Goal: Contribute content: Contribute content

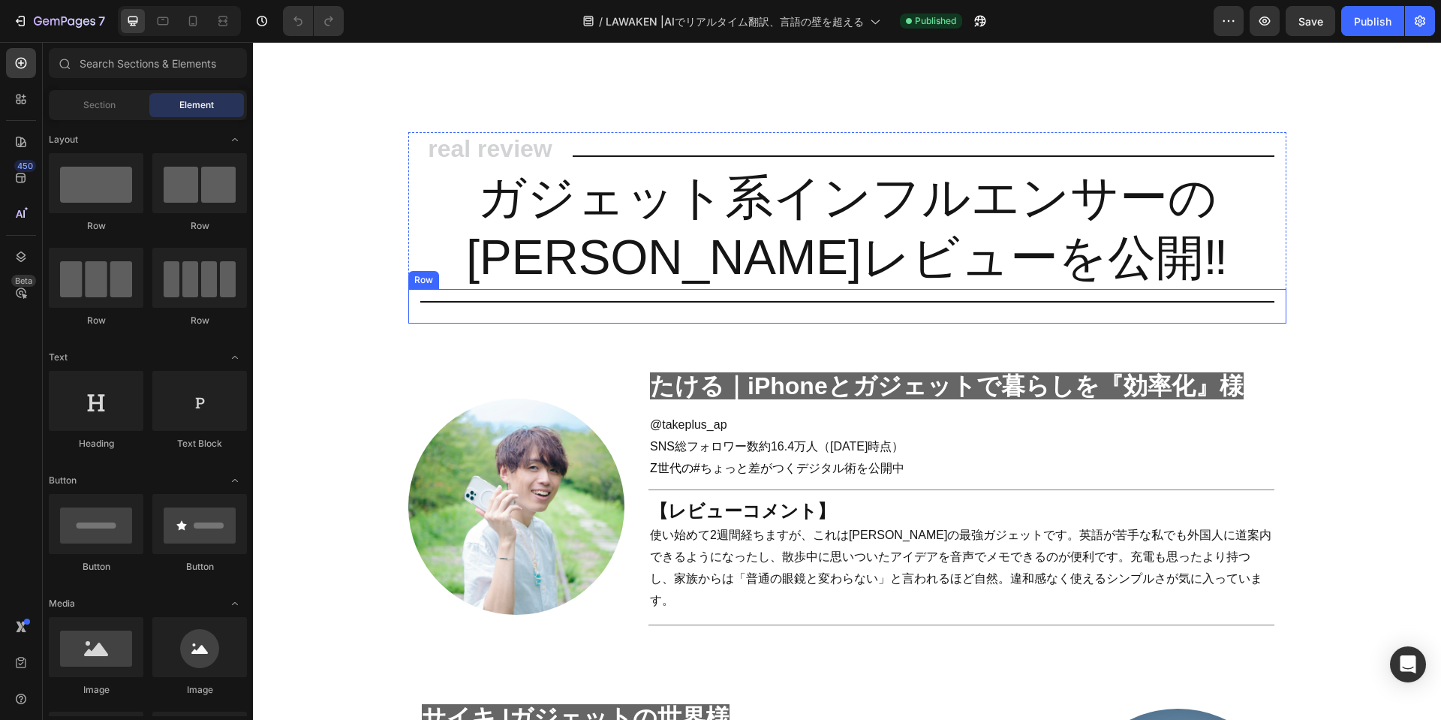
scroll to position [1576, 0]
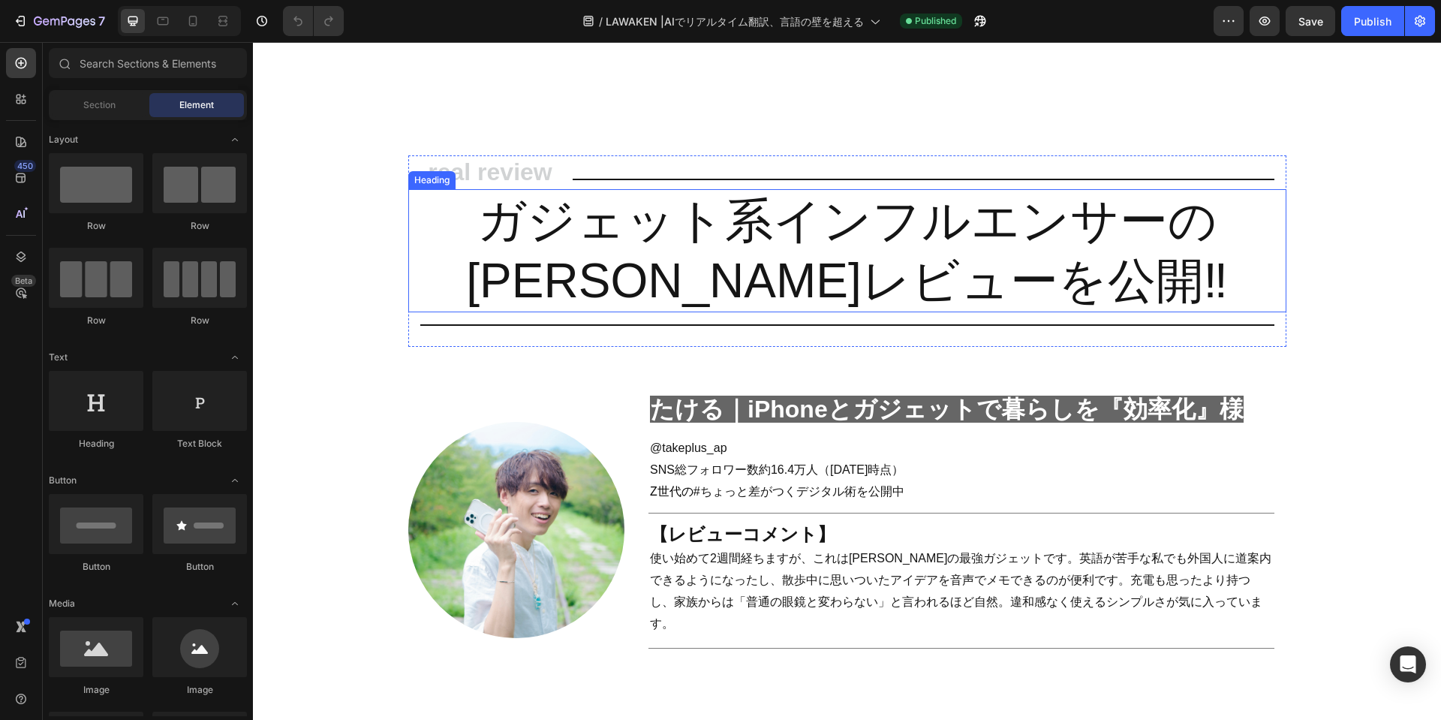
click at [714, 207] on h2 "ガジェット系インフルエンサーの [PERSON_NAME]レビューを公開‼" at bounding box center [847, 250] width 878 height 123
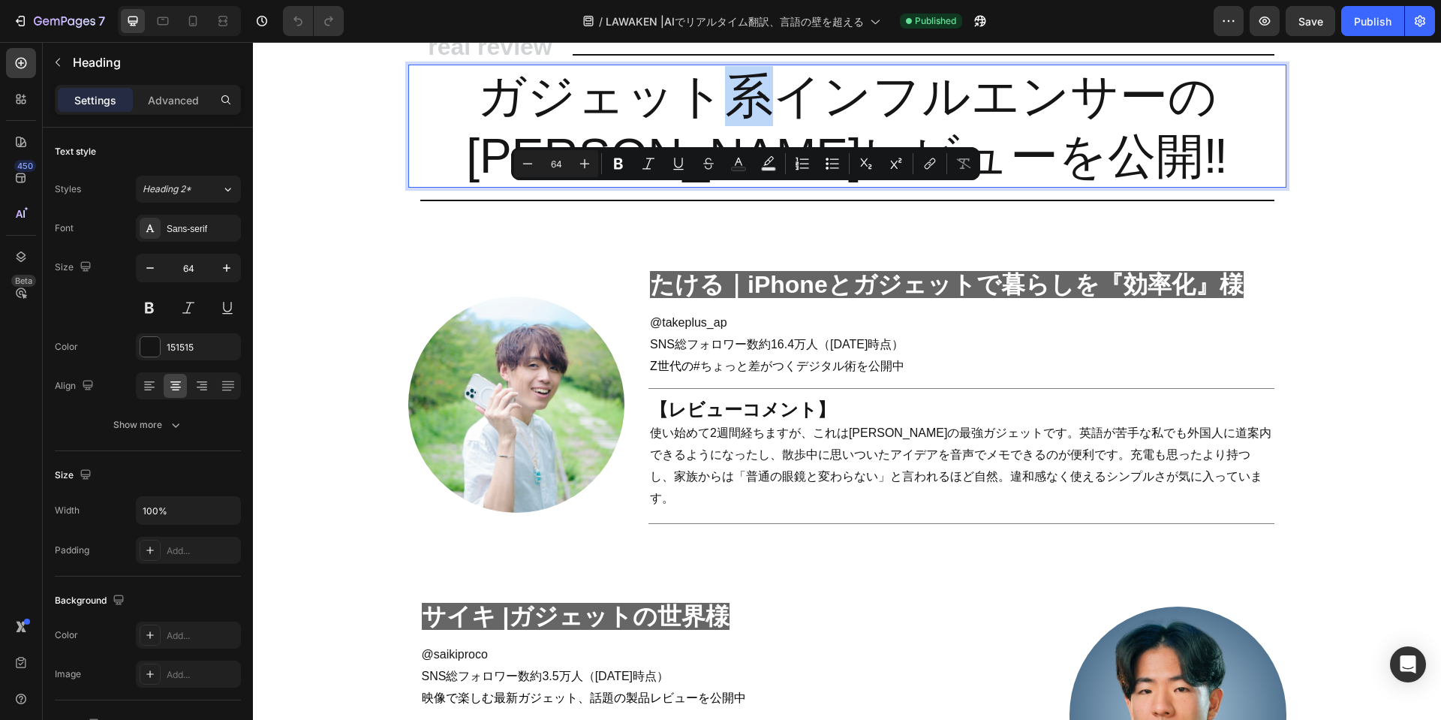
click at [751, 186] on p "ガジェット系インフルエンサーの [PERSON_NAME]レビューを公開‼" at bounding box center [847, 126] width 875 height 120
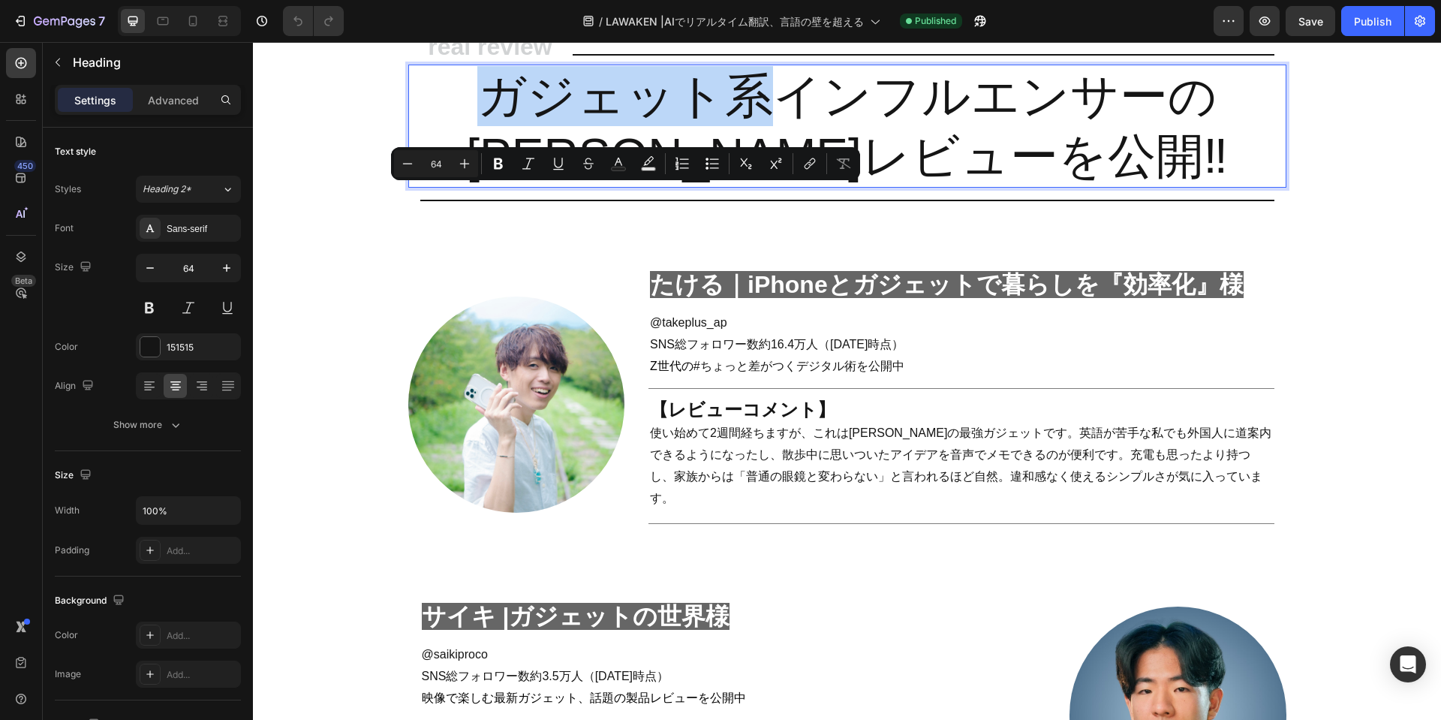
drag, startPoint x: 772, startPoint y: 221, endPoint x: 491, endPoint y: 225, distance: 281.4
click at [491, 186] on p "ガジェット系インフルエンサーの [PERSON_NAME]レビューを公開‼" at bounding box center [847, 126] width 875 height 120
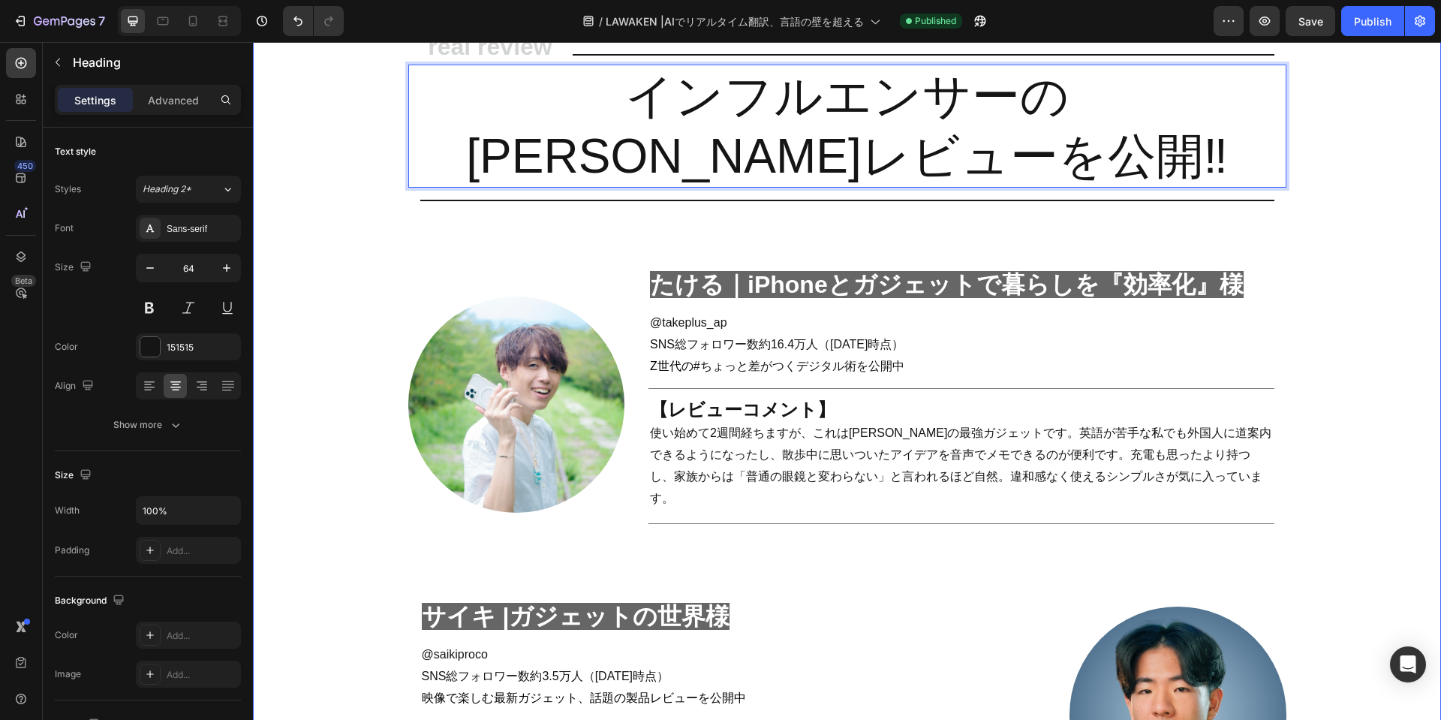
click at [1368, 278] on div "real review Heading Title Line Row インフルエンサーの [PERSON_NAME]レビューを公開‼ Heading 0 ガジ…" at bounding box center [847, 436] width 1158 height 812
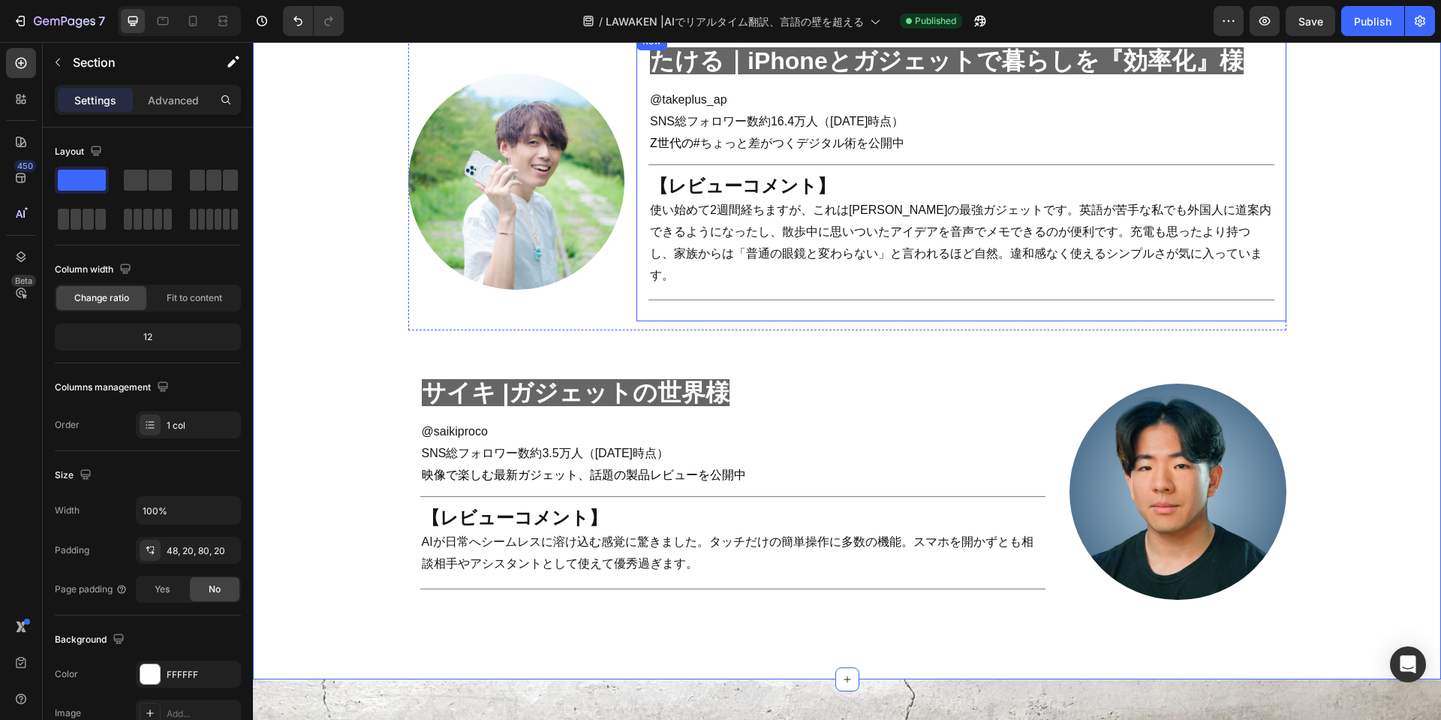
scroll to position [1876, 0]
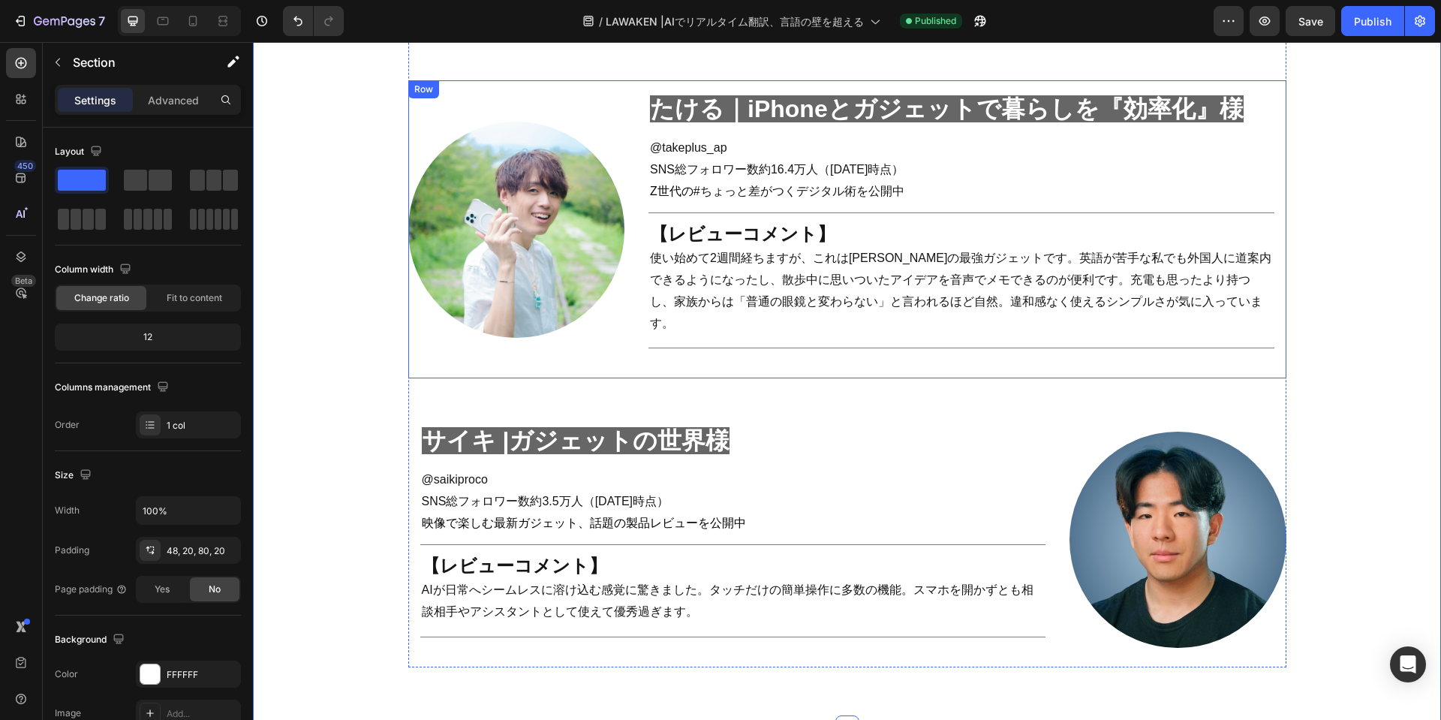
drag, startPoint x: 608, startPoint y: 99, endPoint x: 672, endPoint y: 110, distance: 64.6
click at [608, 99] on div "Image" at bounding box center [516, 229] width 217 height 298
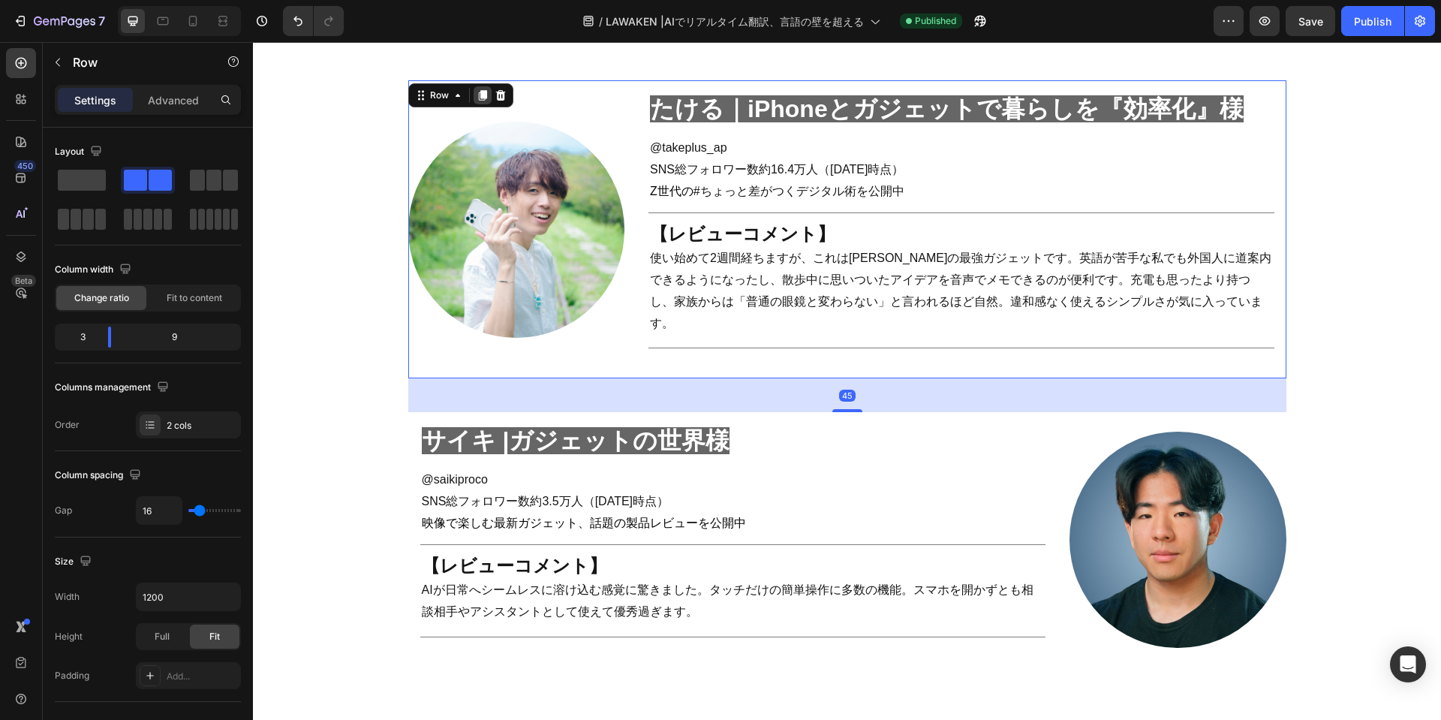
click at [480, 89] on icon at bounding box center [482, 95] width 12 height 12
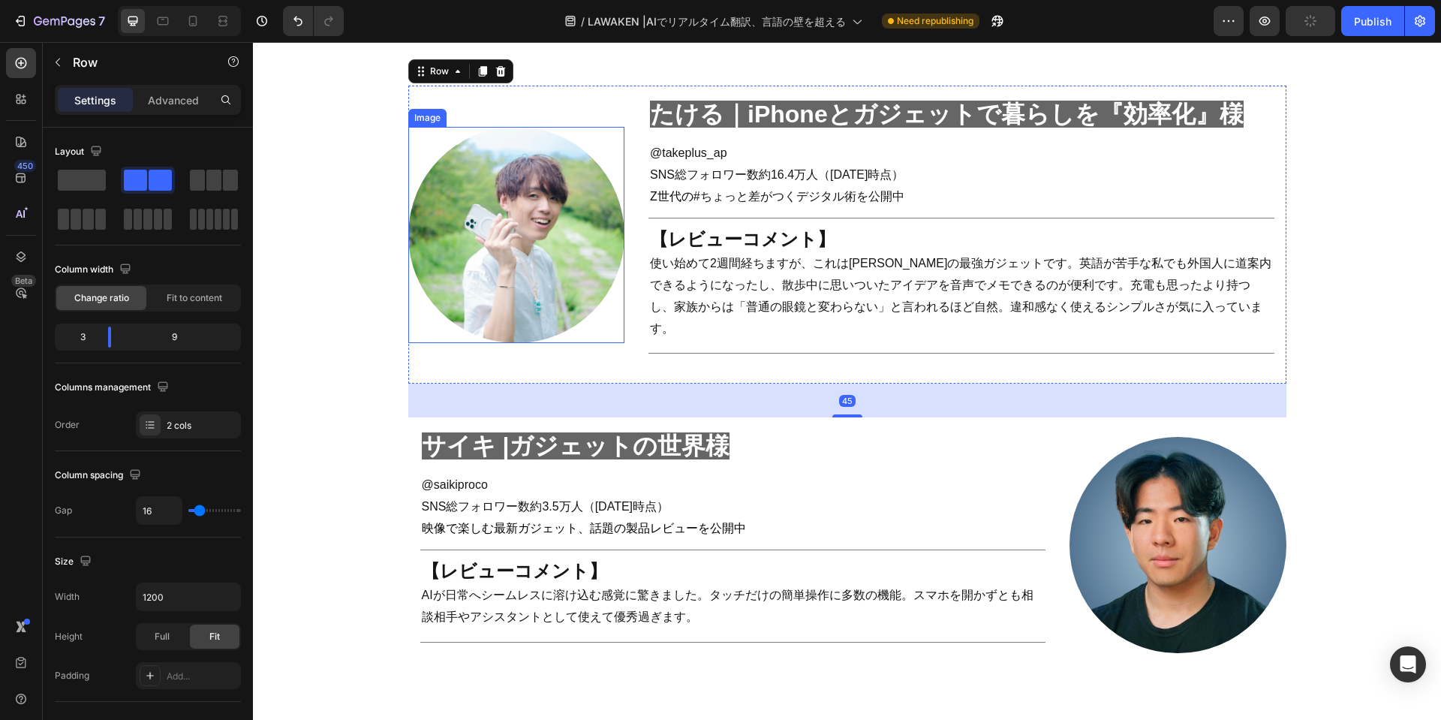
scroll to position [2176, 0]
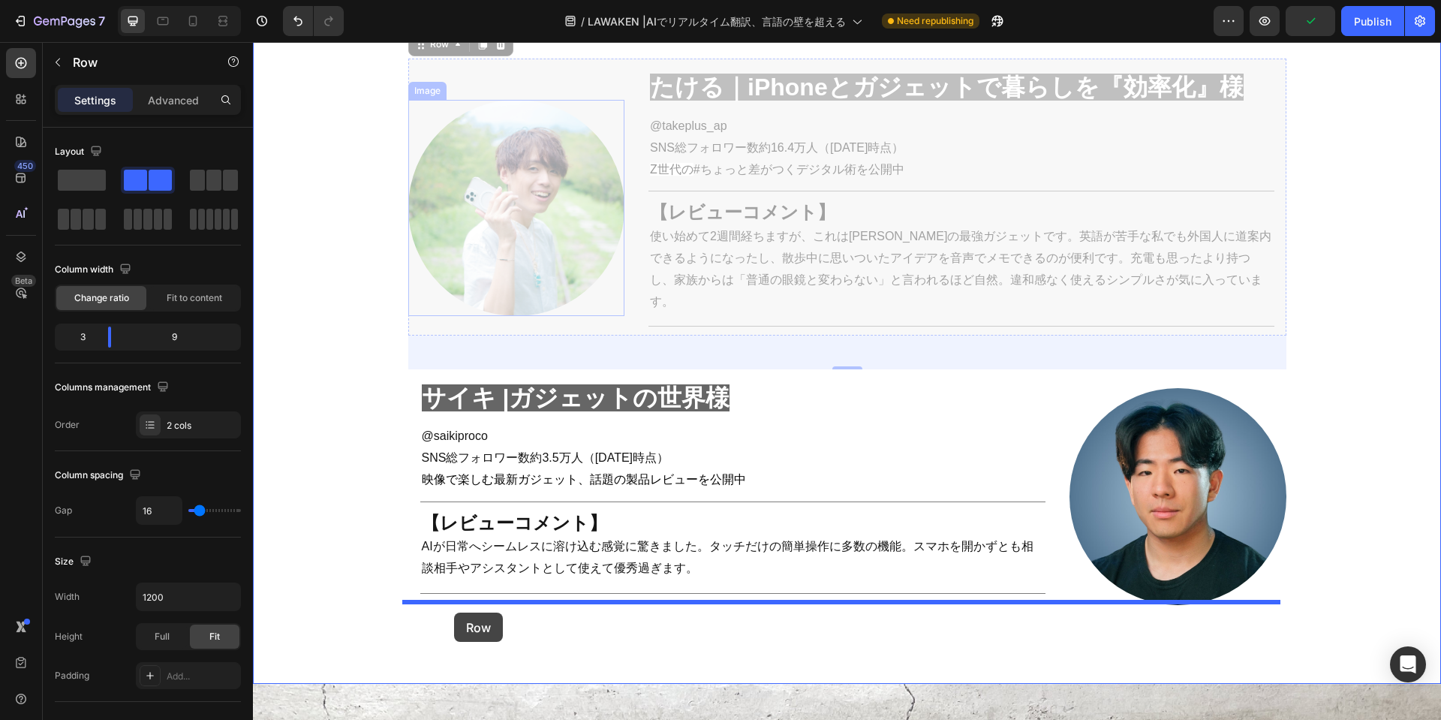
drag, startPoint x: 427, startPoint y: 77, endPoint x: 454, endPoint y: 612, distance: 536.4
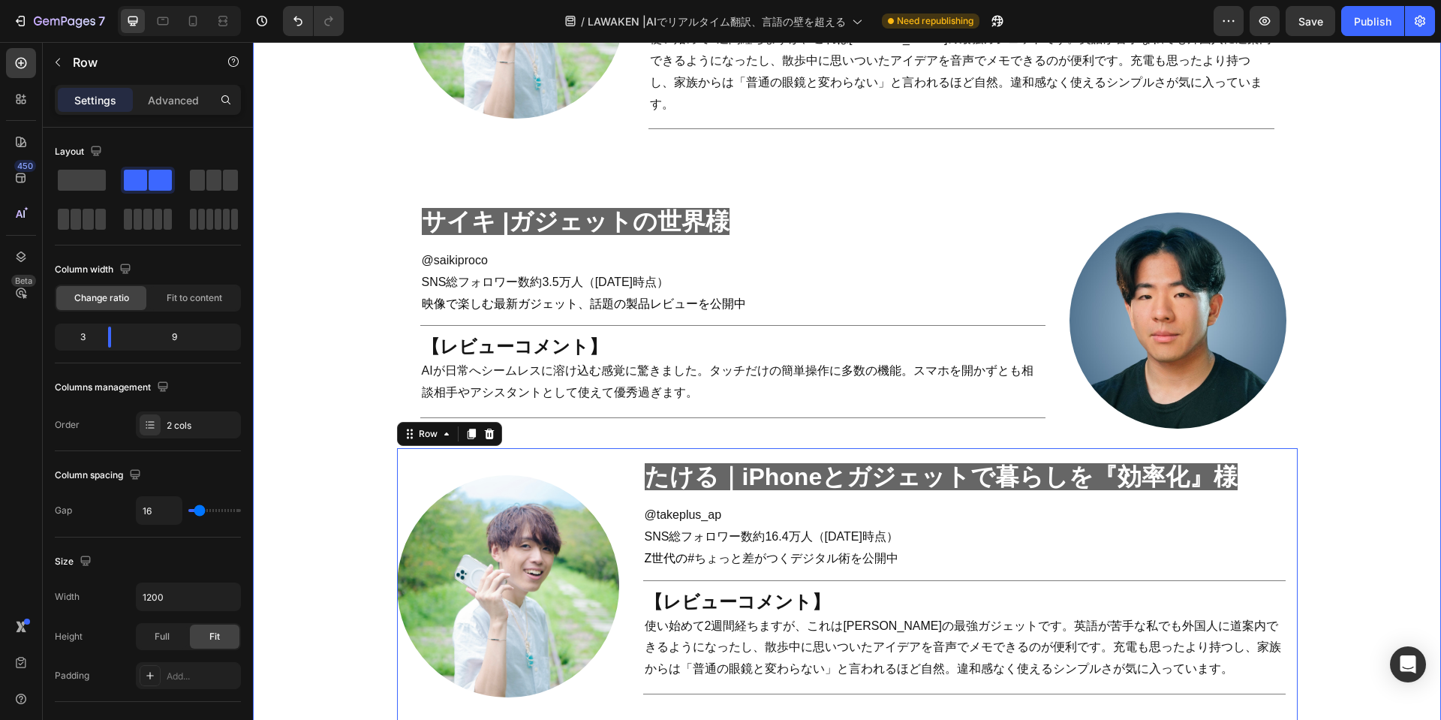
scroll to position [2070, 0]
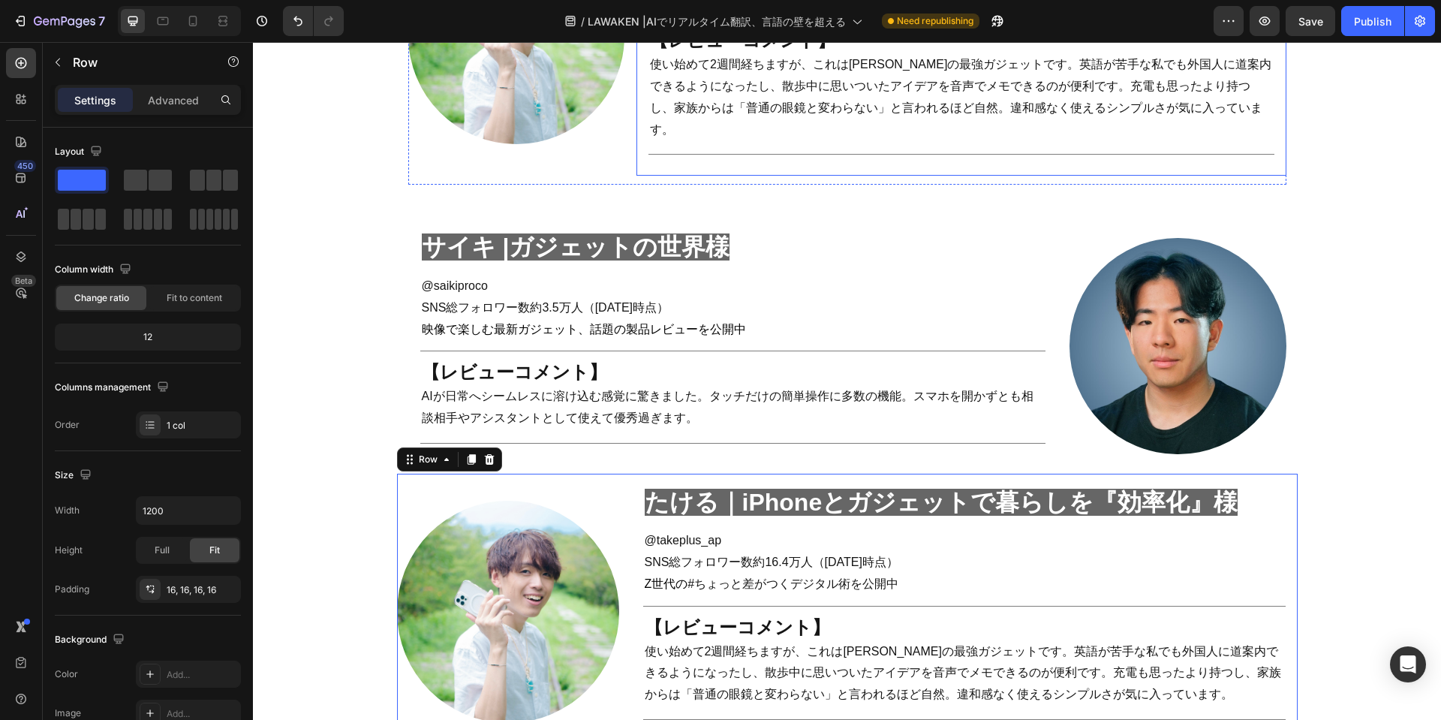
click at [747, 152] on div "たける｜iPhoneとガジェットで暮らしを『効率化』様　 Heading @ takeplus_ap SNS総フォロワー数約16.4万人（[DATE]時点 ）…" at bounding box center [961, 31] width 650 height 289
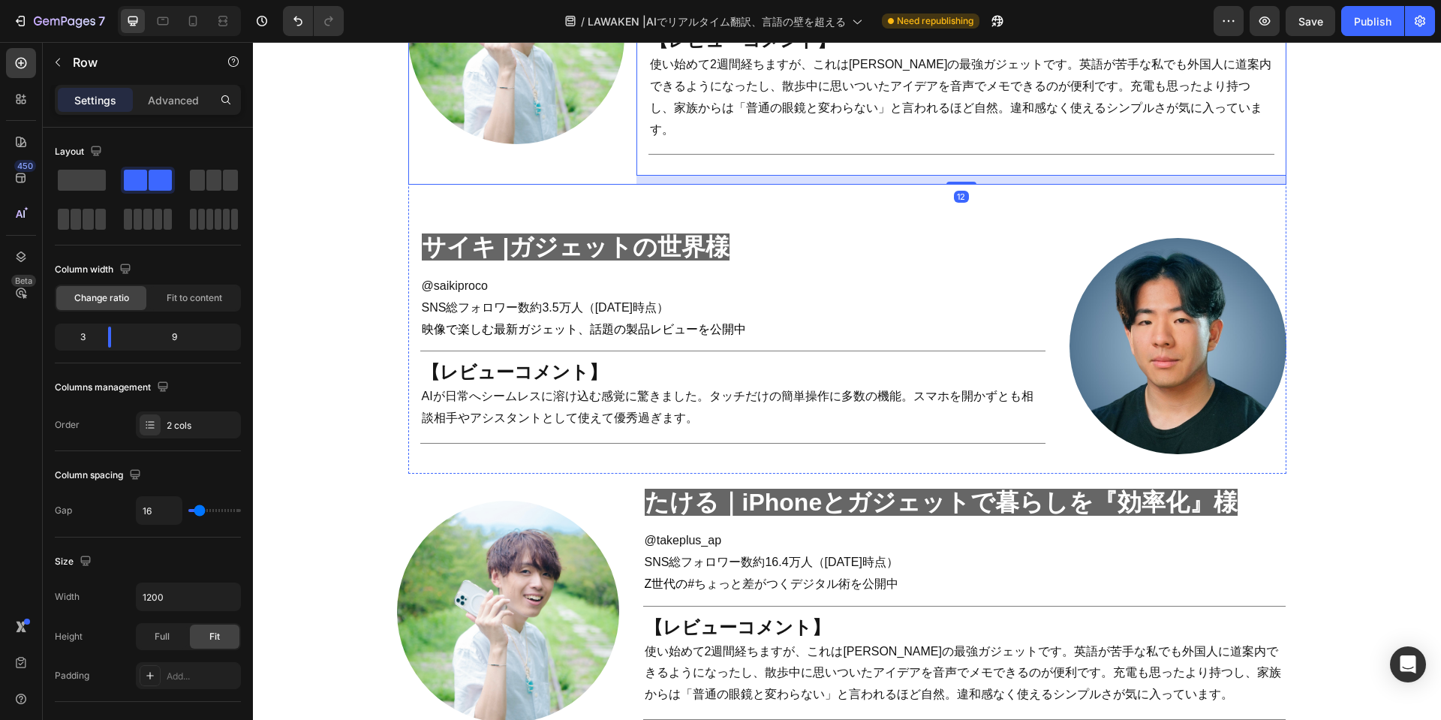
click at [579, 158] on div "Image" at bounding box center [516, 36] width 217 height 298
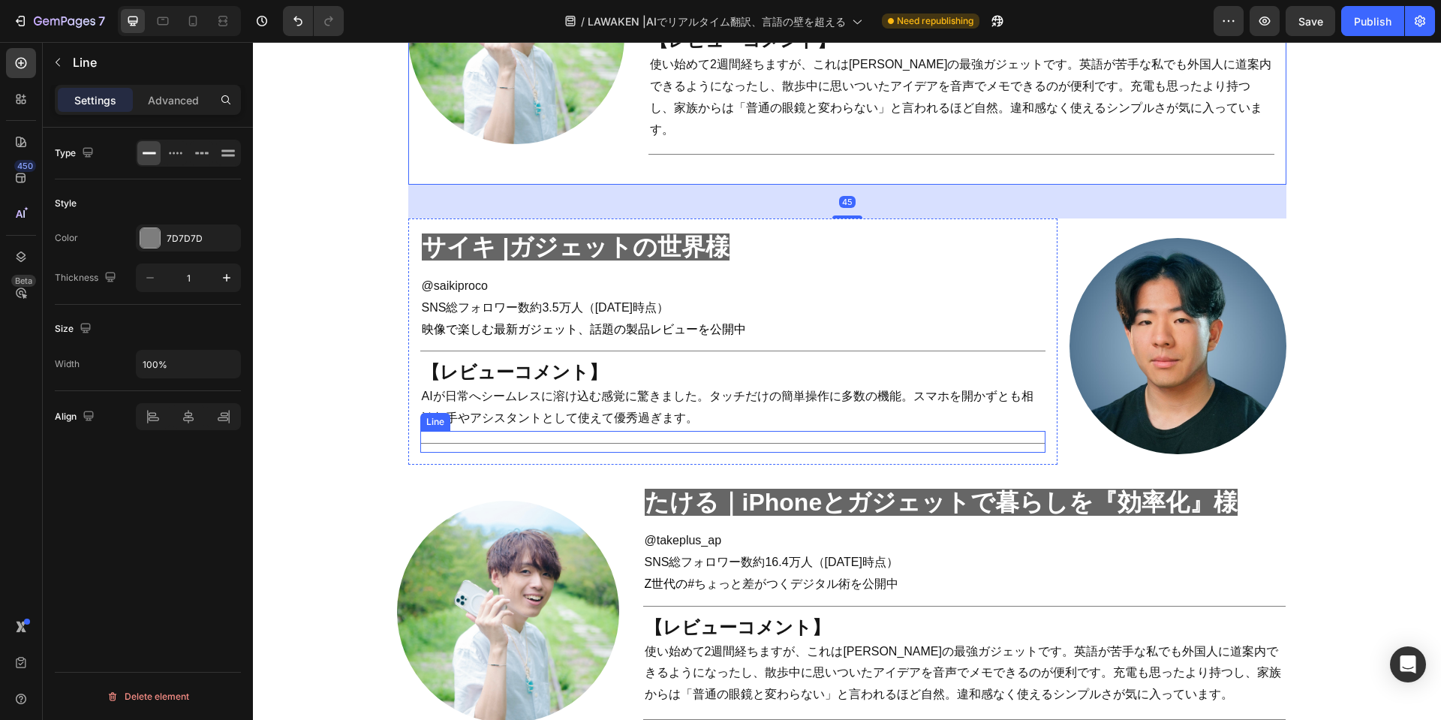
click at [603, 431] on div "Title Line" at bounding box center [733, 442] width 626 height 22
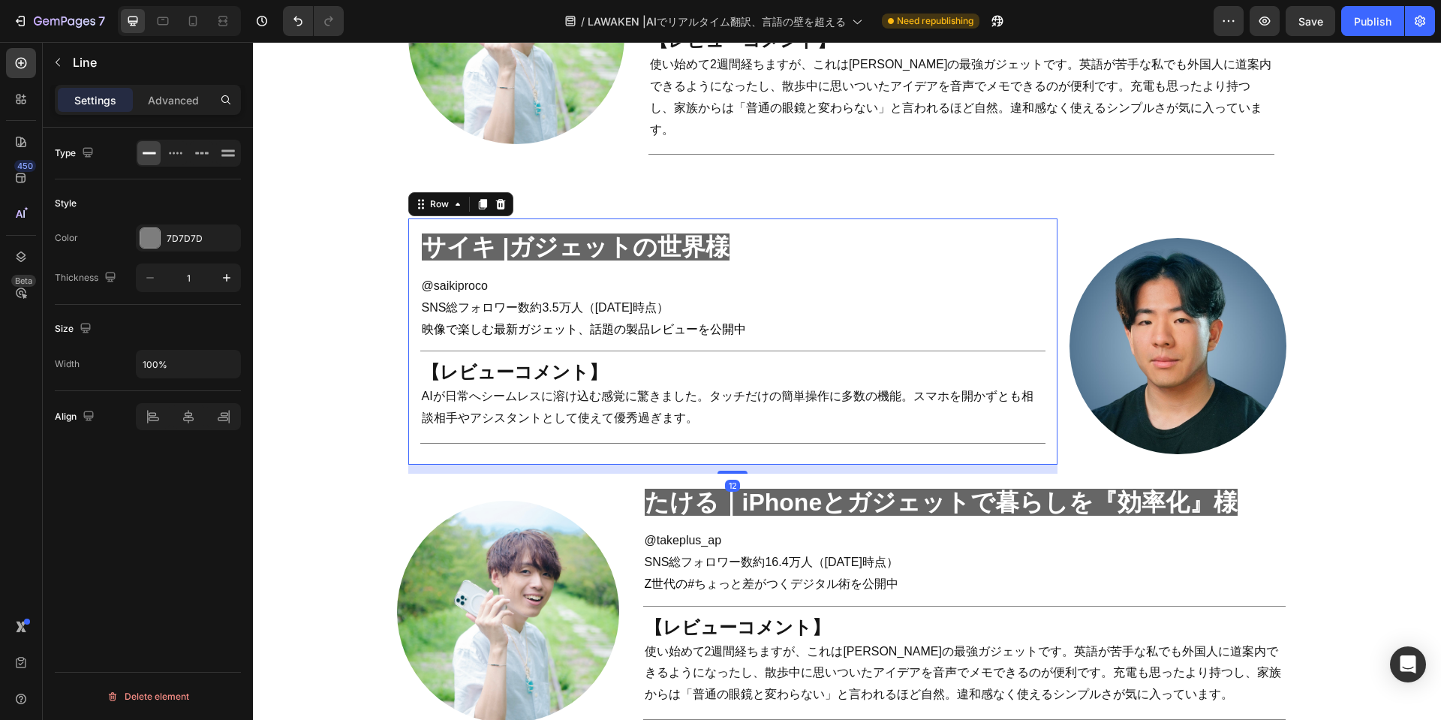
click at [1019, 218] on div "サイキ |ガジェットの世界様　 Heading @saikiproco SNS総フォロワー数約3.5万人 （[DATE]時点） 映像で楽しむ最新ガジェット、話…" at bounding box center [733, 340] width 650 height 245
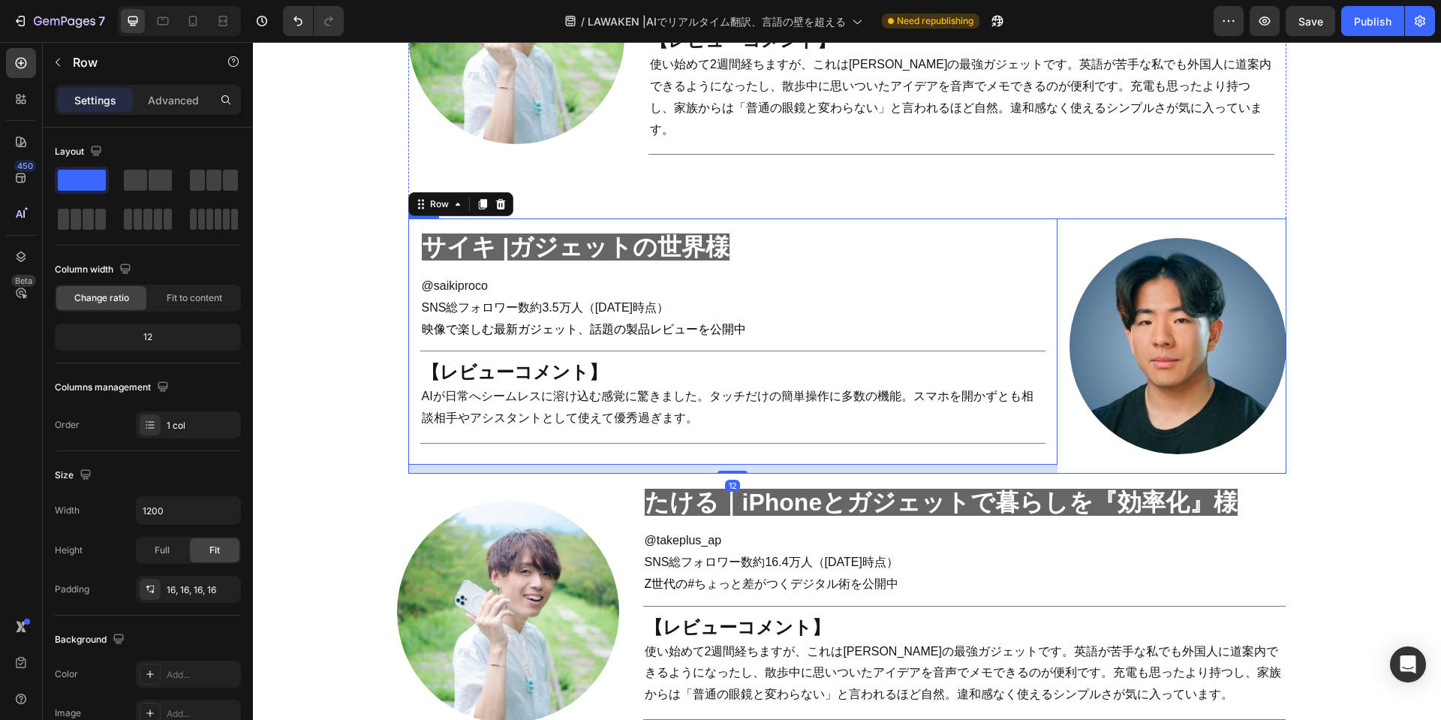
click at [1080, 218] on div "Image" at bounding box center [1177, 345] width 217 height 254
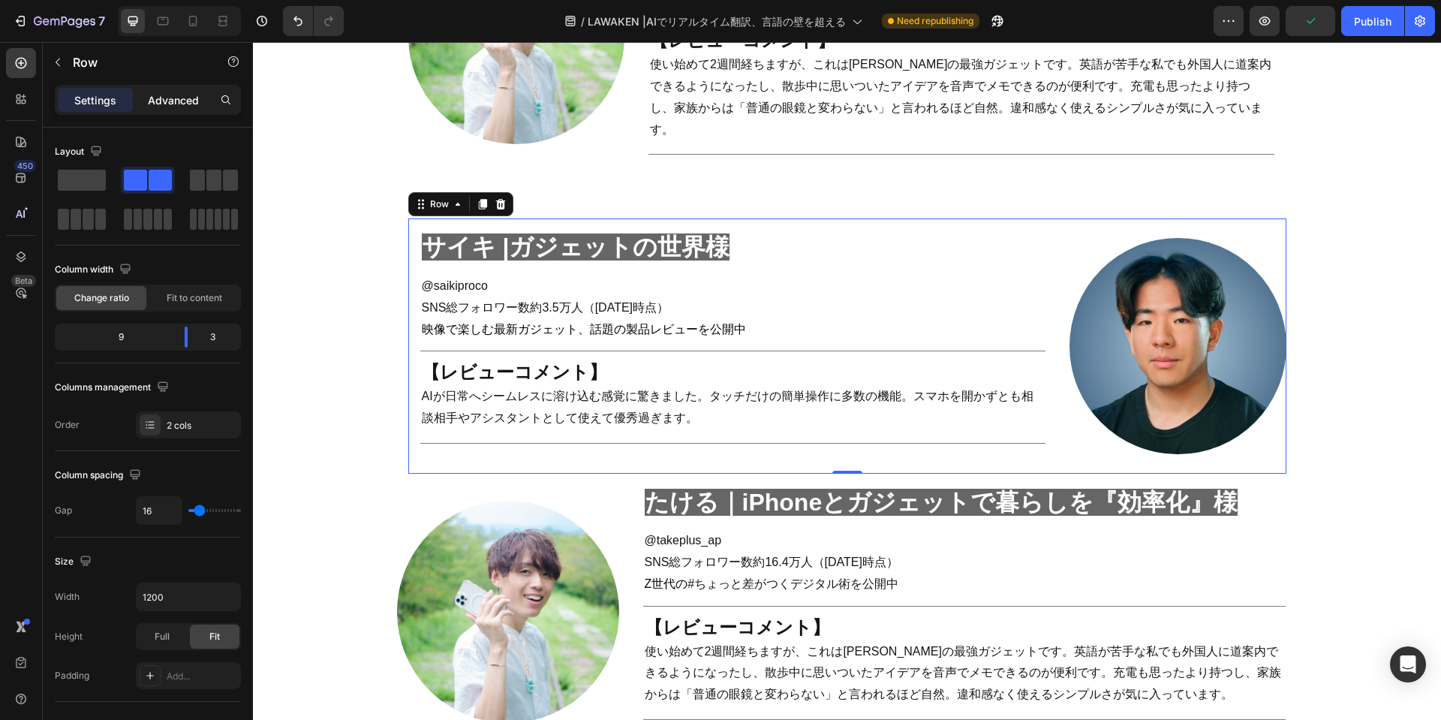
click at [179, 98] on p "Advanced" at bounding box center [173, 100] width 51 height 16
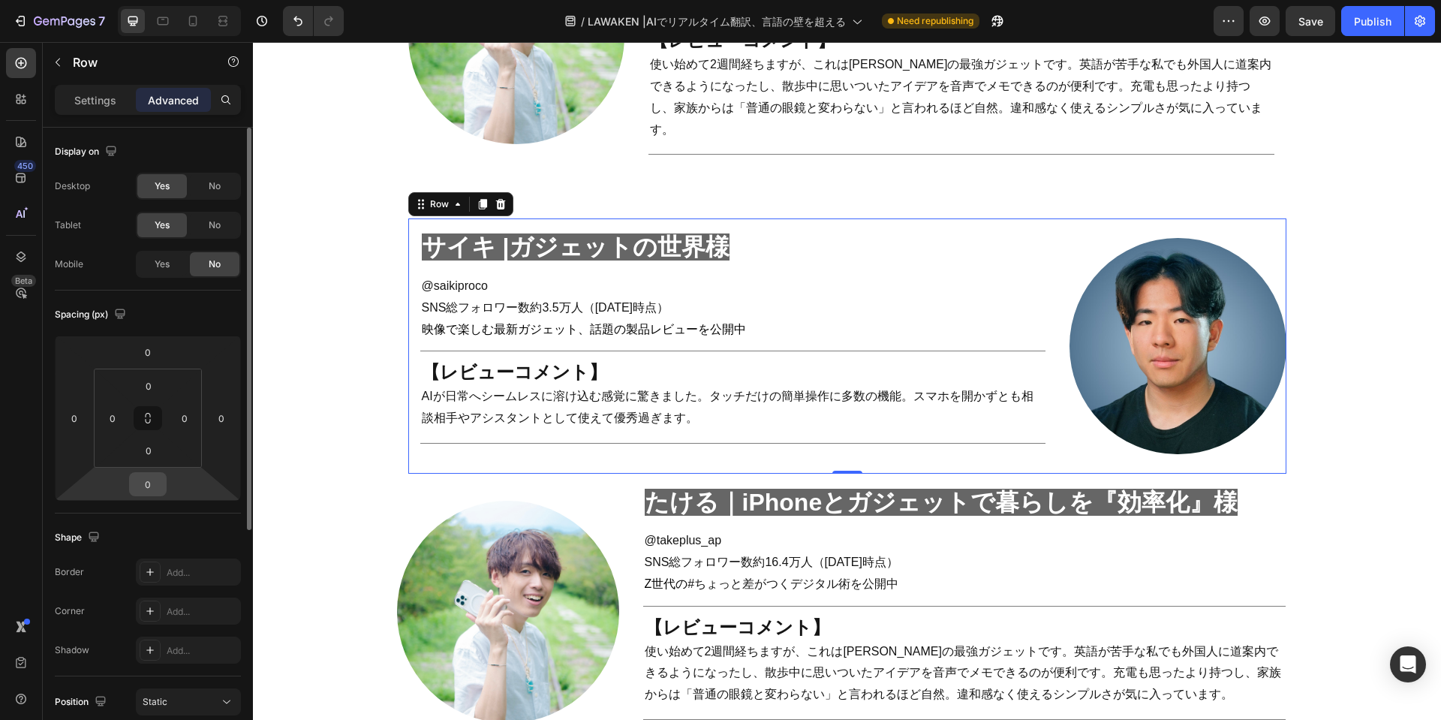
click at [150, 489] on input "0" at bounding box center [148, 484] width 30 height 23
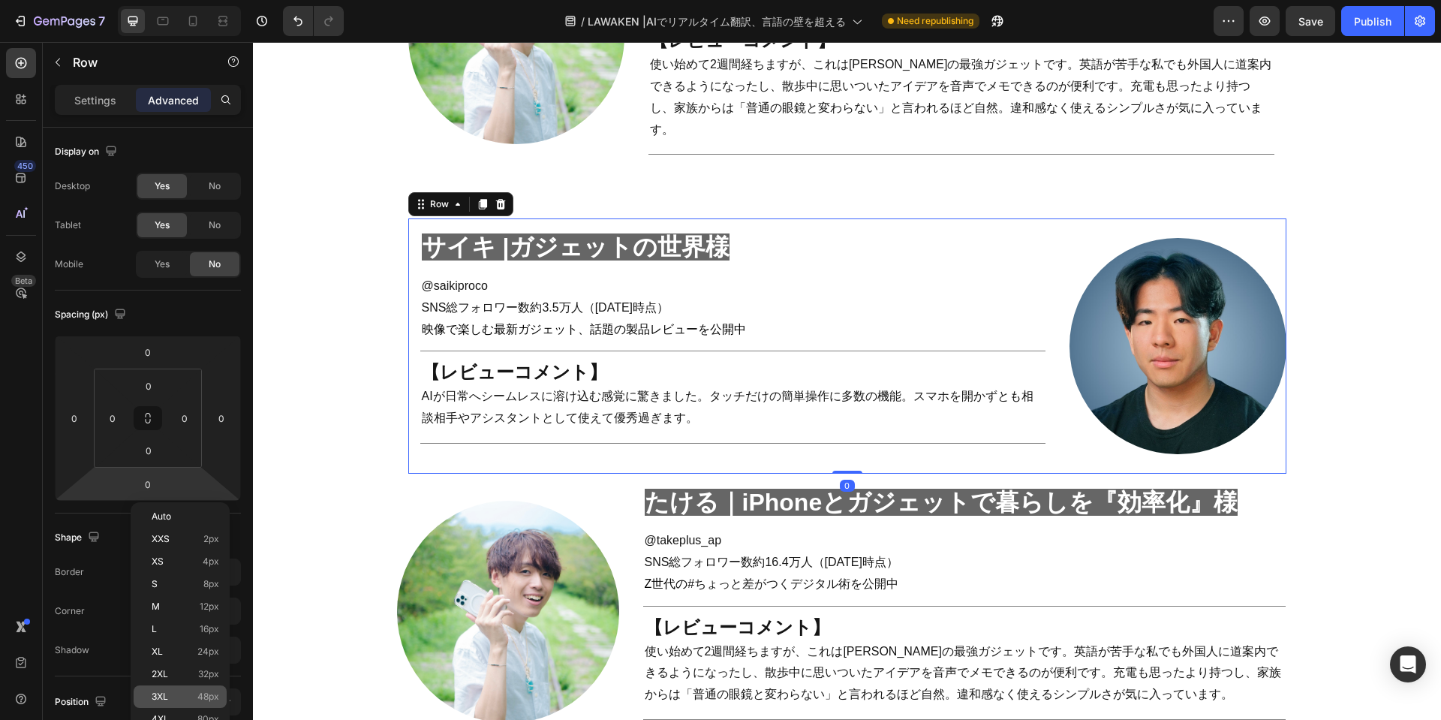
click at [175, 693] on p "3XL 48px" at bounding box center [186, 696] width 68 height 11
type input "48"
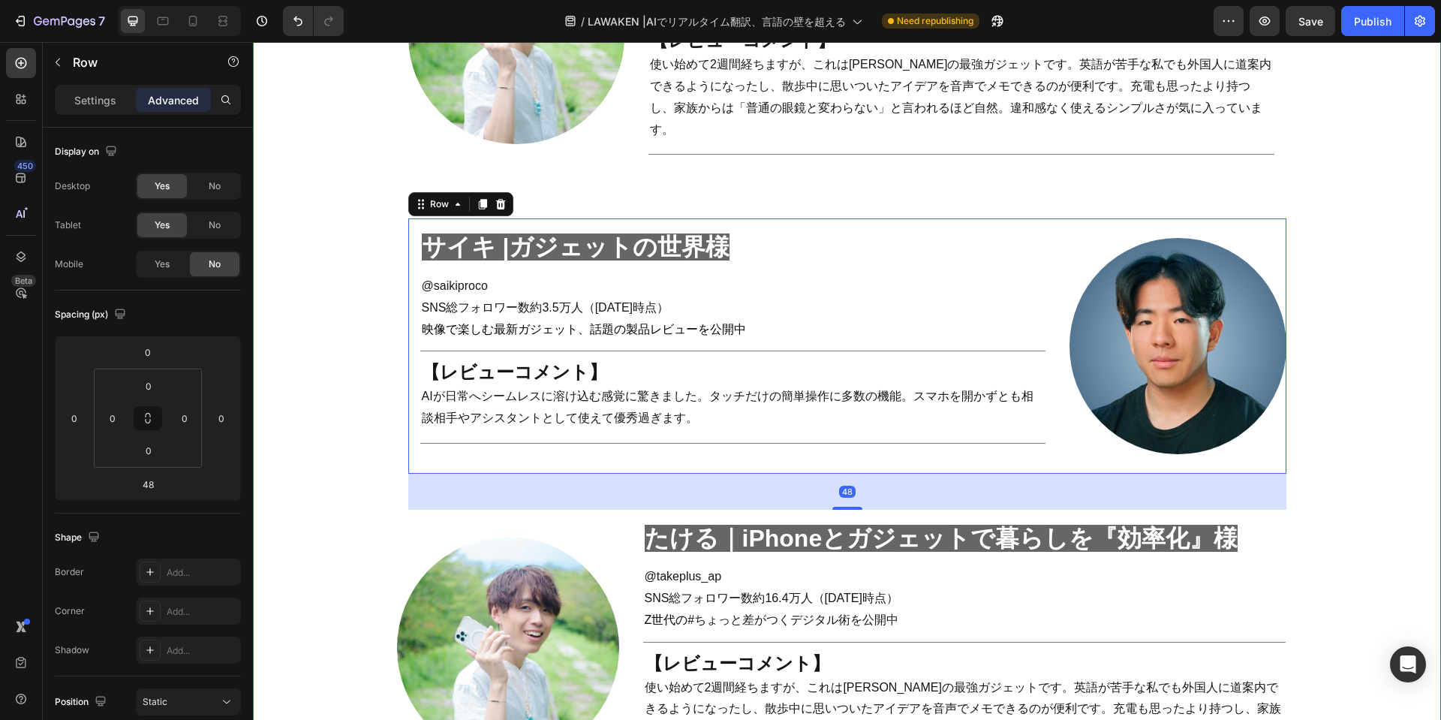
click at [334, 330] on div "real review Heading Title Line Row インフルエンサーの [PERSON_NAME]レビューを公開‼ Heading ガジェッ…" at bounding box center [847, 241] width 1158 height 1158
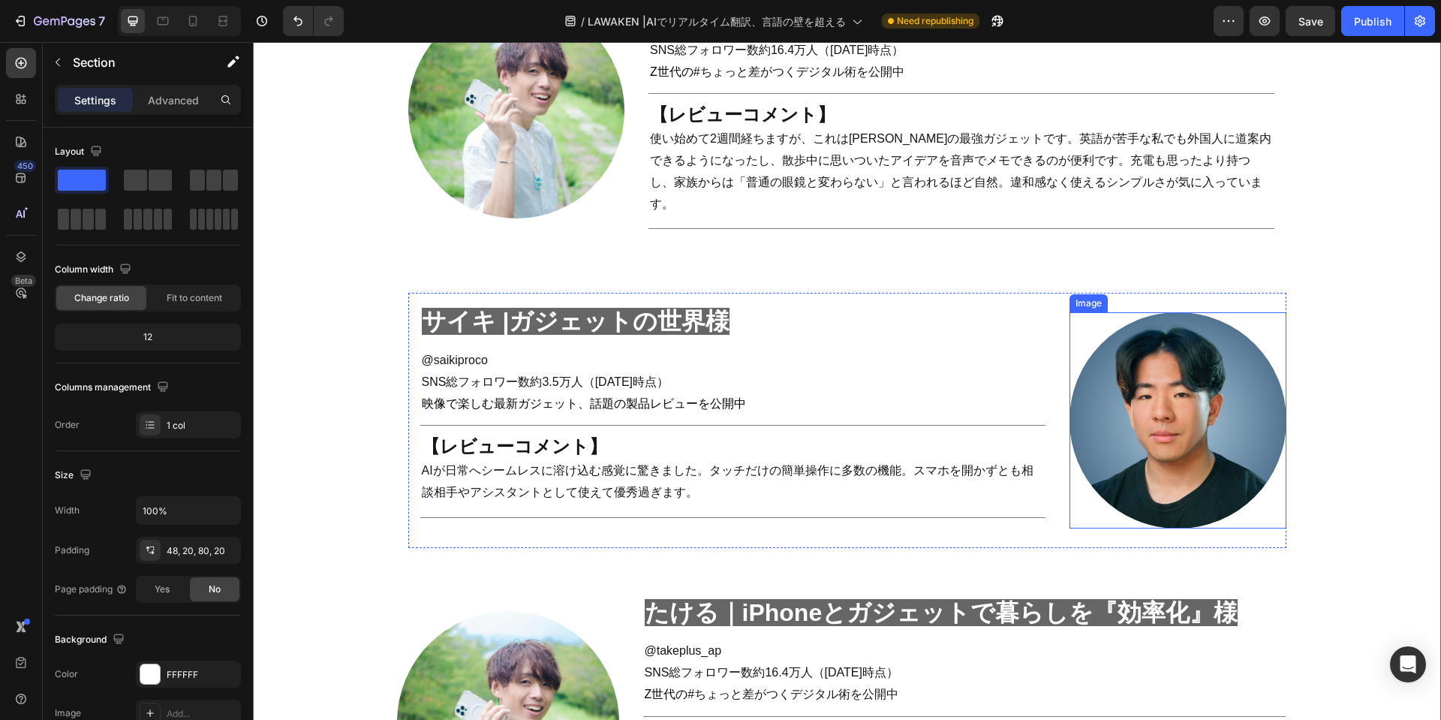
scroll to position [1994, 0]
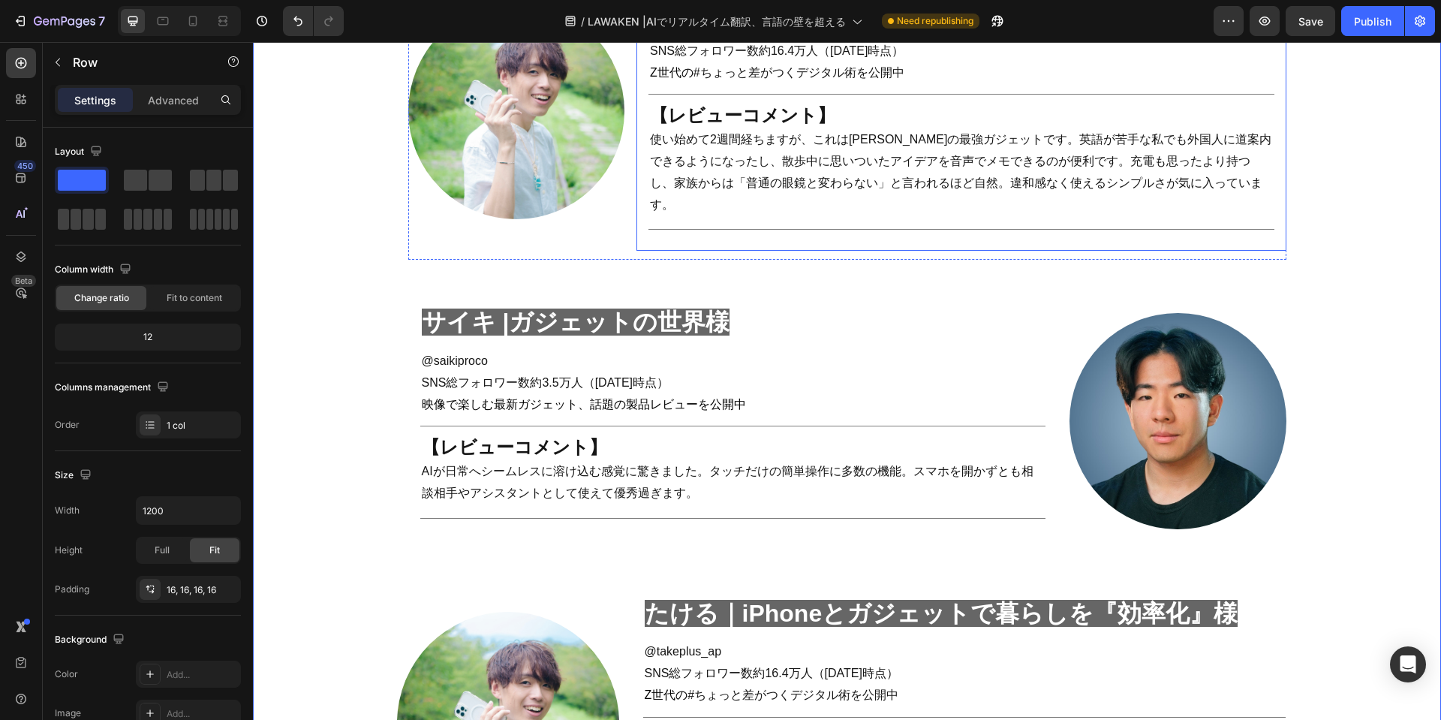
click at [916, 223] on div "たける｜iPhoneとガジェットで暮らしを『効率化』様　 Heading @ takeplus_ap SNS総フォロワー数約16.4万人（[DATE]時点 ）…" at bounding box center [961, 106] width 650 height 289
drag, startPoint x: 1004, startPoint y: 251, endPoint x: 1004, endPoint y: 263, distance: 12.8
click at [1004, 256] on div "real review Heading Title Line Row インフルエンサーの [PERSON_NAME]レビューを公開‼ Heading ガジェッ…" at bounding box center [847, 161] width 878 height 848
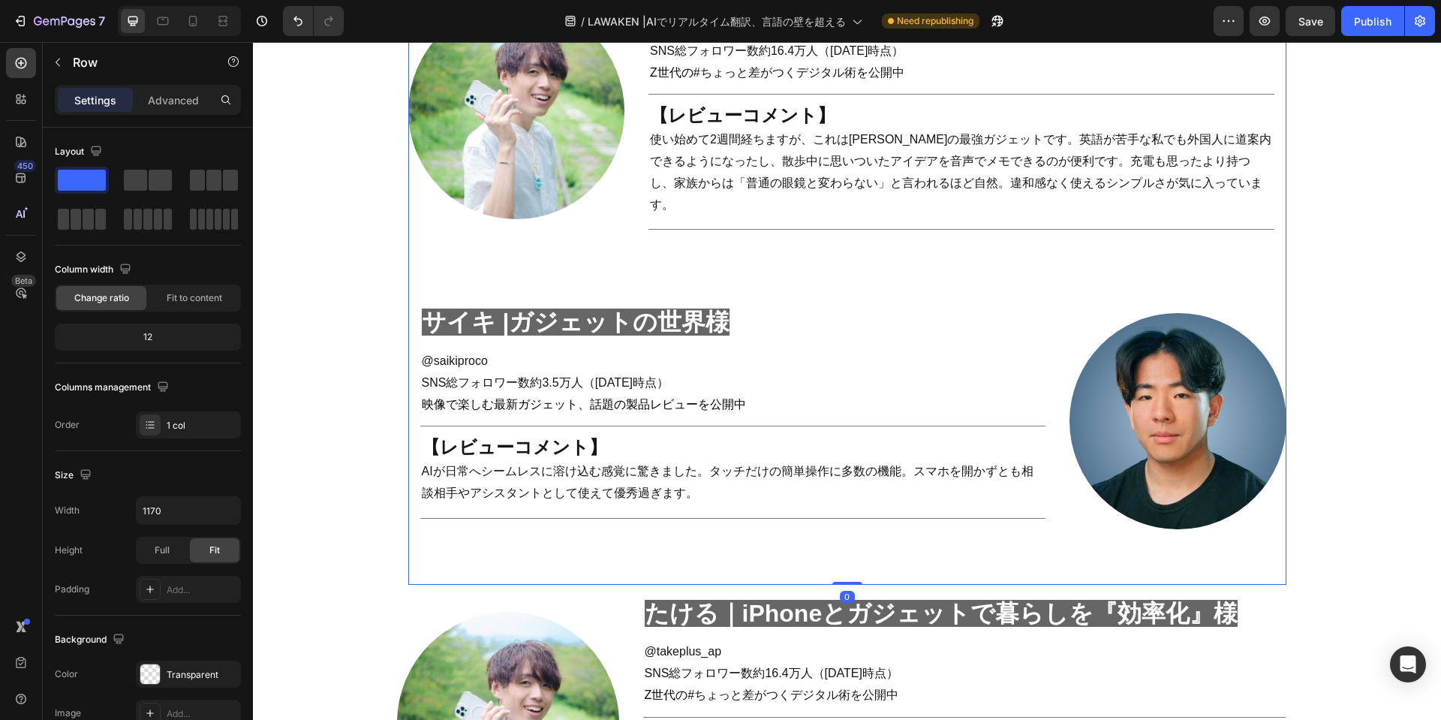
click at [1004, 263] on div "real review Heading Title Line Row インフルエンサーの [PERSON_NAME]レビューを公開‼ Heading ガジェッ…" at bounding box center [847, 161] width 878 height 848
click at [978, 230] on div "たける｜iPhoneとガジェットで暮らしを『効率化』様　 Heading @ takeplus_ap SNS総フォロワー数約16.4万人（[DATE]時点 ）…" at bounding box center [961, 111] width 650 height 298
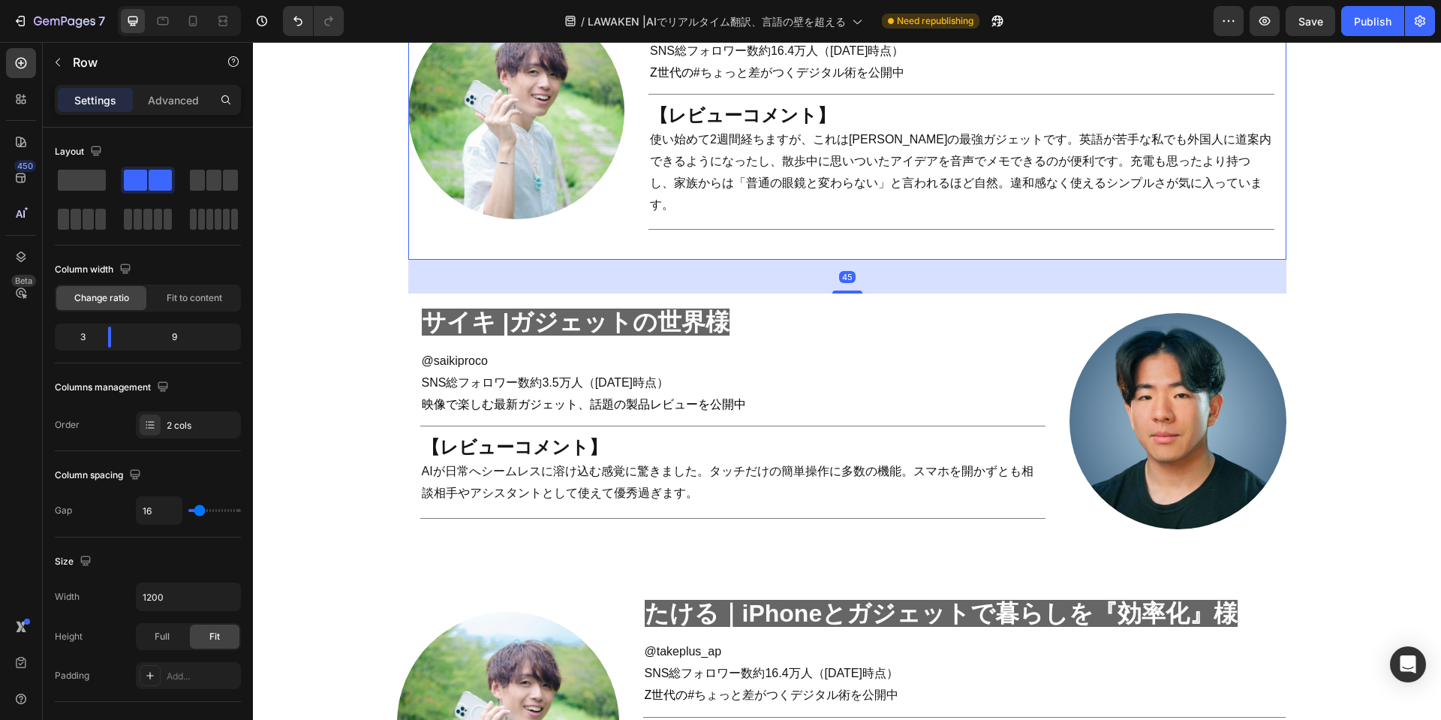
click at [165, 83] on div "Row" at bounding box center [128, 63] width 171 height 43
click at [158, 101] on p "Advanced" at bounding box center [173, 100] width 51 height 16
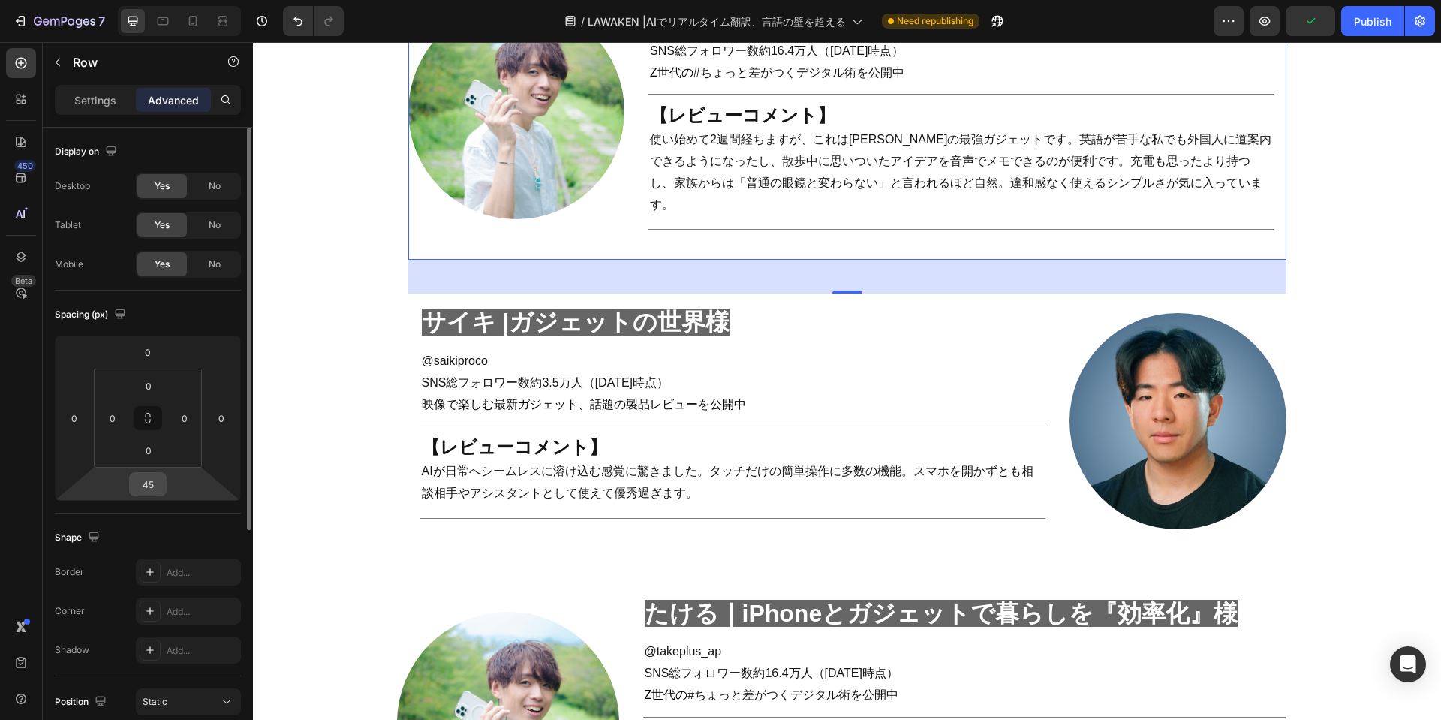
click at [158, 482] on input "45" at bounding box center [148, 484] width 30 height 23
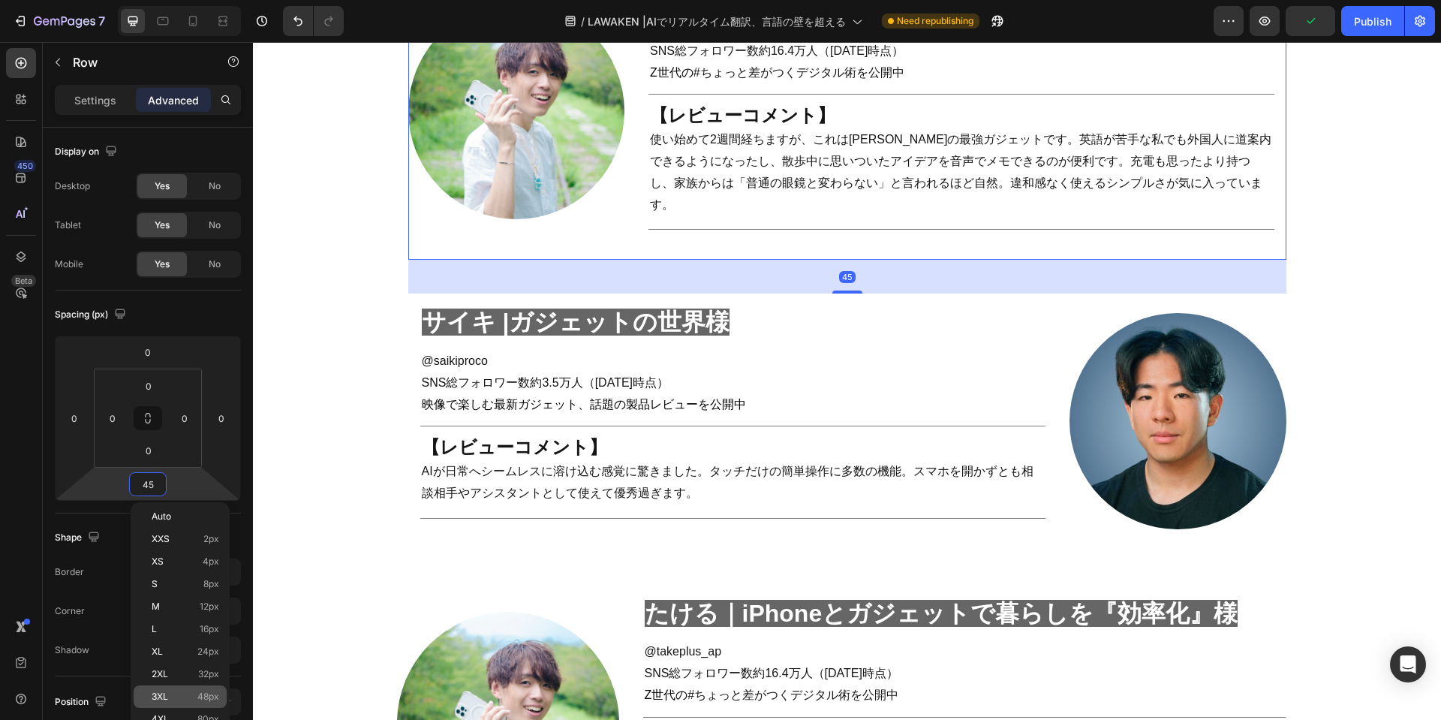
drag, startPoint x: 161, startPoint y: 699, endPoint x: 182, endPoint y: 688, distance: 24.5
click at [161, 699] on span "3XL" at bounding box center [160, 696] width 17 height 11
type input "48"
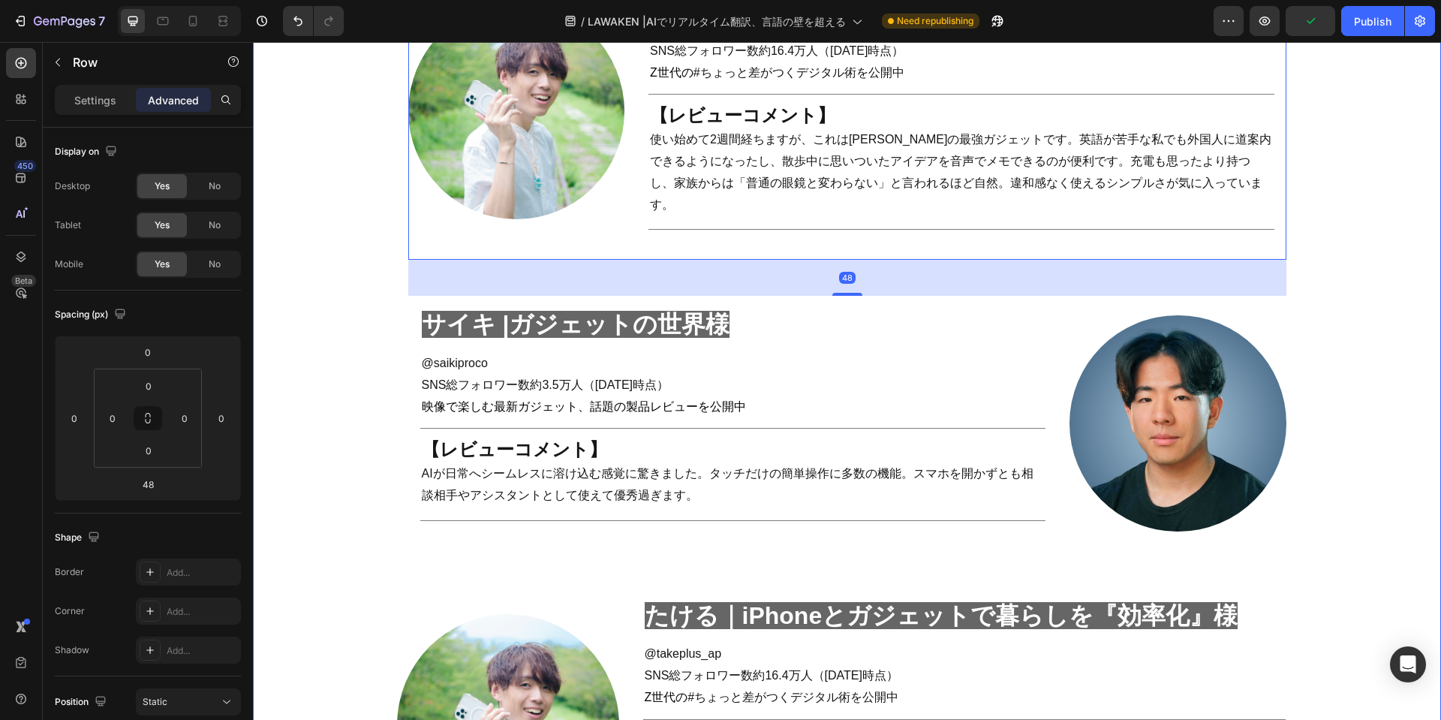
click at [1337, 368] on div "real review Heading Title Line Row インフルエンサーの [PERSON_NAME]レビューを公開‼ Heading ガジェッ…" at bounding box center [847, 317] width 1158 height 1160
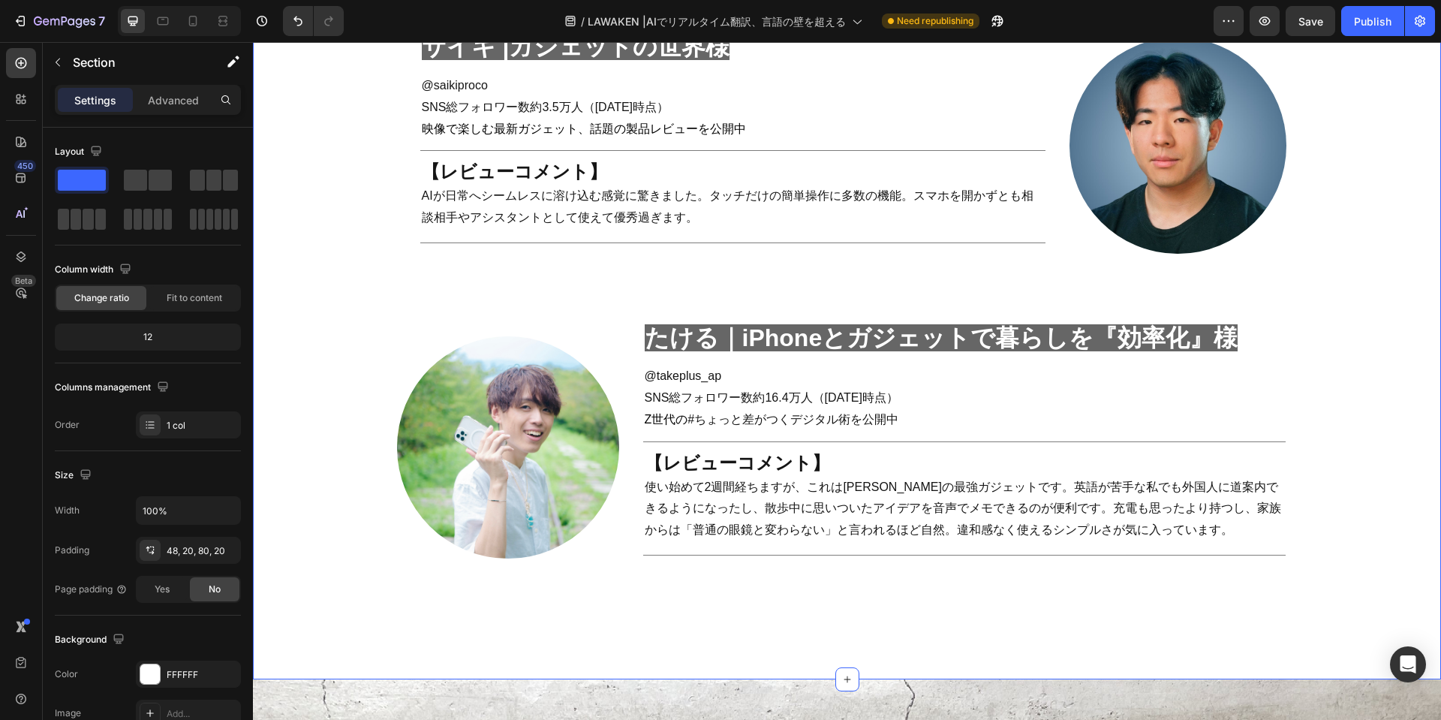
scroll to position [2295, 0]
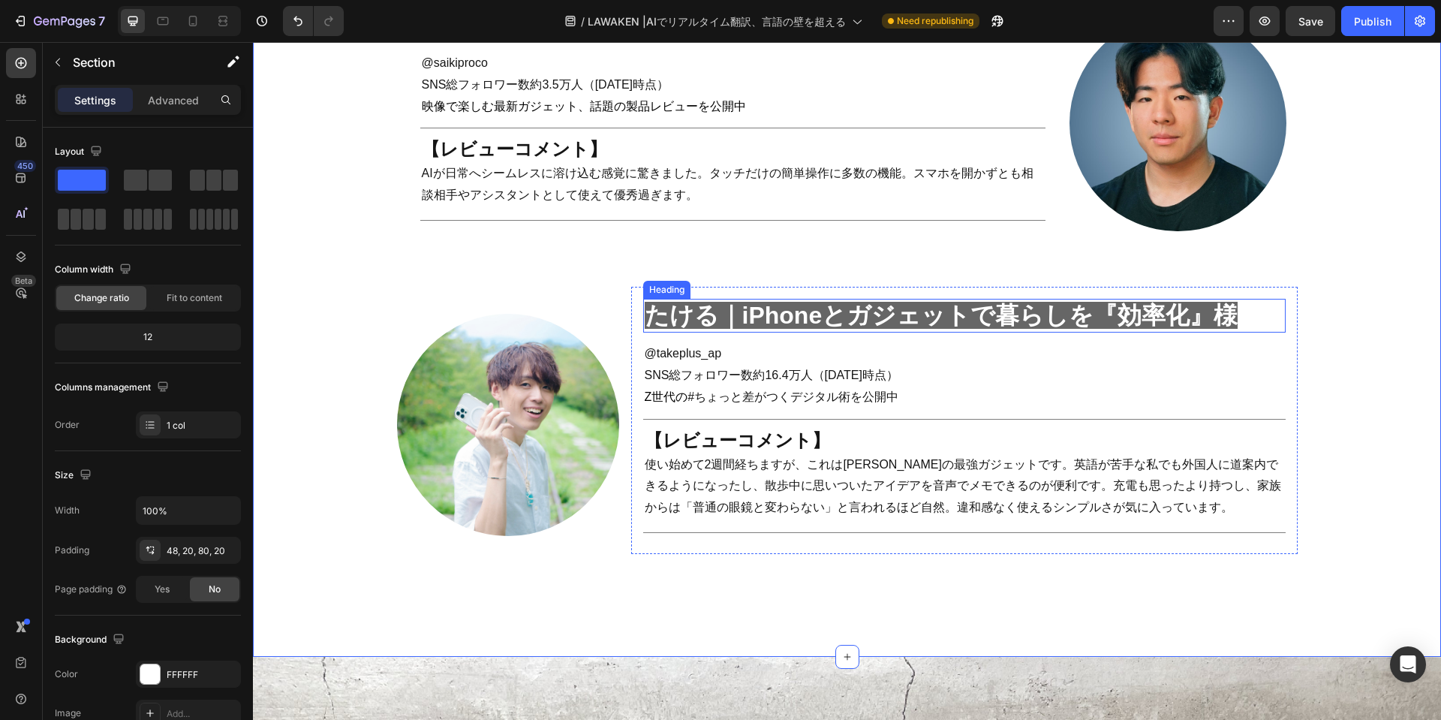
click at [727, 302] on span "たける｜iPhoneとガジェットで暮らしを『効率化』様" at bounding box center [942, 315] width 594 height 27
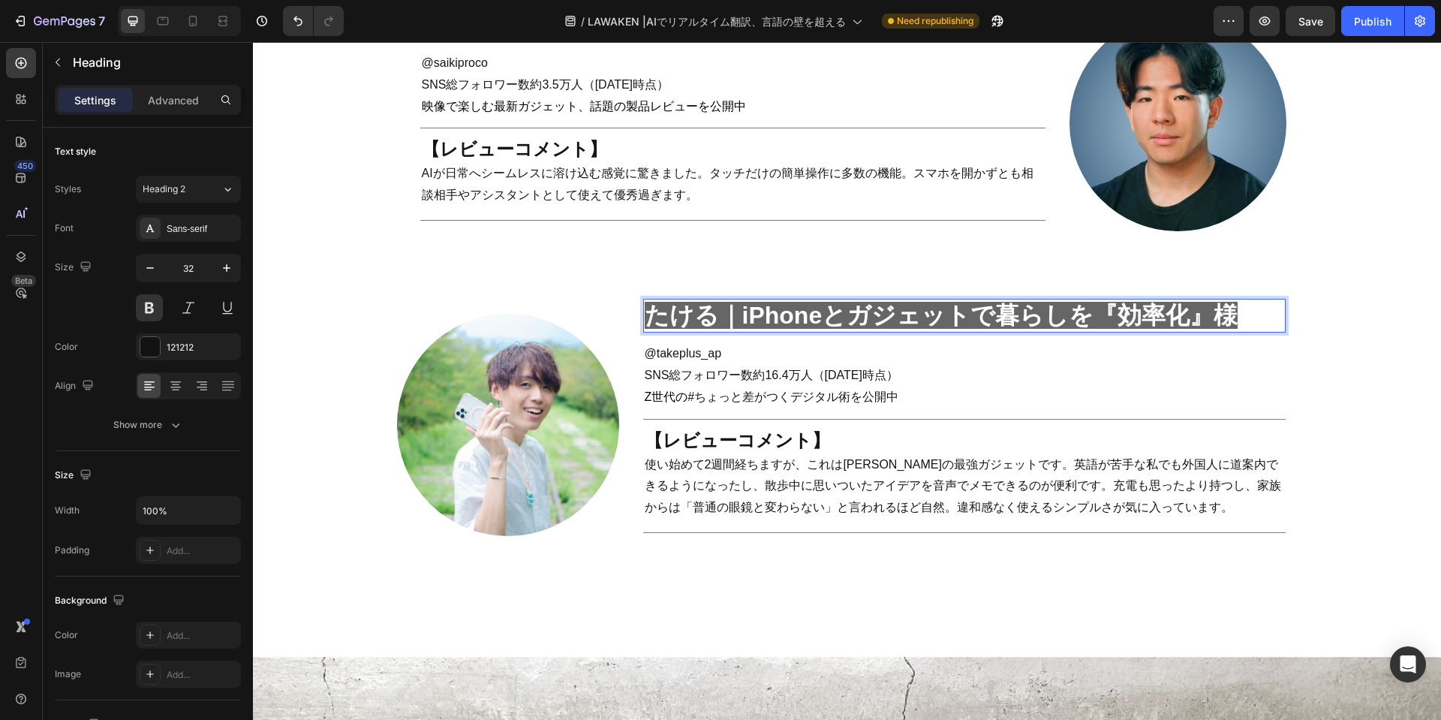
click at [667, 302] on span "たける｜iPhoneとガジェットで暮らしを『効率化』様" at bounding box center [942, 315] width 594 height 27
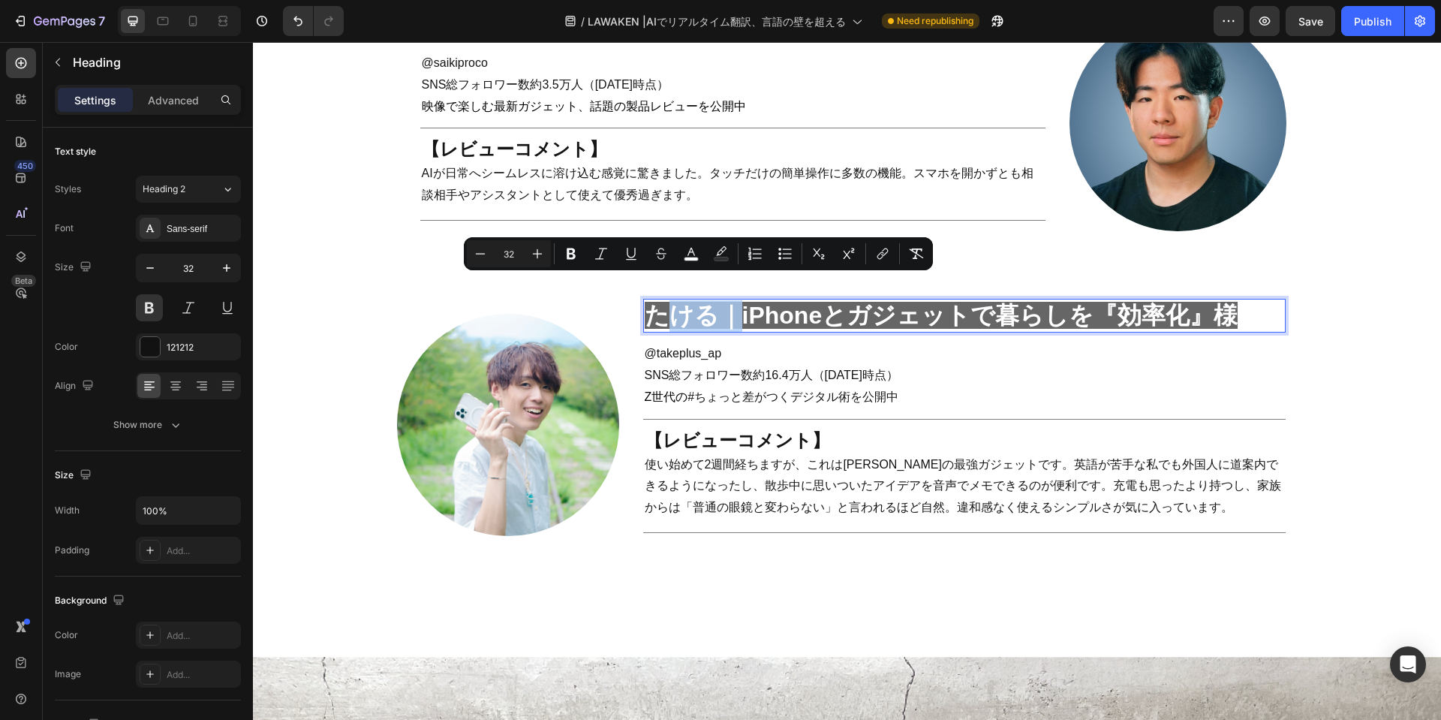
click at [666, 302] on span "たける｜iPhoneとガジェットで暮らしを『効率化』様" at bounding box center [942, 315] width 594 height 27
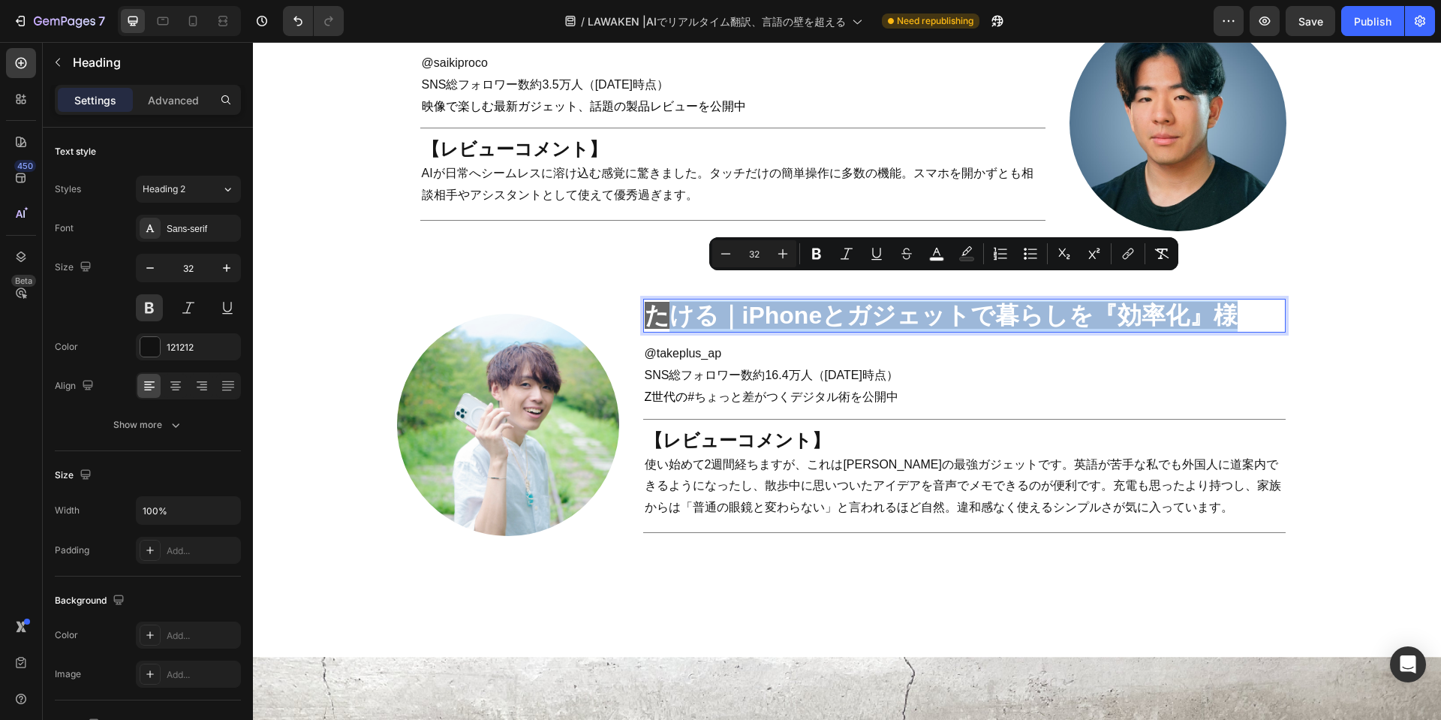
drag, startPoint x: 666, startPoint y: 290, endPoint x: 1219, endPoint y: 299, distance: 552.4
click at [1219, 302] on span "たける｜iPhoneとガジェットで暮らしを『効率化』様" at bounding box center [942, 315] width 594 height 27
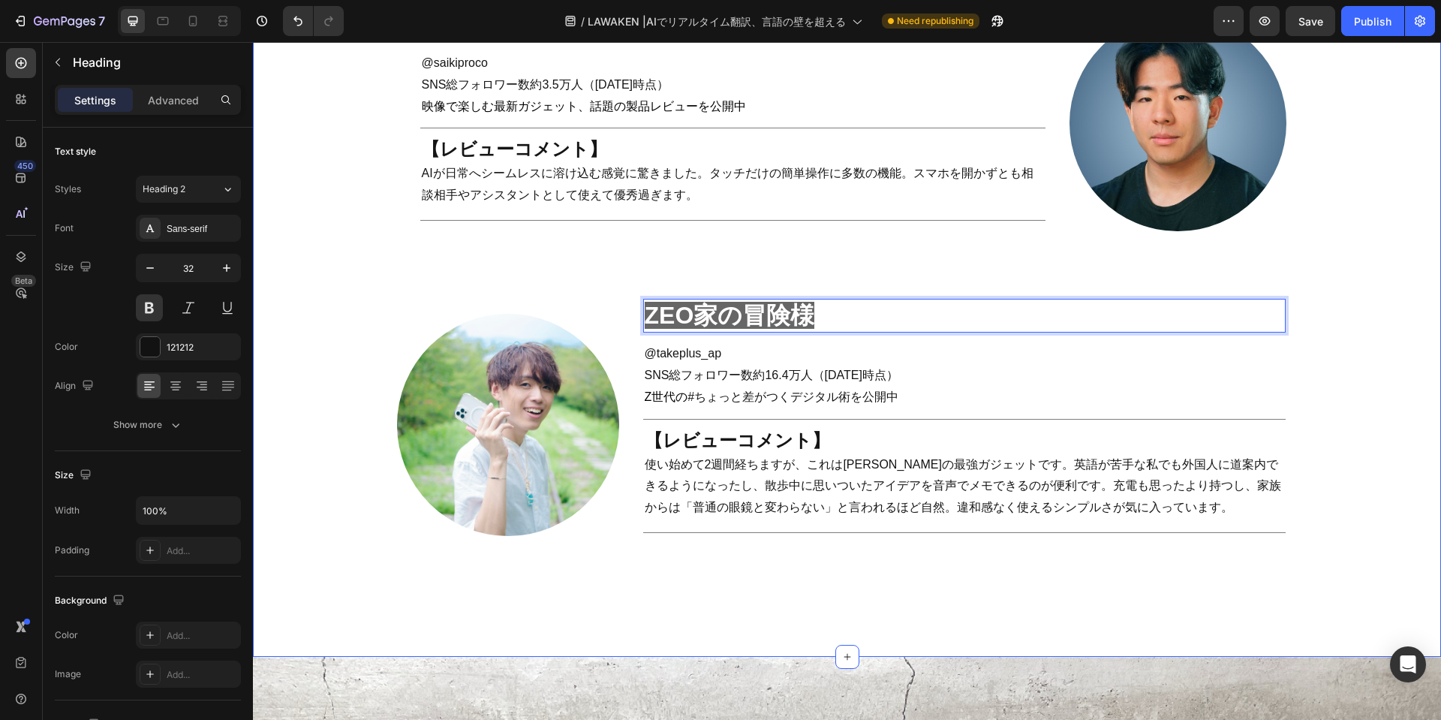
click at [1298, 364] on div "real review Heading Title Line Row インフルエンサーの [PERSON_NAME]レビューを公開‼ Heading ガジェッ…" at bounding box center [847, 16] width 1158 height 1160
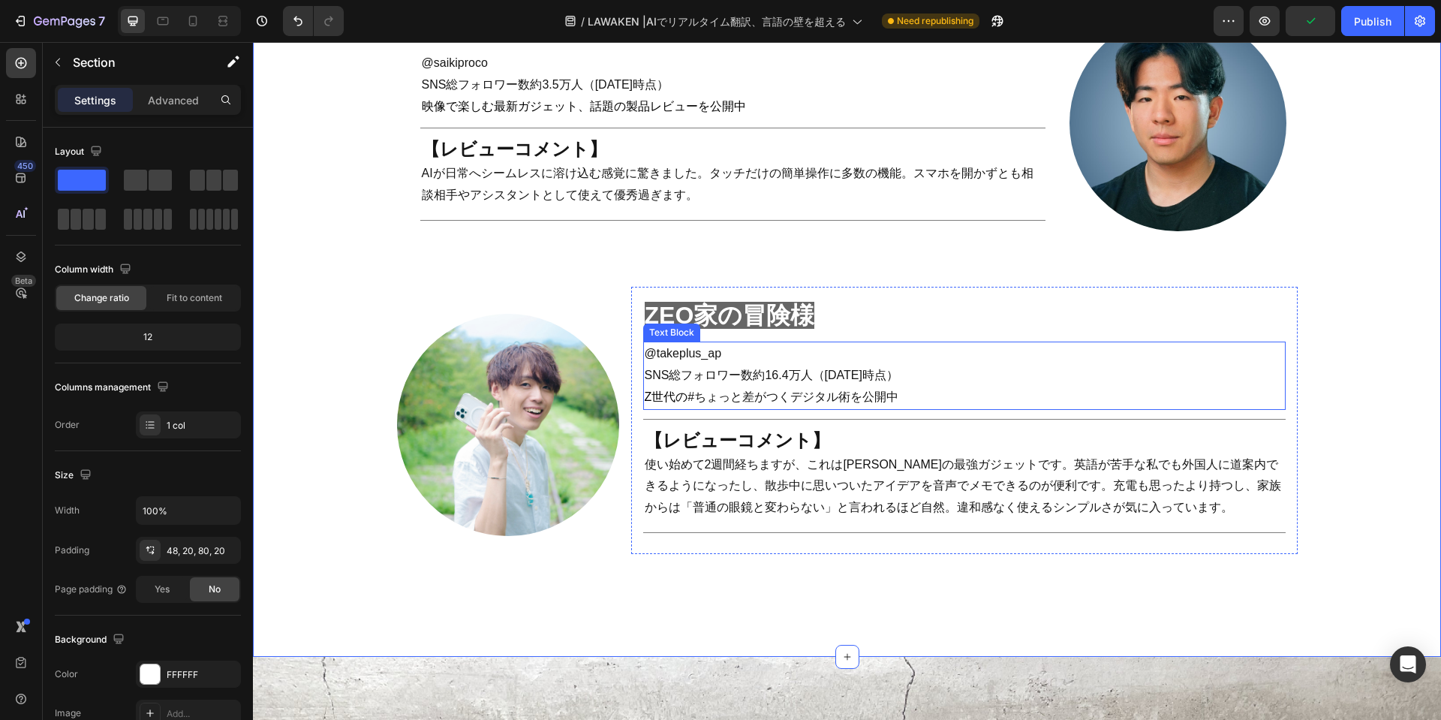
click at [672, 347] on span "takeplus_ap" at bounding box center [689, 353] width 65 height 13
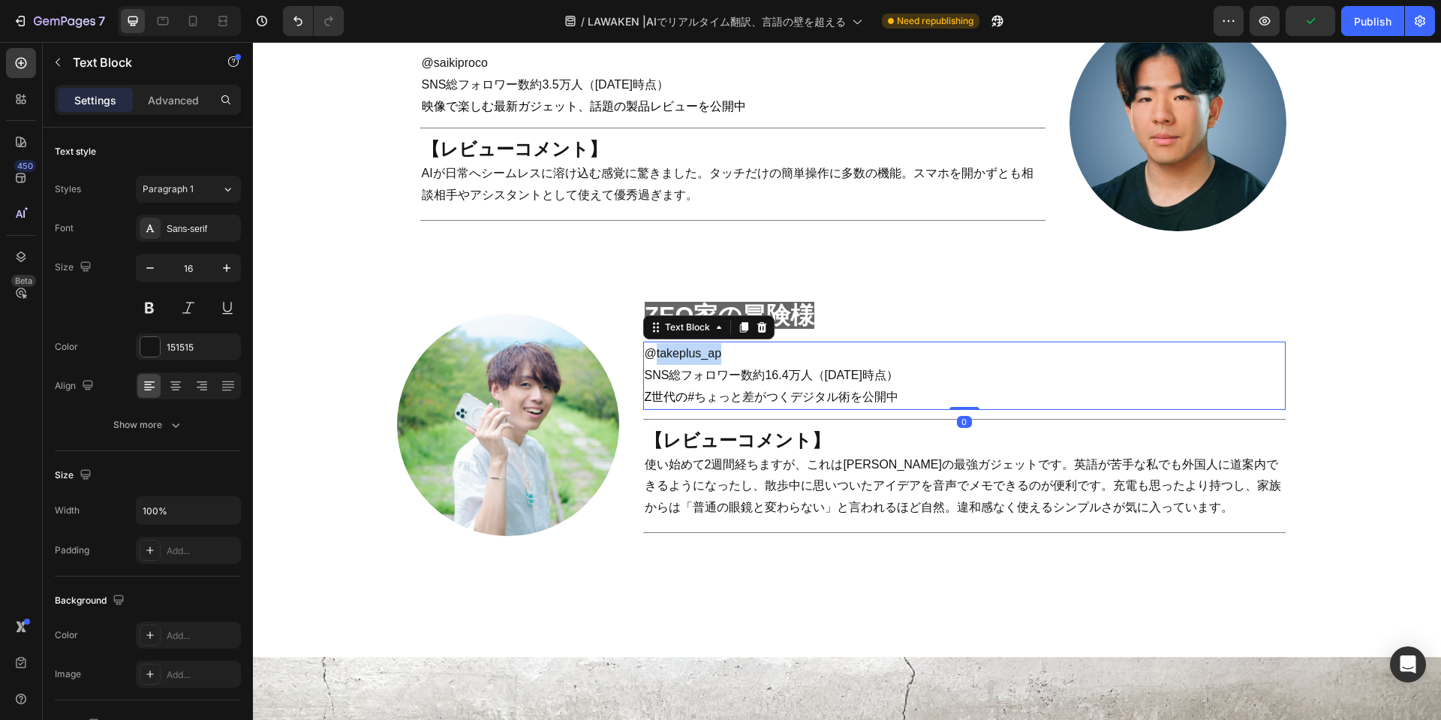
click at [672, 347] on span "takeplus_ap" at bounding box center [689, 353] width 65 height 13
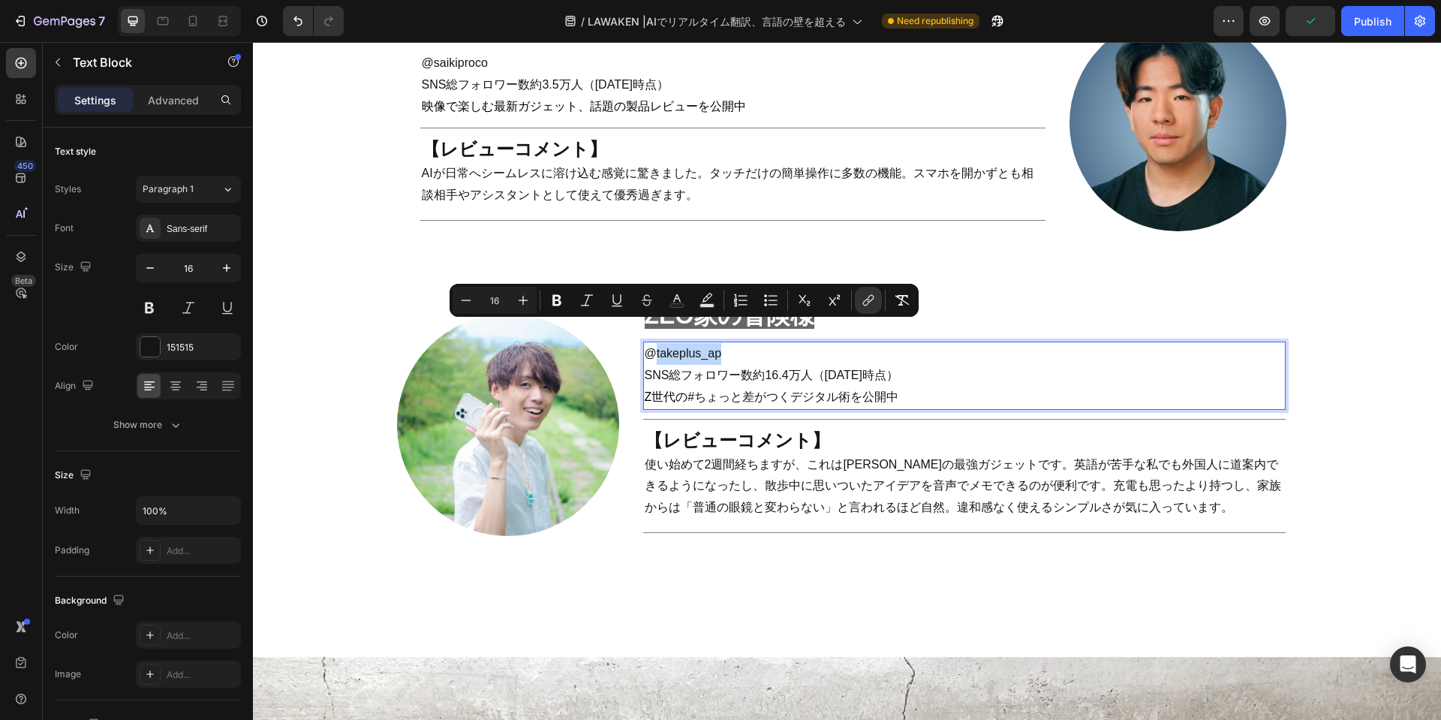
click at [729, 343] on p "@ takeplus_ap" at bounding box center [964, 354] width 639 height 22
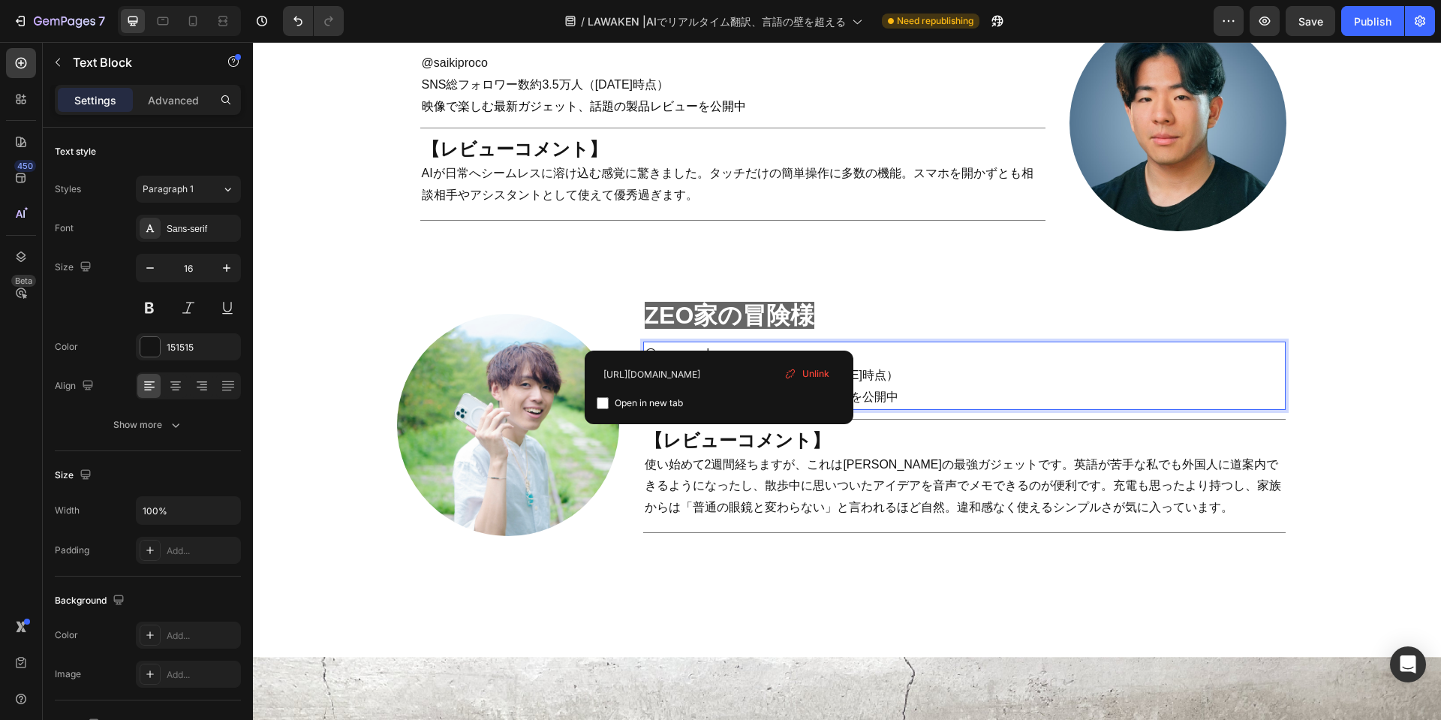
click at [816, 373] on span "Unlink" at bounding box center [815, 374] width 27 height 14
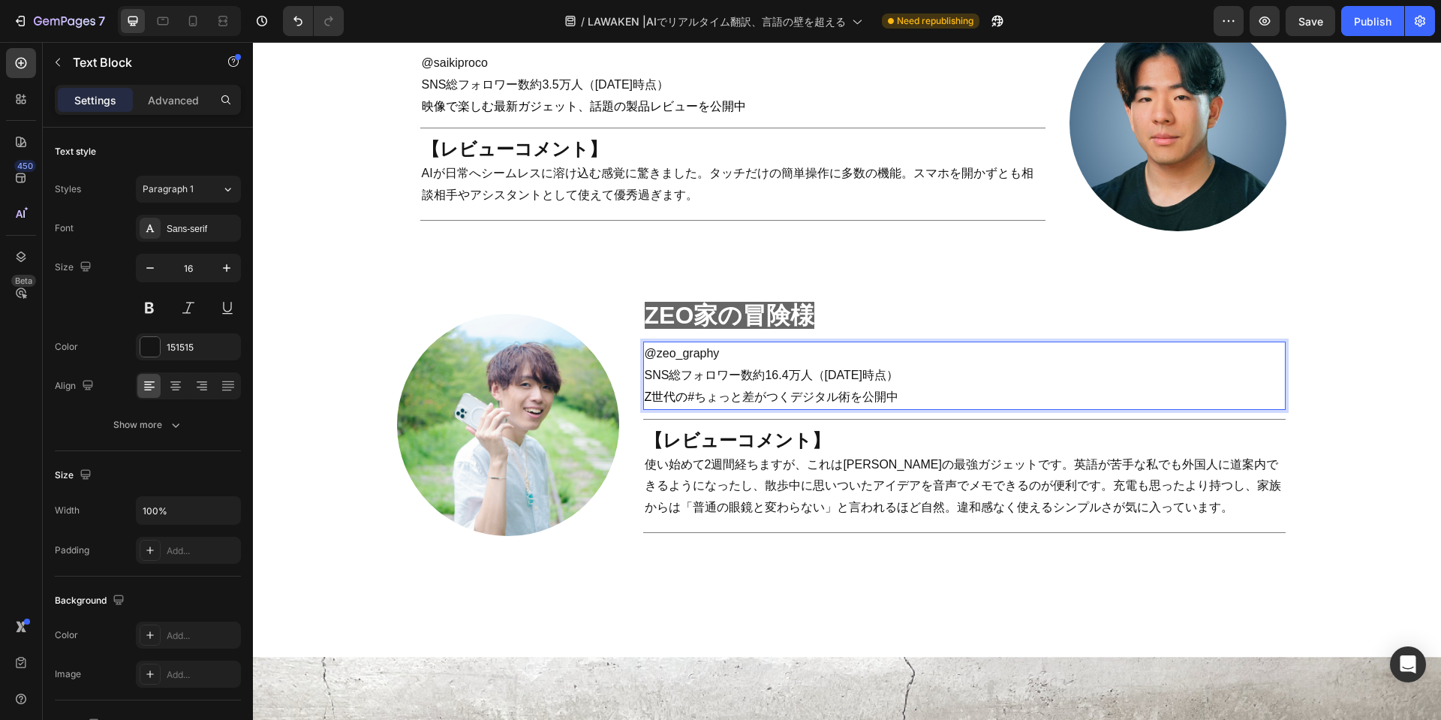
click at [924, 365] on p "SNS総フォロワー数約16.4万人（[DATE]時点 ）" at bounding box center [964, 376] width 639 height 22
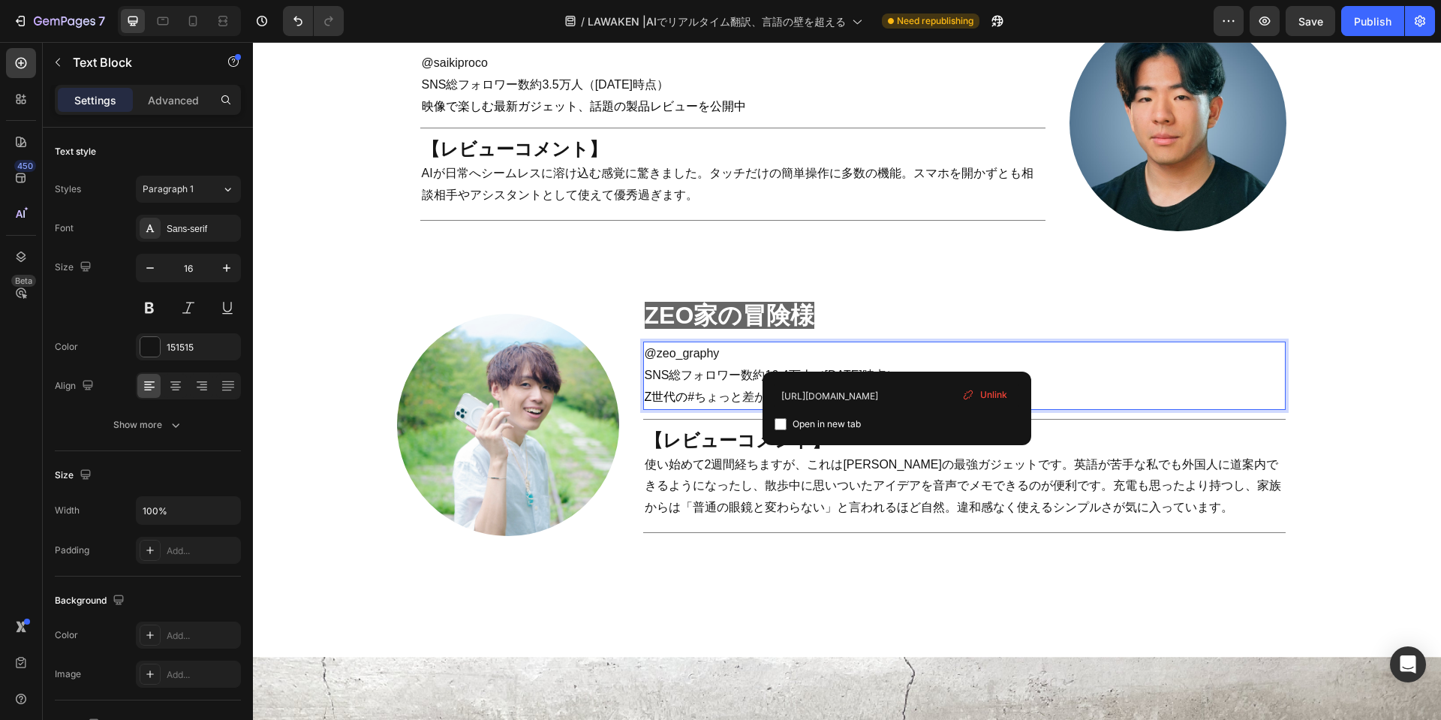
click at [996, 389] on span "Unlink" at bounding box center [993, 395] width 27 height 14
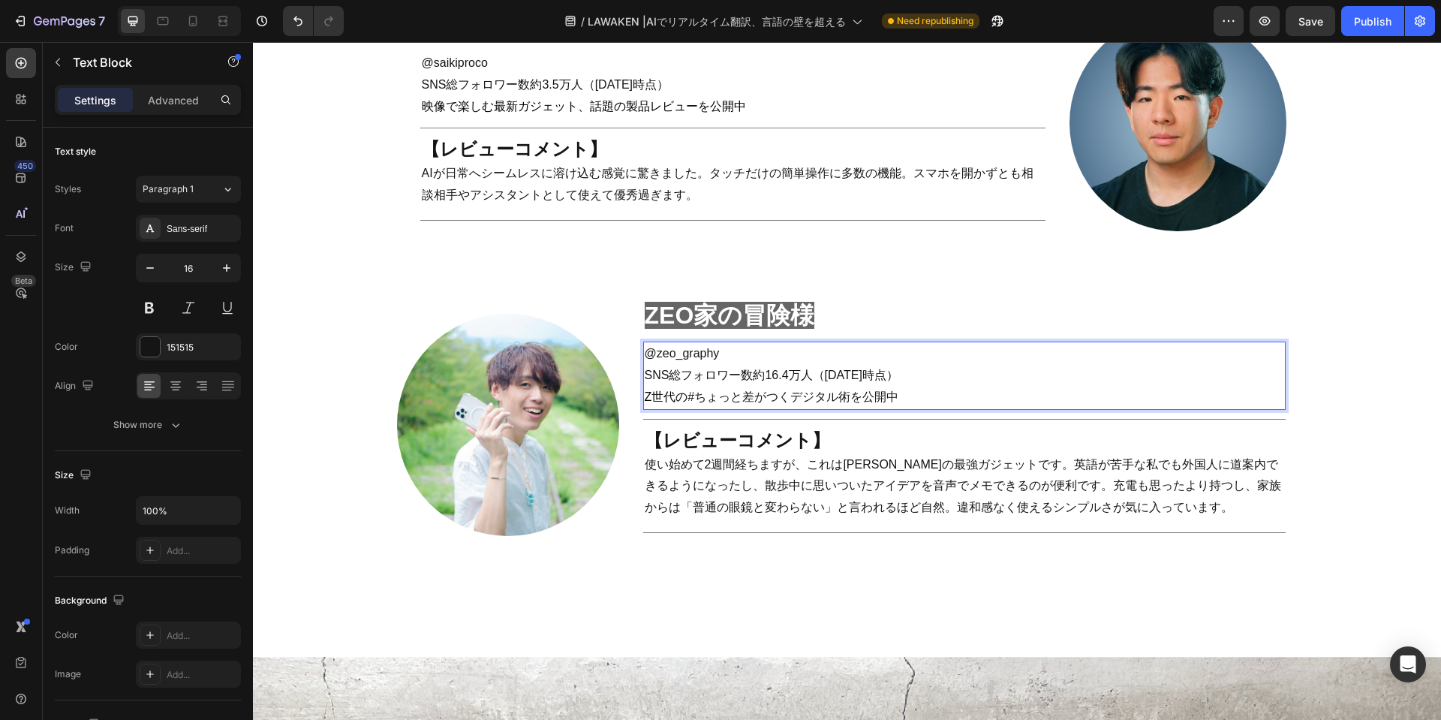
click at [759, 368] on span "SNS総フォロワー数約16.4万人（[DATE]時点" at bounding box center [766, 374] width 242 height 13
click at [964, 386] on p "Z世代の #ちょっと差がつくデジタル術 を公開中" at bounding box center [964, 397] width 639 height 22
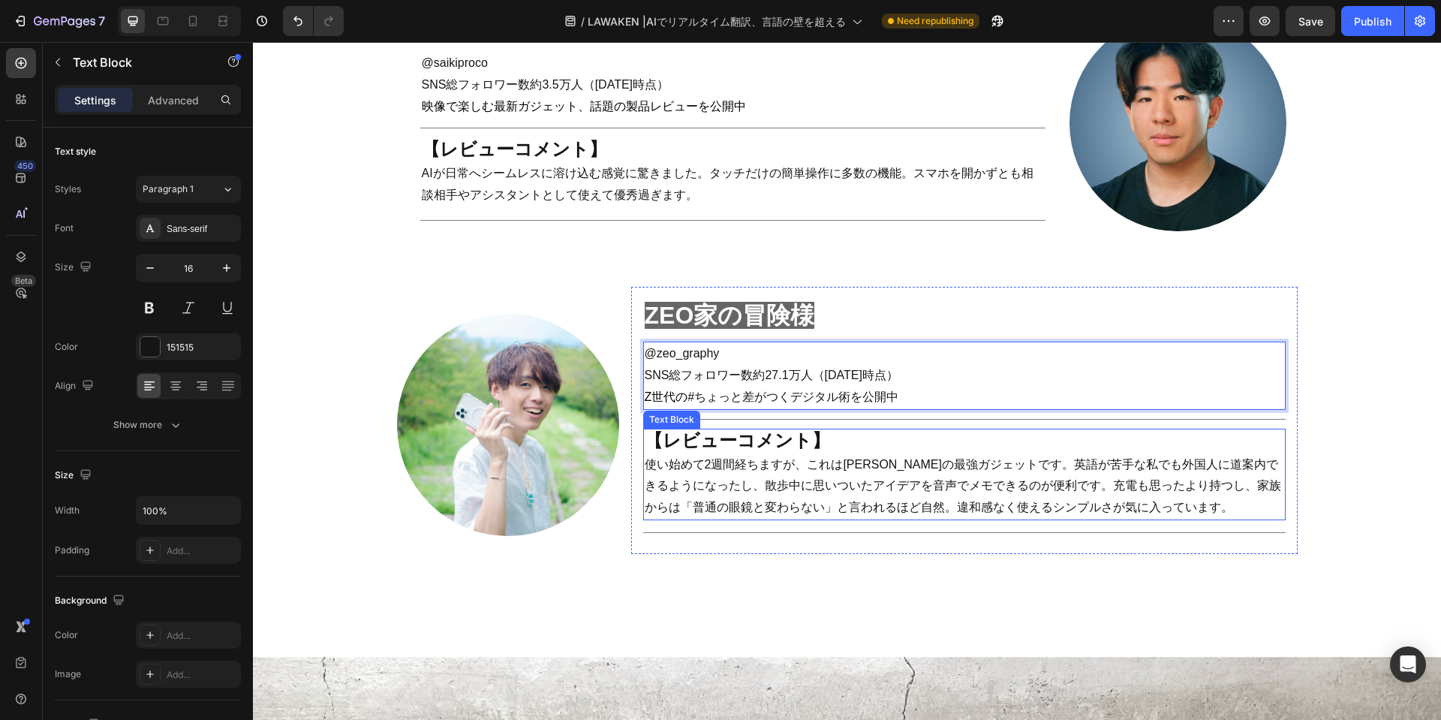
click at [955, 431] on p "【レビューコメント】" at bounding box center [964, 442] width 639 height 24
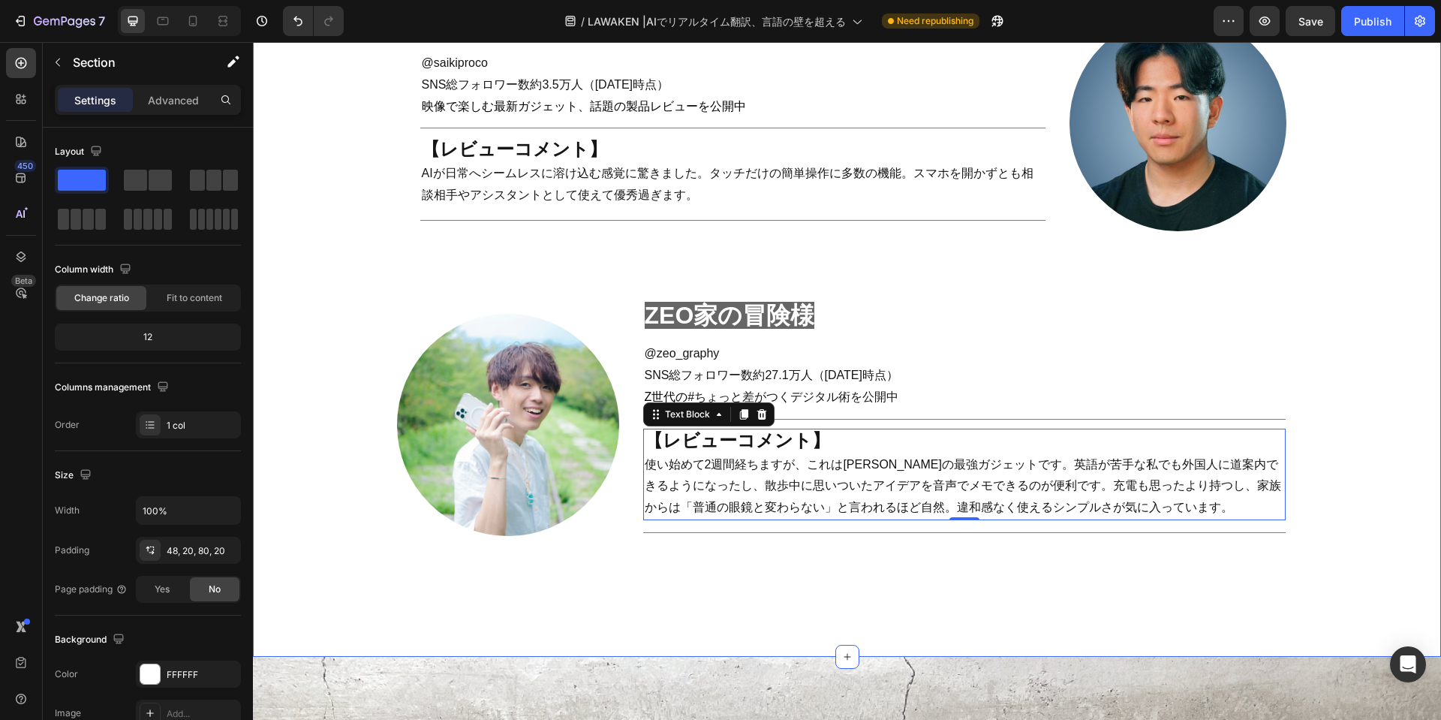
click at [777, 558] on div "real review Heading Title Line Row インフルエンサーの [PERSON_NAME]レビューを公開‼ Heading ガジェッ…" at bounding box center [847, 16] width 1158 height 1160
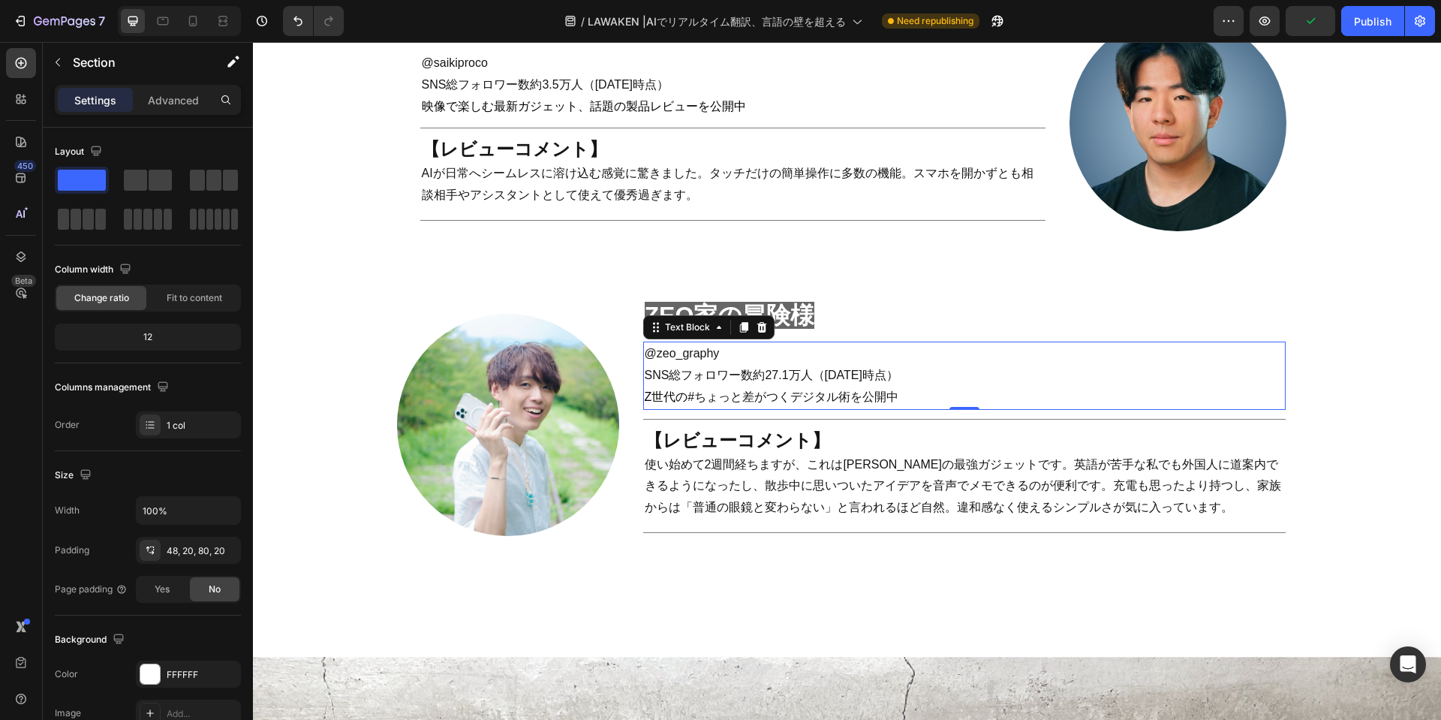
click at [649, 368] on span "SNS総フォロワー数約27.1万人（[DATE]時点" at bounding box center [766, 374] width 242 height 13
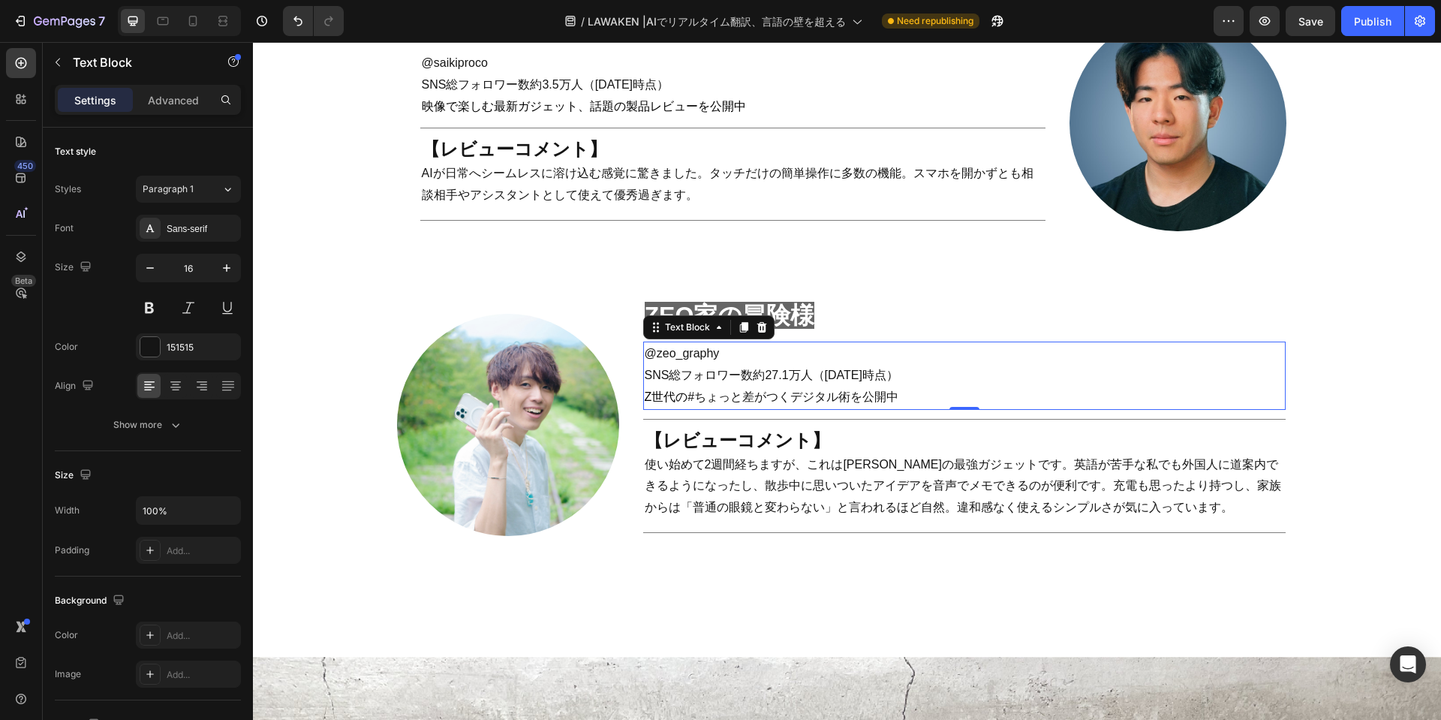
click at [702, 368] on span "SNS総フォロワー数約27.1万人（[DATE]時点" at bounding box center [766, 374] width 242 height 13
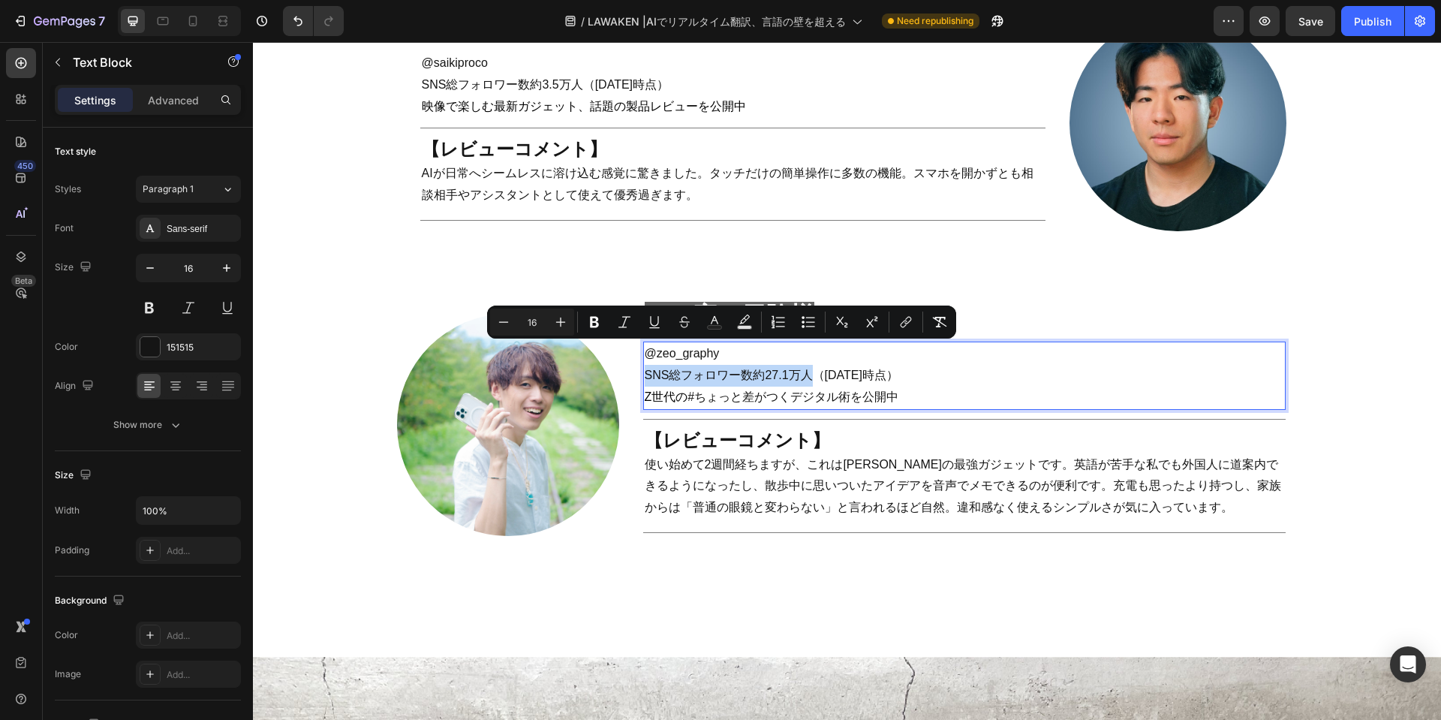
drag, startPoint x: 642, startPoint y: 356, endPoint x: 801, endPoint y: 362, distance: 159.9
click at [801, 368] on span "SNS総フォロワー数約27.1万人（[DATE]時点" at bounding box center [766, 374] width 242 height 13
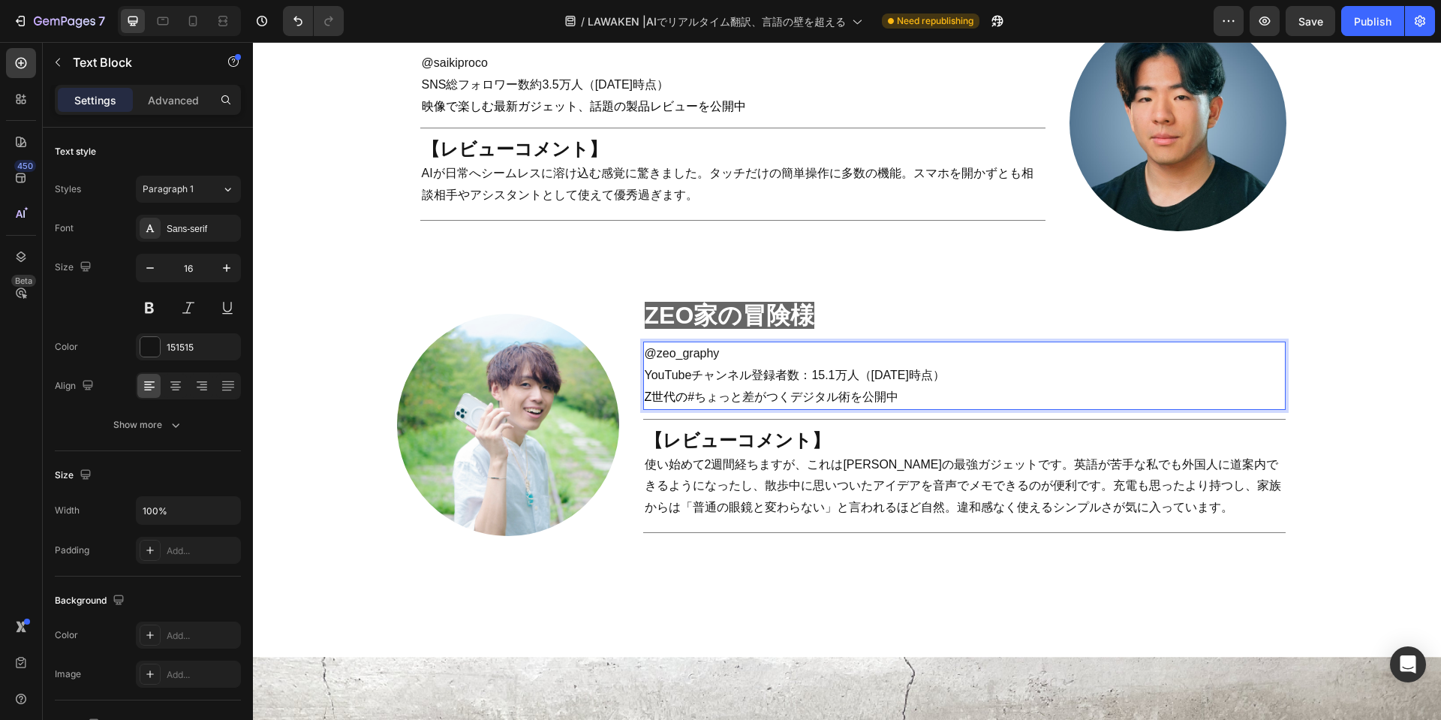
click at [810, 368] on span "YouTubeチャンネル登録者数：15.1万人（[DATE]時点" at bounding box center [789, 374] width 288 height 13
click at [806, 368] on span "YouTubeチャンネル登録者数：15.1万人（[DATE]時点" at bounding box center [789, 374] width 288 height 13
click at [777, 547] on div "real review Heading Title Line Row インフルエンサーの [PERSON_NAME]レビューを公開‼ Heading ガジェッ…" at bounding box center [847, 16] width 1158 height 1160
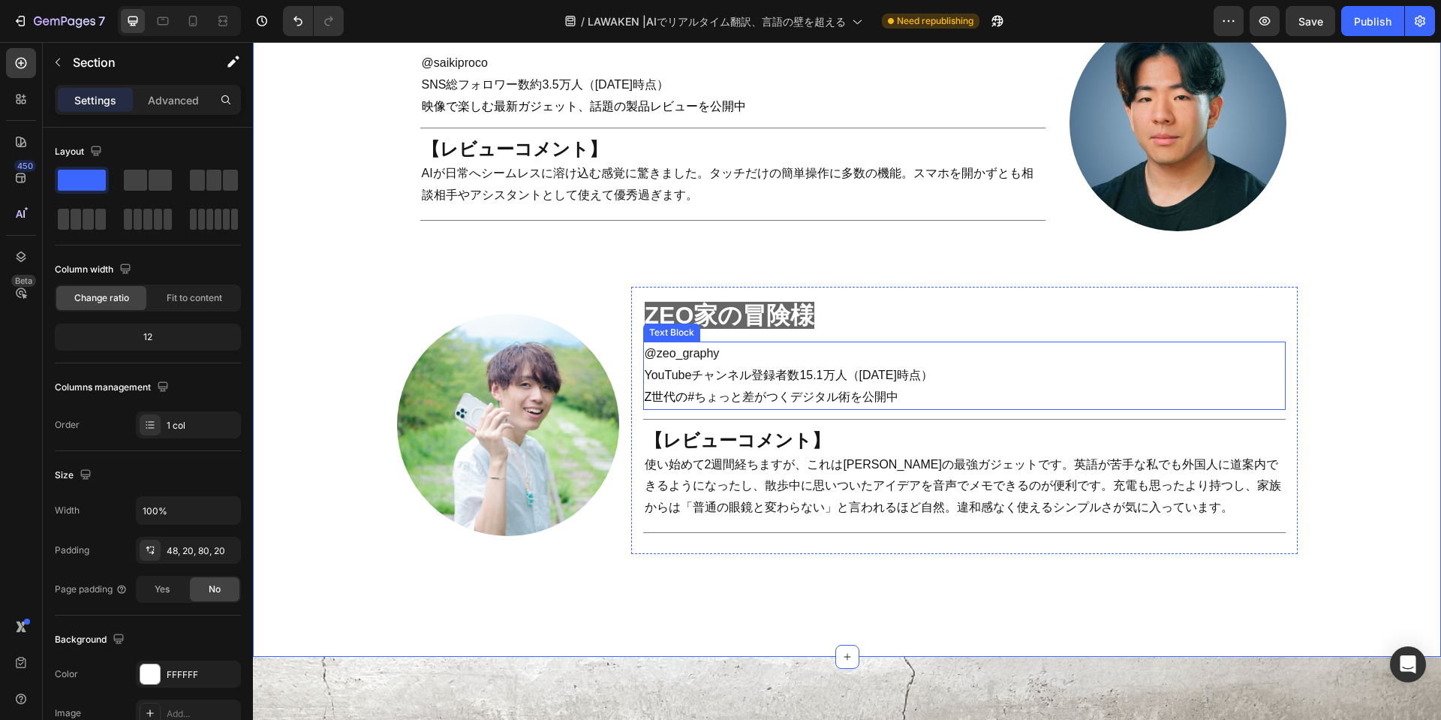
click at [686, 390] on span "Z世代の" at bounding box center [667, 396] width 44 height 13
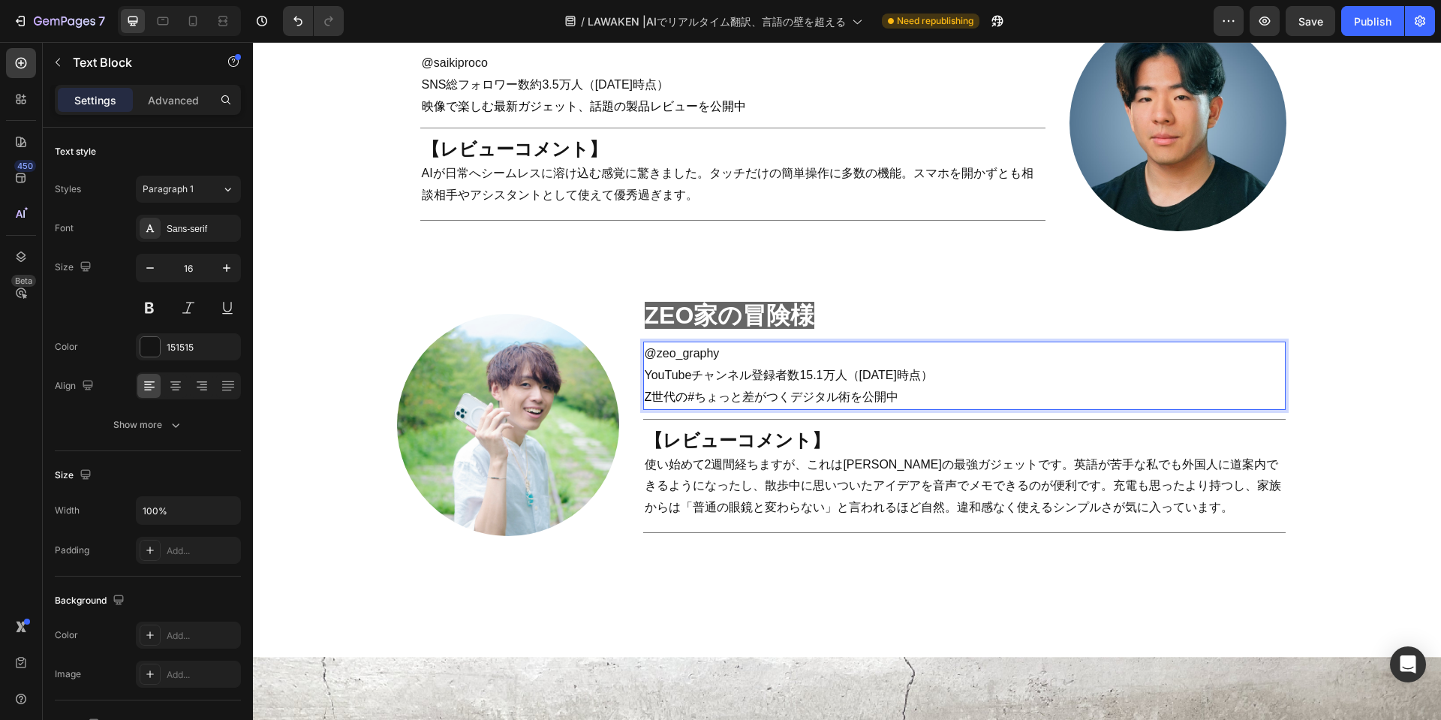
click at [651, 390] on span "Z世代の" at bounding box center [667, 396] width 44 height 13
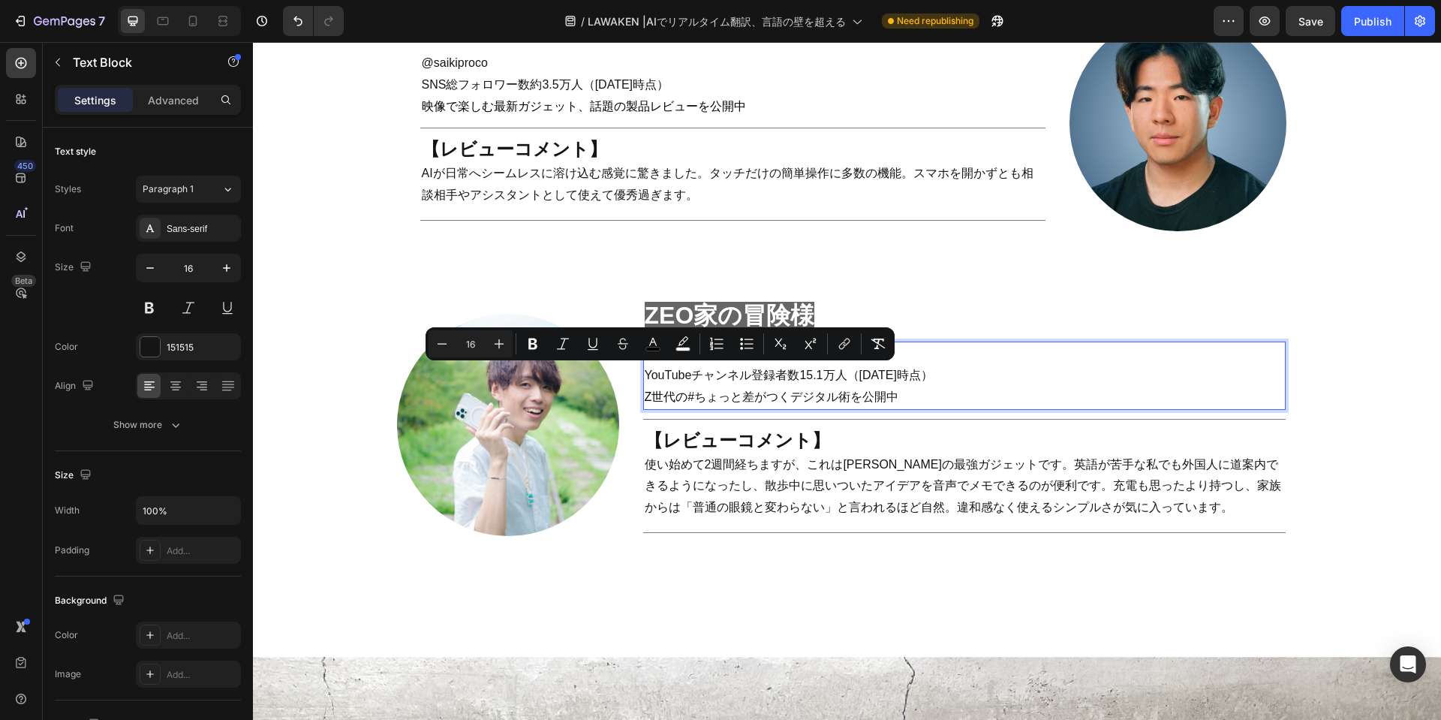
click at [645, 390] on span "Z世代の" at bounding box center [667, 396] width 44 height 13
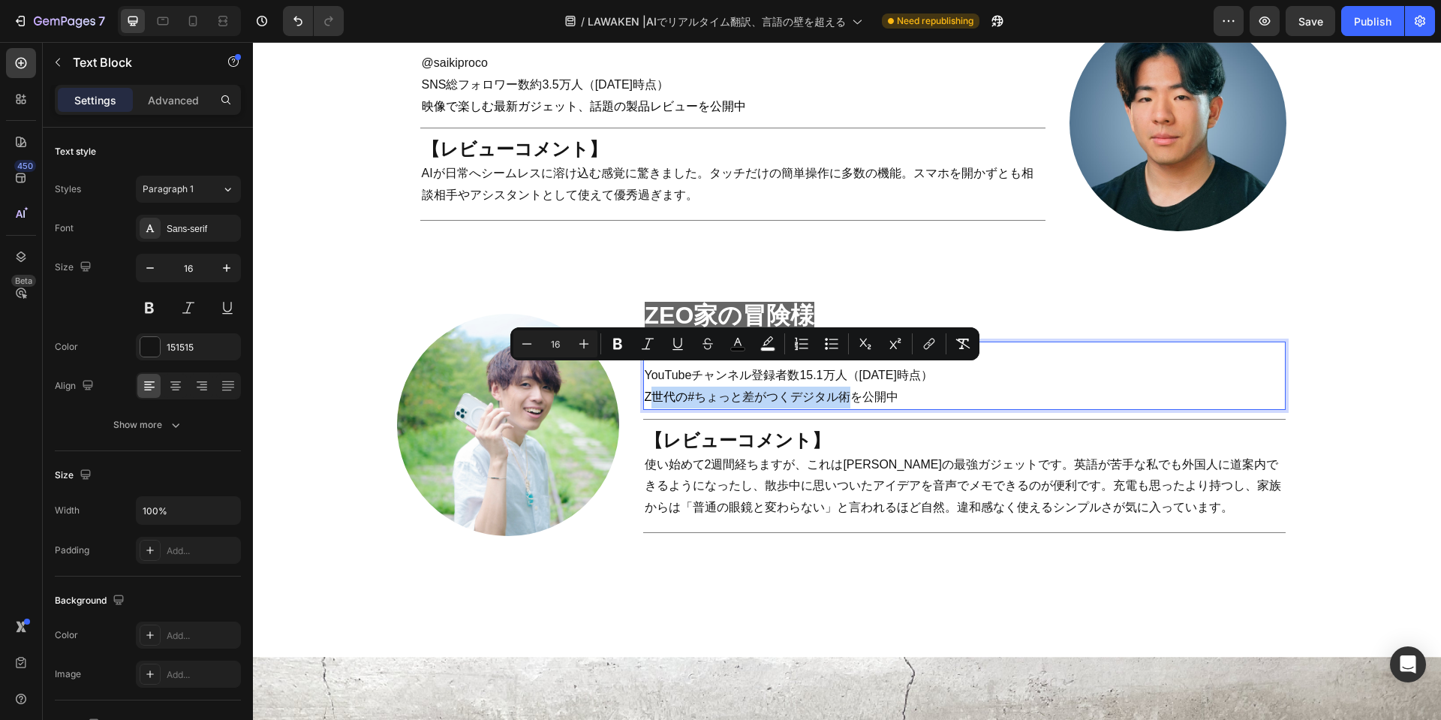
drag, startPoint x: 642, startPoint y: 377, endPoint x: 849, endPoint y: 381, distance: 207.1
click at [849, 386] on p "Z世代の #ちょっと差がつくデジタル術 を公開中" at bounding box center [964, 397] width 639 height 22
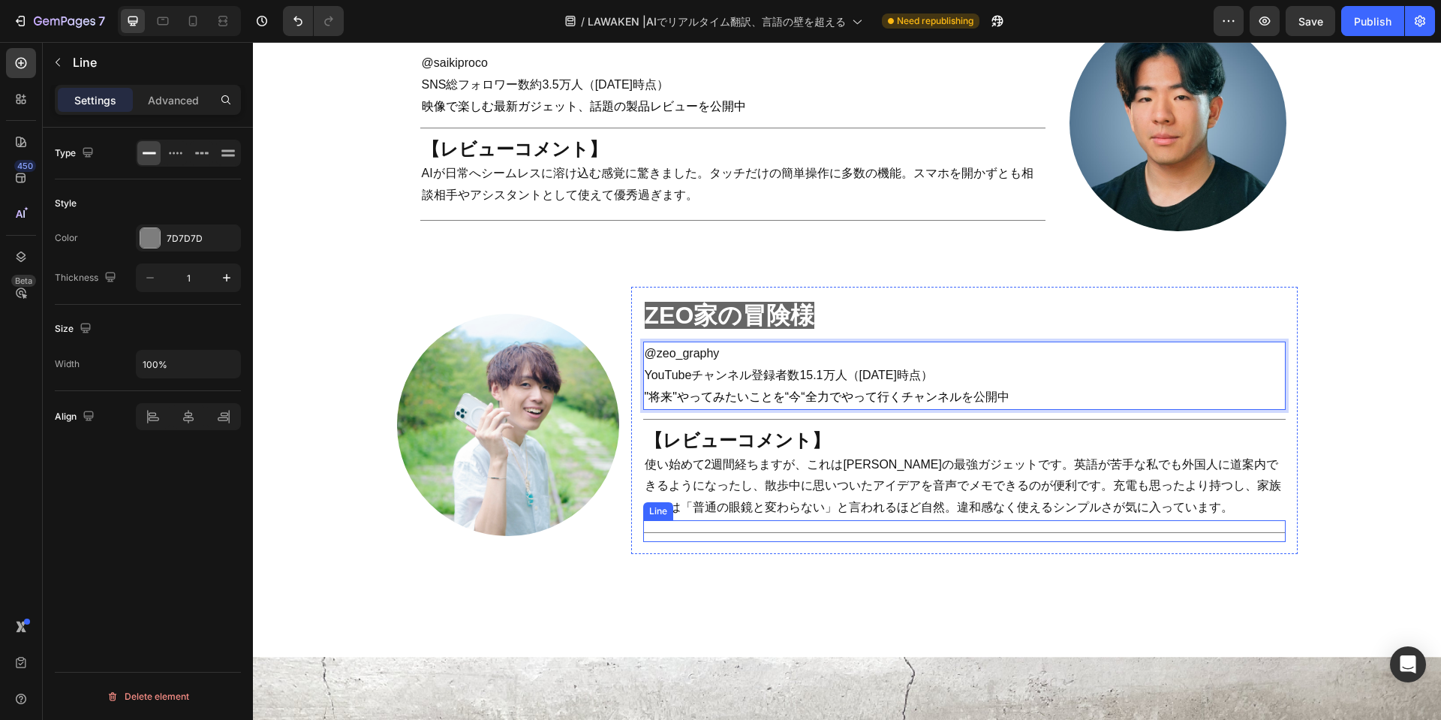
click at [946, 520] on div "Title Line" at bounding box center [964, 531] width 642 height 22
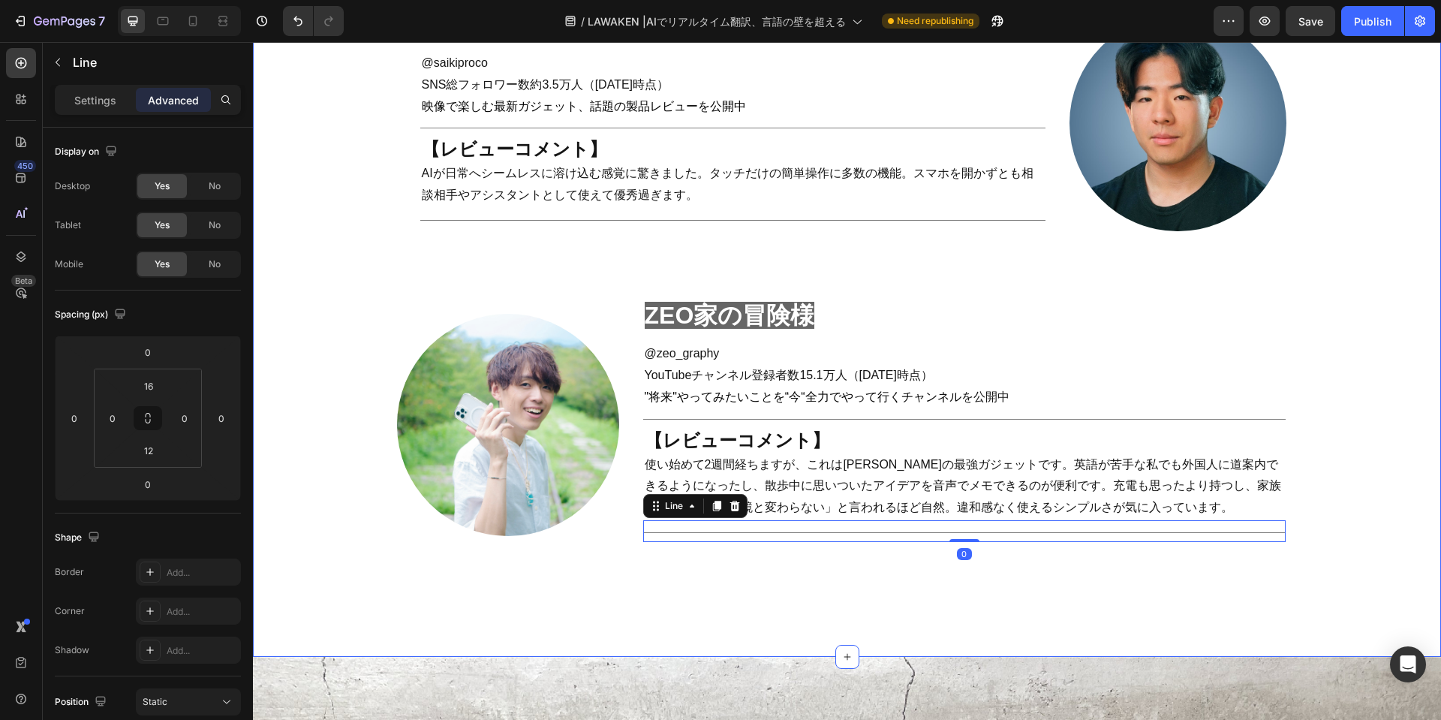
click at [870, 591] on div "real review Heading Title Line Row インフルエンサーの [PERSON_NAME]レビューを公開‼ Heading ガジェッ…" at bounding box center [847, 28] width 1188 height 1256
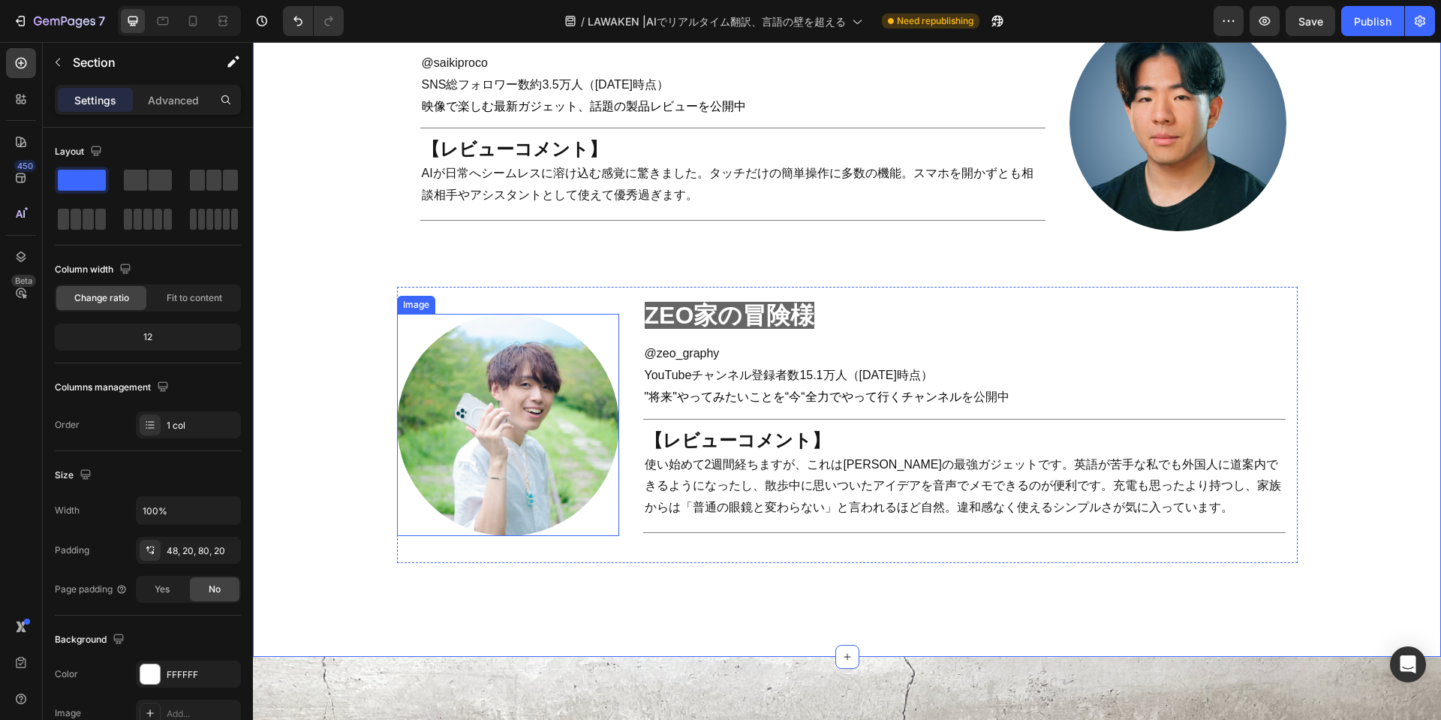
click at [494, 440] on img at bounding box center [508, 425] width 222 height 222
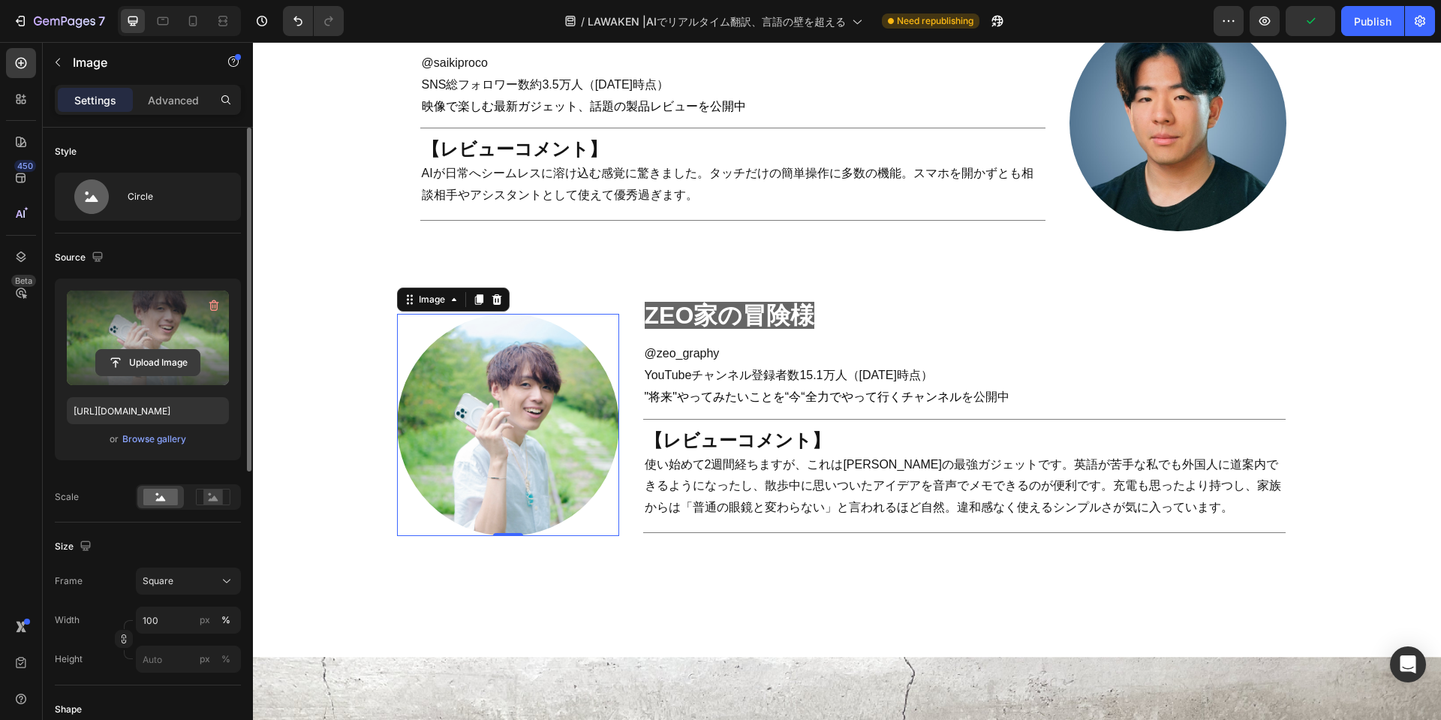
click at [148, 358] on input "file" at bounding box center [148, 363] width 104 height 26
type input "C:\fakepath\ZEO家_アイコン画像.jpg"
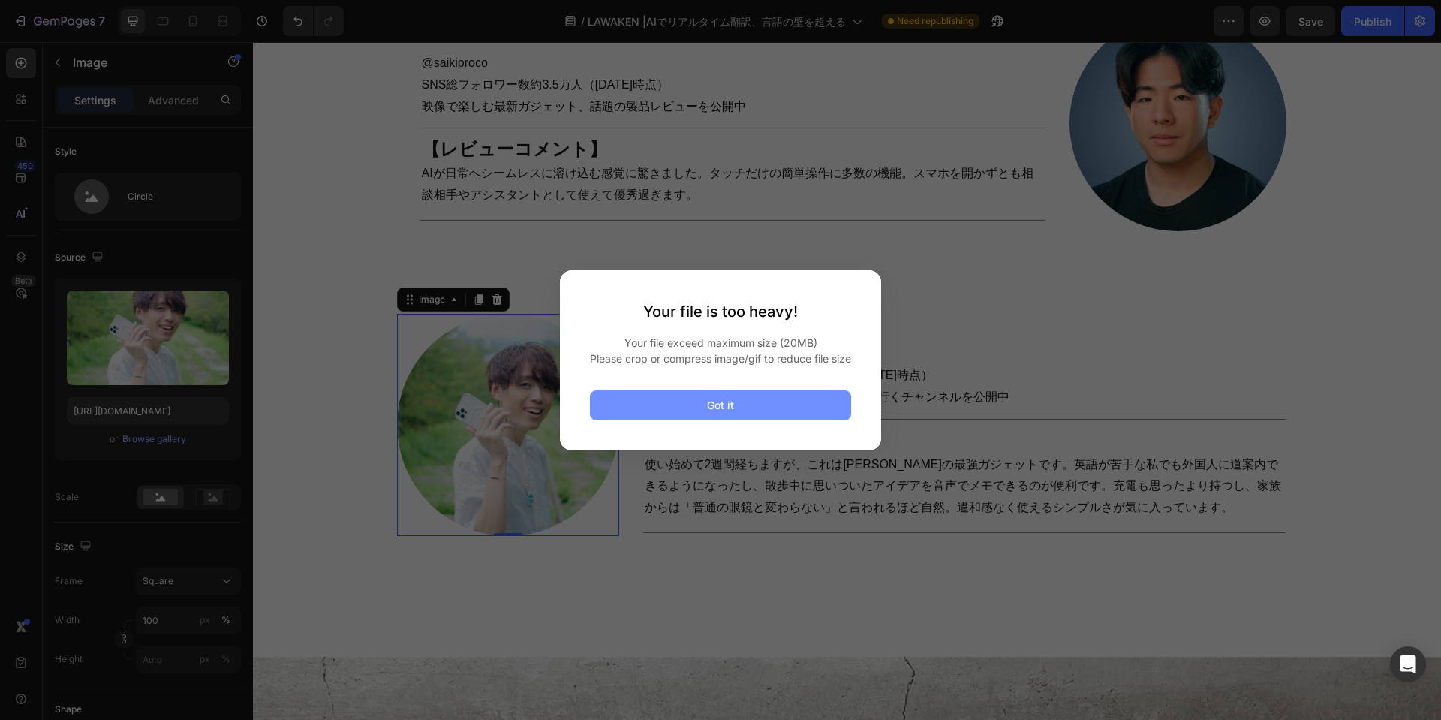
click at [651, 420] on button "Got it" at bounding box center [720, 405] width 261 height 30
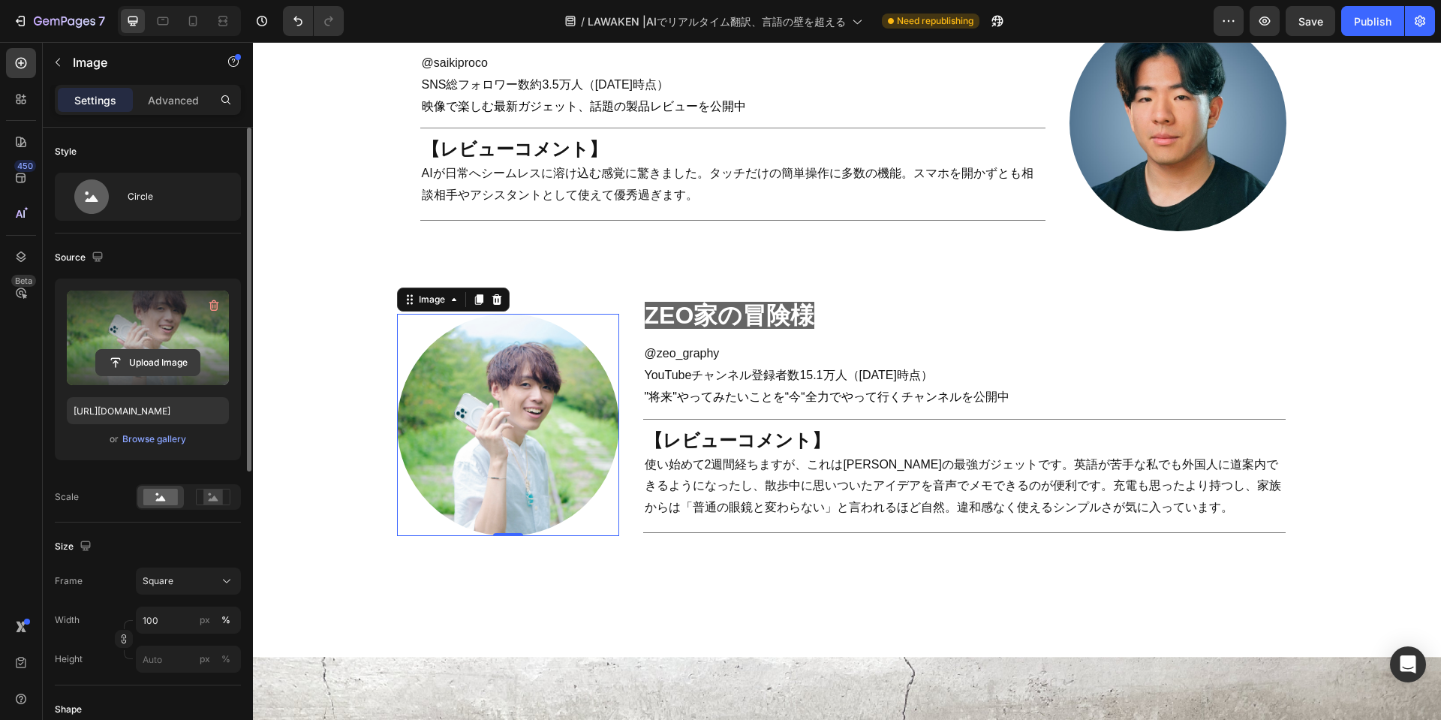
click at [171, 356] on input "file" at bounding box center [148, 363] width 104 height 26
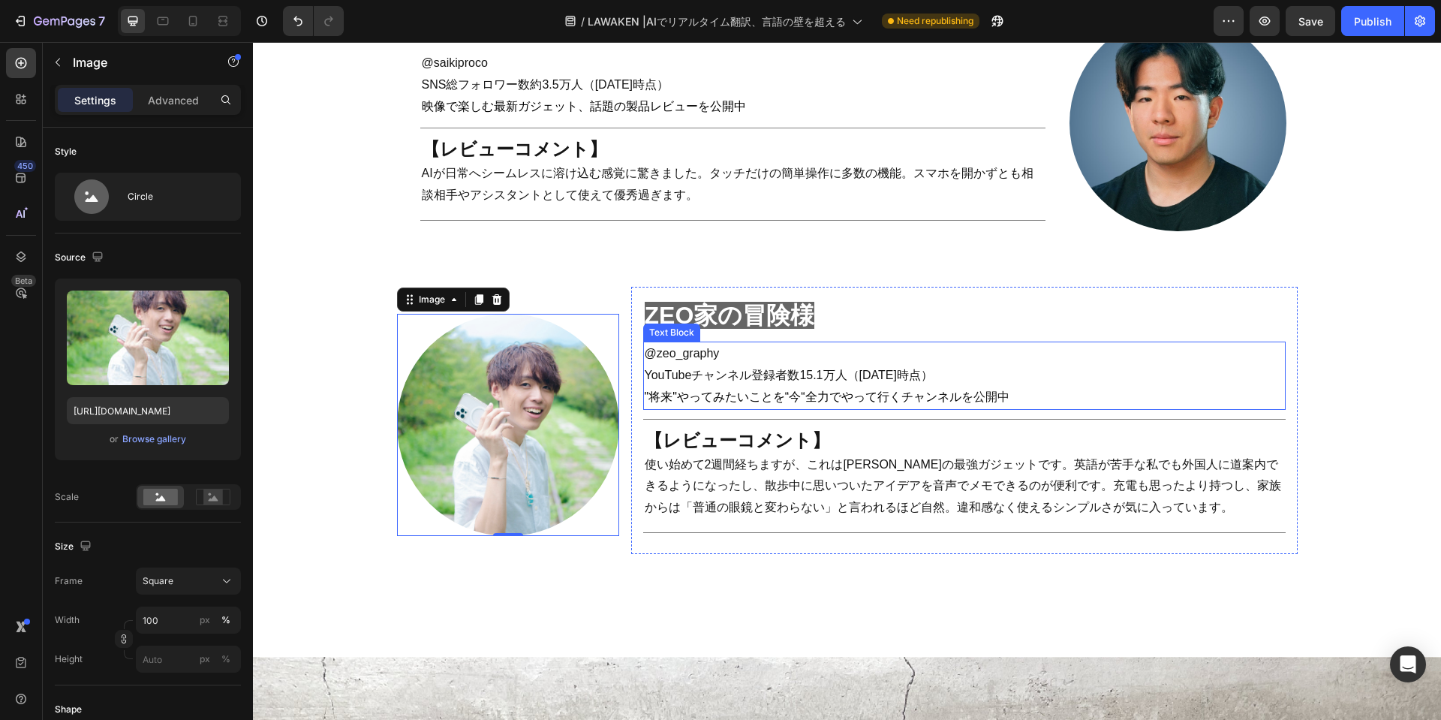
click at [1093, 343] on p "@zeo_graphy" at bounding box center [964, 354] width 639 height 22
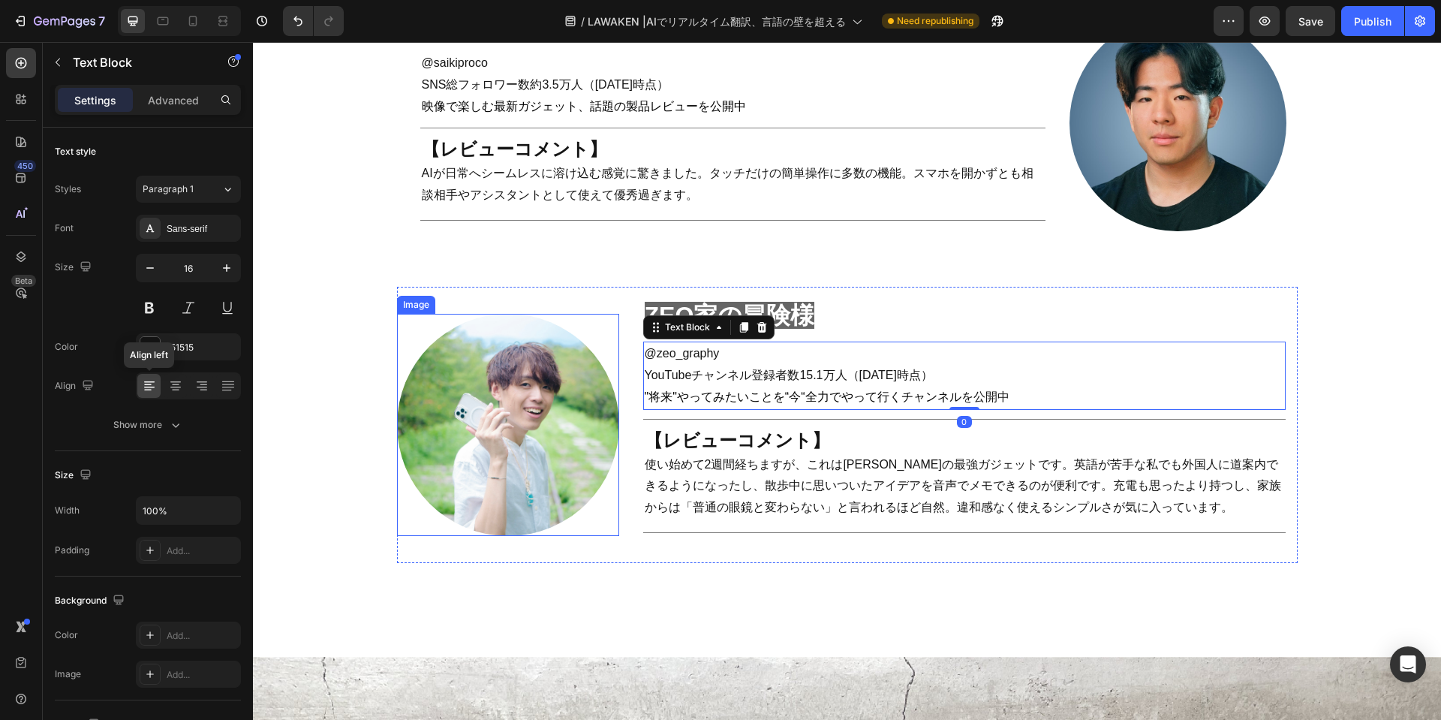
click at [546, 410] on img at bounding box center [508, 425] width 222 height 222
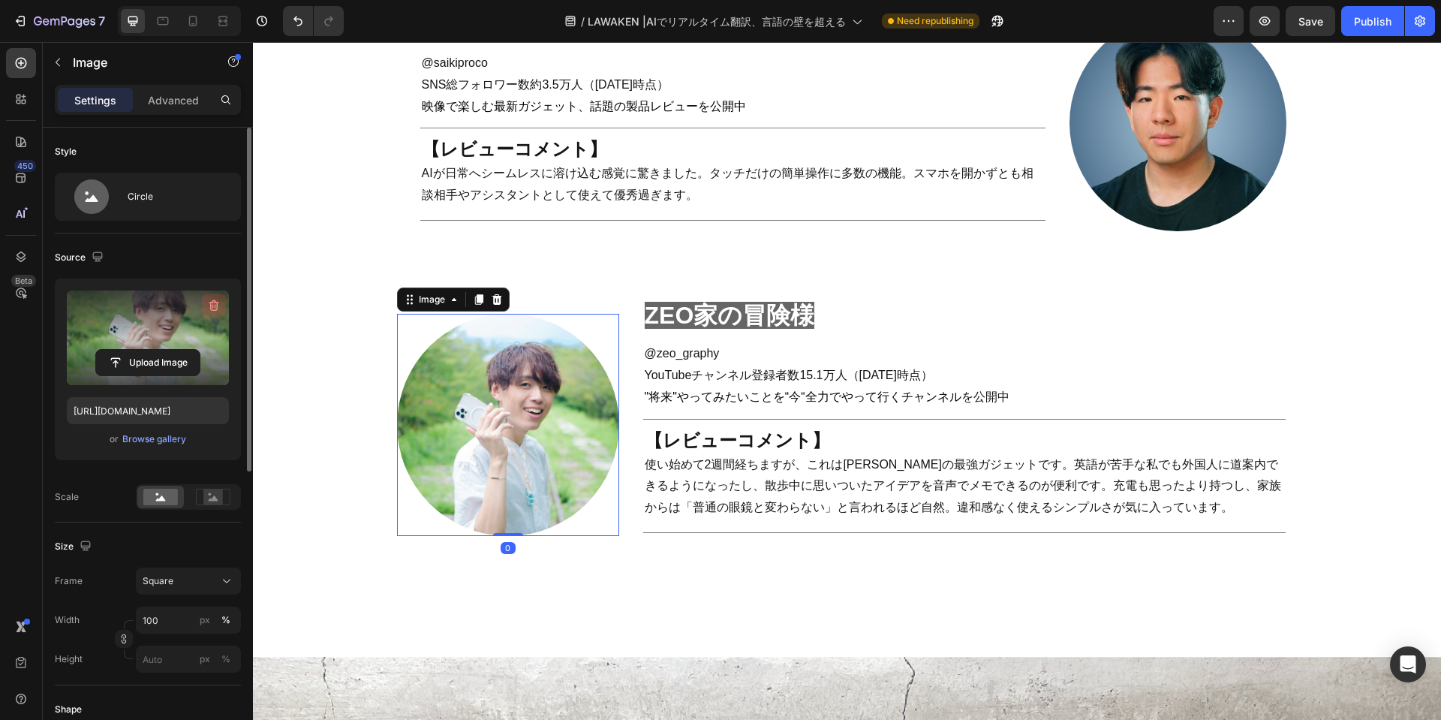
click at [216, 300] on icon "button" at bounding box center [213, 305] width 15 height 15
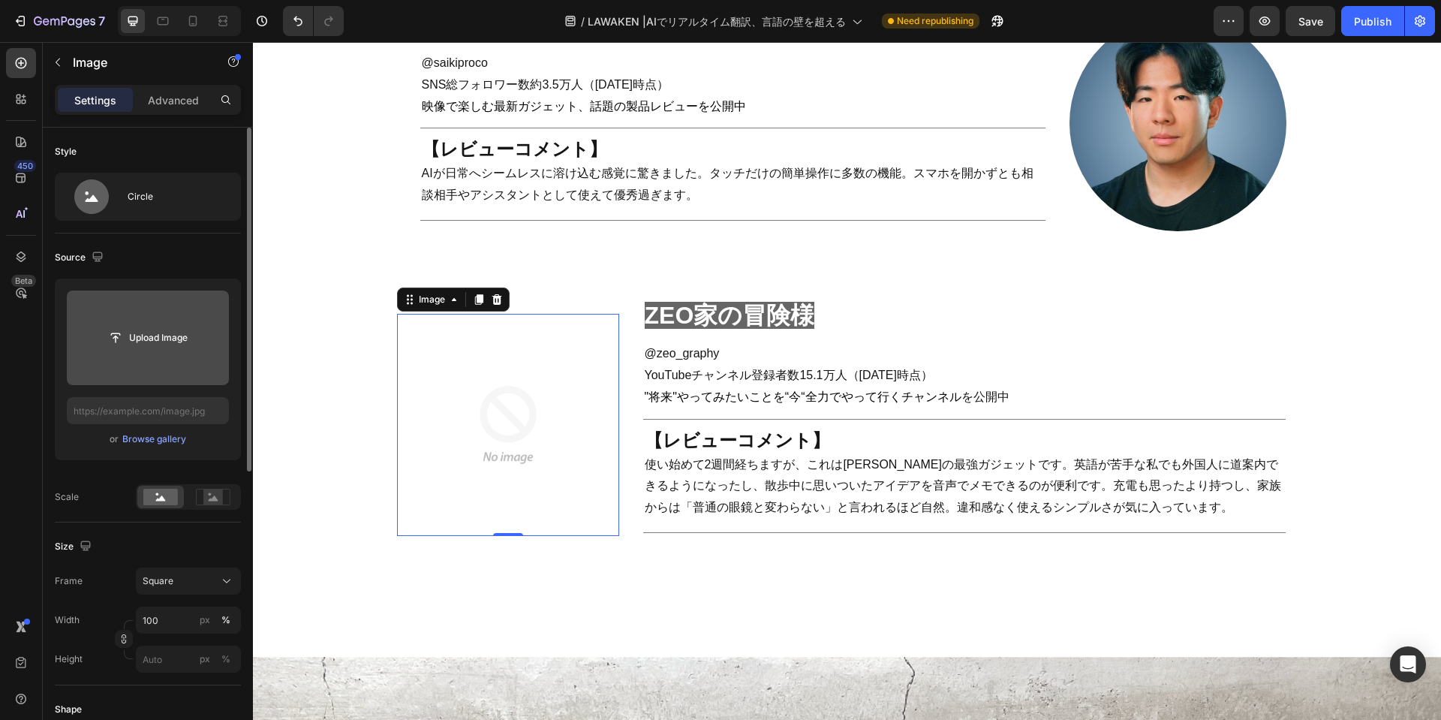
click at [146, 336] on input "file" at bounding box center [148, 338] width 104 height 26
type input "C:\fakepath\ZEO家_アイコン画像.jpg"
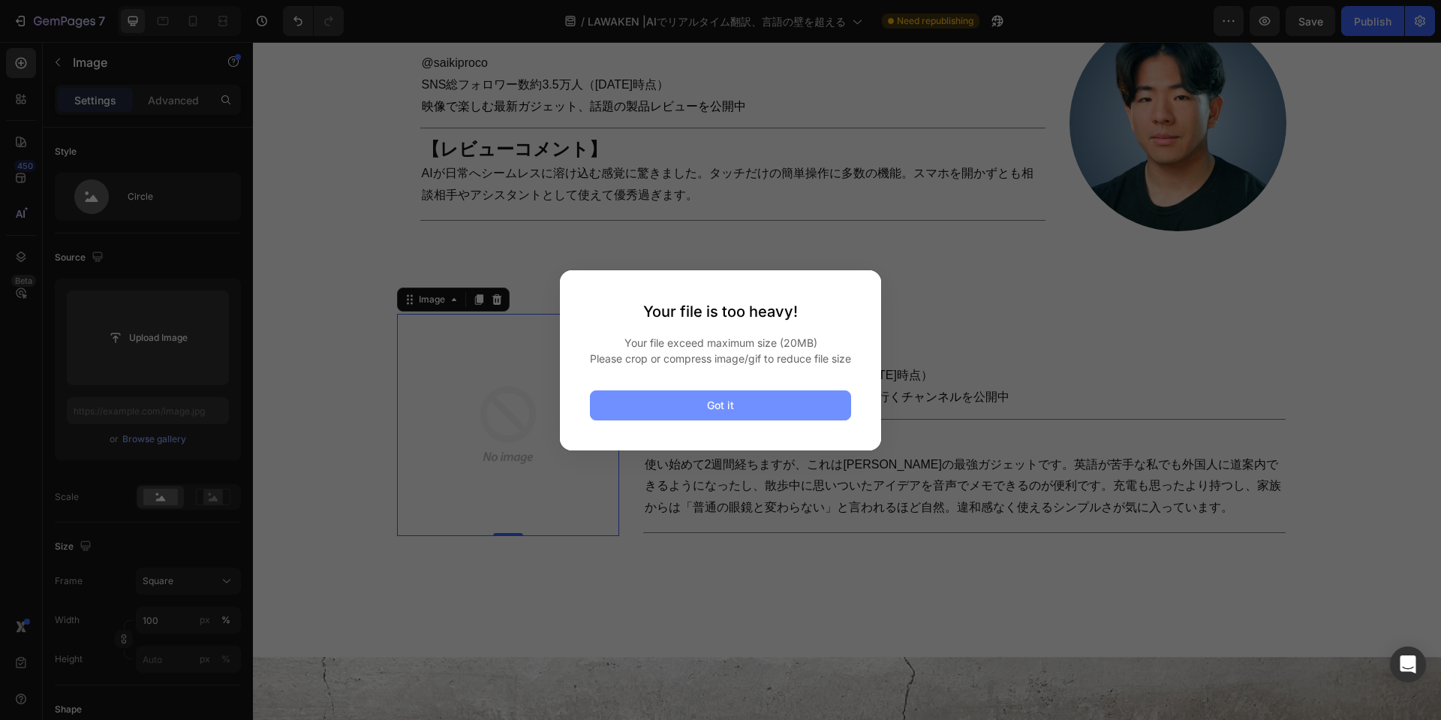
click at [774, 407] on button "Got it" at bounding box center [720, 405] width 261 height 30
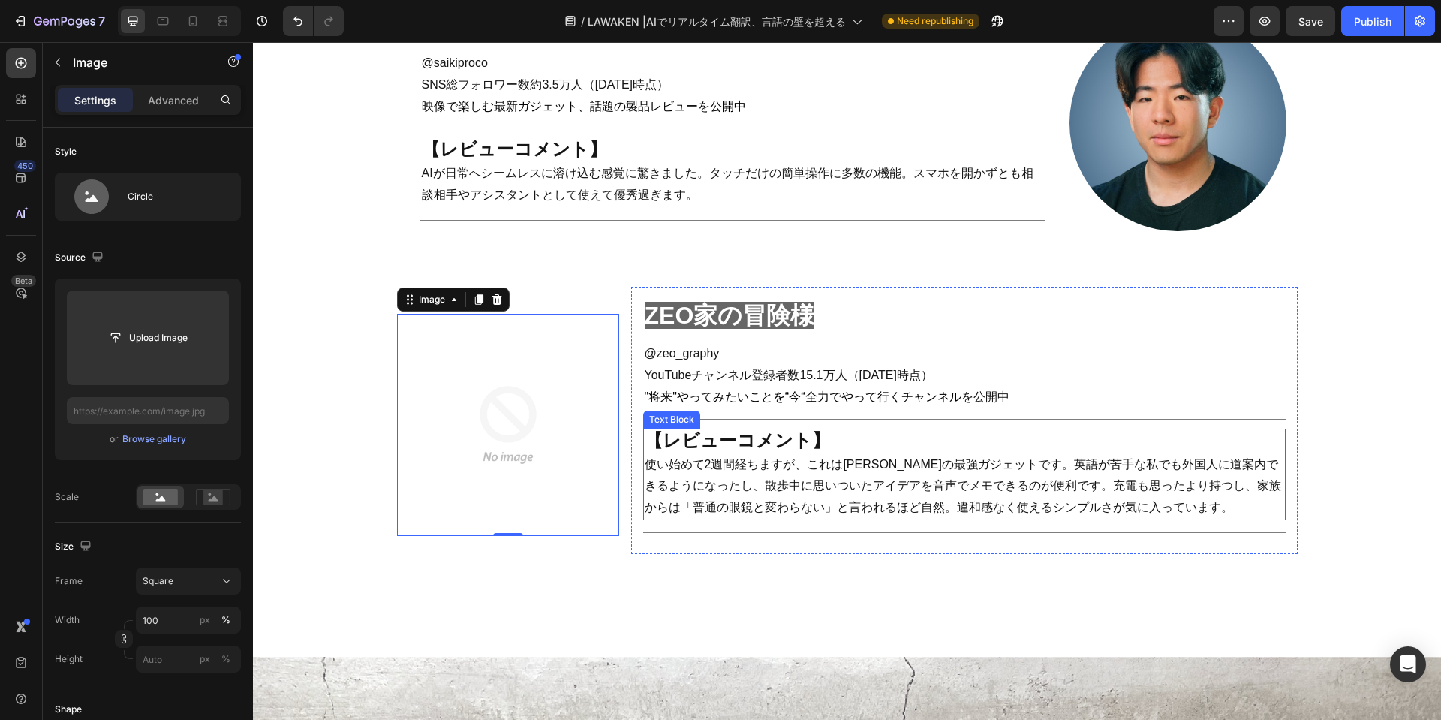
click at [926, 455] on p "使い始めて2週間経ちますが、これは[PERSON_NAME]の最強ガジェットです。英語が苦手な私でも外国人に道案内できるようになったし、散歩中に思いついたアイ…" at bounding box center [964, 486] width 639 height 65
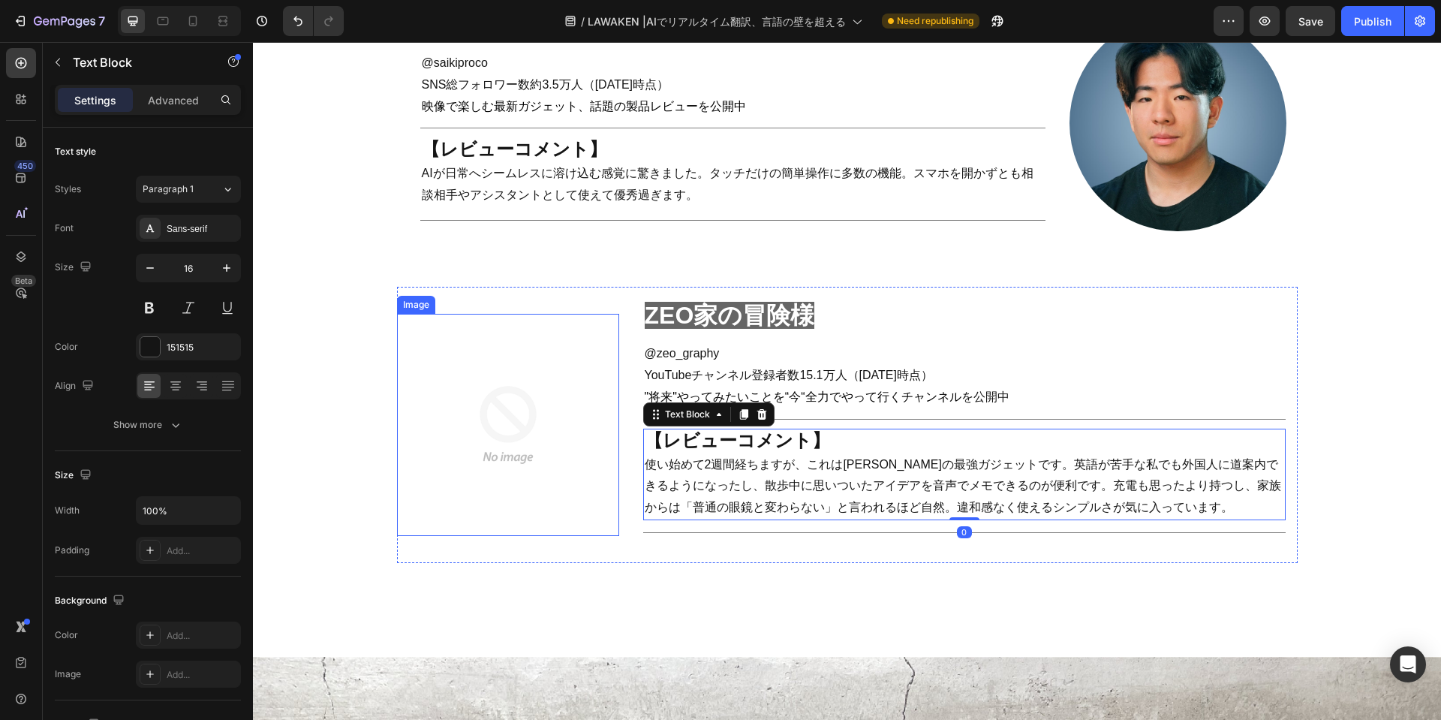
click at [502, 419] on img at bounding box center [508, 425] width 222 height 222
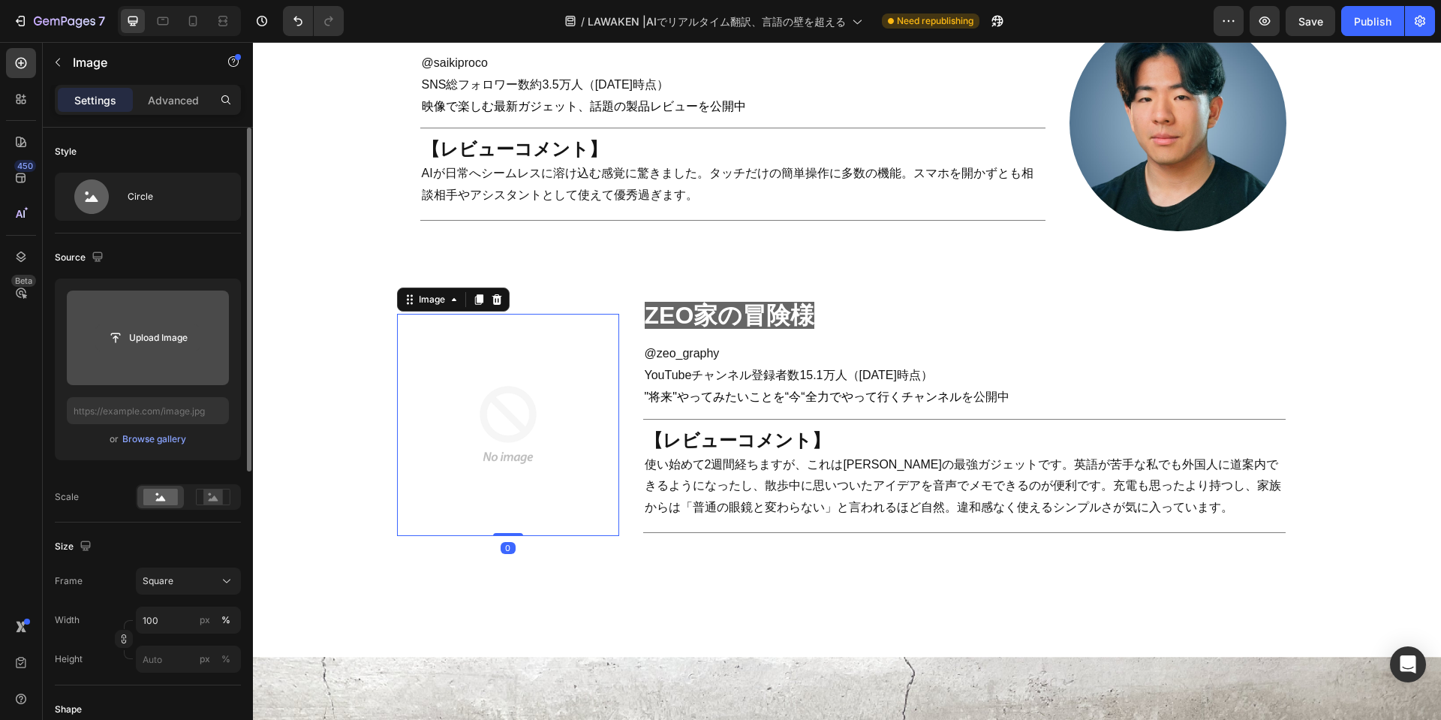
click at [134, 350] on button "Upload Image" at bounding box center [147, 337] width 105 height 27
click at [137, 338] on input "file" at bounding box center [148, 338] width 104 height 26
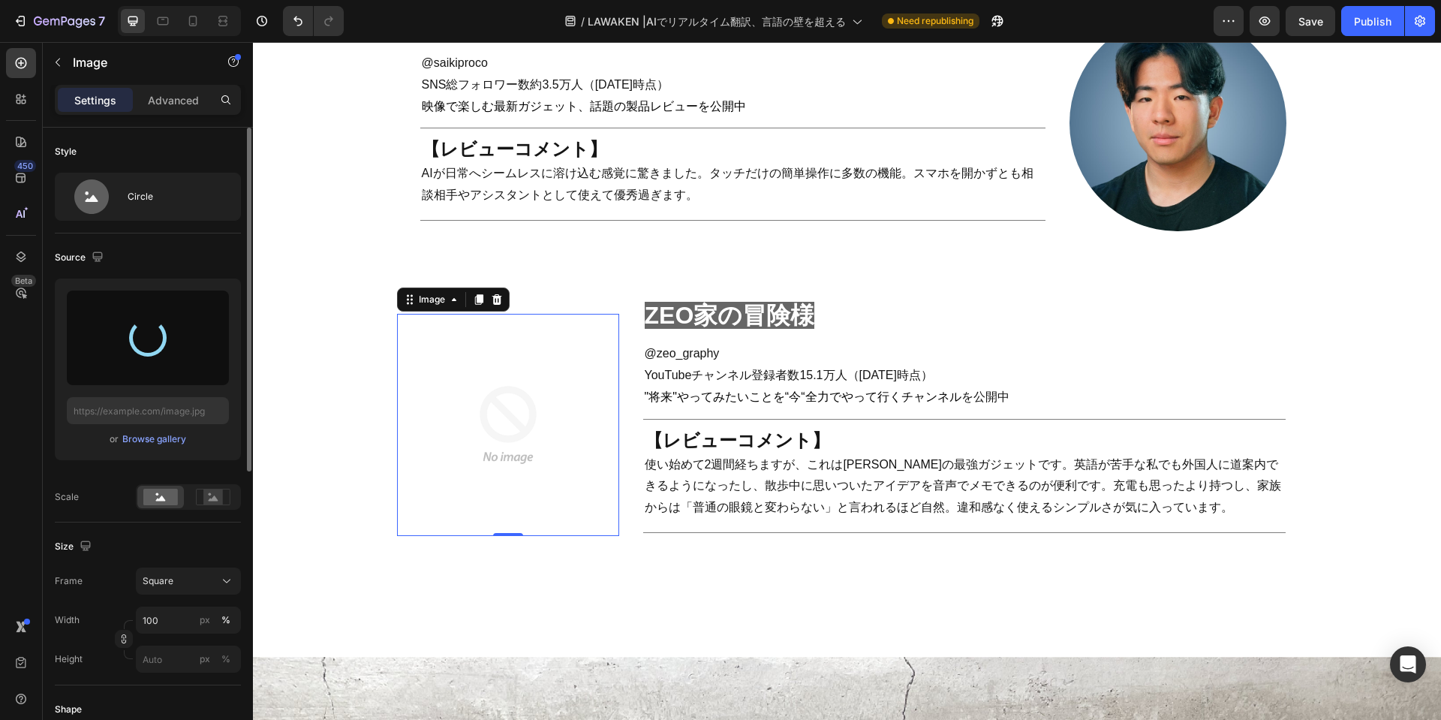
type input "[URL][DOMAIN_NAME]"
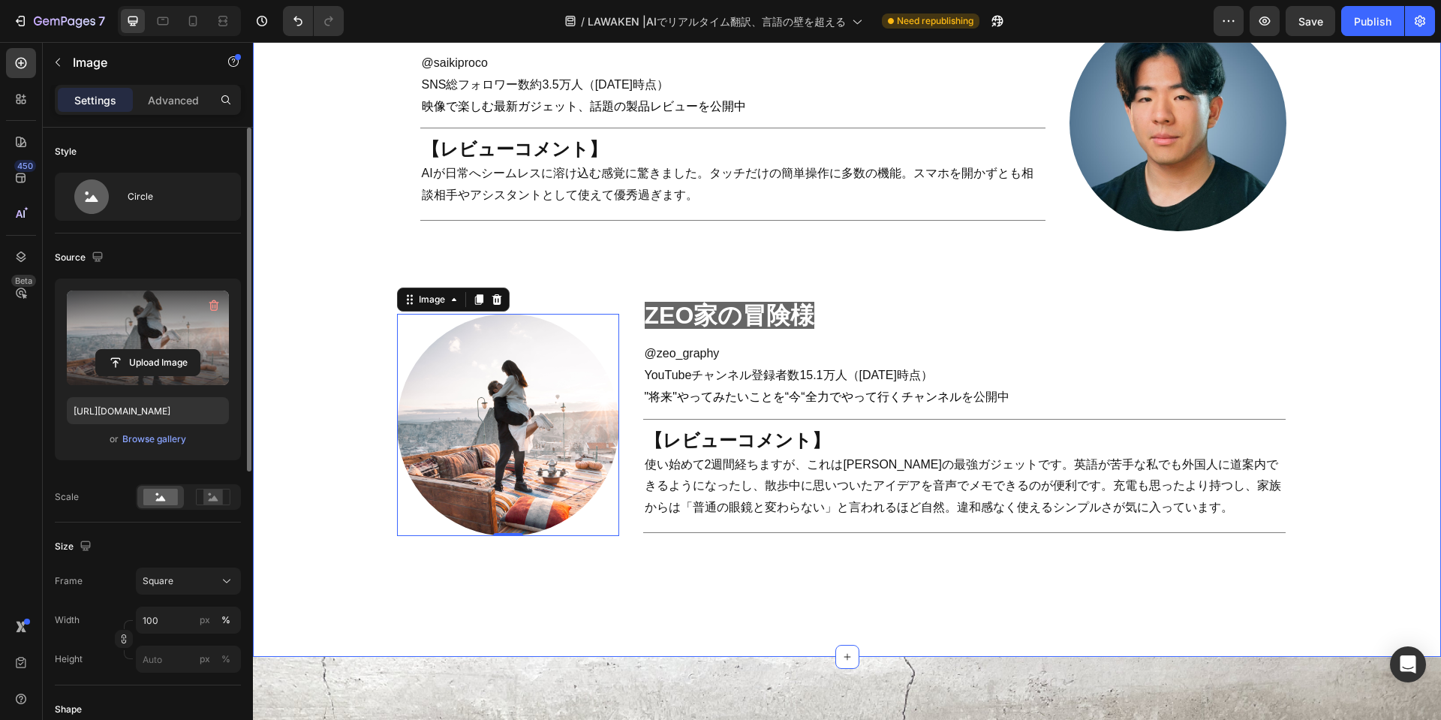
click at [777, 562] on div "real review Heading Title Line Row インフルエンサーの [PERSON_NAME]レビューを公開‼ Heading ガジェッ…" at bounding box center [847, 16] width 1158 height 1160
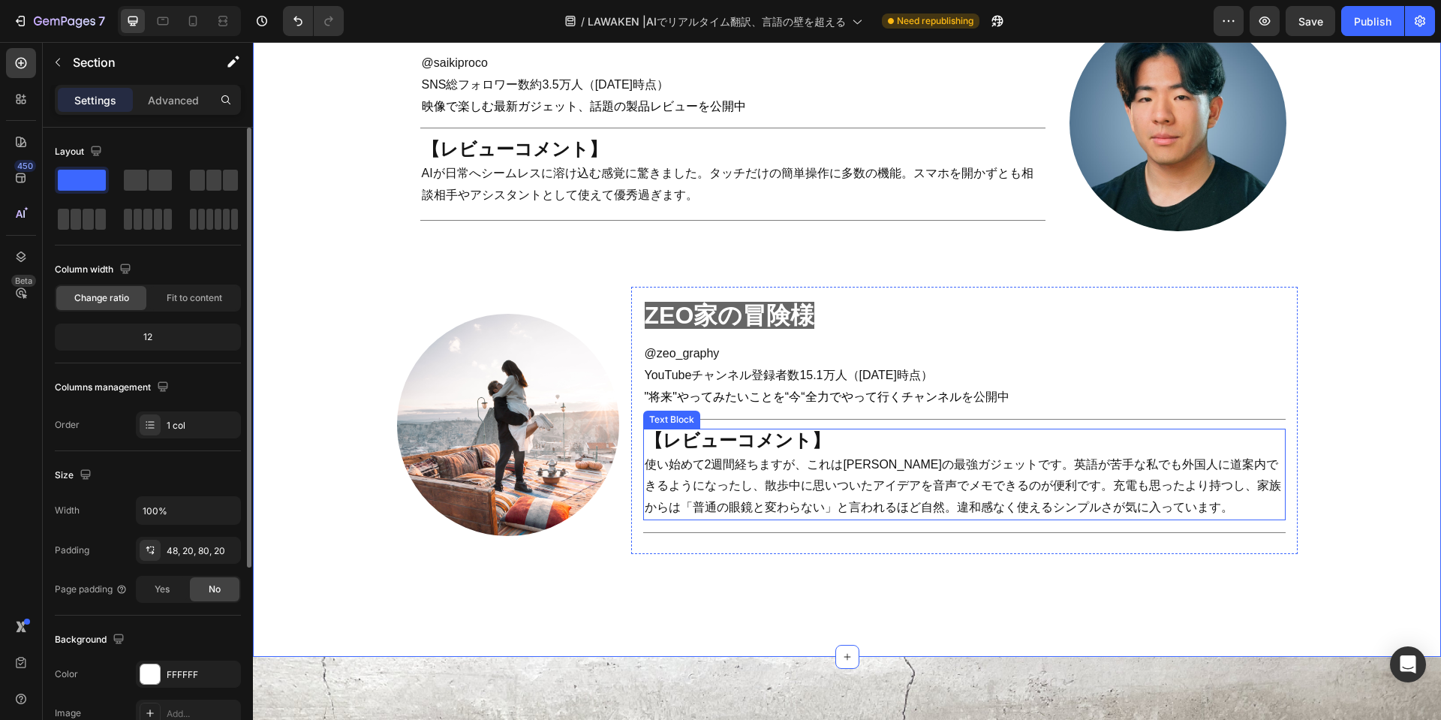
click at [679, 454] on p "使い始めて2週間経ちますが、これは[PERSON_NAME]の最強ガジェットです。英語が苦手な私でも外国人に道案内できるようになったし、散歩中に思いついたアイ…" at bounding box center [964, 486] width 639 height 65
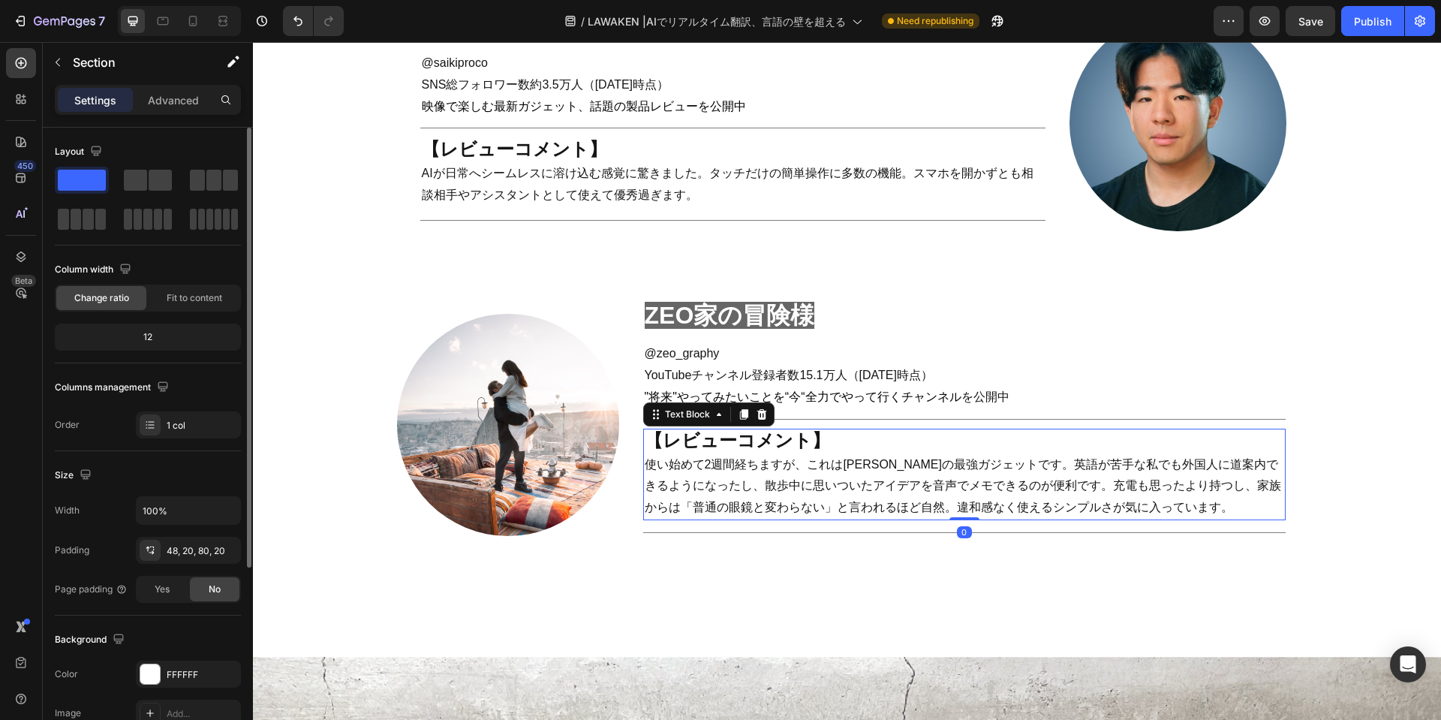
click at [679, 454] on p "使い始めて2週間経ちますが、これは[PERSON_NAME]の最強ガジェットです。英語が苦手な私でも外国人に道案内できるようになったし、散歩中に思いついたアイ…" at bounding box center [964, 486] width 639 height 65
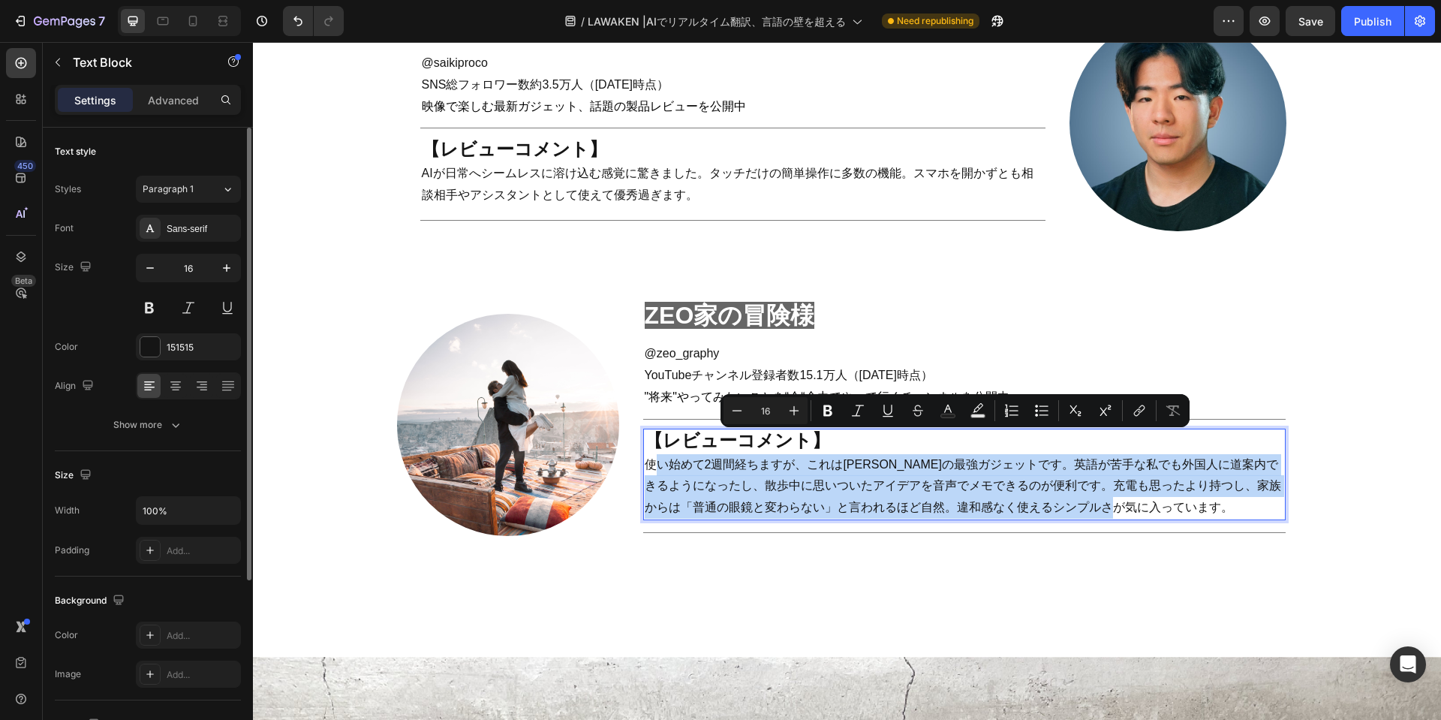
drag, startPoint x: 645, startPoint y: 440, endPoint x: 1183, endPoint y: 484, distance: 539.8
click at [1183, 484] on p "使い始めて2週間経ちますが、これは[PERSON_NAME]の最強ガジェットです。英語が苦手な私でも外国人に道案内できるようになったし、散歩中に思いついたアイ…" at bounding box center [964, 486] width 639 height 65
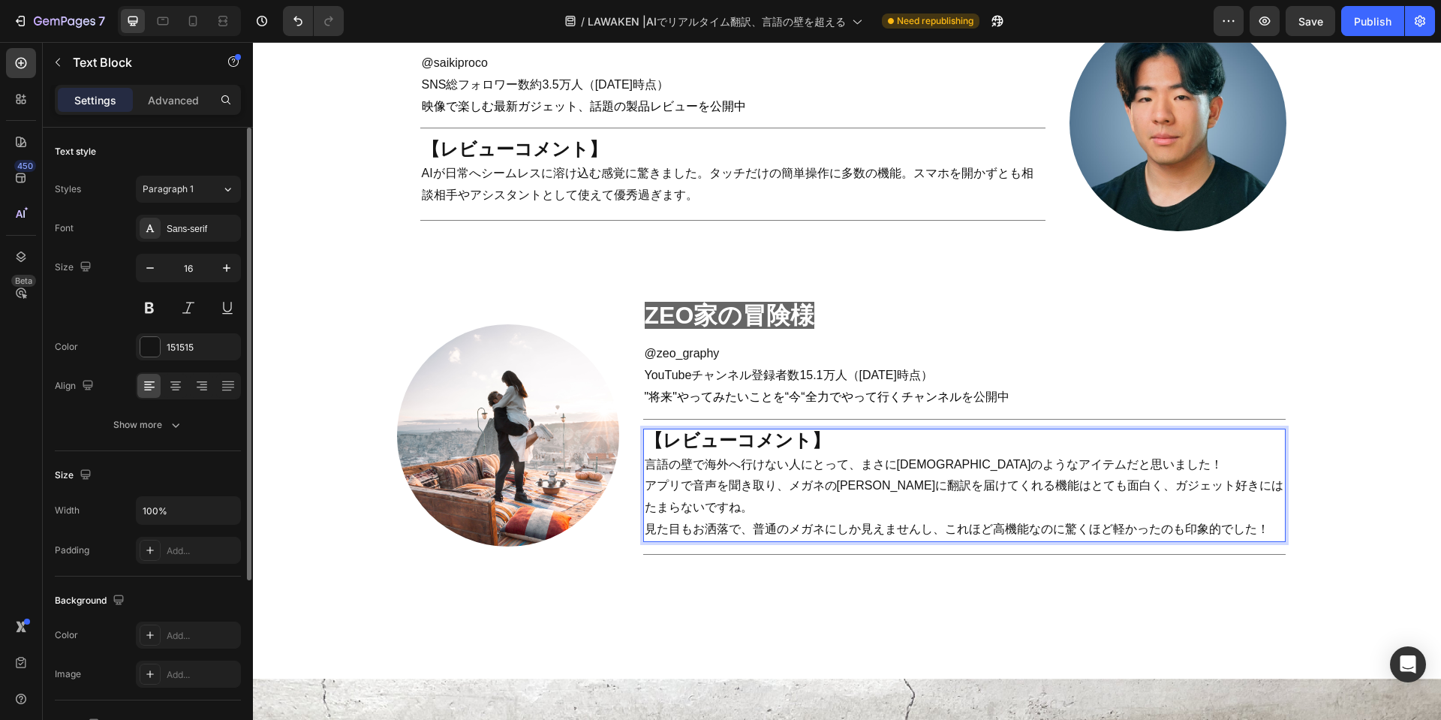
click at [645, 466] on p "言語の壁で海外へ行けない人にとって、まさに[DEMOGRAPHIC_DATA]のようなアイテムだと思いました！ アプリで音声を聞き取り、メガネの[PERSON…" at bounding box center [964, 486] width 639 height 65
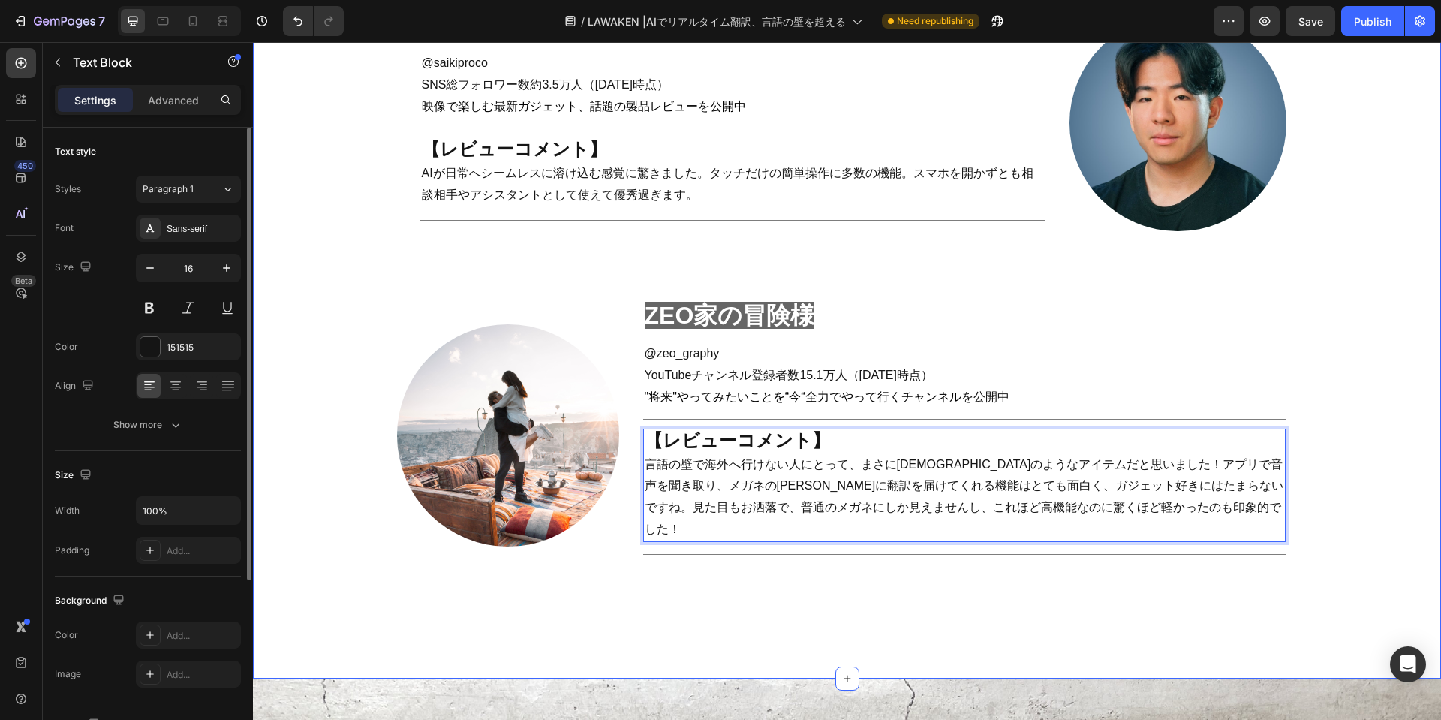
click at [680, 548] on div "real review Heading Title Line Row インフルエンサーの [PERSON_NAME]レビューを公開‼ Heading ガジェッ…" at bounding box center [847, 27] width 1158 height 1182
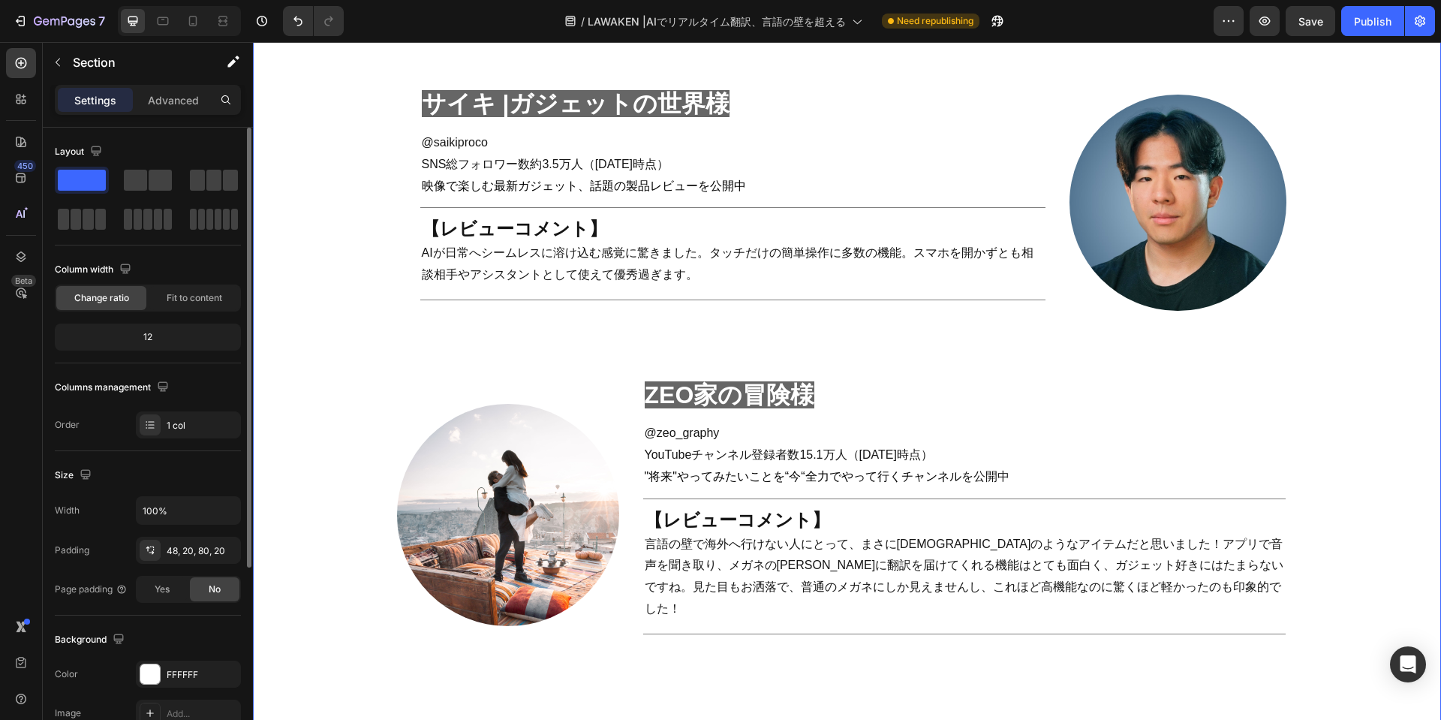
scroll to position [2220, 0]
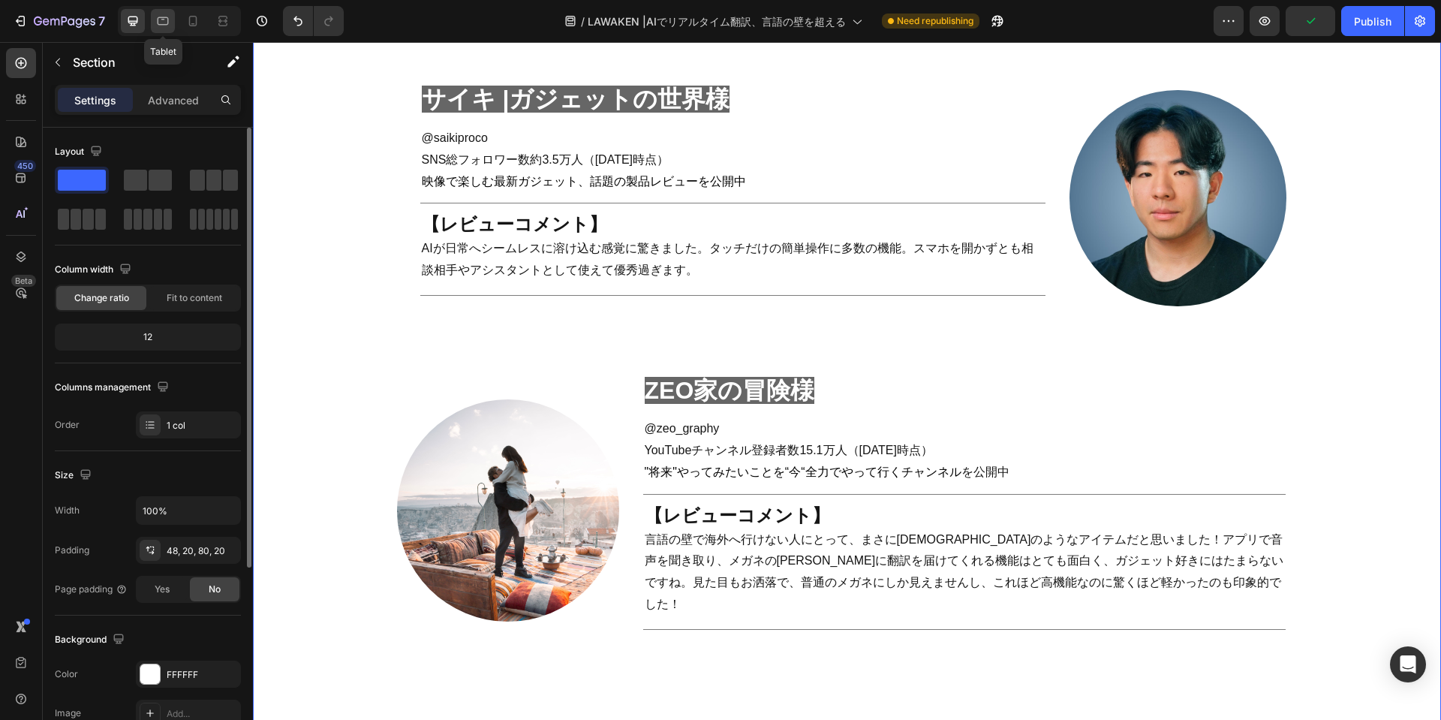
click at [160, 23] on icon at bounding box center [162, 21] width 15 height 15
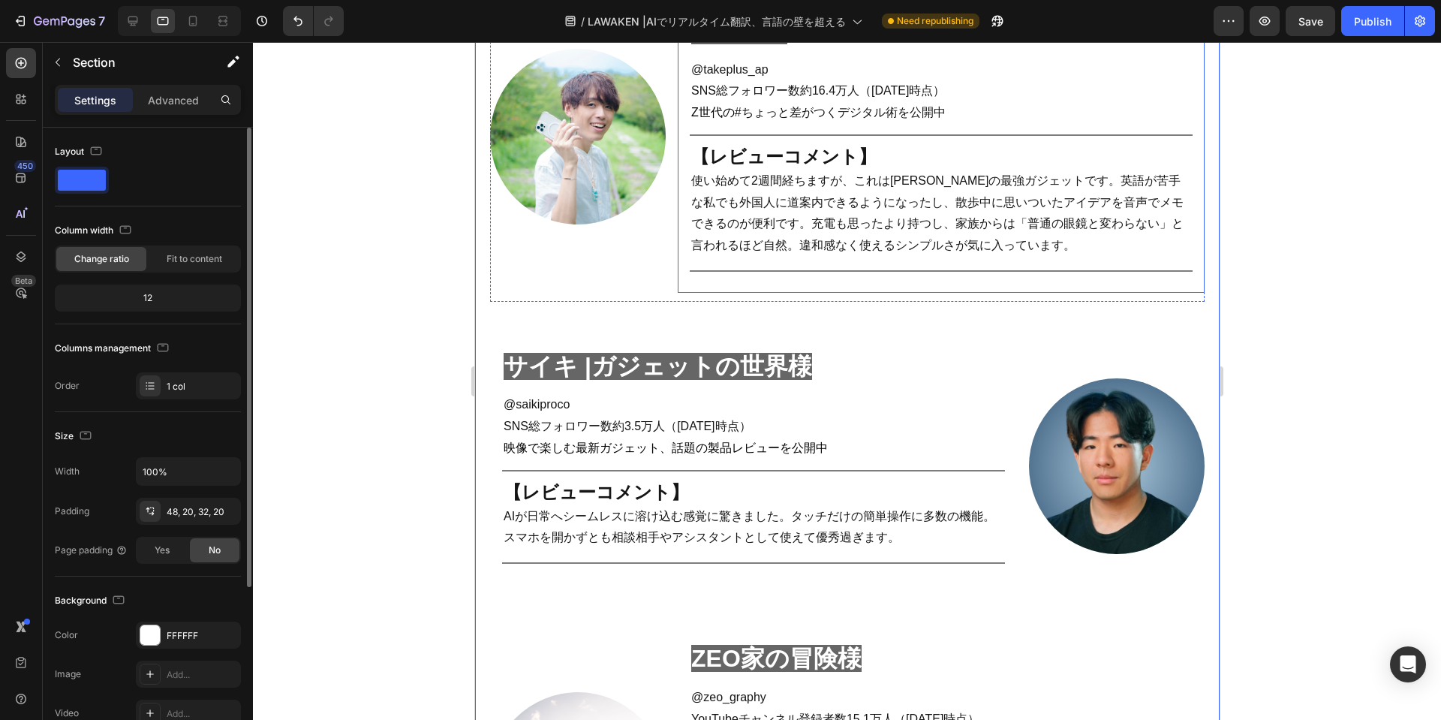
scroll to position [1976, 0]
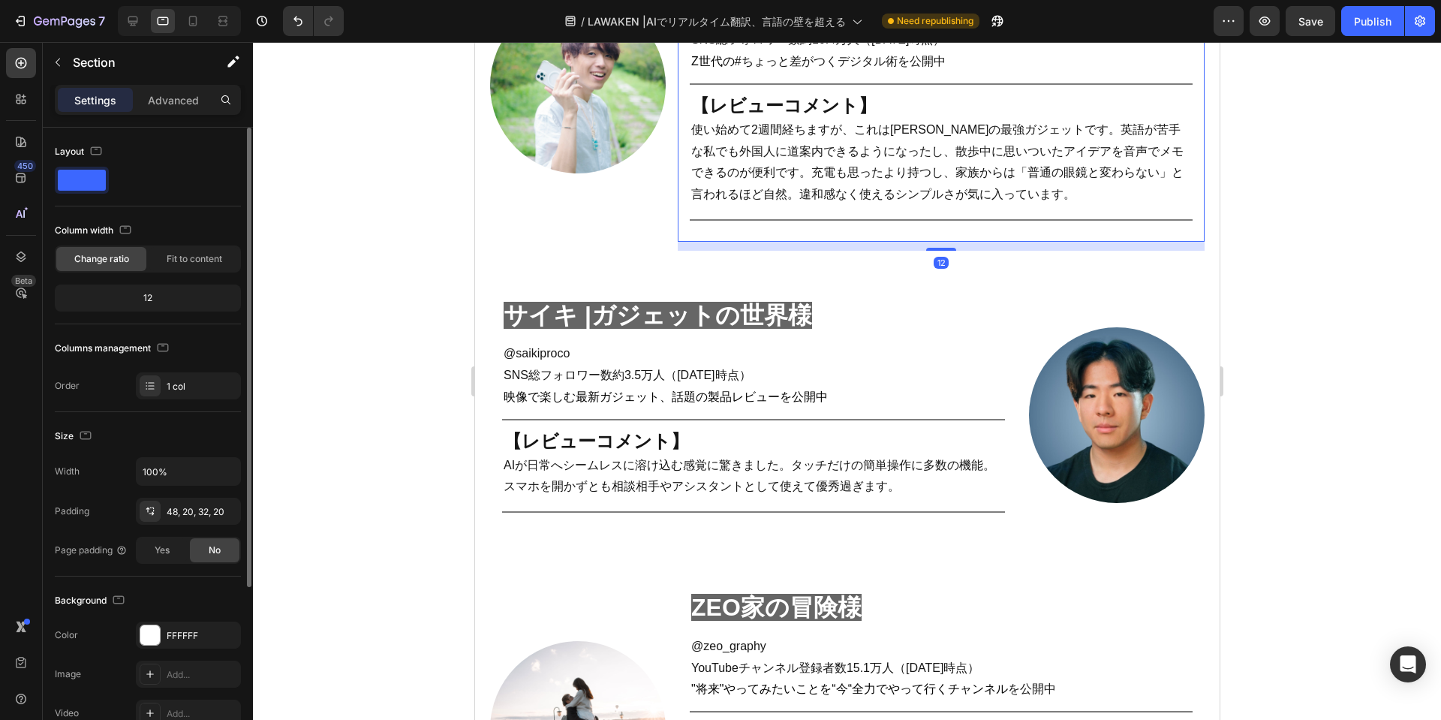
click at [800, 237] on div "たける｜iPhoneとガジェットで暮らしを『効率化』様　 Heading @ takeplus_ap SNS総フォロワー数約16.4万人（[DATE]時点 ）…" at bounding box center [940, 81] width 527 height 322
click at [786, 249] on div "12" at bounding box center [940, 246] width 527 height 9
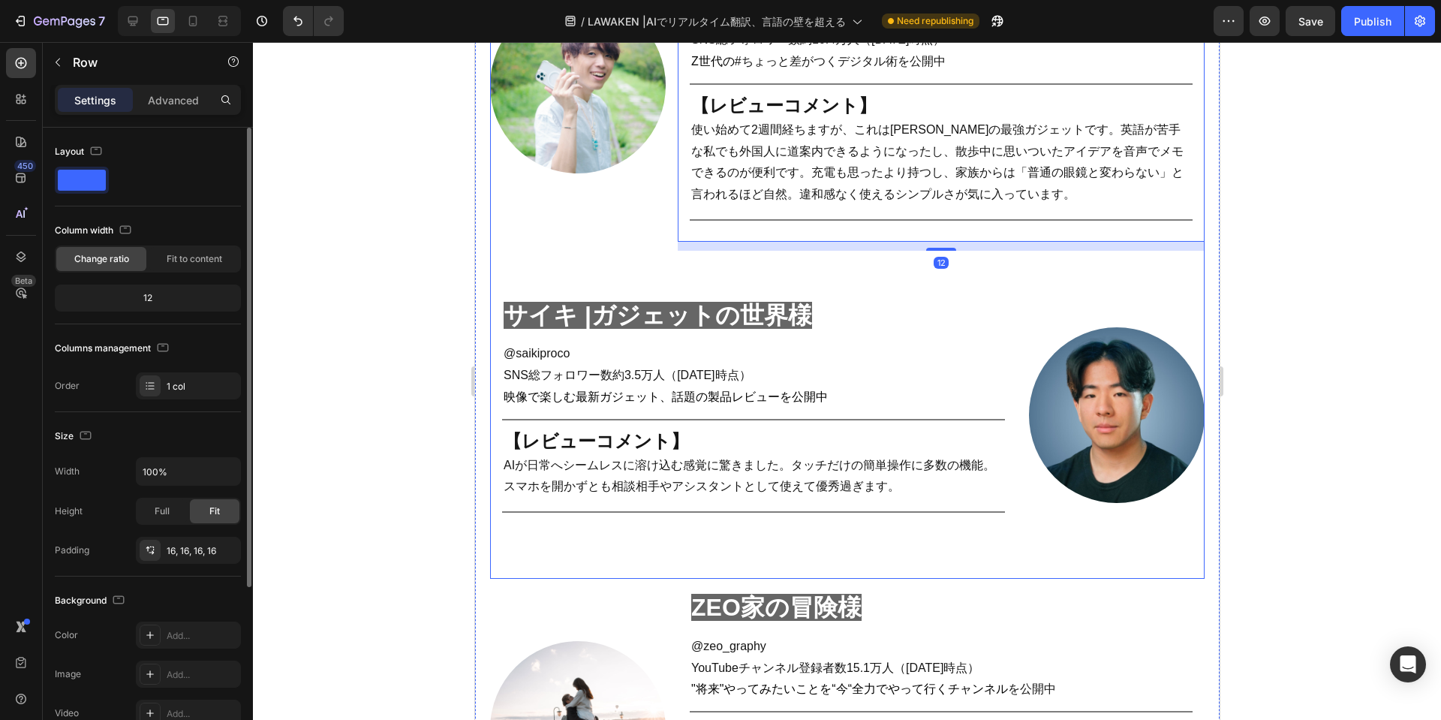
click at [669, 254] on div "real review Heading Title Line Row インフルエンサーの [PERSON_NAME]レビューを公開‼ Heading ガジェッ…" at bounding box center [846, 166] width 714 height 823
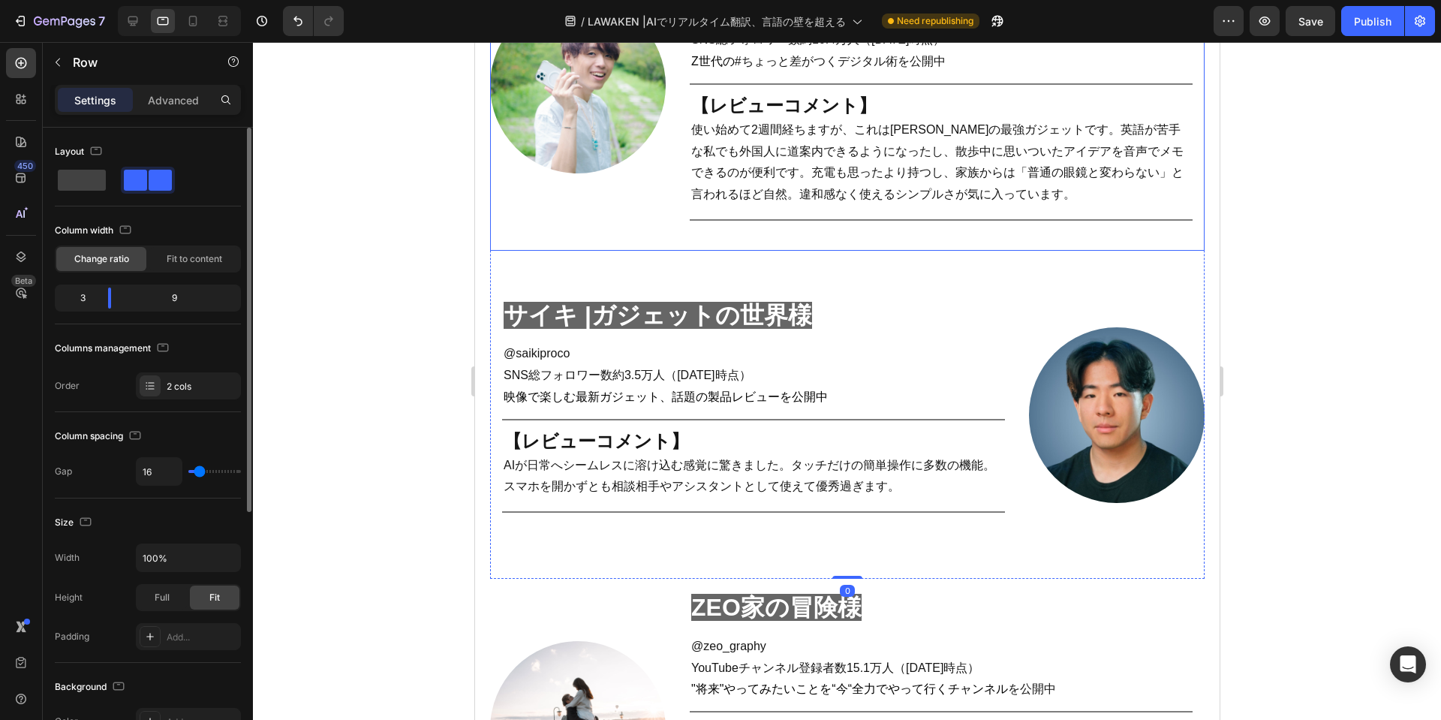
click at [669, 245] on div "Image 　たける｜iPhoneとガジェットで暮らしを『効率化』様　 Heading @ takeplus_ap SNS総フォロワー数約16.4万人（[DA…" at bounding box center [846, 85] width 714 height 331
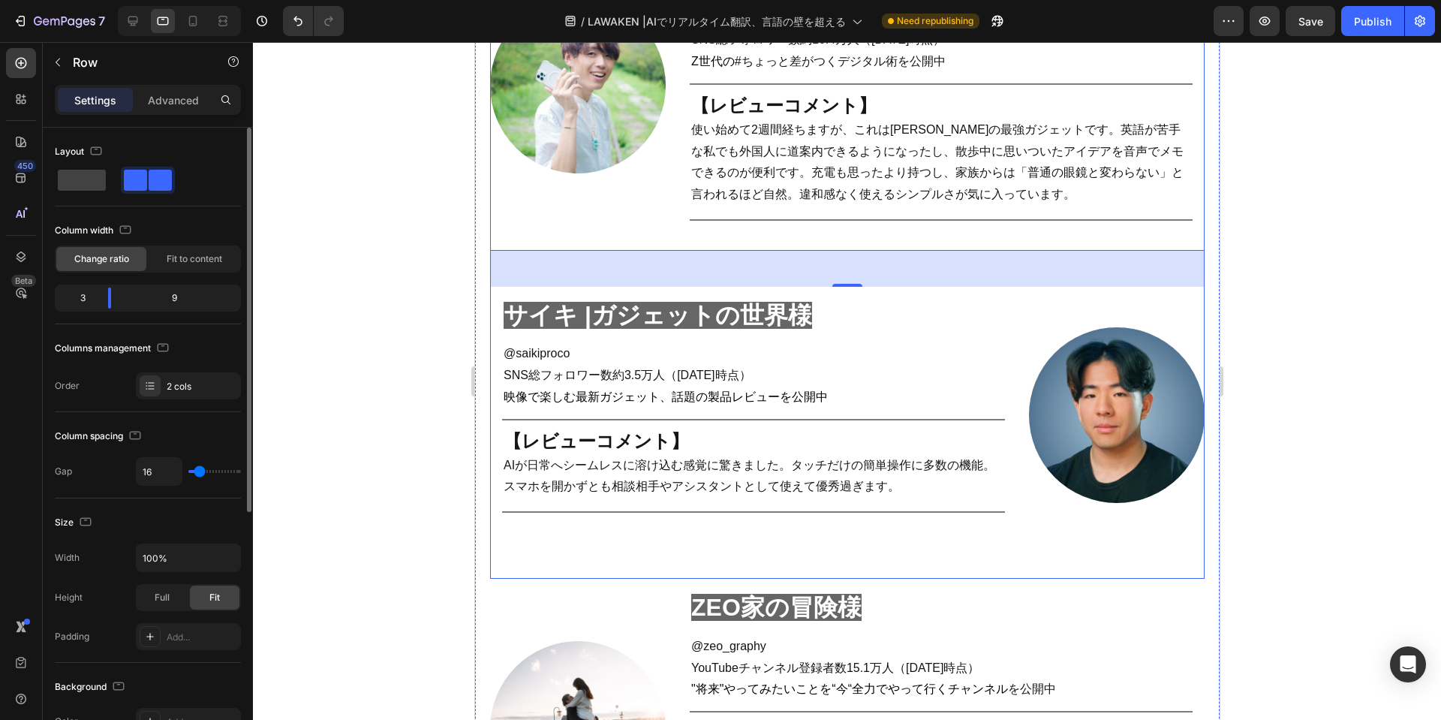
click at [690, 572] on div "real review Heading Title Line Row インフルエンサーの [PERSON_NAME]レビューを公開‼ Heading ガジェッ…" at bounding box center [846, 166] width 714 height 823
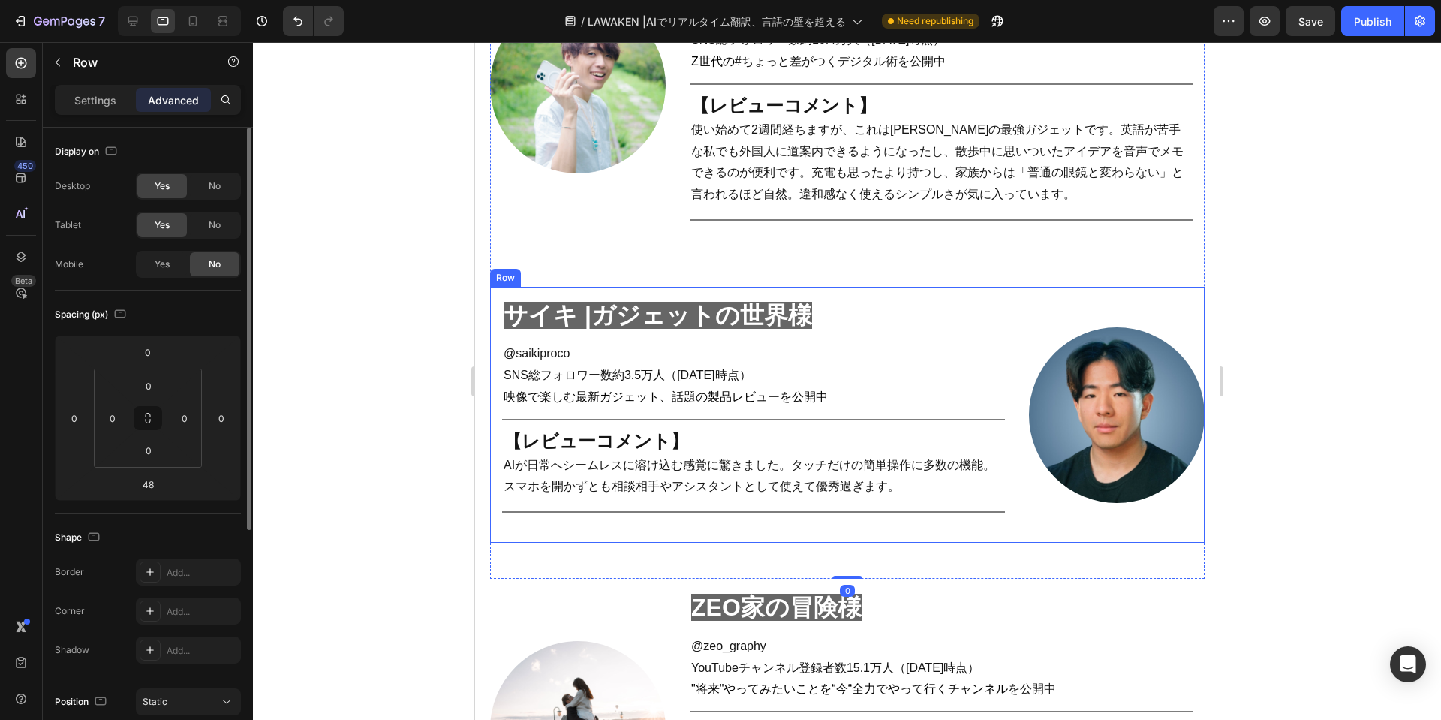
click at [761, 535] on div "サイキ |ガジェットの世界様　 Heading @saikiproco SNS総フォロワー数約3.5万人 （[DATE]時点） 映像で楽しむ最新ガジェット、話…" at bounding box center [752, 415] width 527 height 256
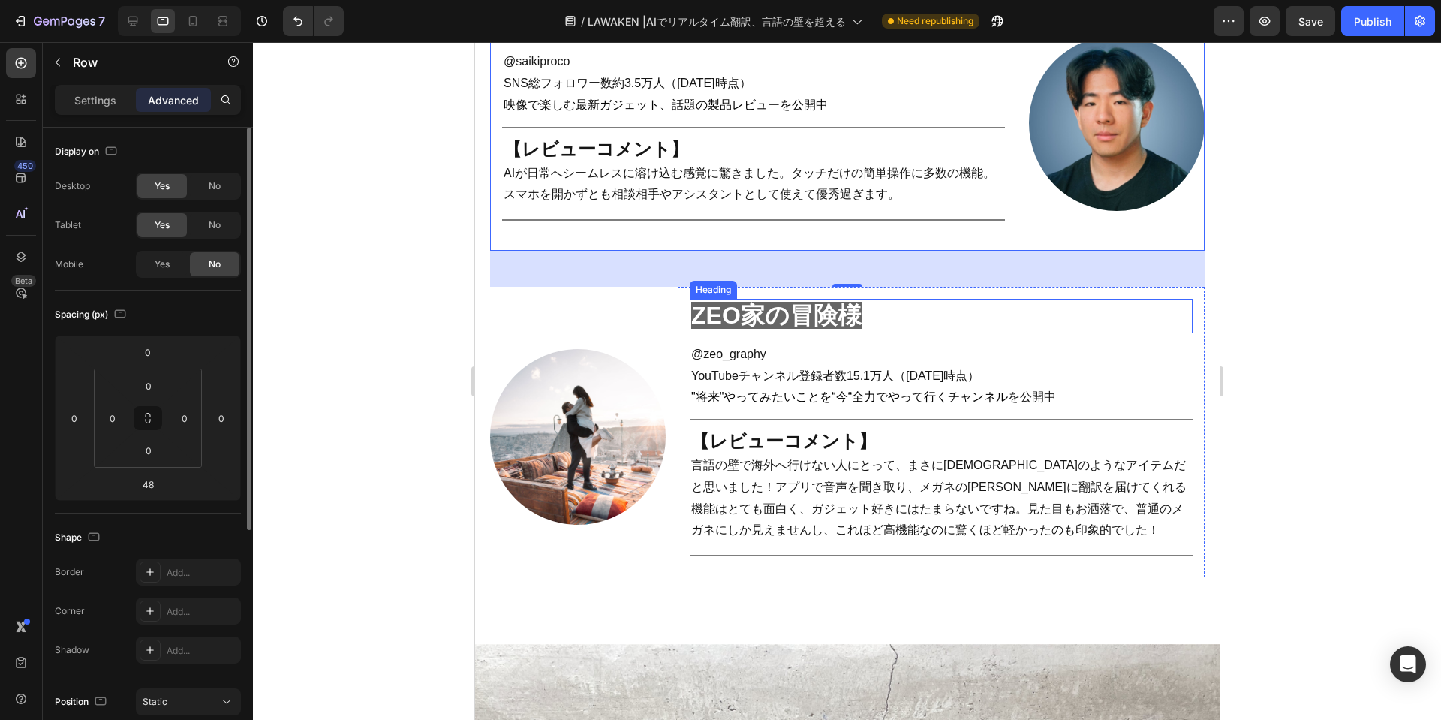
scroll to position [2201, 0]
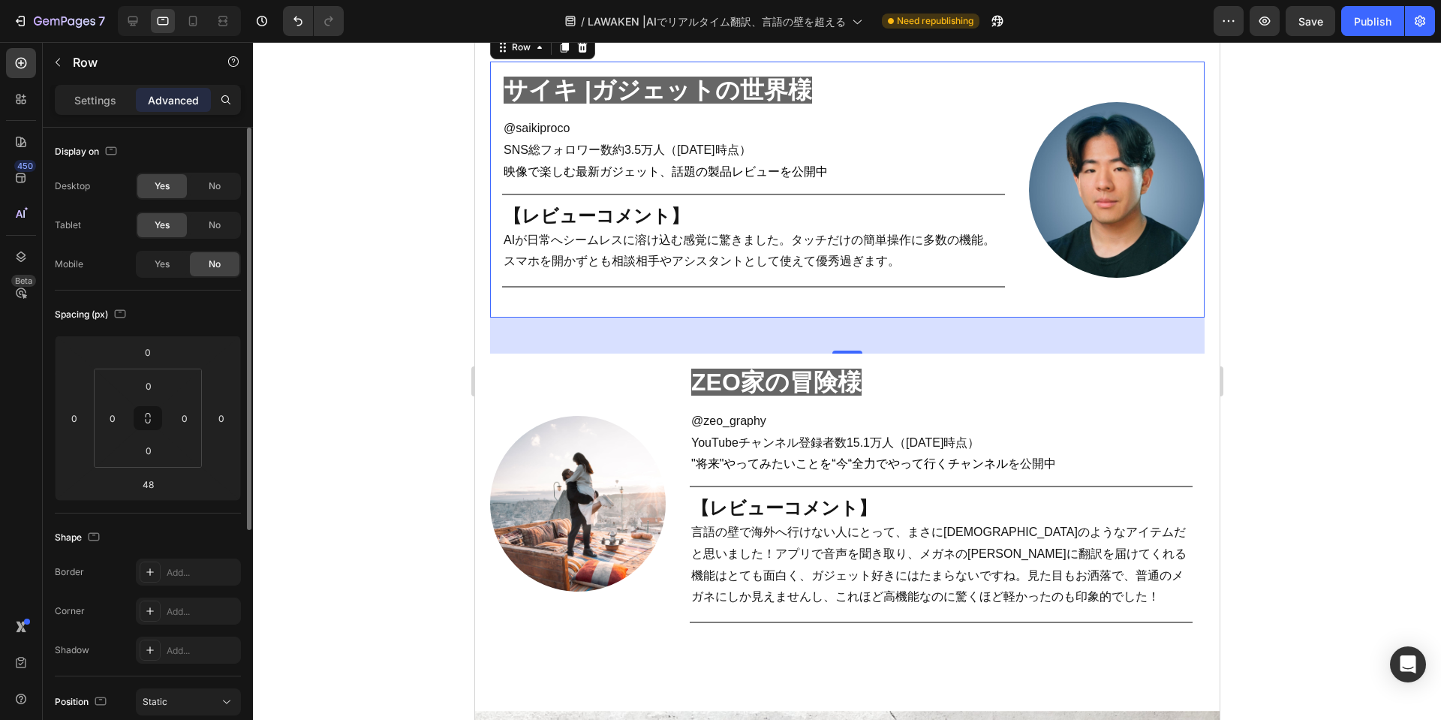
click at [1362, 431] on div at bounding box center [847, 381] width 1188 height 678
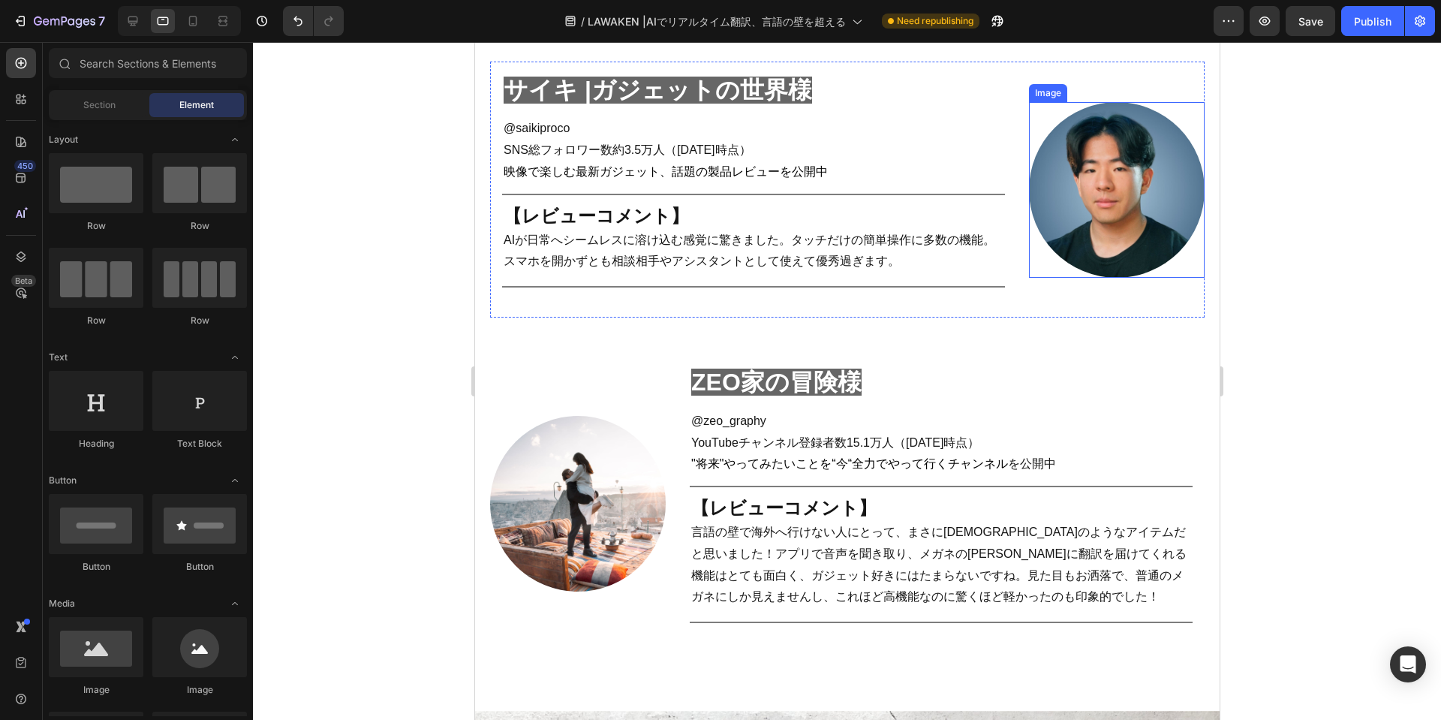
click at [1046, 170] on img at bounding box center [1116, 190] width 176 height 176
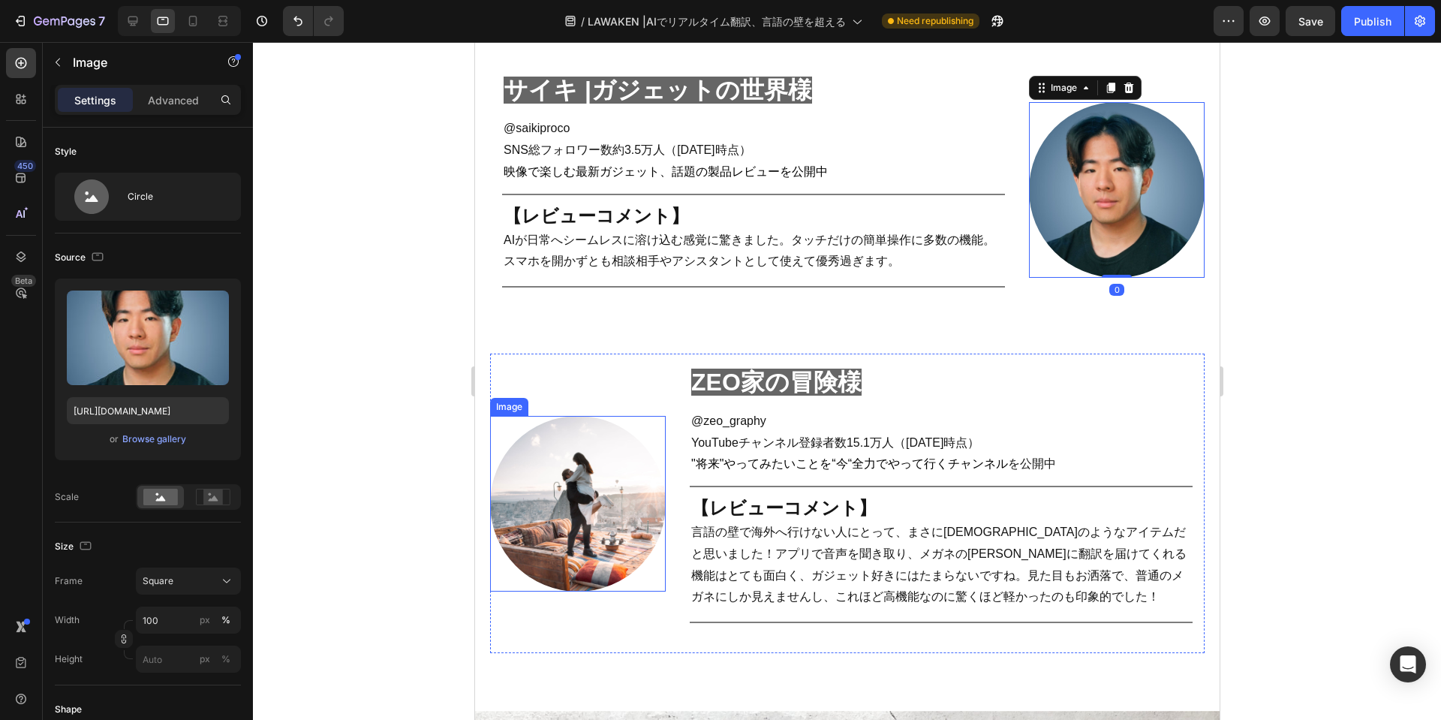
click at [577, 527] on img at bounding box center [577, 504] width 176 height 176
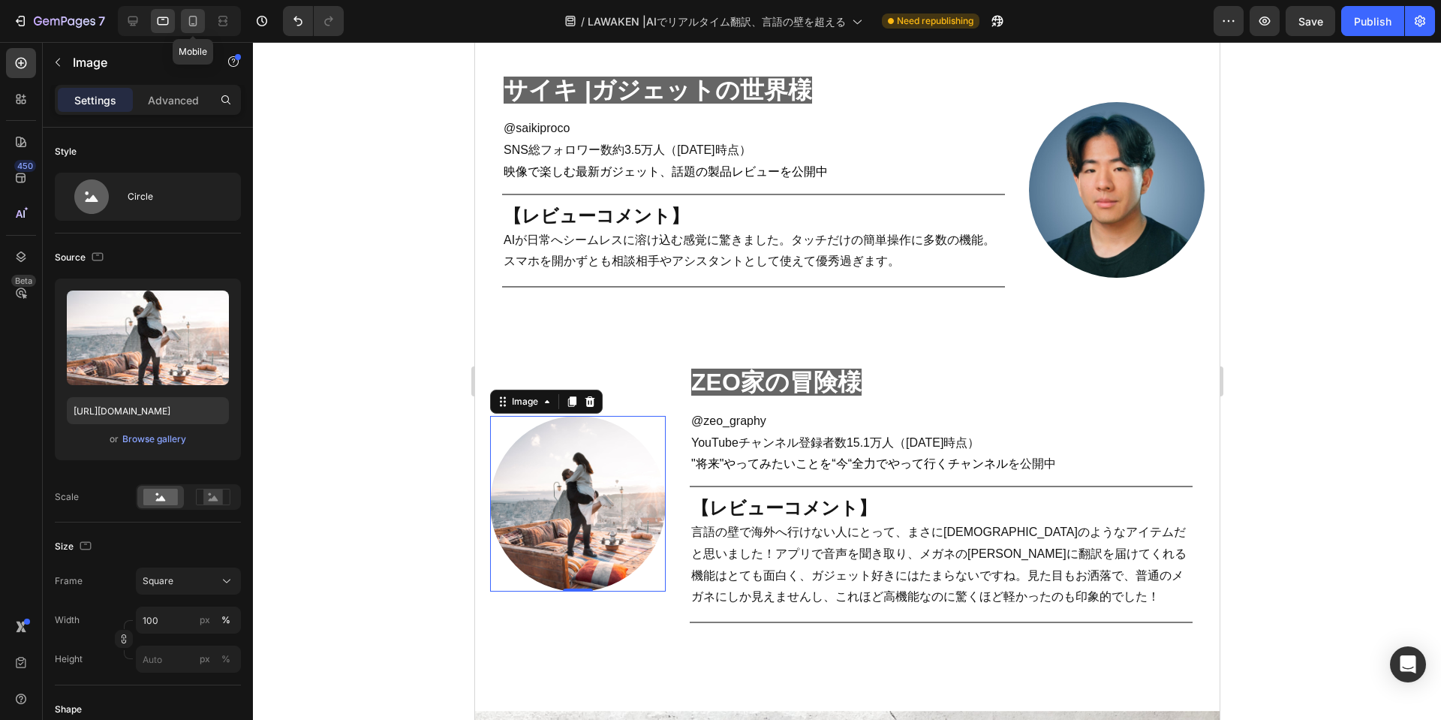
click at [187, 22] on icon at bounding box center [192, 21] width 15 height 15
type input "60"
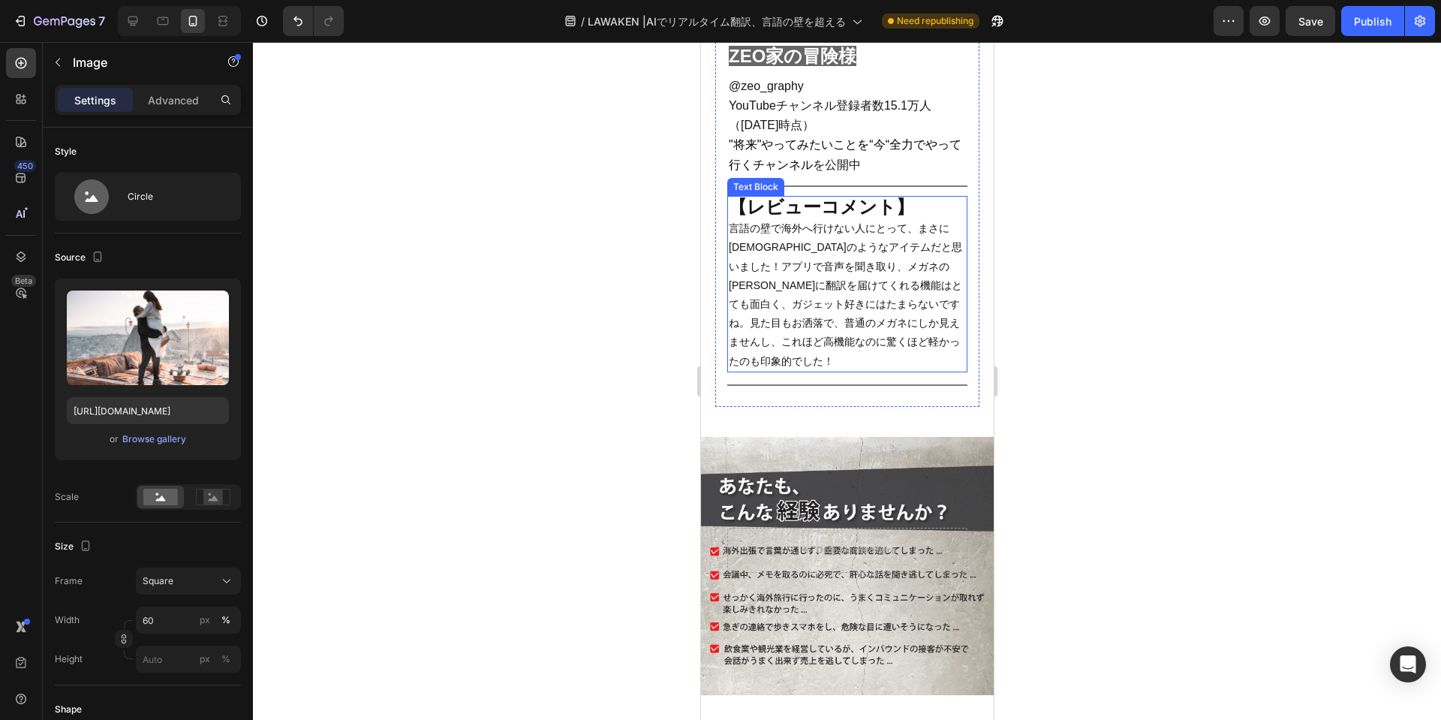
scroll to position [3167, 0]
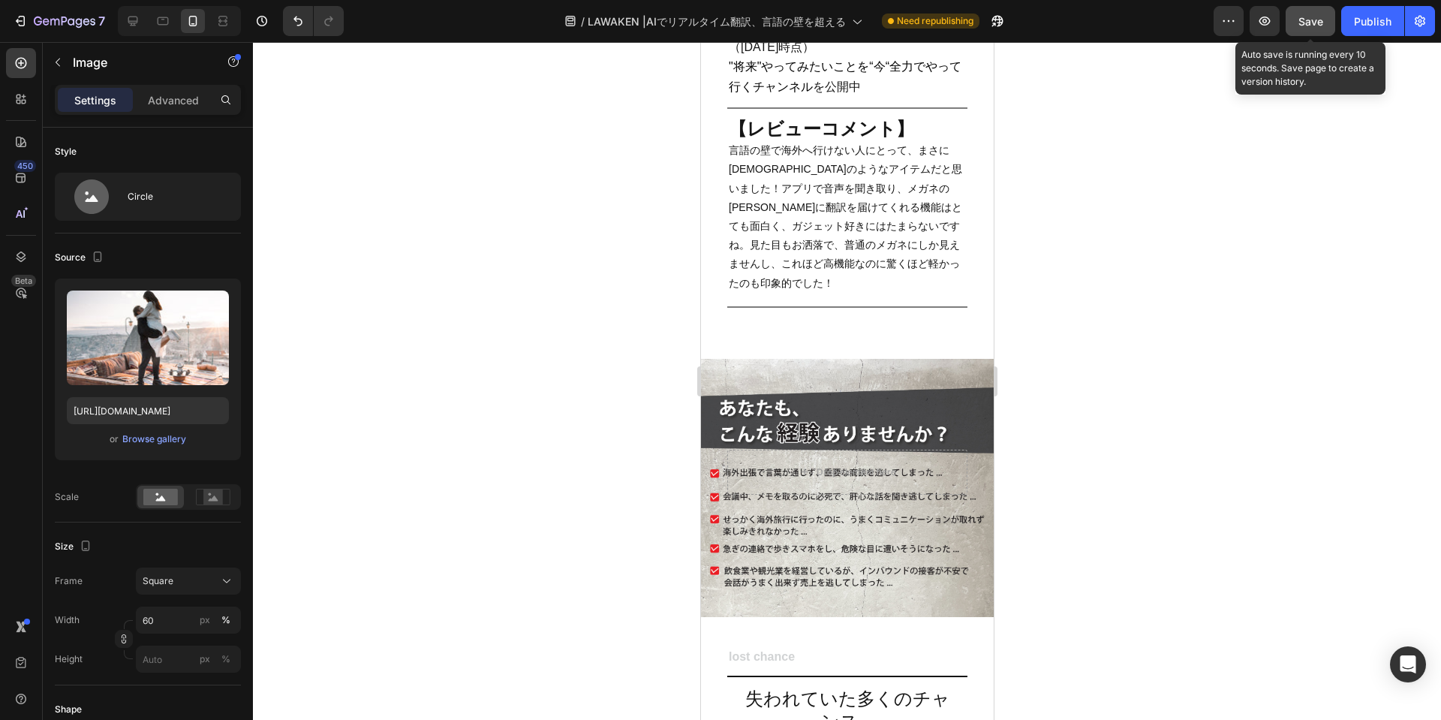
click at [1311, 20] on span "Save" at bounding box center [1310, 21] width 25 height 13
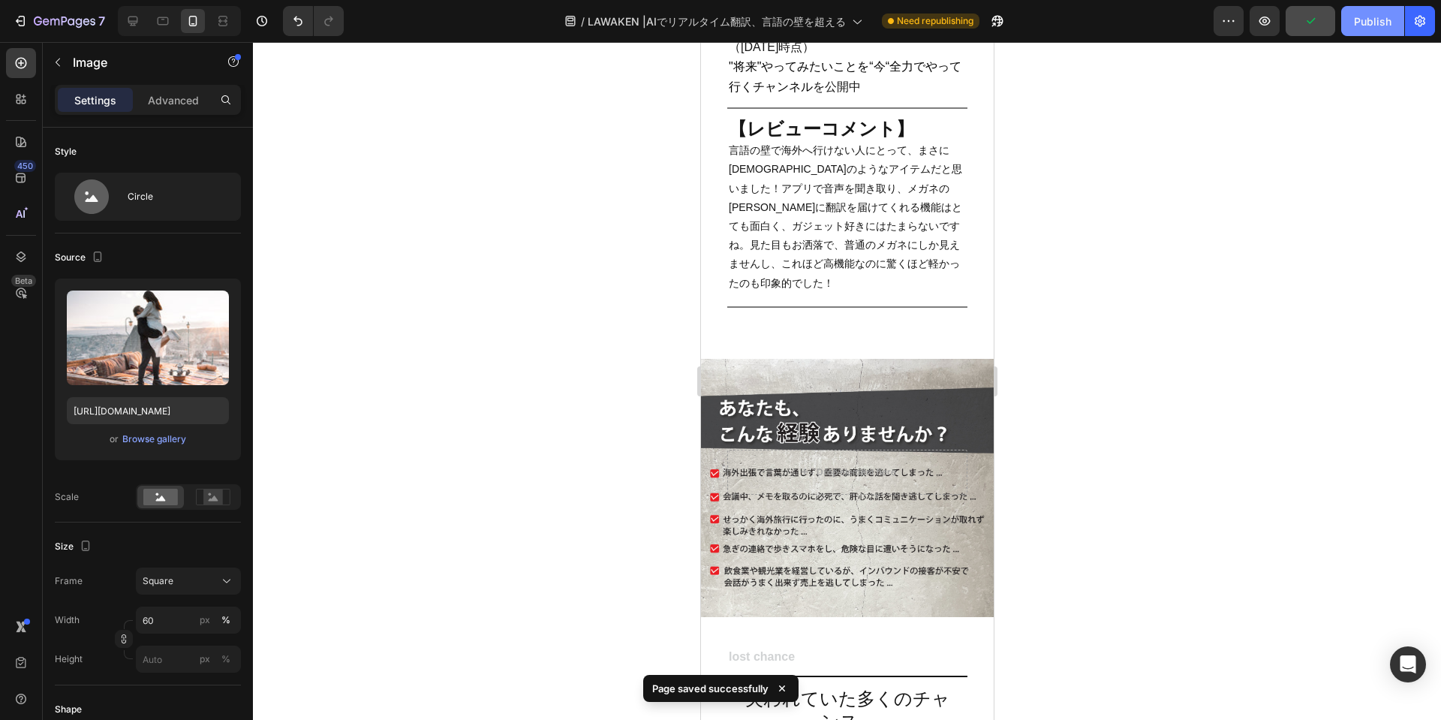
click at [1353, 20] on button "Publish" at bounding box center [1372, 21] width 63 height 30
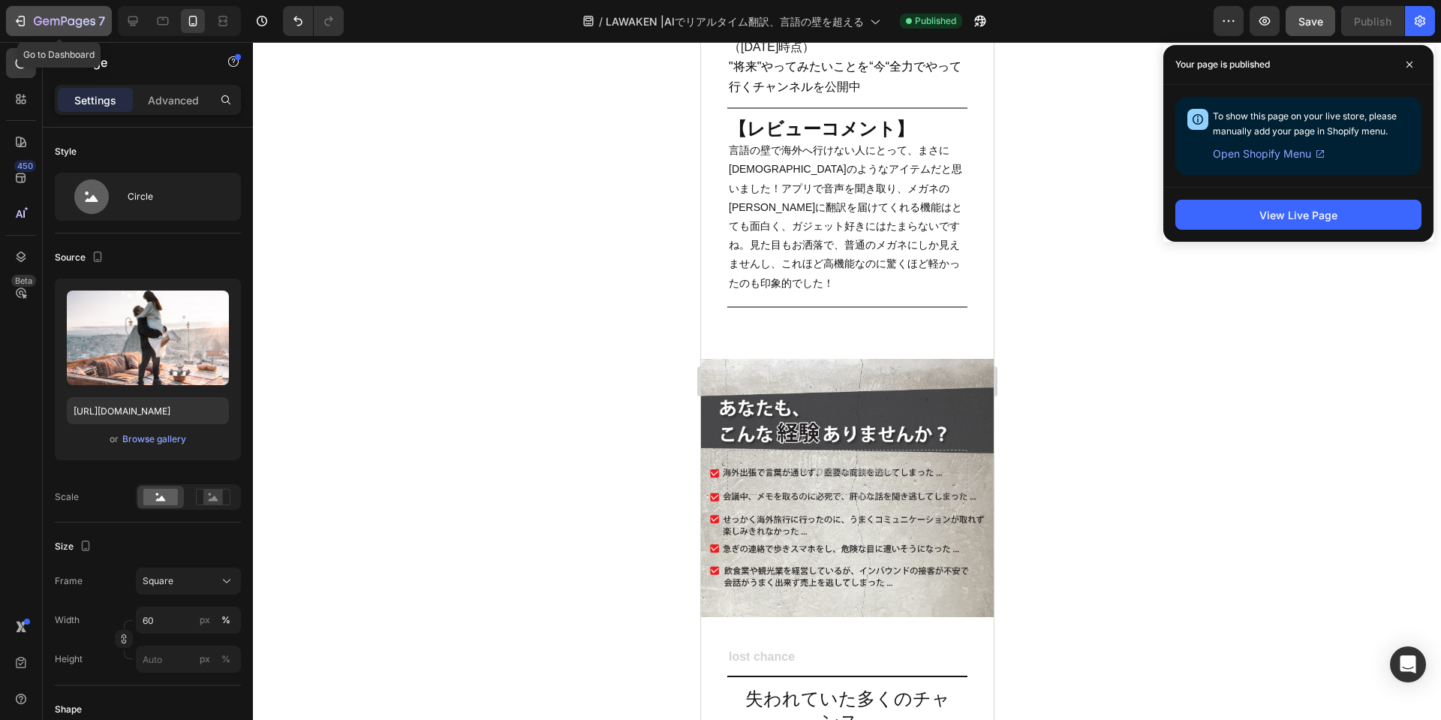
click at [83, 9] on button "7" at bounding box center [59, 21] width 106 height 30
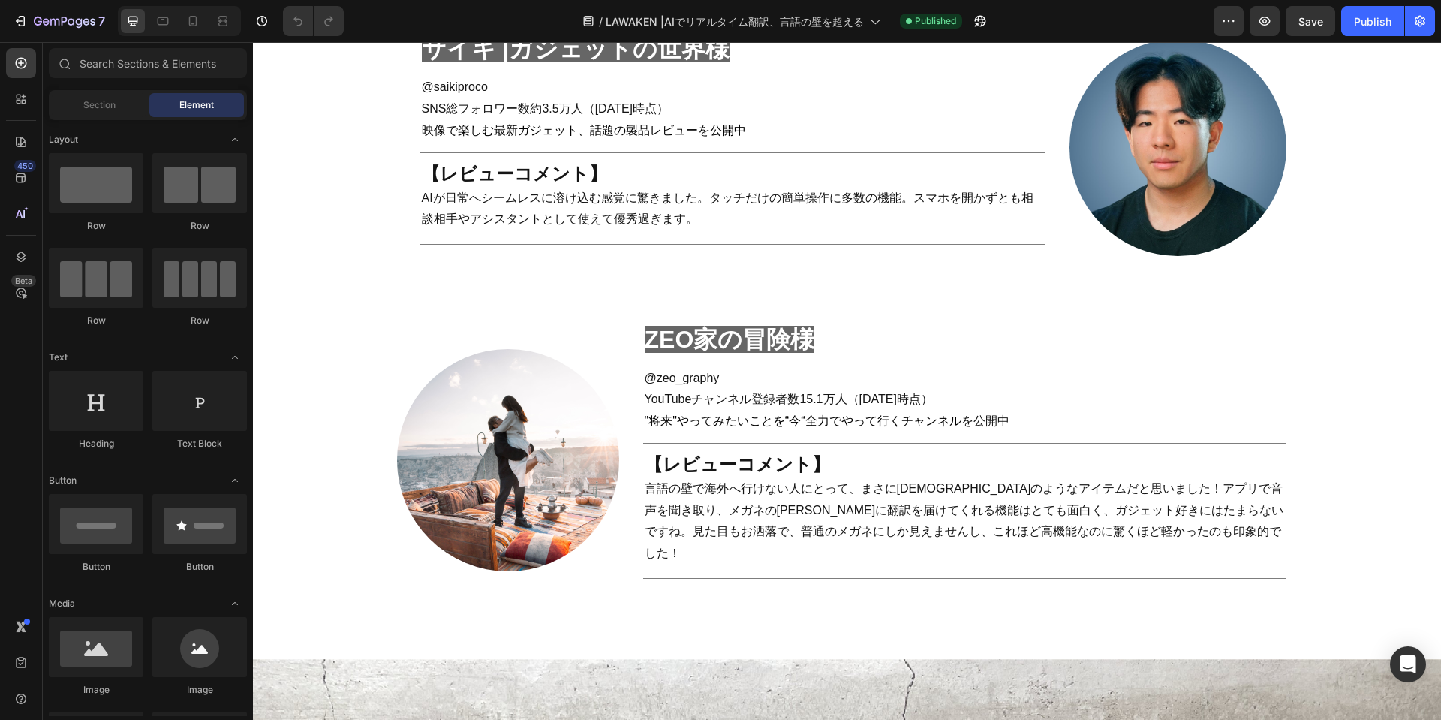
scroll to position [1876, 0]
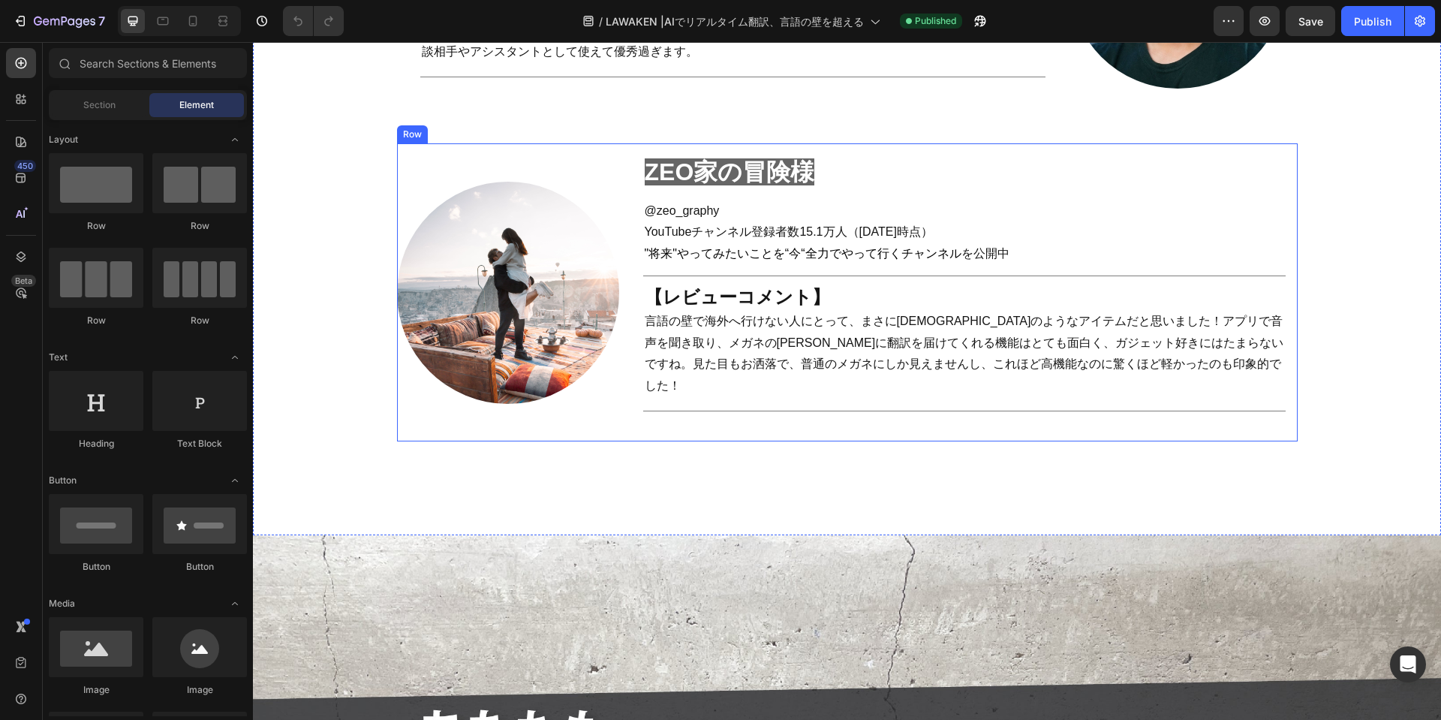
click at [535, 384] on div "Image" at bounding box center [508, 292] width 222 height 298
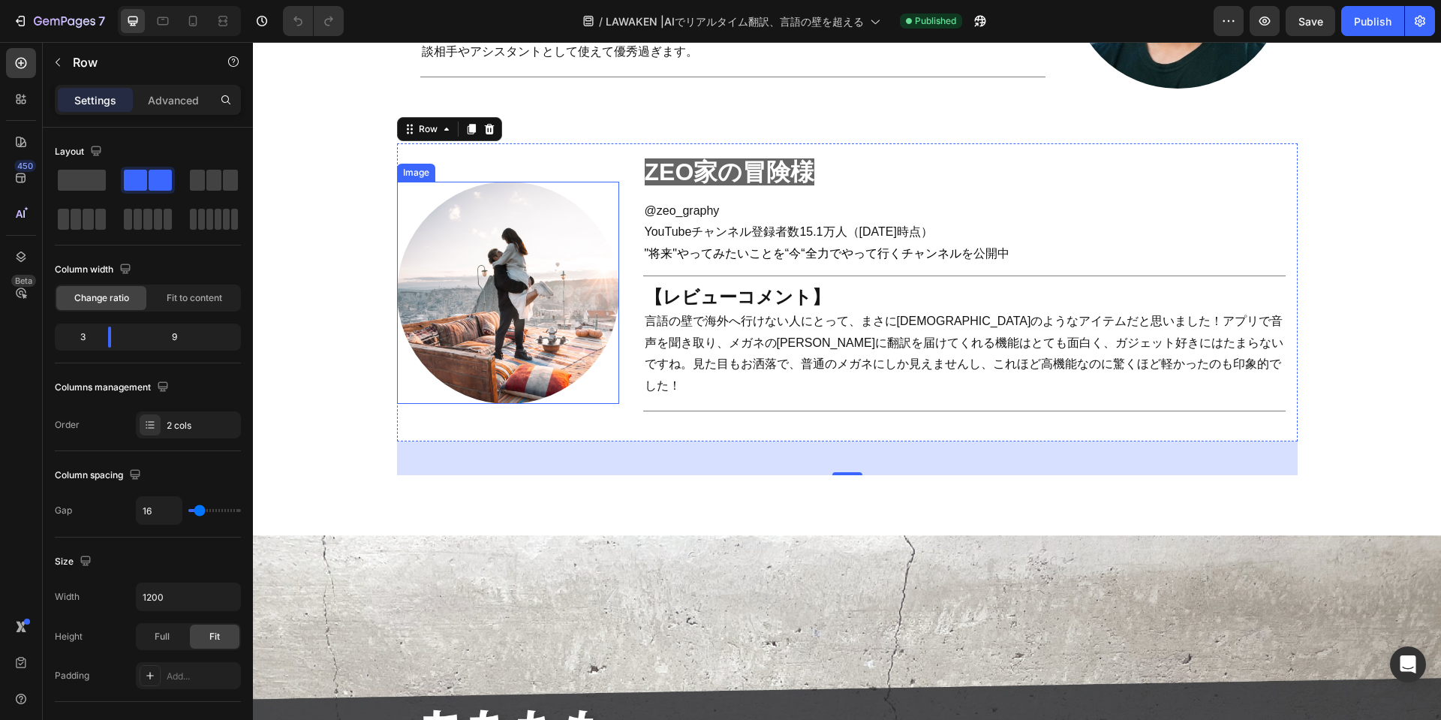
click at [606, 364] on div at bounding box center [508, 293] width 222 height 222
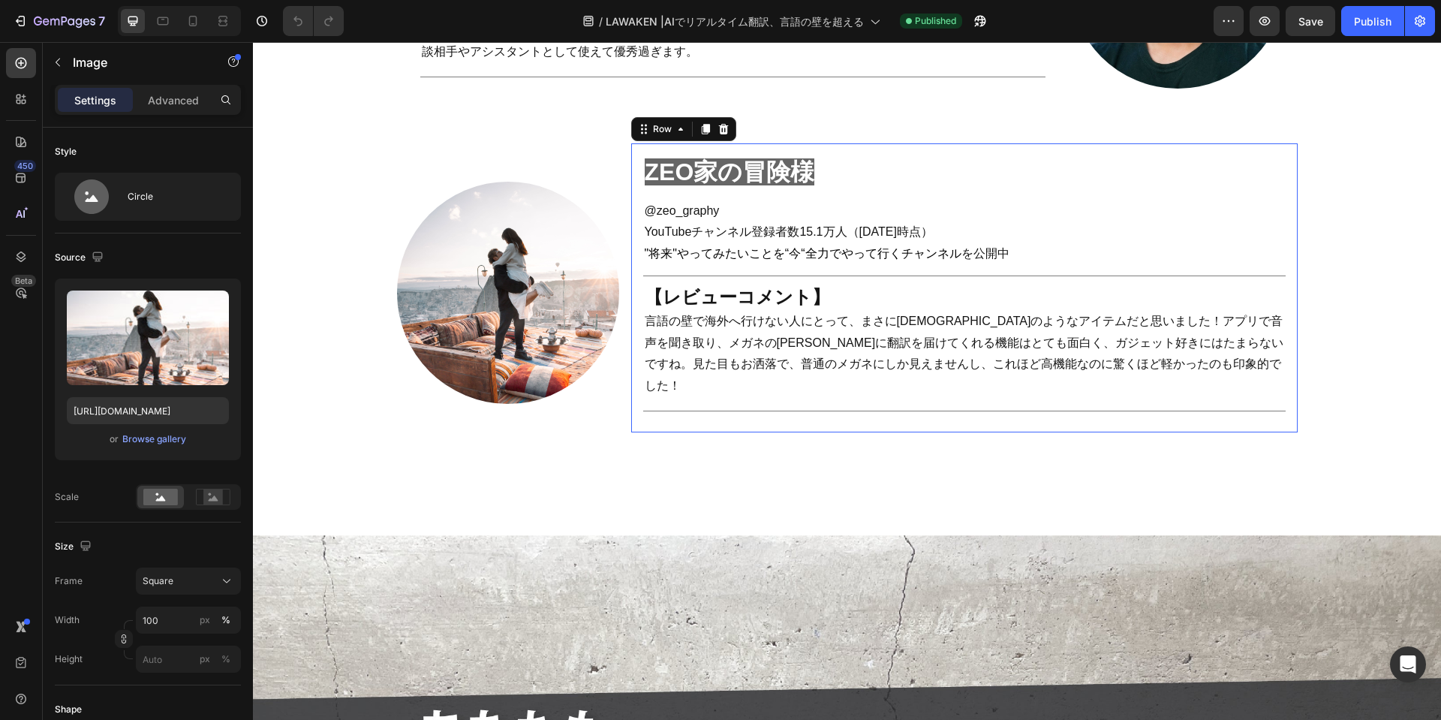
click at [640, 386] on div "ZEO家の冒険様　 Heading @zeo_graphy YouTubeチャンネル登録者数15.1万人（25年9月時点 ） "将来"やってみたいことを“今“…" at bounding box center [964, 287] width 666 height 289
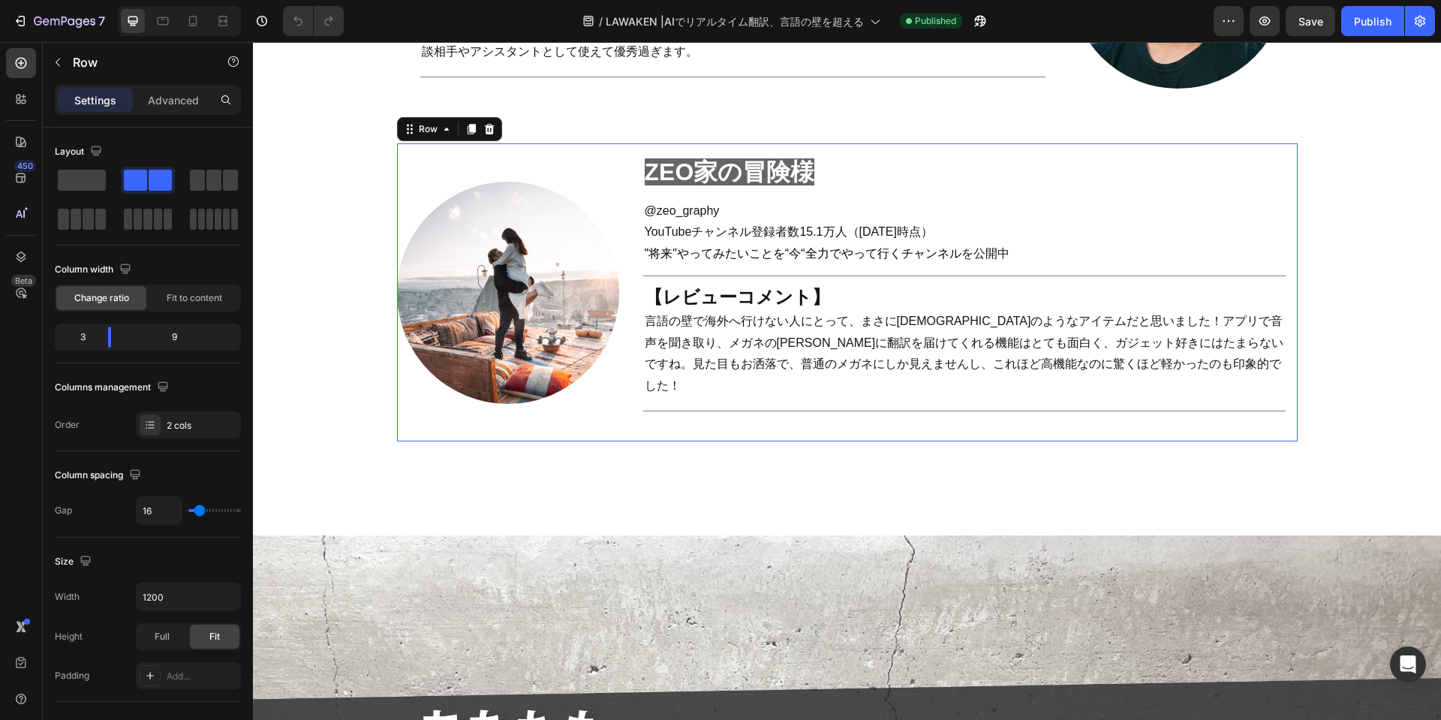
click at [587, 387] on div "Image" at bounding box center [508, 292] width 222 height 298
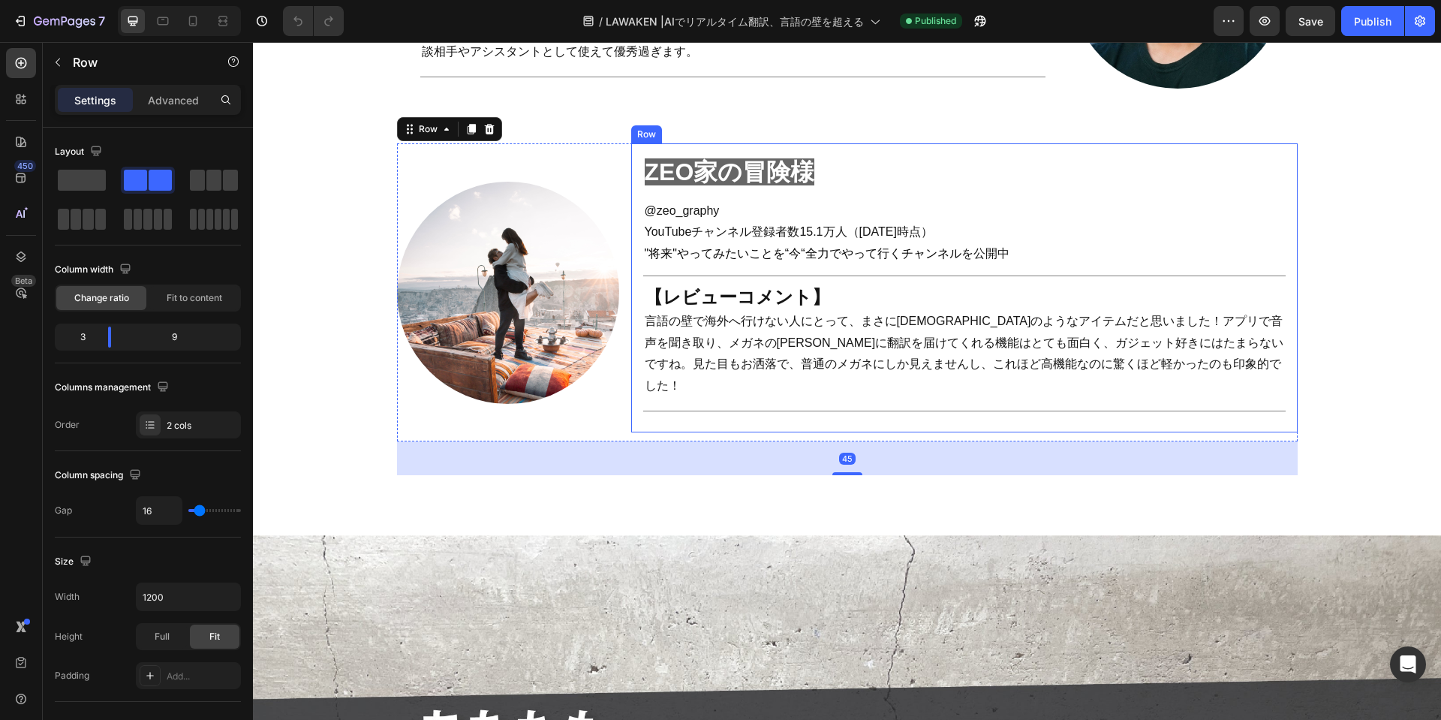
click at [565, 386] on div "Image" at bounding box center [508, 292] width 222 height 298
click at [90, 110] on div "Settings" at bounding box center [95, 100] width 75 height 24
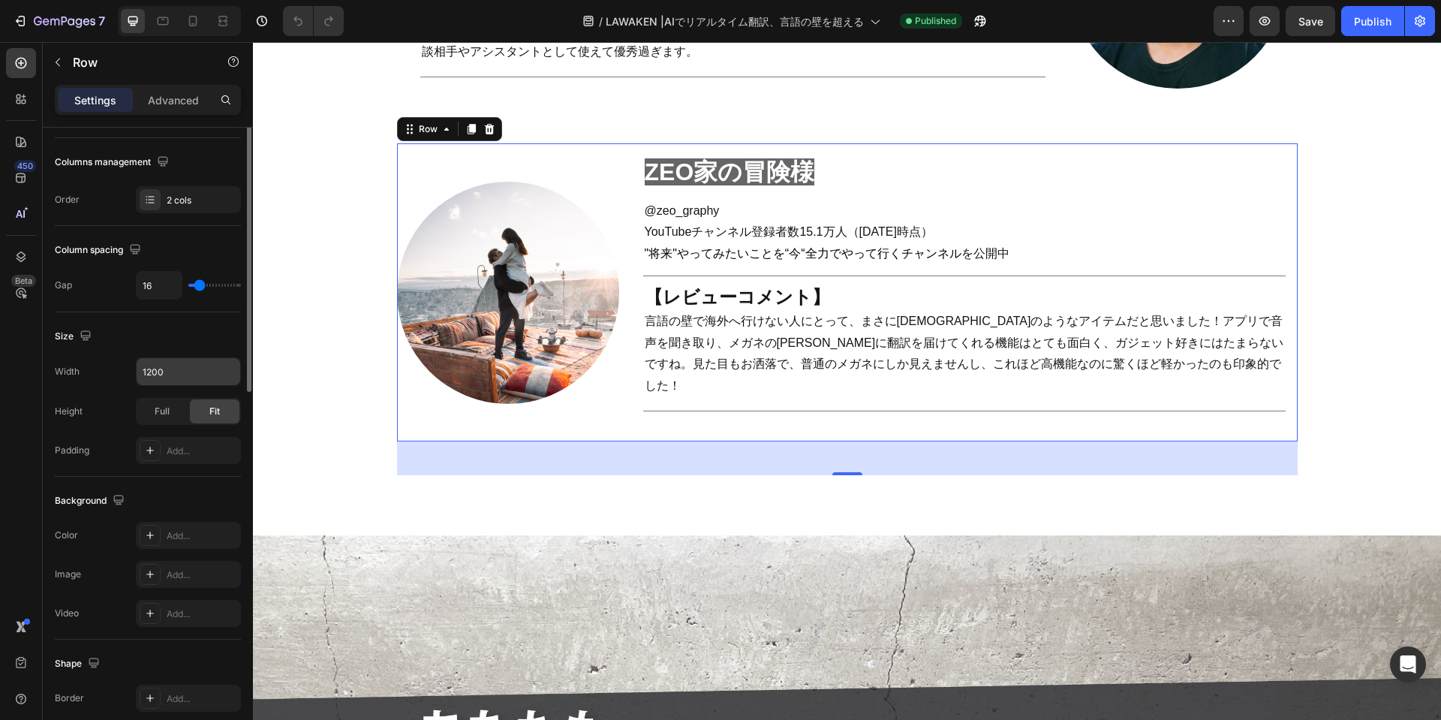
scroll to position [0, 0]
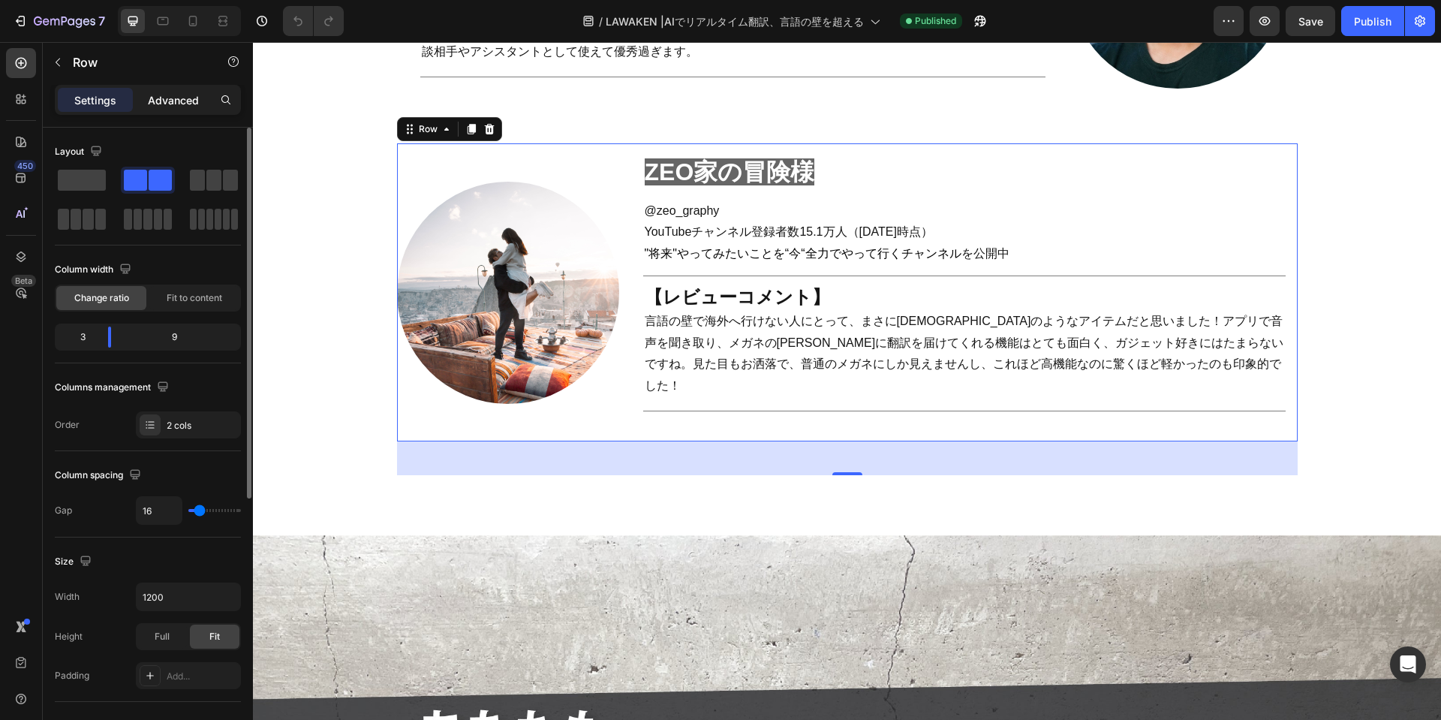
click at [155, 106] on p "Advanced" at bounding box center [173, 100] width 51 height 16
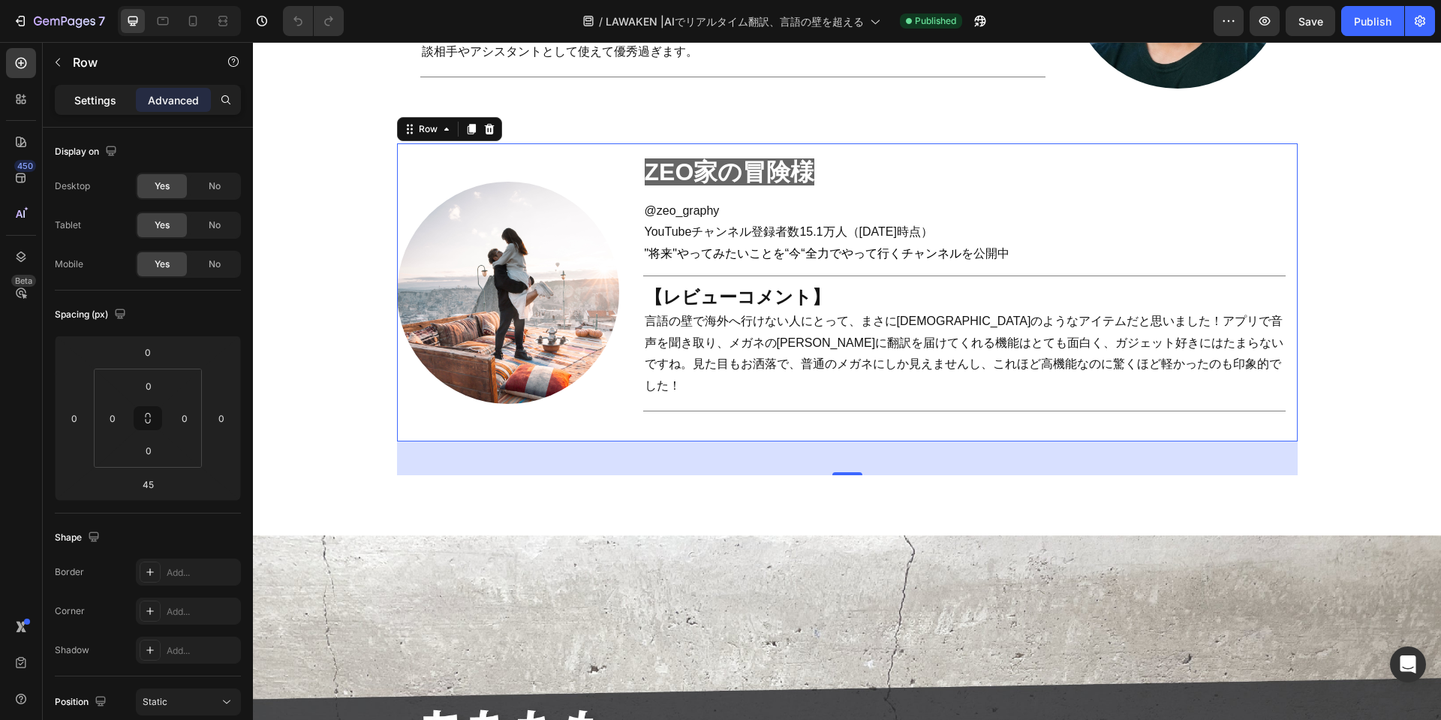
click at [91, 103] on p "Settings" at bounding box center [95, 100] width 42 height 16
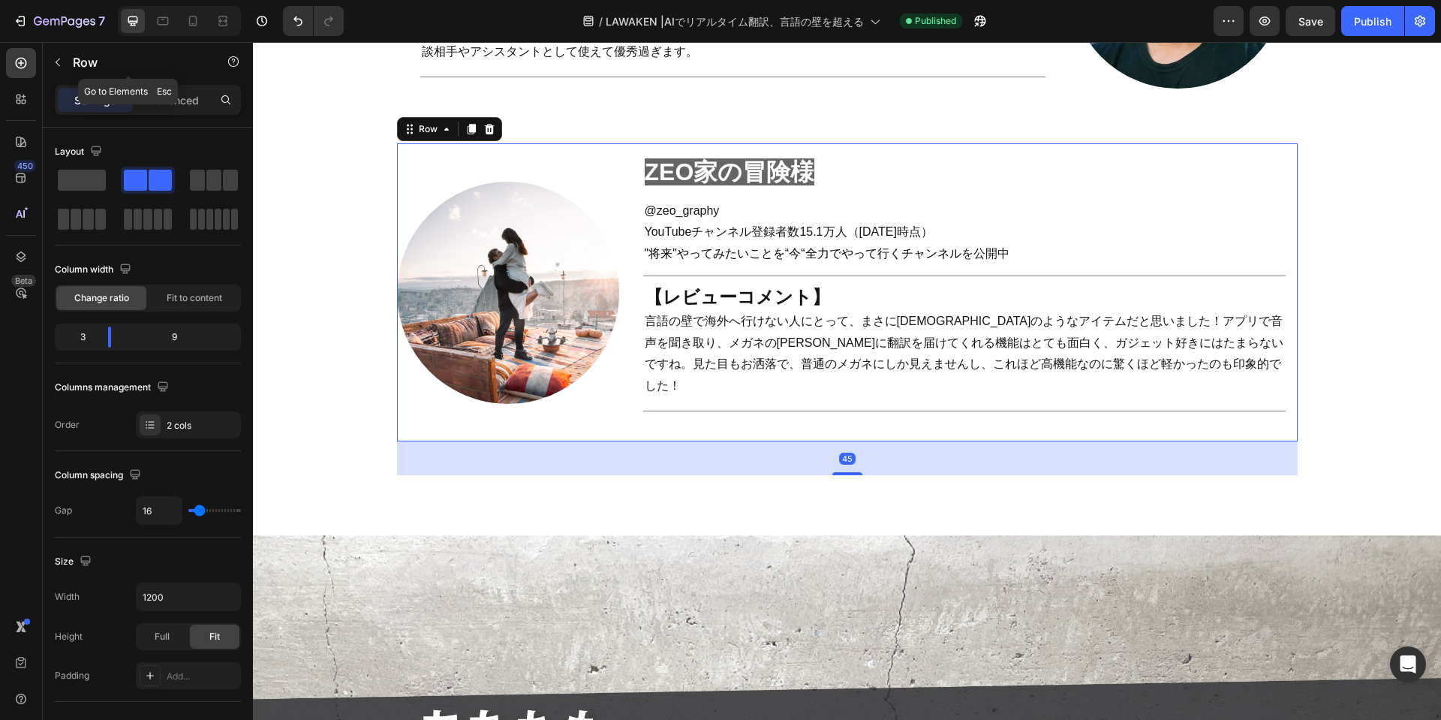
click at [59, 61] on icon "button" at bounding box center [58, 62] width 12 height 12
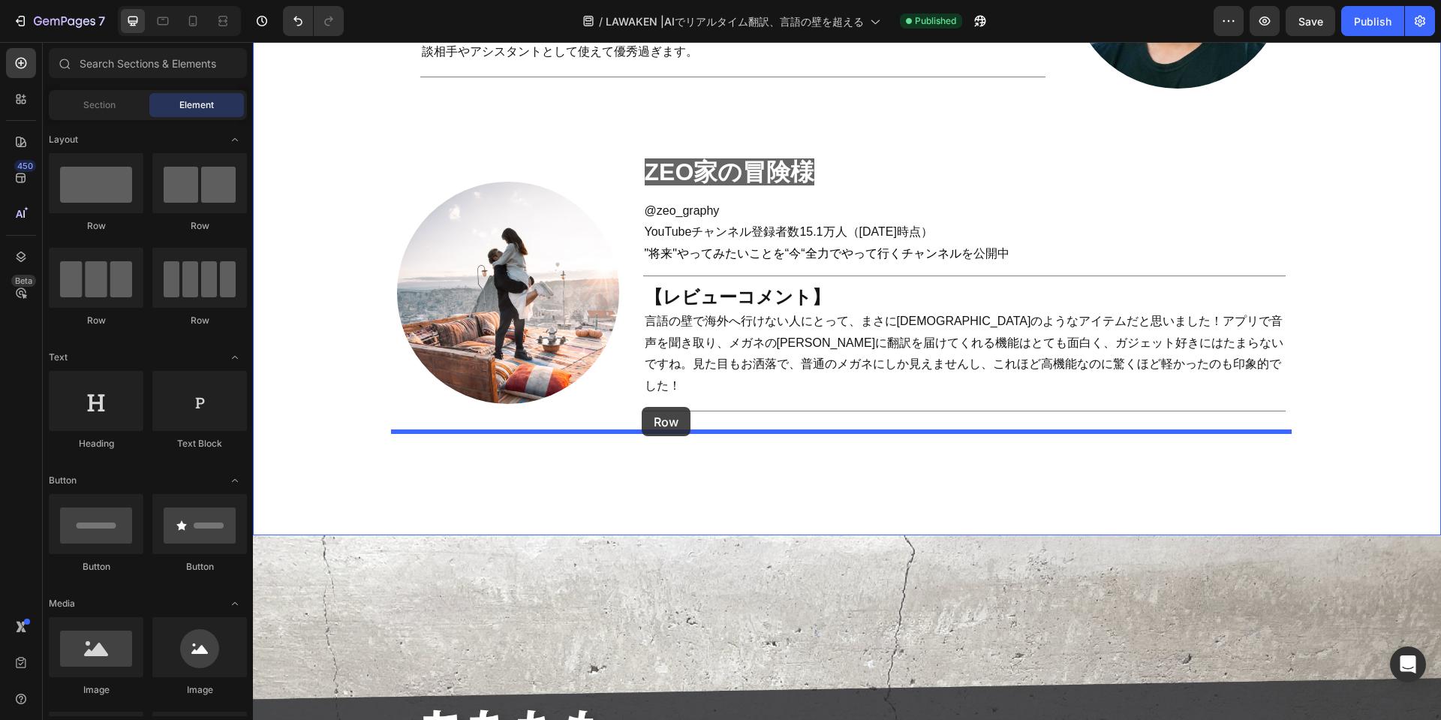
drag, startPoint x: 345, startPoint y: 229, endPoint x: 642, endPoint y: 407, distance: 345.7
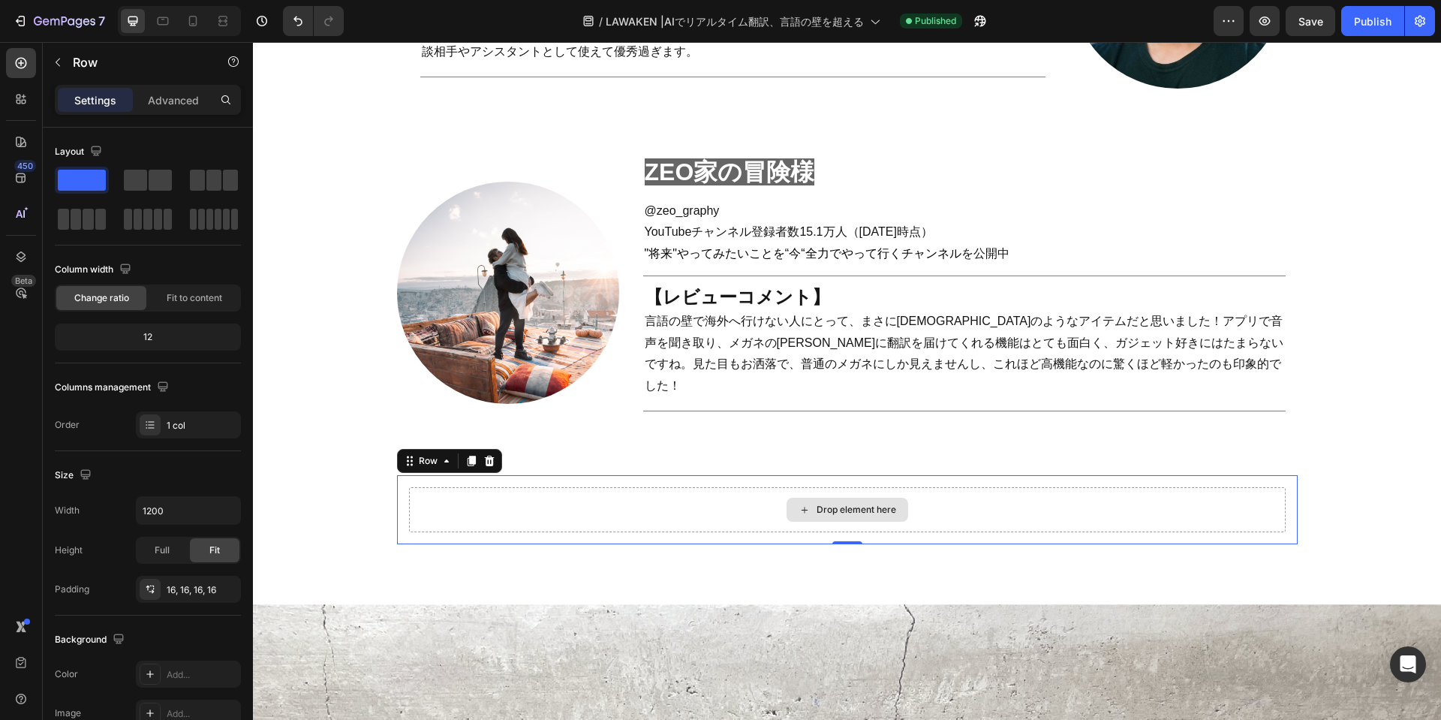
click at [564, 487] on div "Drop element here" at bounding box center [847, 509] width 876 height 45
click at [848, 503] on div "Drop element here" at bounding box center [856, 509] width 80 height 12
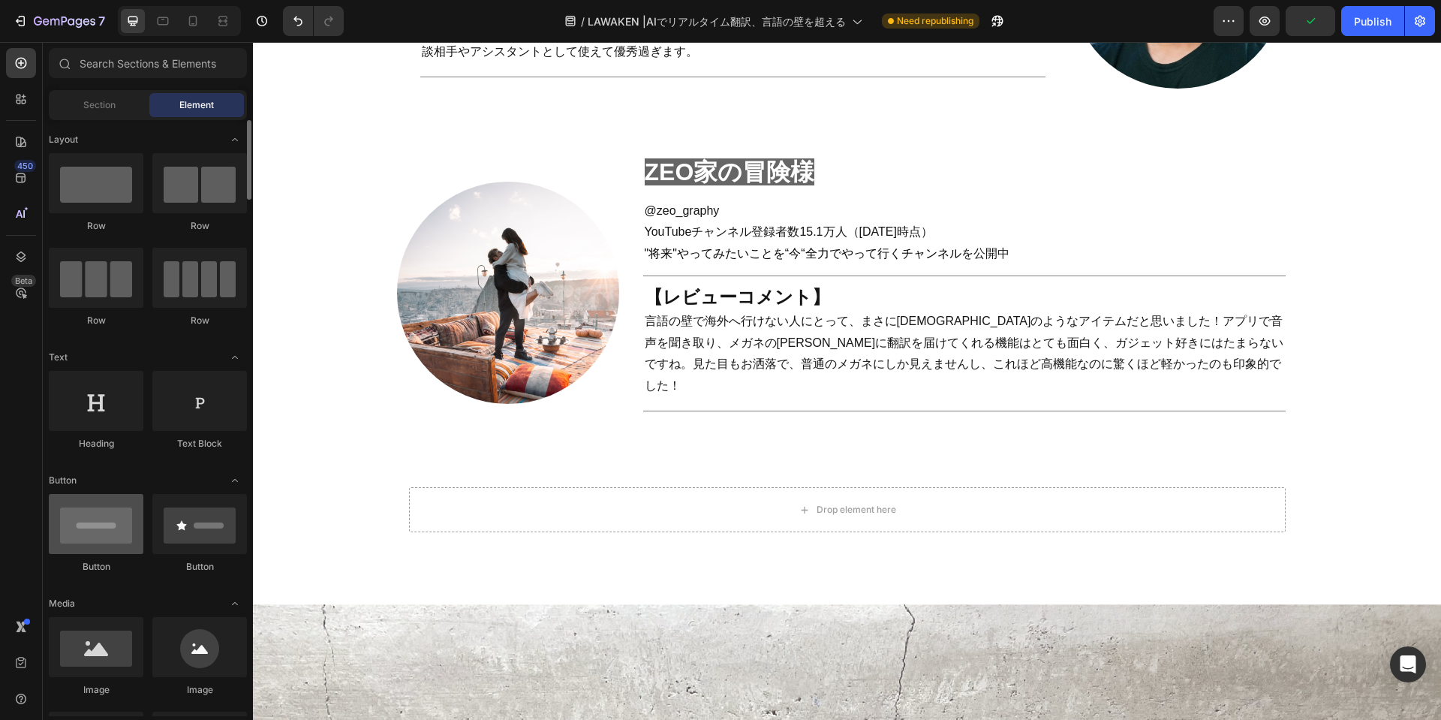
scroll to position [75, 0]
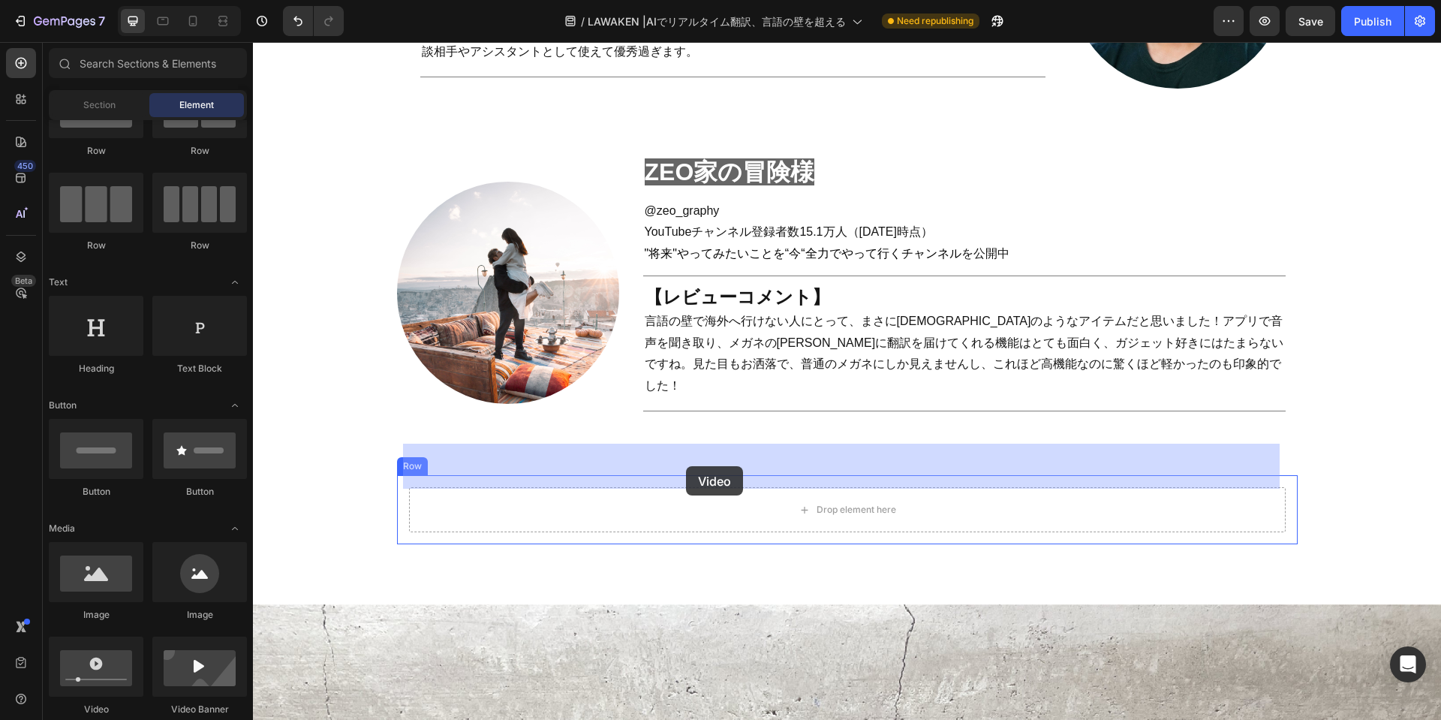
drag, startPoint x: 353, startPoint y: 716, endPoint x: 686, endPoint y: 466, distance: 415.9
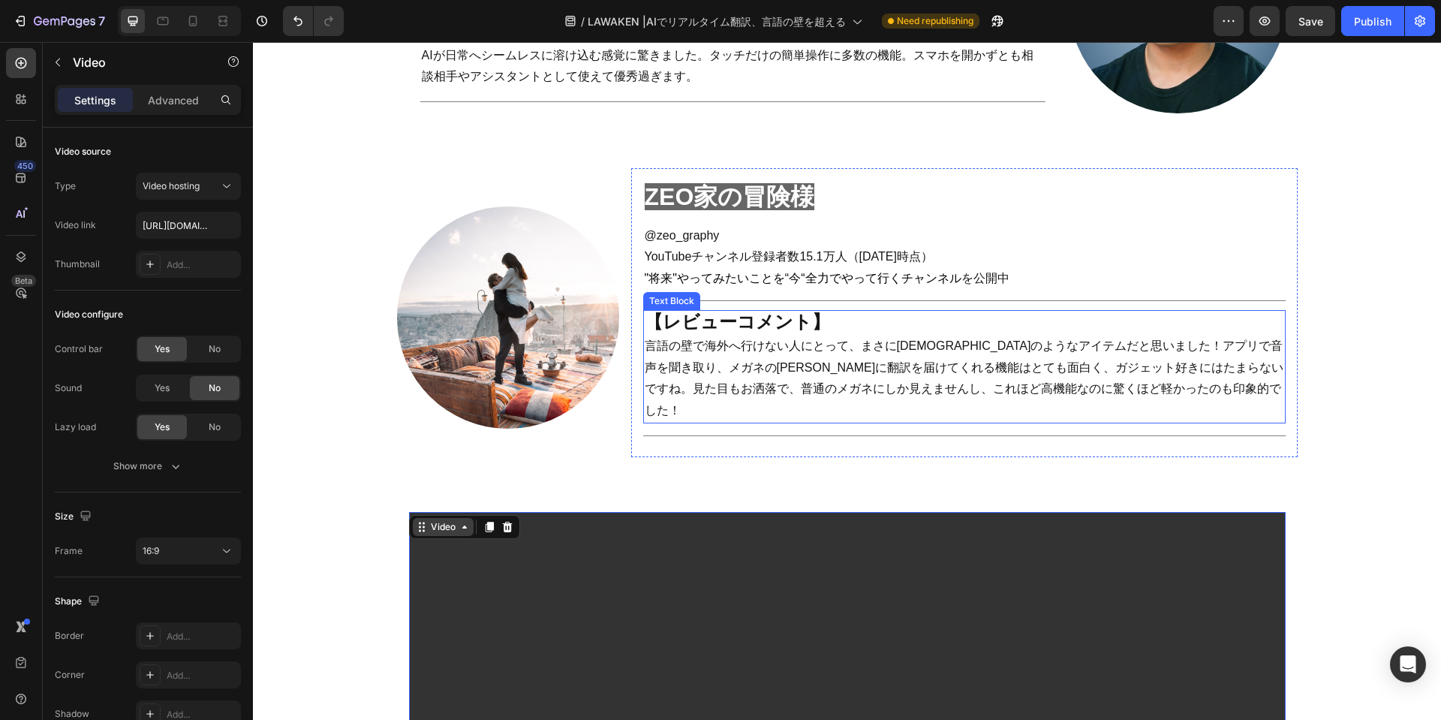
scroll to position [1876, 0]
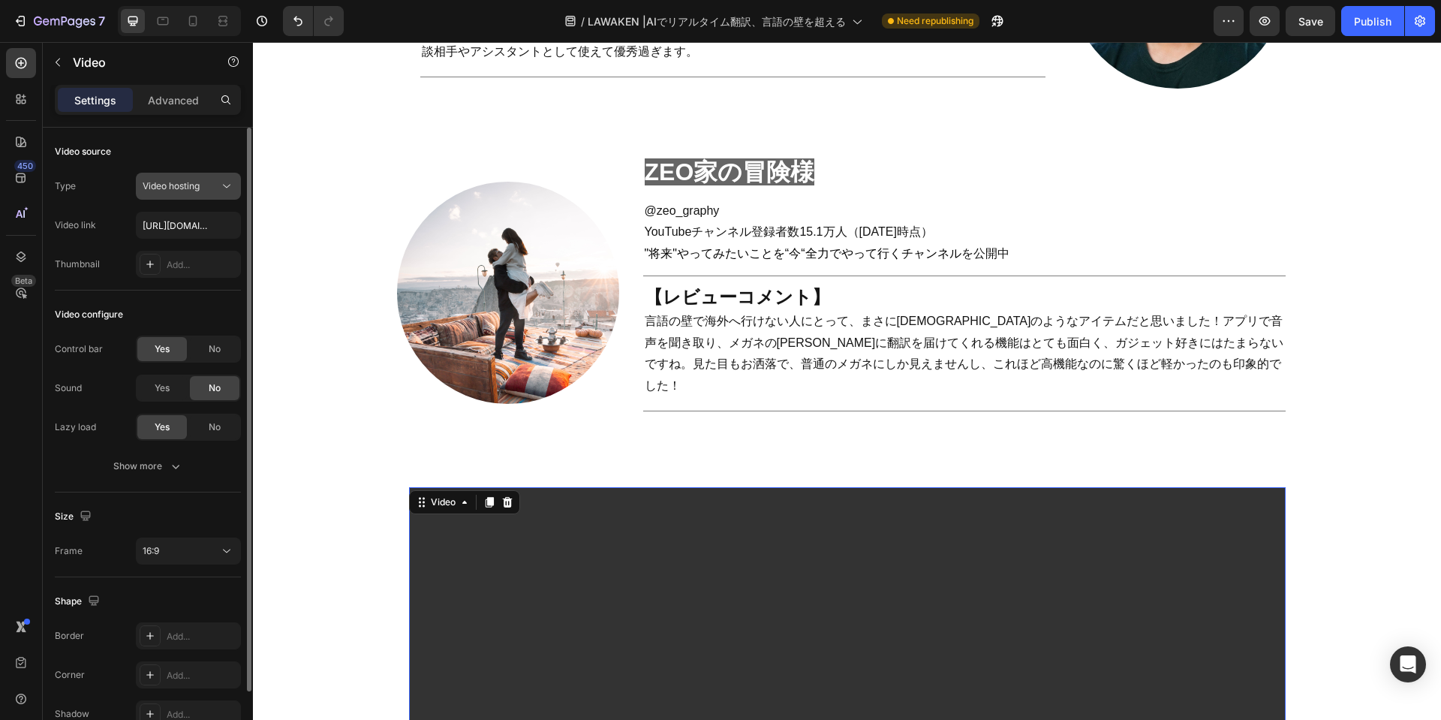
click at [183, 187] on span "Video hosting" at bounding box center [171, 185] width 57 height 11
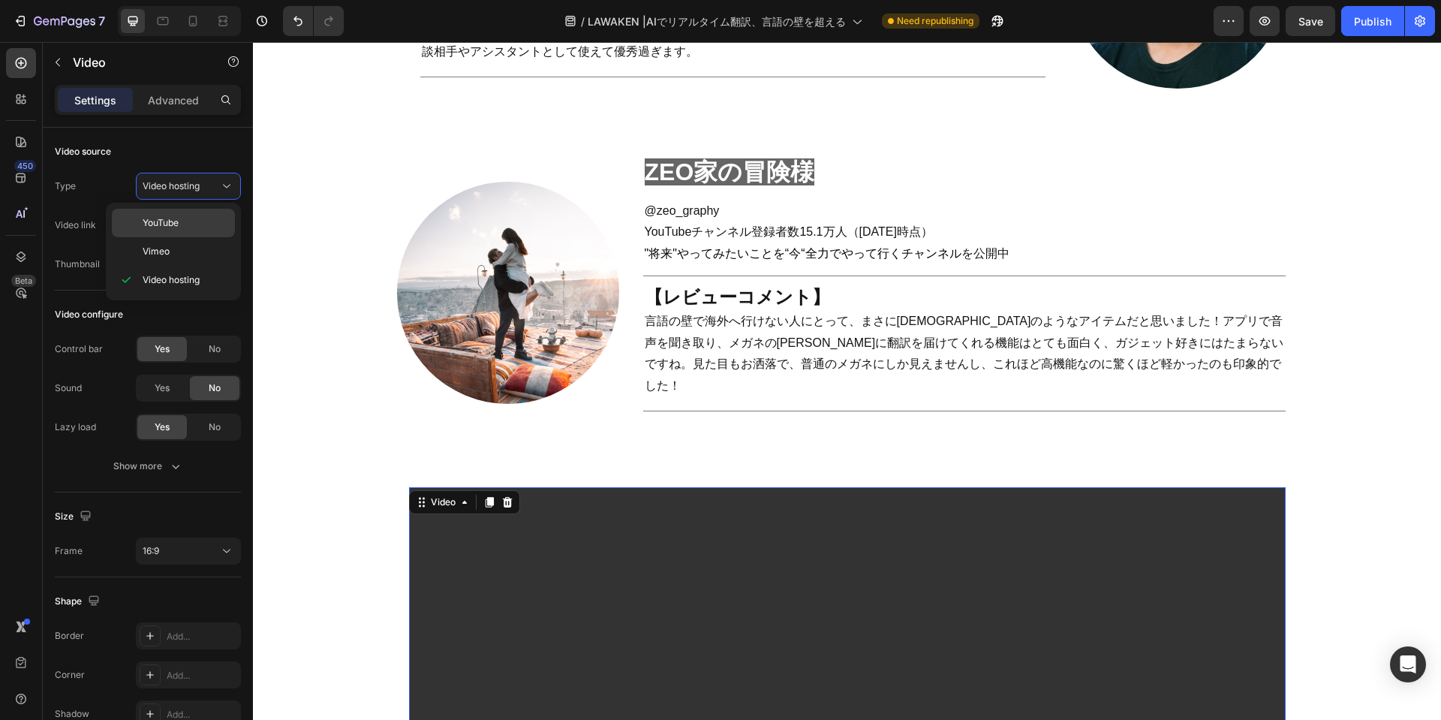
click at [177, 229] on span "YouTube" at bounding box center [161, 223] width 36 height 14
type input "https://www.youtube.com/watch?v=drIt4RH_kyQ"
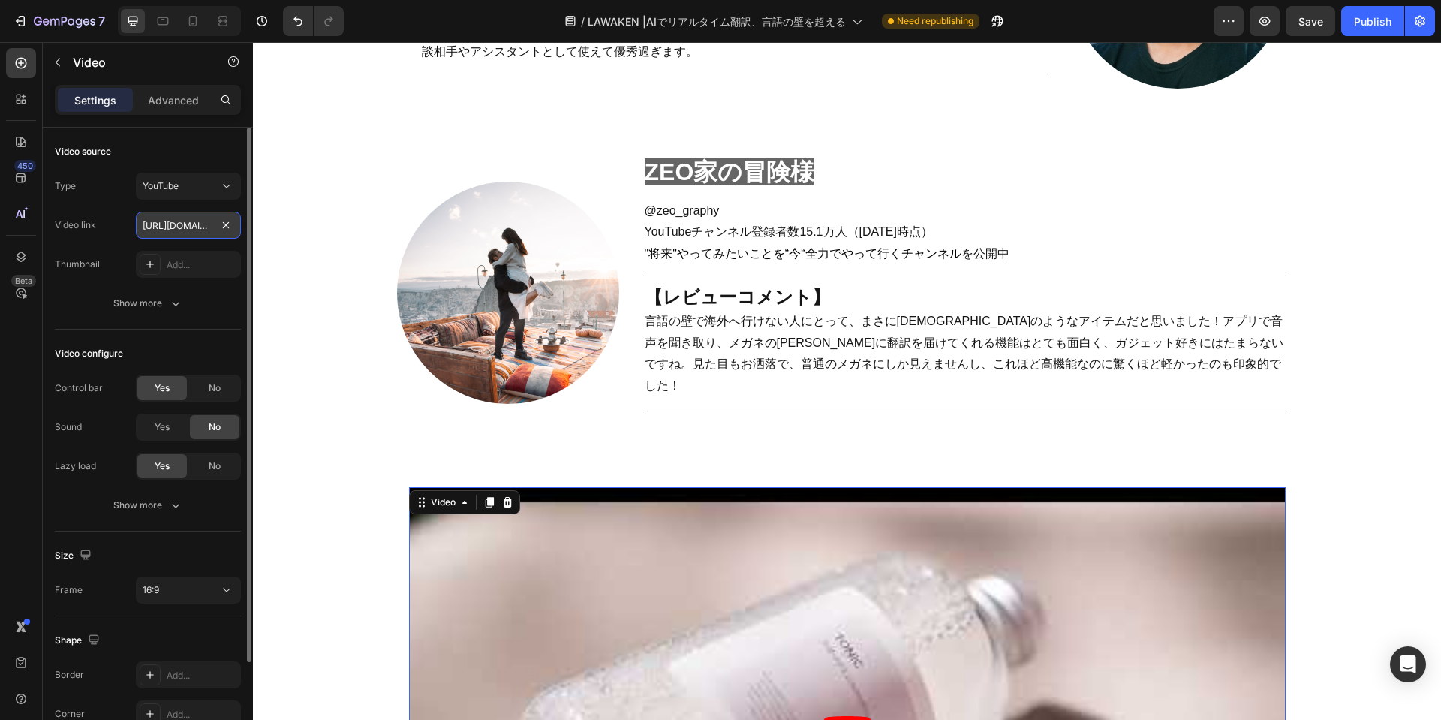
click at [180, 223] on input "https://www.youtube.com/watch?v=drIt4RH_kyQ" at bounding box center [188, 225] width 105 height 27
click at [175, 224] on input "text" at bounding box center [188, 225] width 105 height 27
paste input "https://www.youtube.com/shorts/RQDZFl7PUWQ"
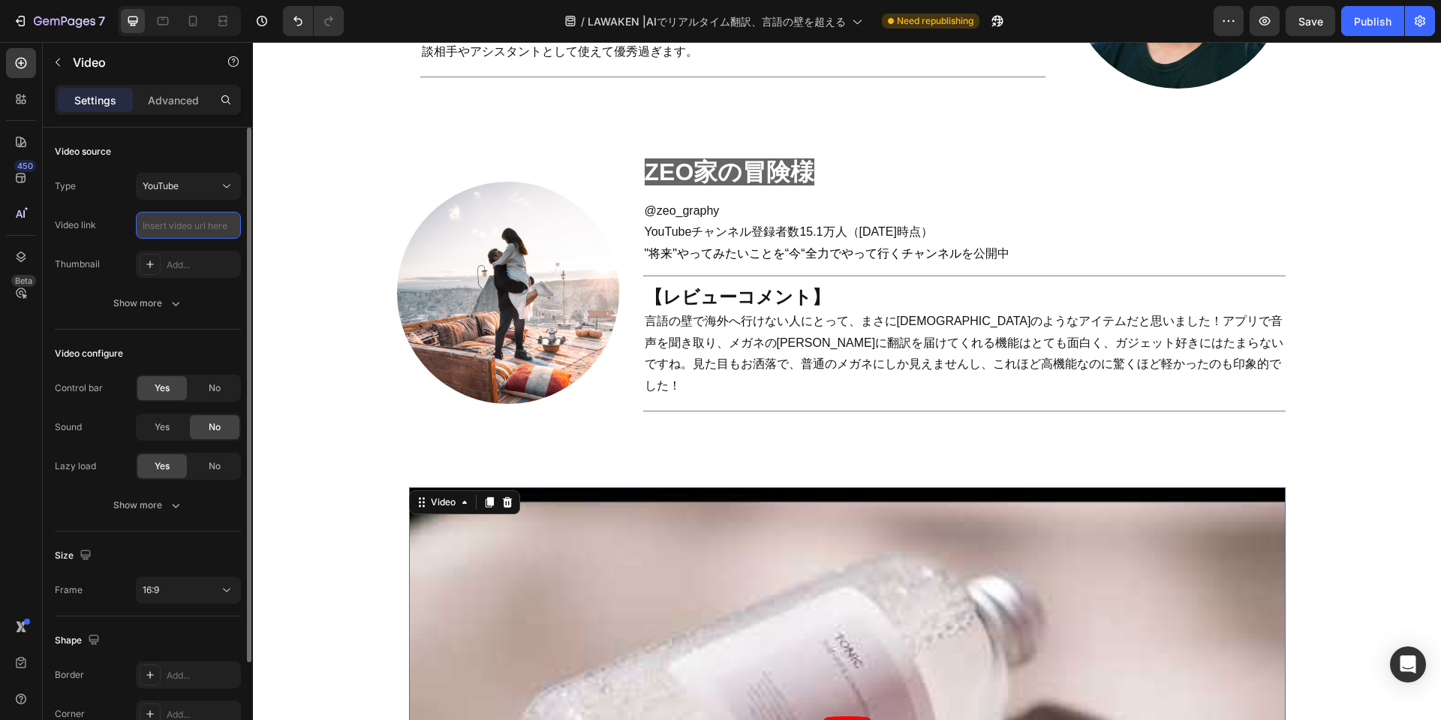
type input "https://www.youtube.com/shorts/RQDZFl7PUWQ"
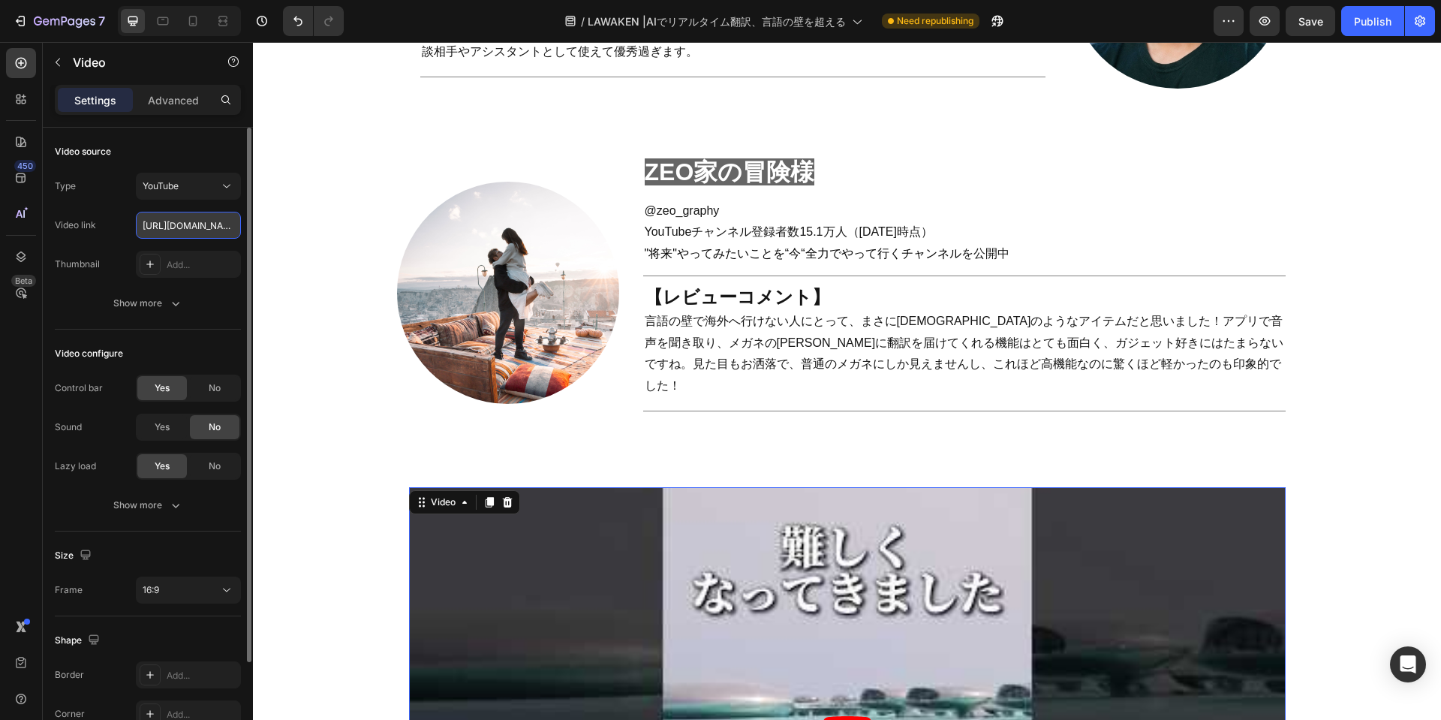
scroll to position [0, 141]
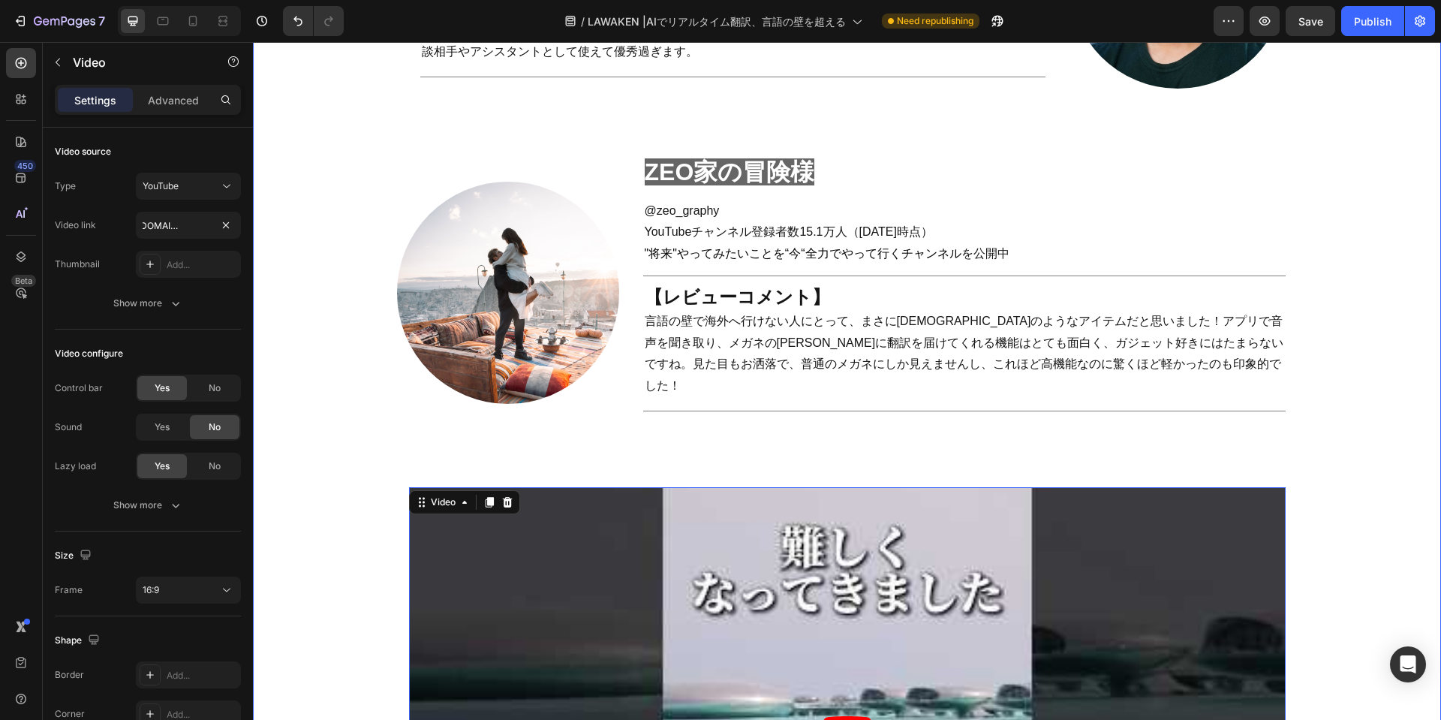
click at [364, 453] on div "real review Heading Title Line Row インフルエンサーの [PERSON_NAME]レビューを公開‼ Heading ガジェッ…" at bounding box center [847, 142] width 1158 height 1699
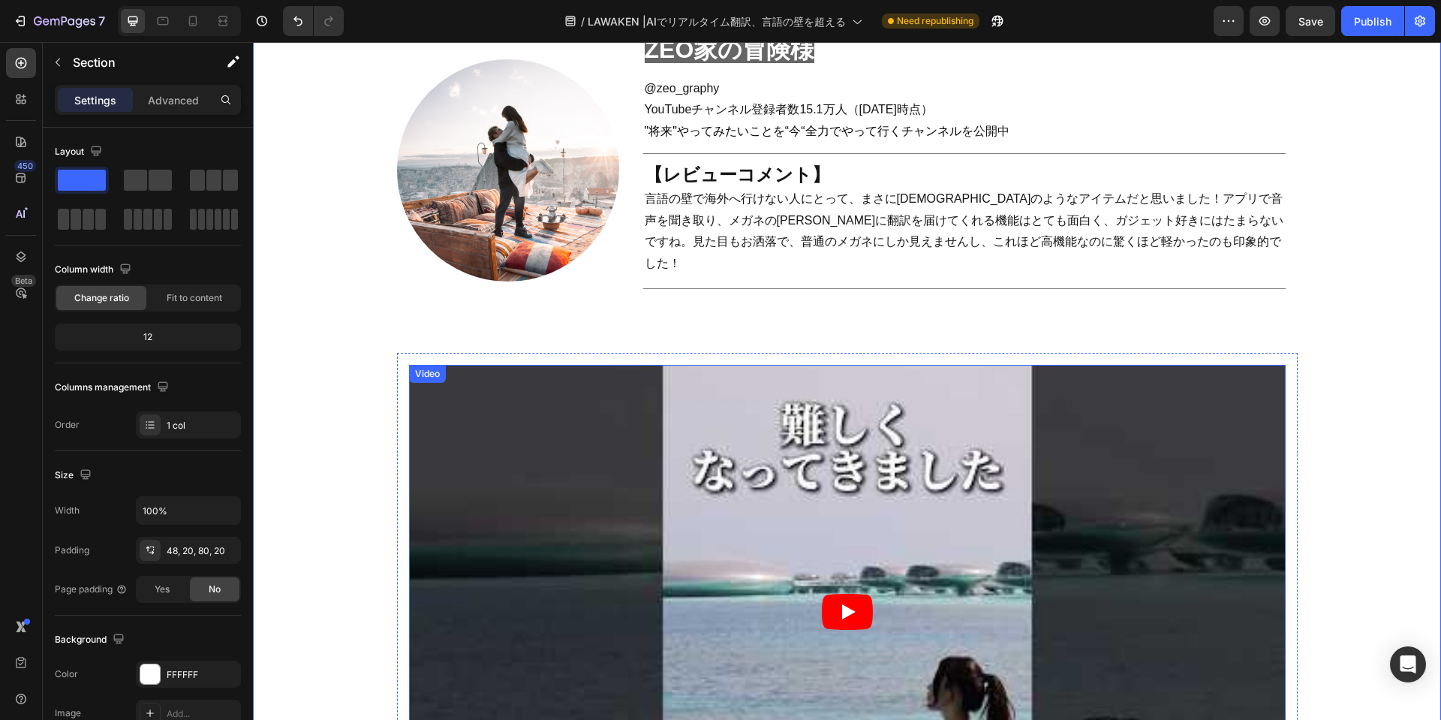
scroll to position [1951, 0]
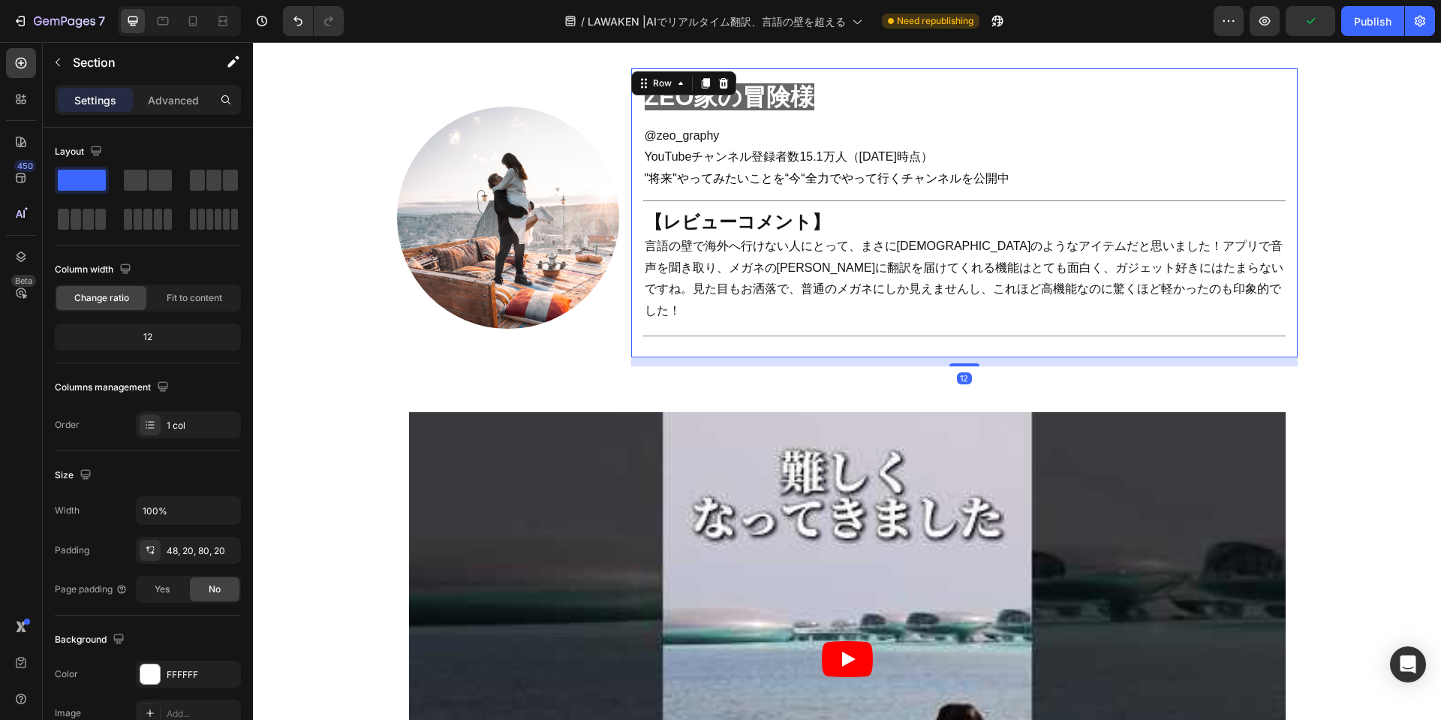
click at [729, 313] on div "ZEO家の冒険様　 Heading @zeo_graphy YouTubeチャンネル登録者数15.1万人（25年9月時点 ） "将来"やってみたいことを“今“…" at bounding box center [964, 212] width 666 height 289
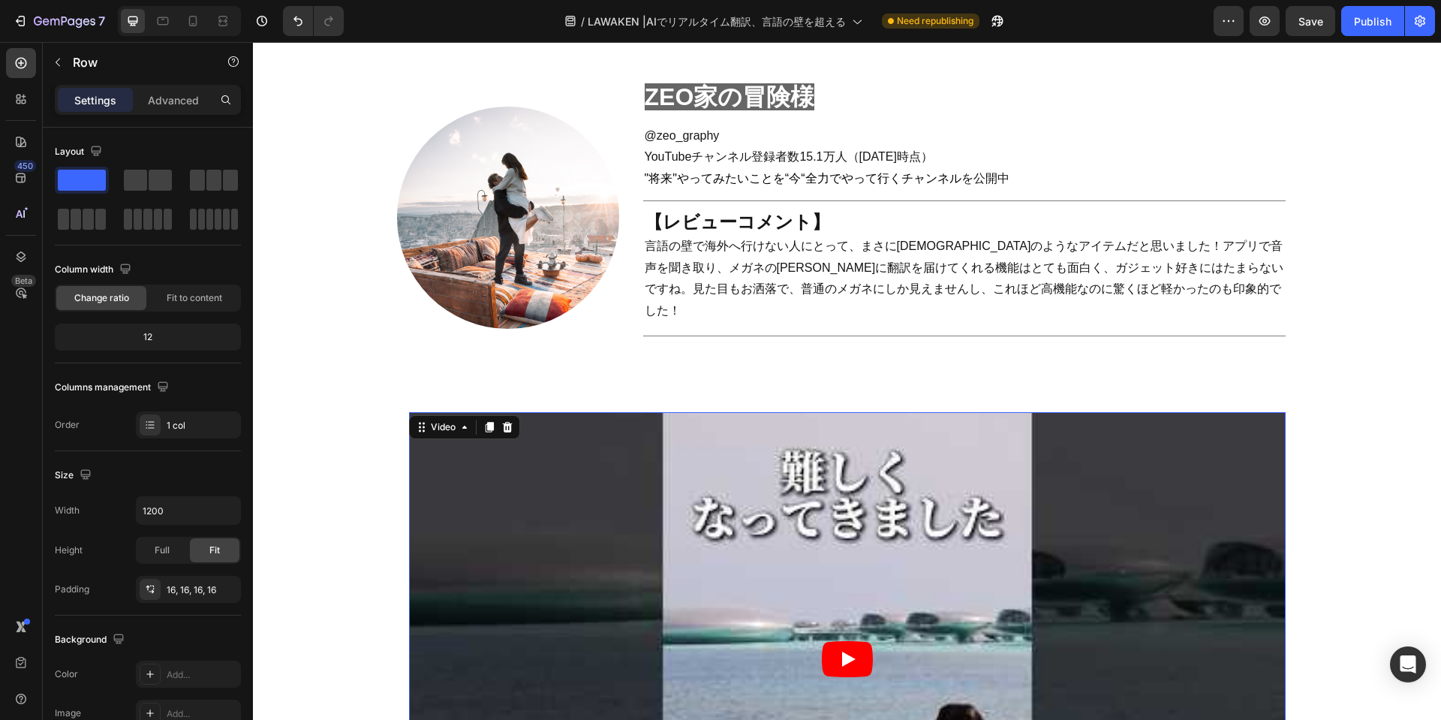
click at [702, 412] on article at bounding box center [847, 658] width 876 height 493
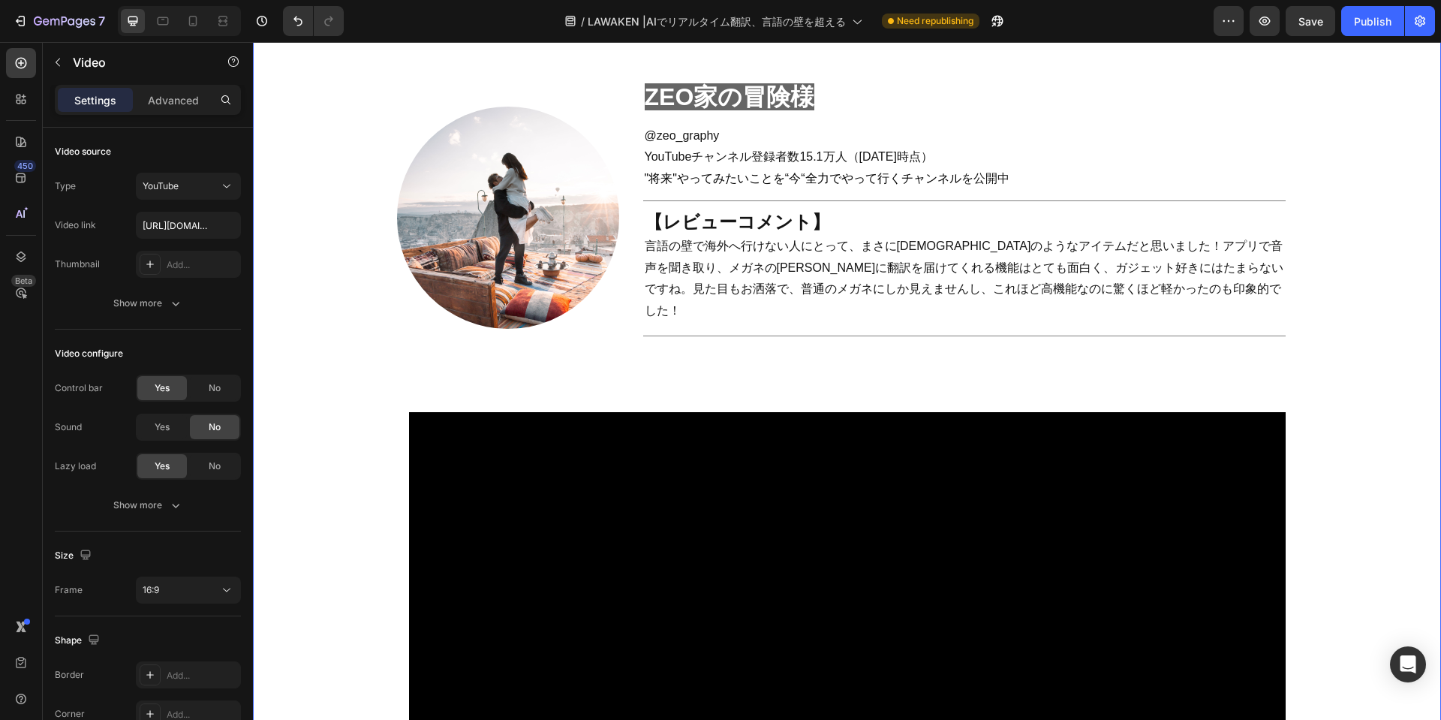
click at [702, 348] on div "real review Heading Title Line Row インフルエンサーの [PERSON_NAME]レビューを公開‼ Heading ガジェッ…" at bounding box center [847, 67] width 1158 height 1699
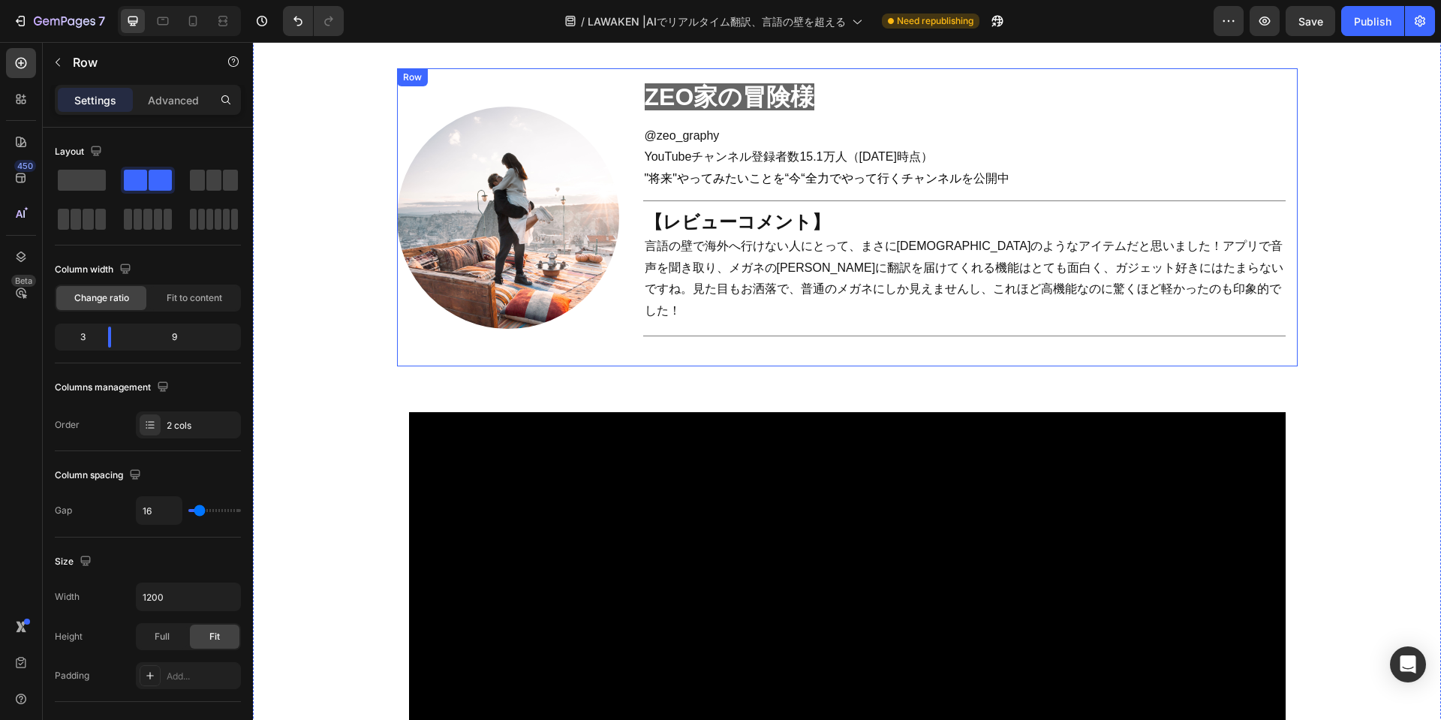
click at [588, 319] on div "Image" at bounding box center [508, 217] width 222 height 298
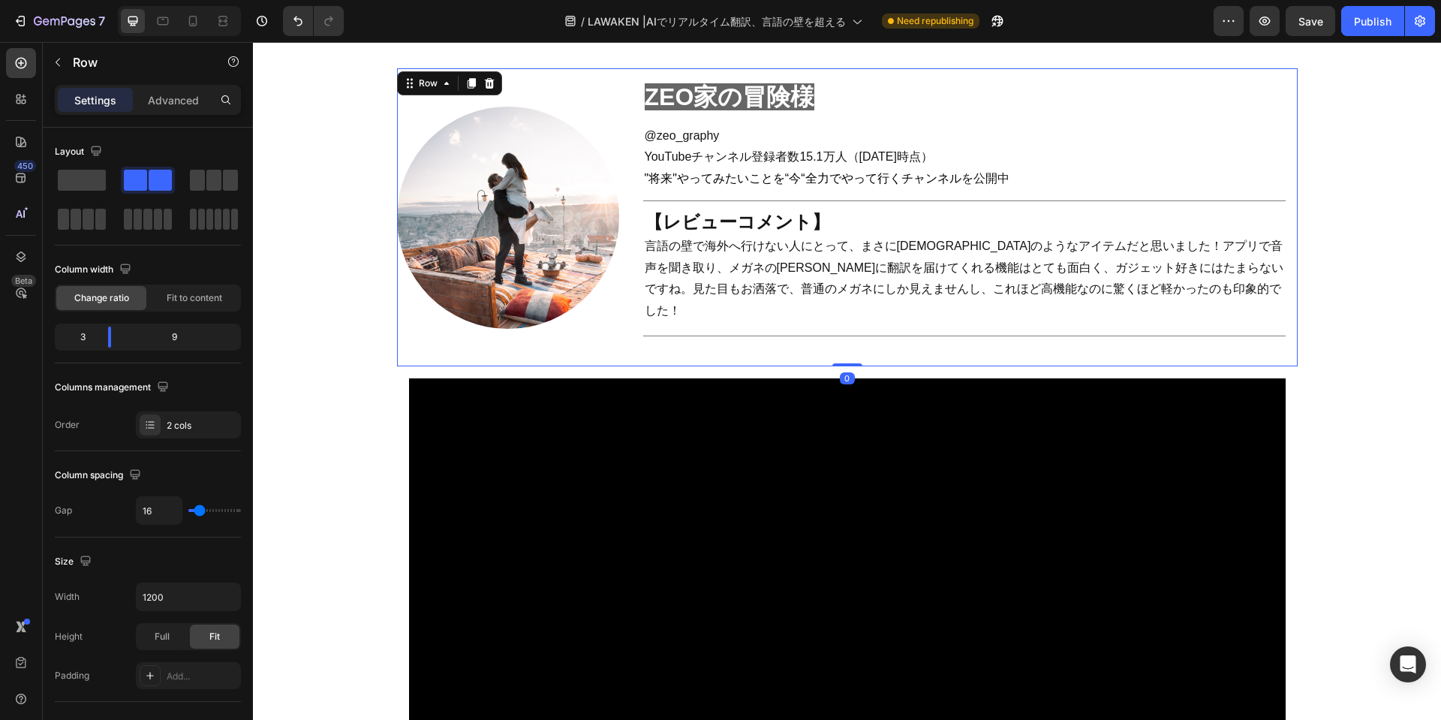
drag, startPoint x: 842, startPoint y: 355, endPoint x: 1348, endPoint y: 367, distance: 505.9
click at [833, 304] on div "Image 　ZEO家の冒険様　 Heading @zeo_graphy YouTubeチャンネル登録者数15.1万人（25年9月時点 ） "将来"やってみた…" at bounding box center [847, 217] width 900 height 298
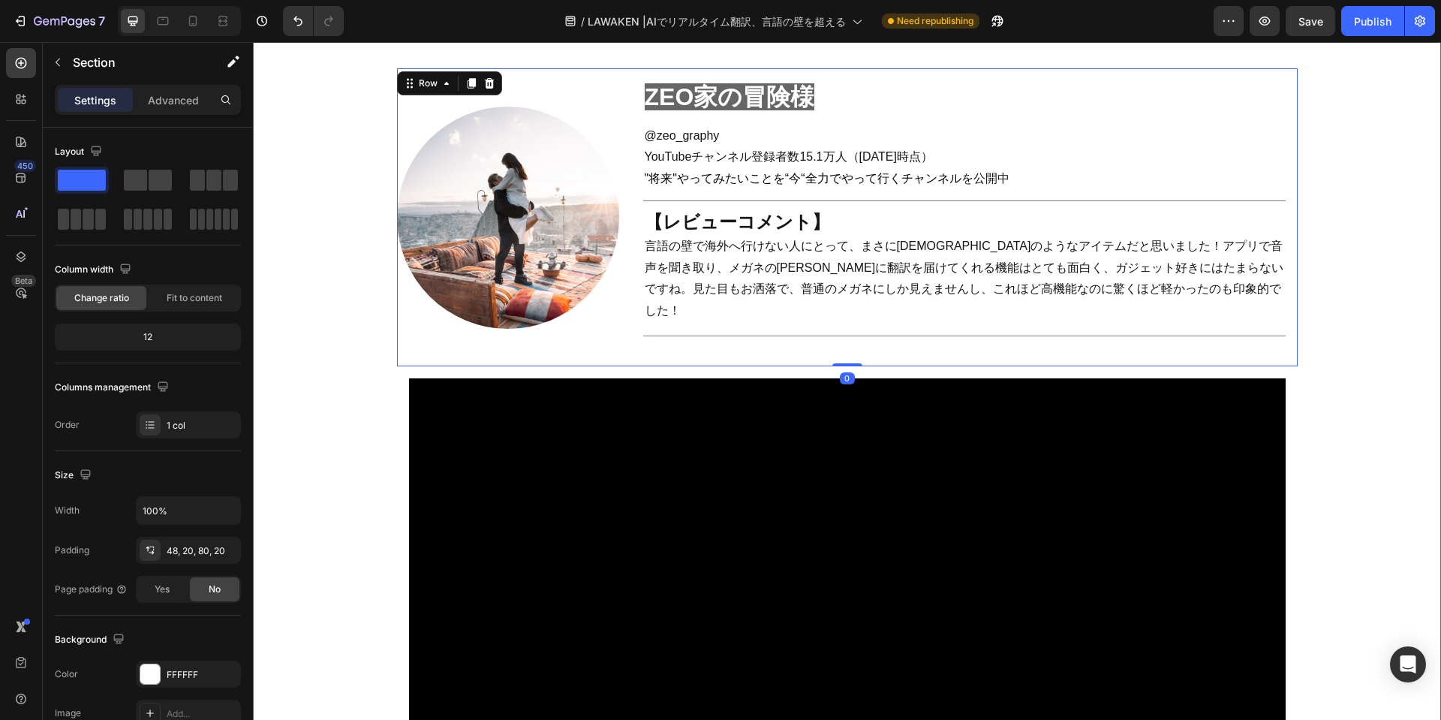
click at [1375, 380] on div "real review Heading Title Line Row インフルエンサーの [PERSON_NAME]レビューを公開‼ Heading ガジェッ…" at bounding box center [847, 50] width 1158 height 1665
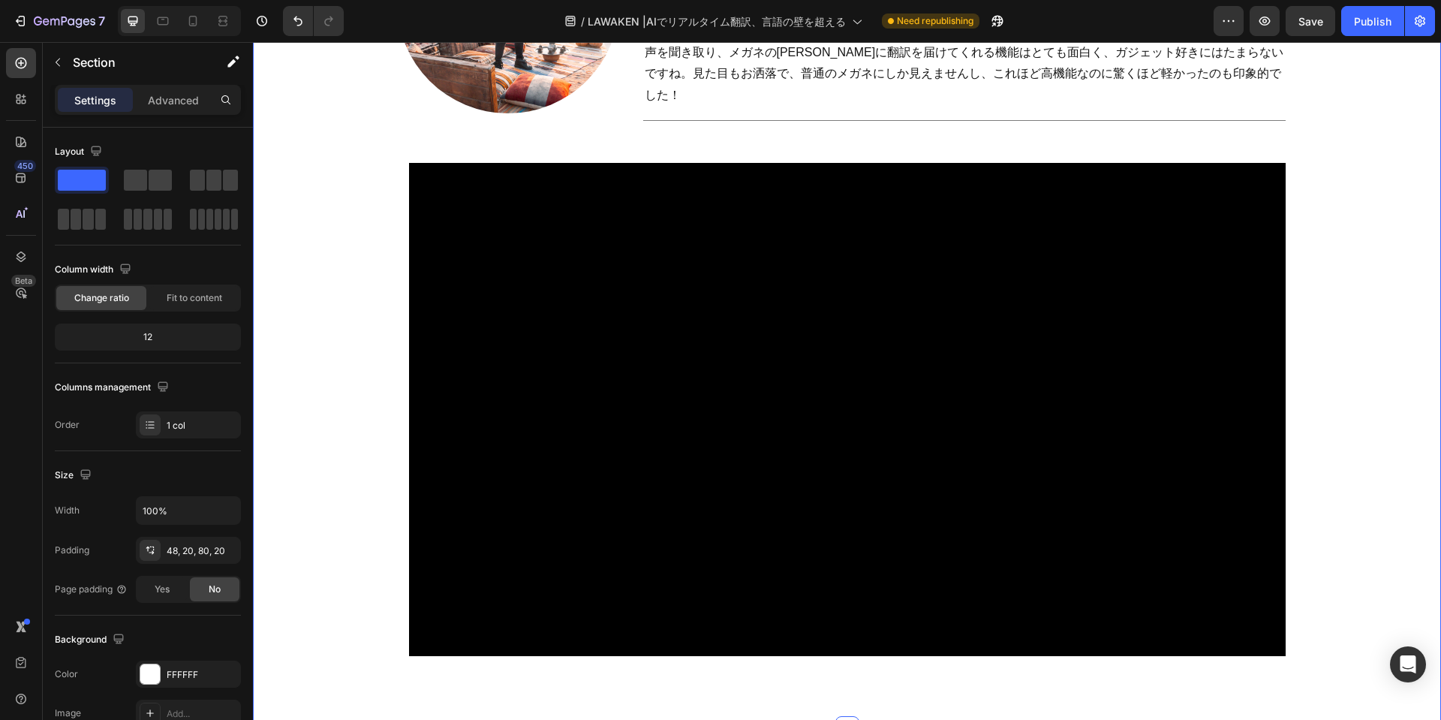
scroll to position [2176, 0]
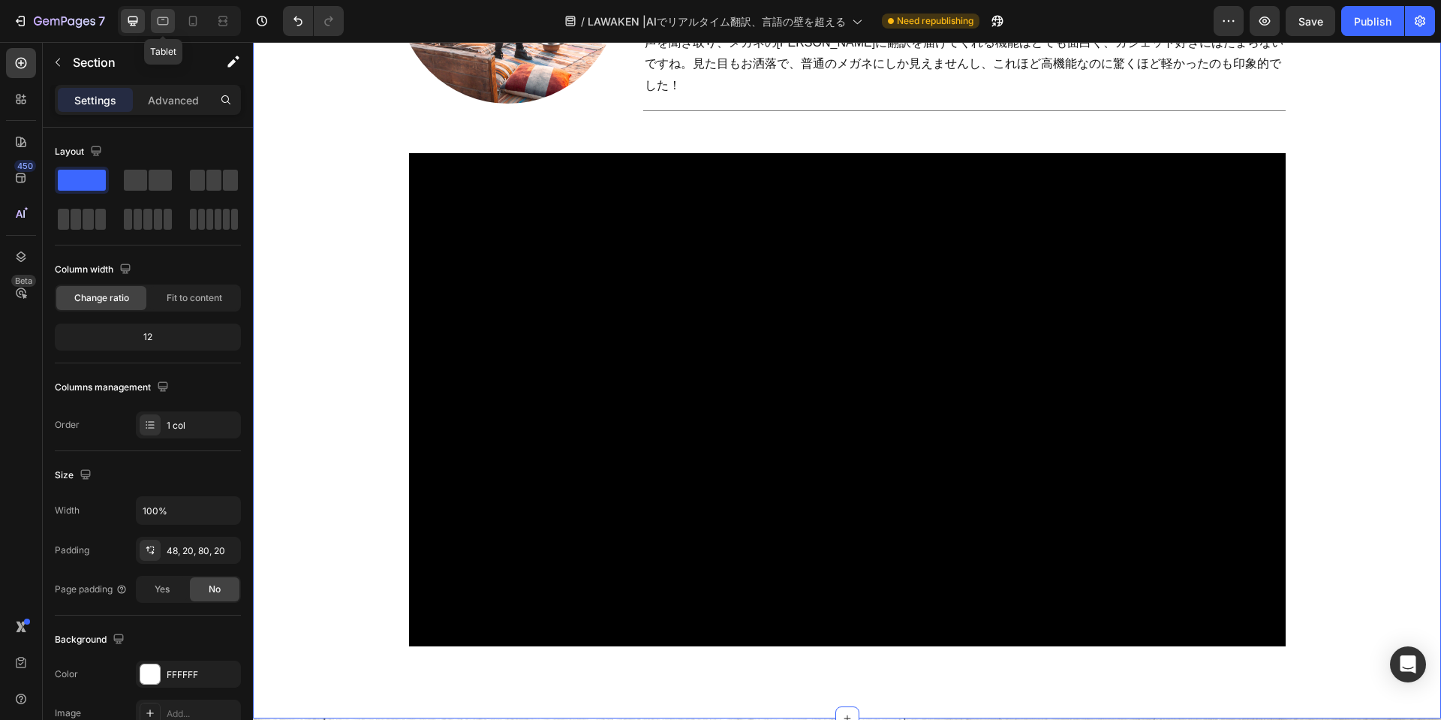
click at [167, 21] on icon at bounding box center [162, 21] width 15 height 15
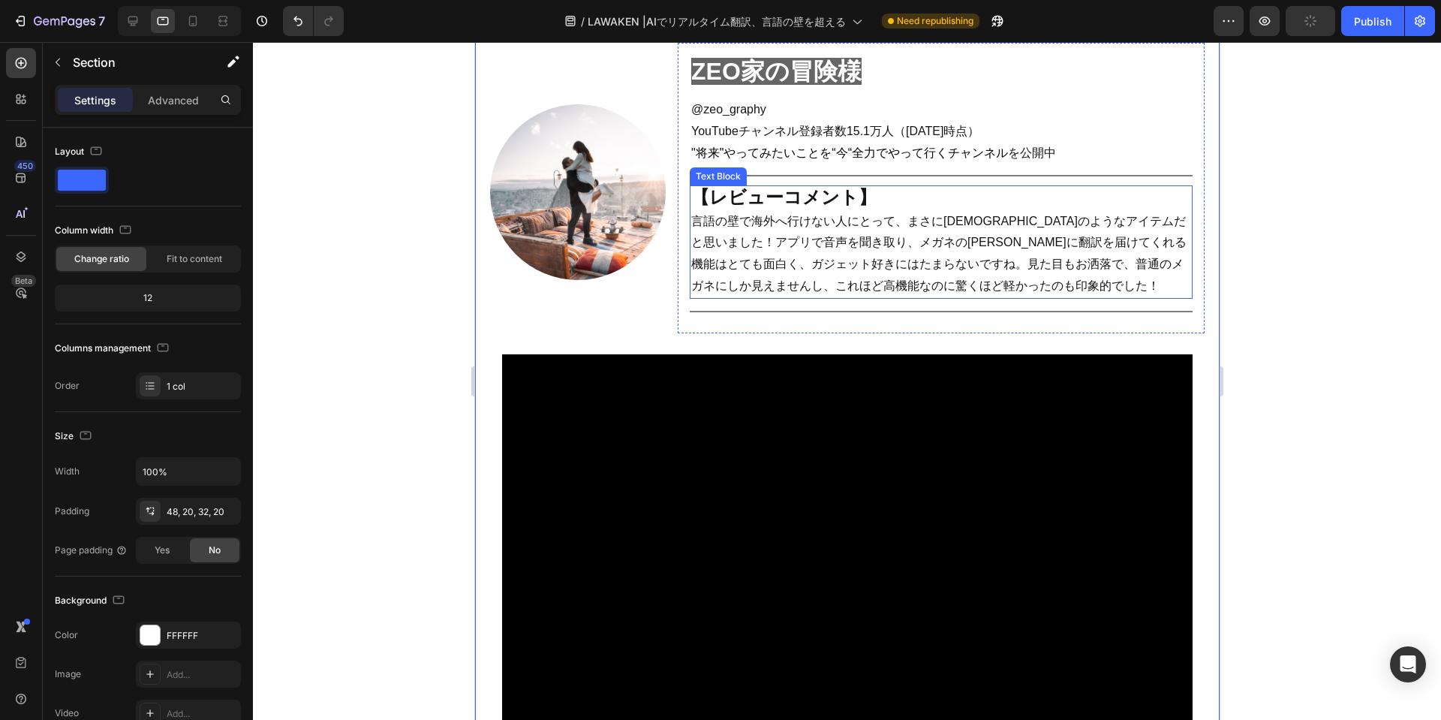
scroll to position [2089, 0]
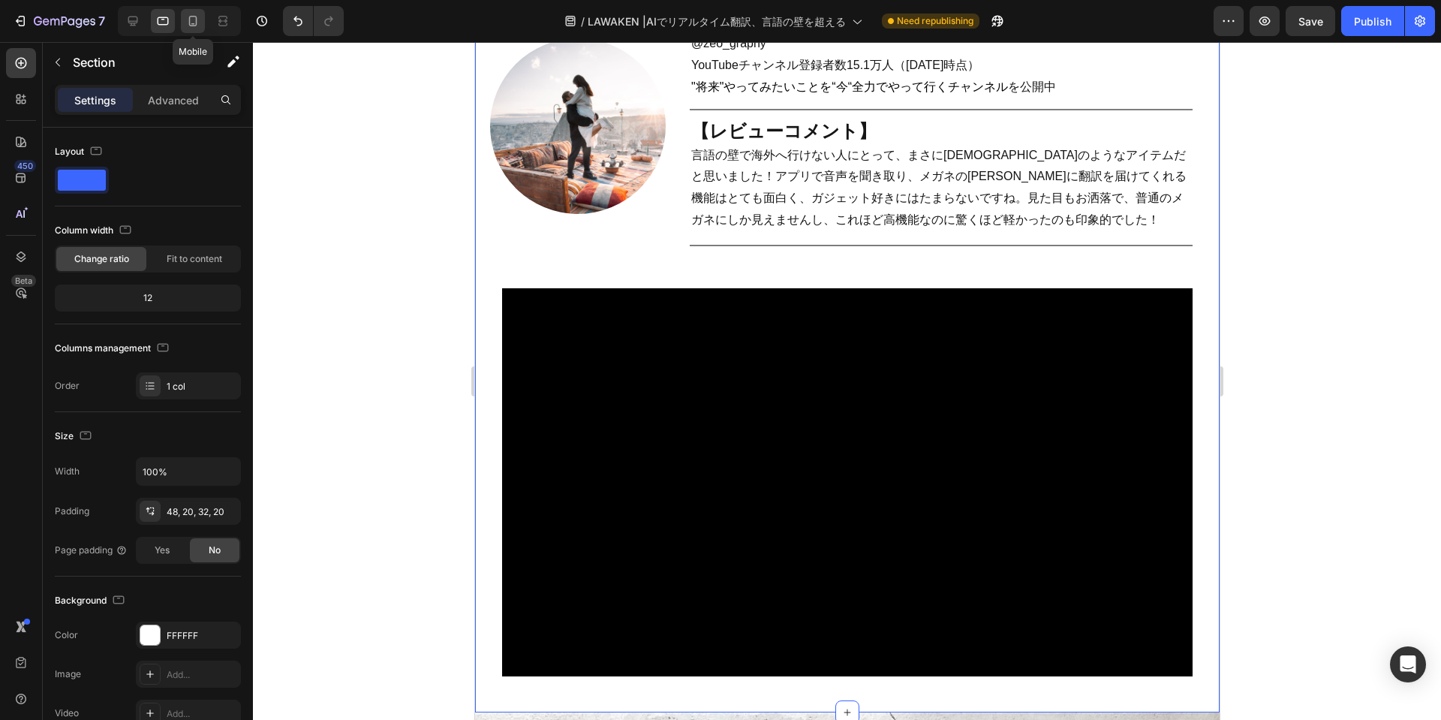
click at [191, 20] on icon at bounding box center [192, 21] width 15 height 15
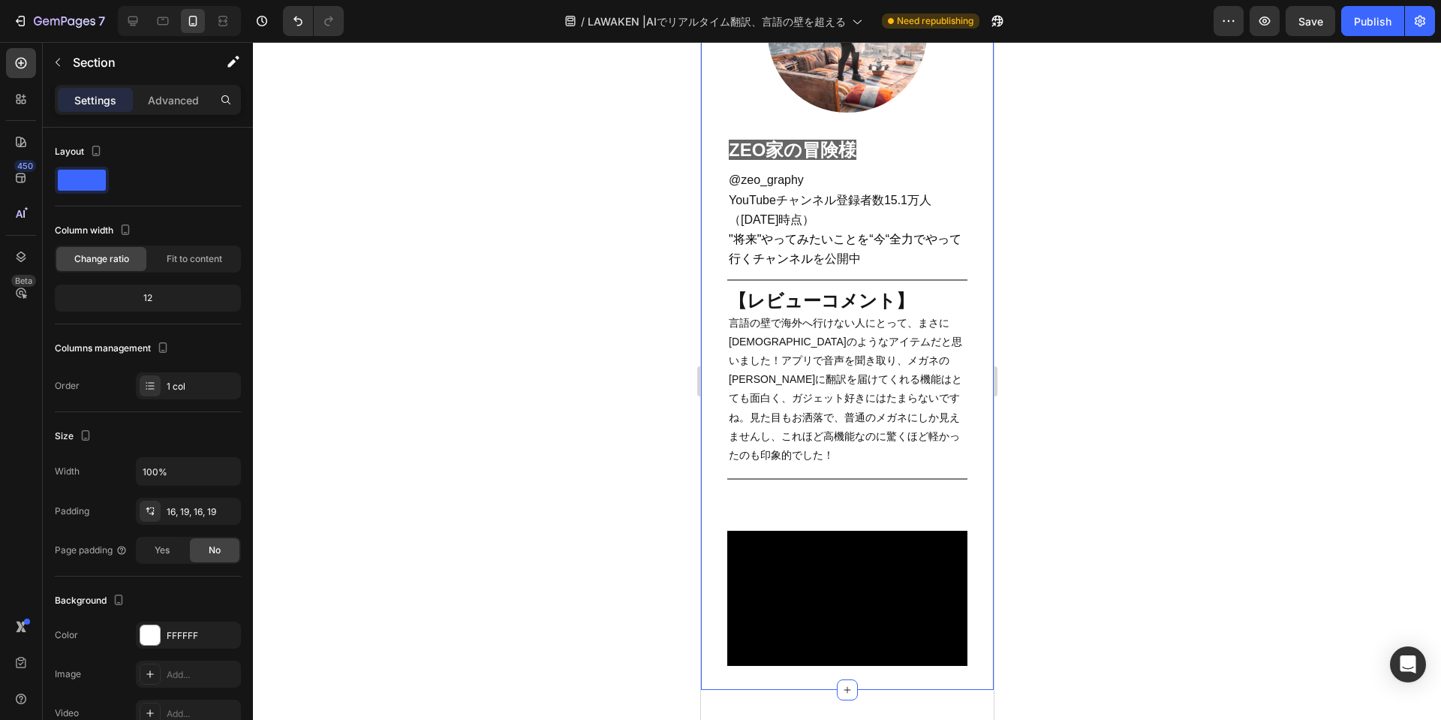
scroll to position [2612, 0]
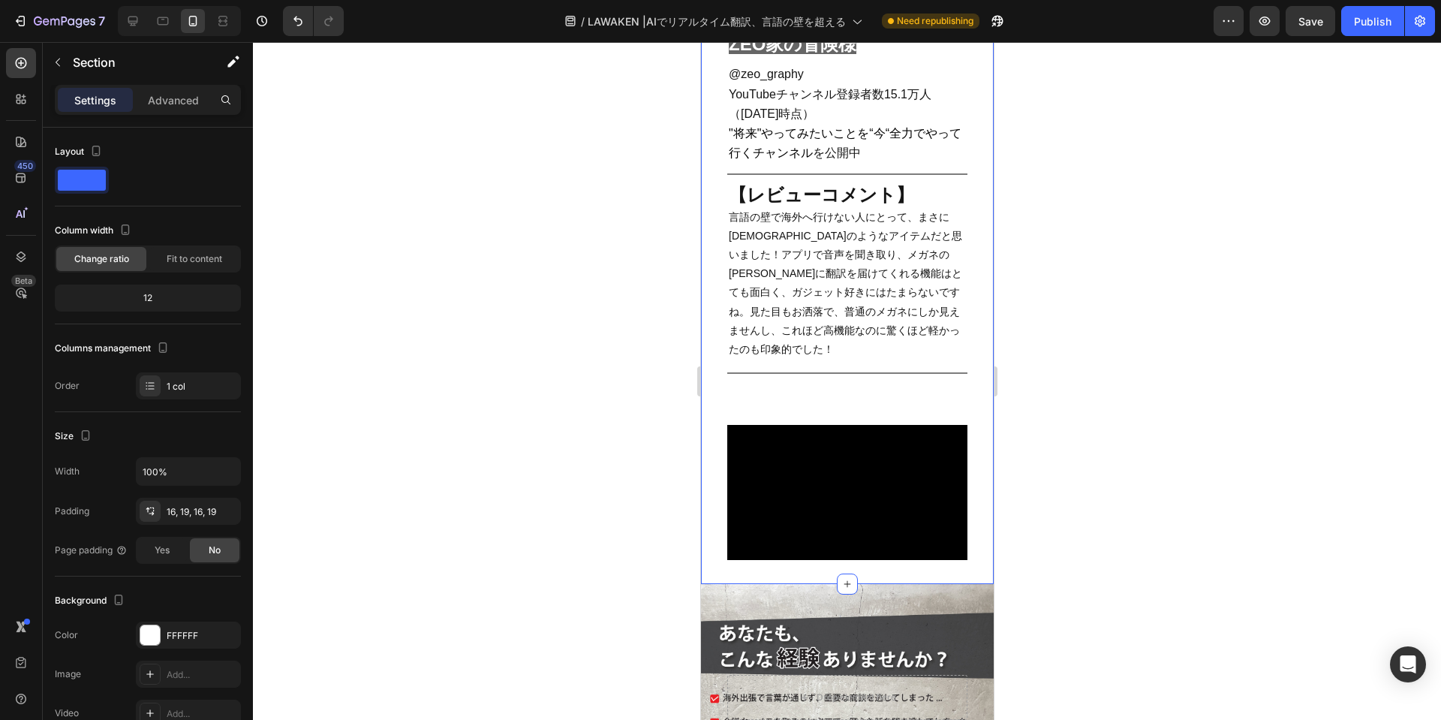
click at [811, 395] on div "ZEO家の冒険様　 Heading @zeo_graphy YouTubeチャンネル登録者数15.1万人（25年9月時点 ） "将来"やってみたいことを“今“…" at bounding box center [846, 207] width 264 height 376
click at [844, 428] on div "Video Row 0" at bounding box center [846, 492] width 264 height 159
click at [171, 96] on p "Advanced" at bounding box center [173, 100] width 51 height 16
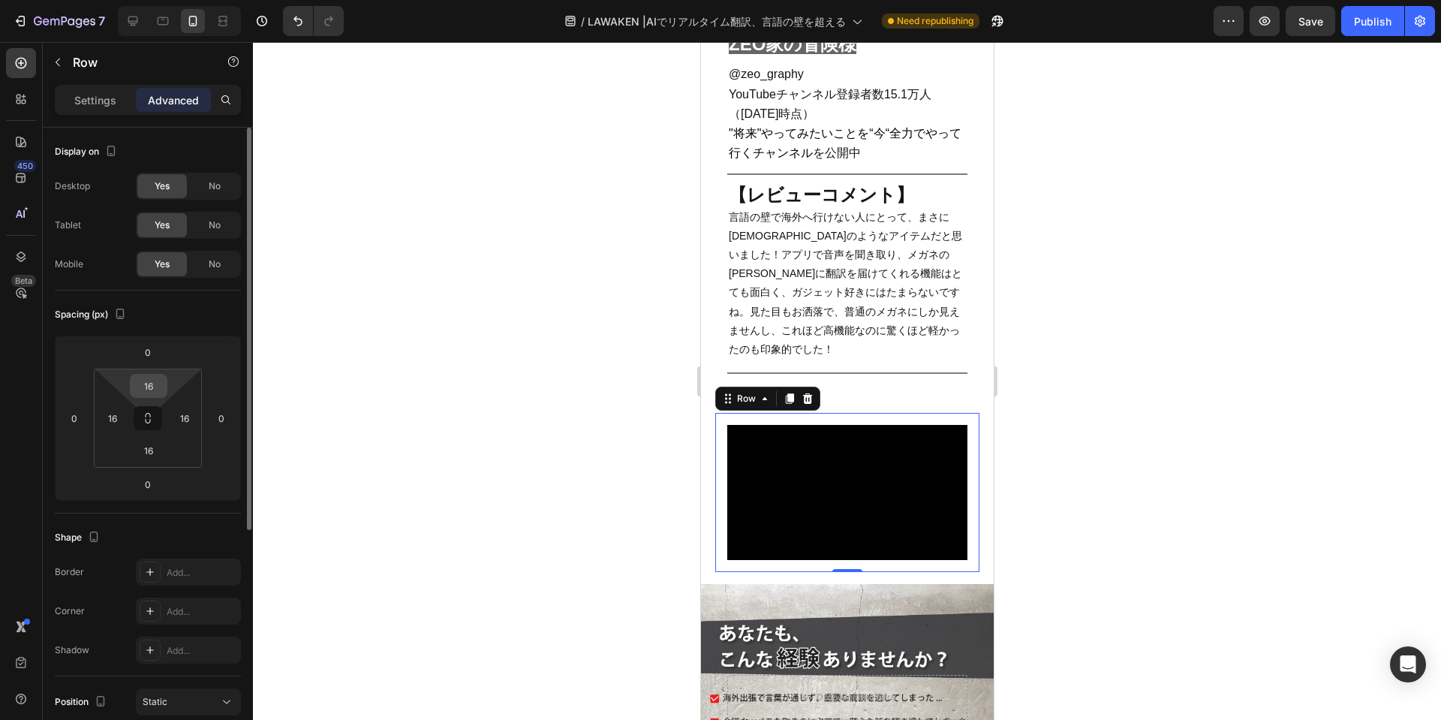
click at [161, 383] on input "16" at bounding box center [149, 385] width 30 height 23
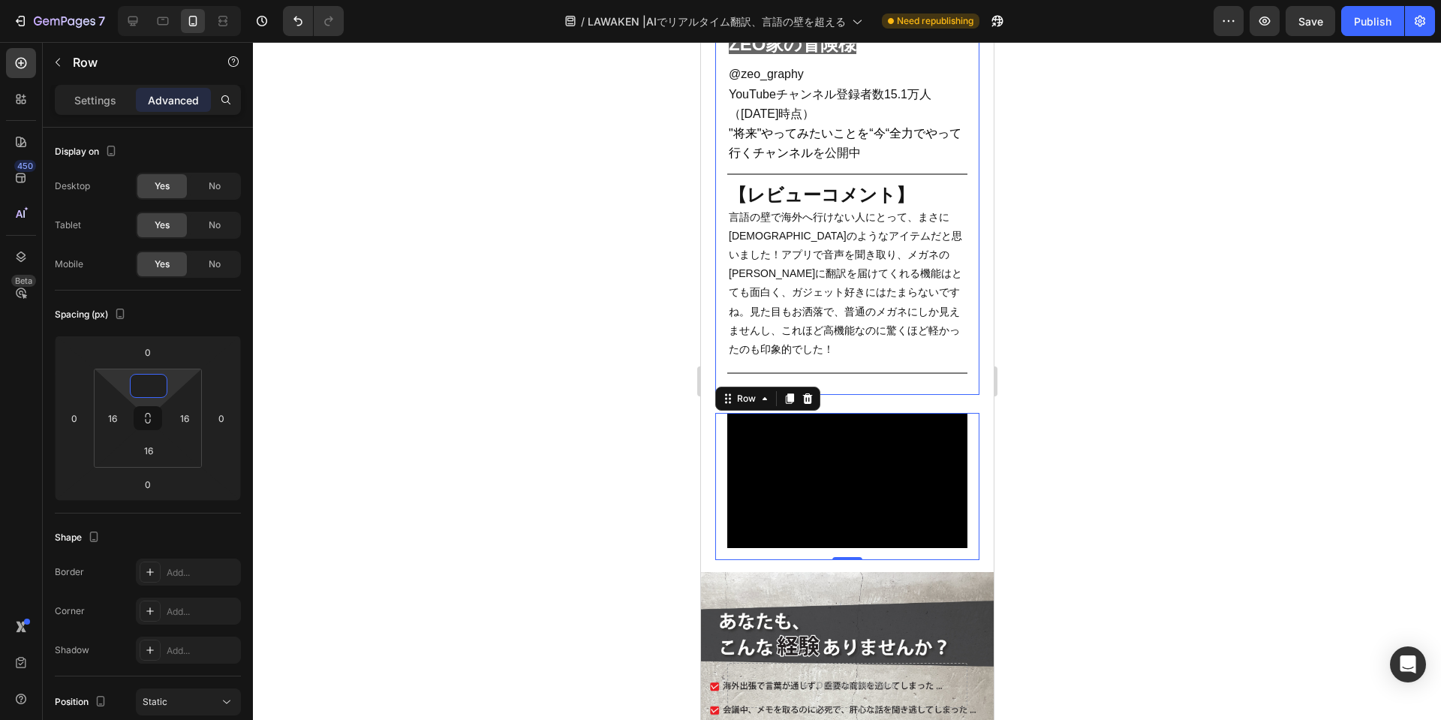
click at [870, 393] on div "ZEO家の冒険様　 Heading @zeo_graphy YouTubeチャンネル登録者数15.1万人（25年9月時点 ） "将来"やってみたいことを“今“…" at bounding box center [846, 207] width 264 height 376
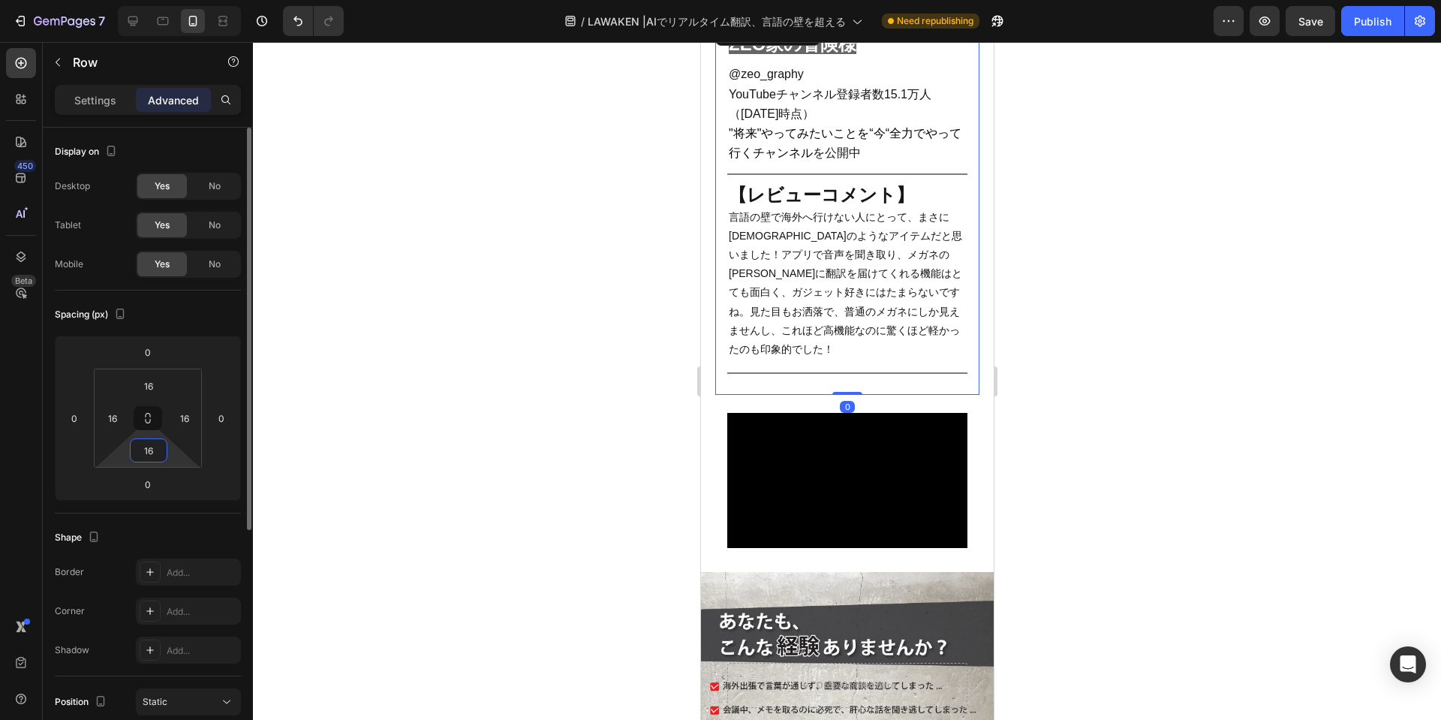
click at [148, 446] on input "16" at bounding box center [149, 450] width 30 height 23
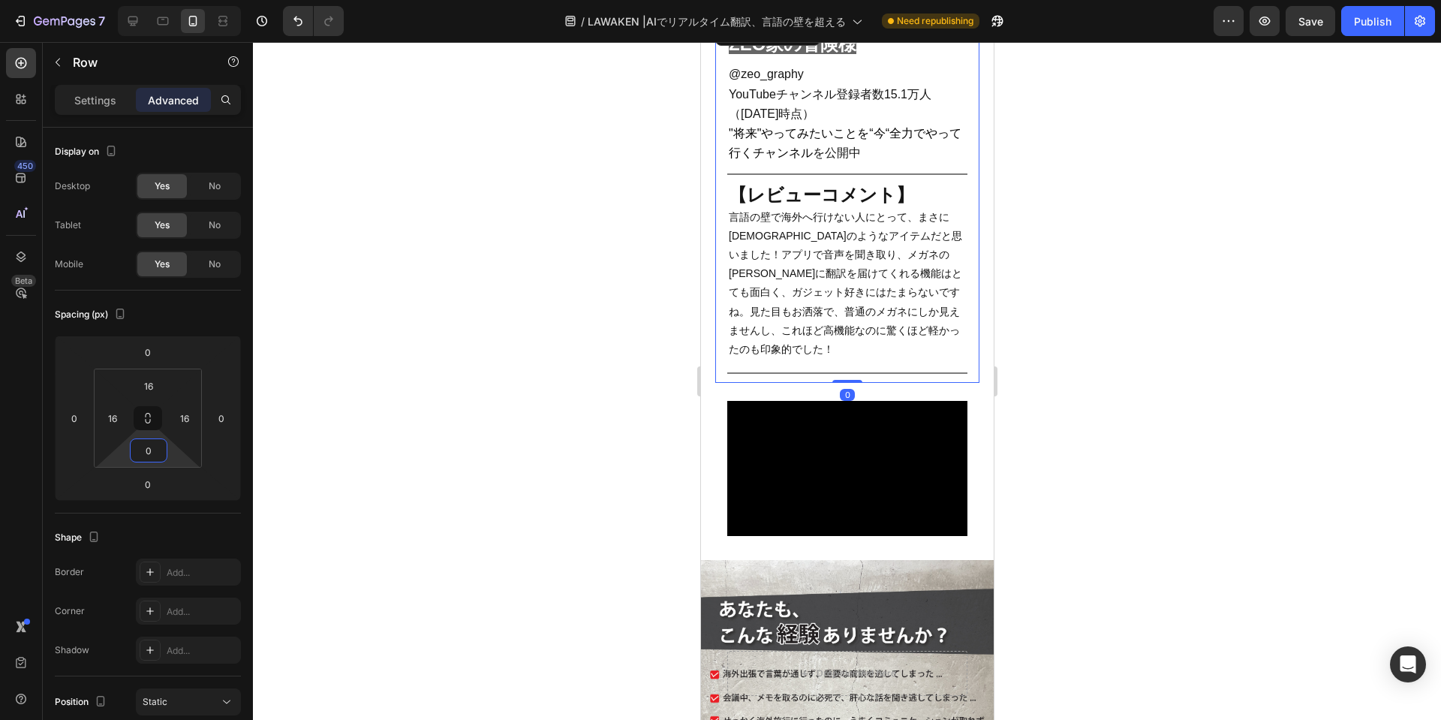
click at [497, 436] on div at bounding box center [847, 381] width 1188 height 678
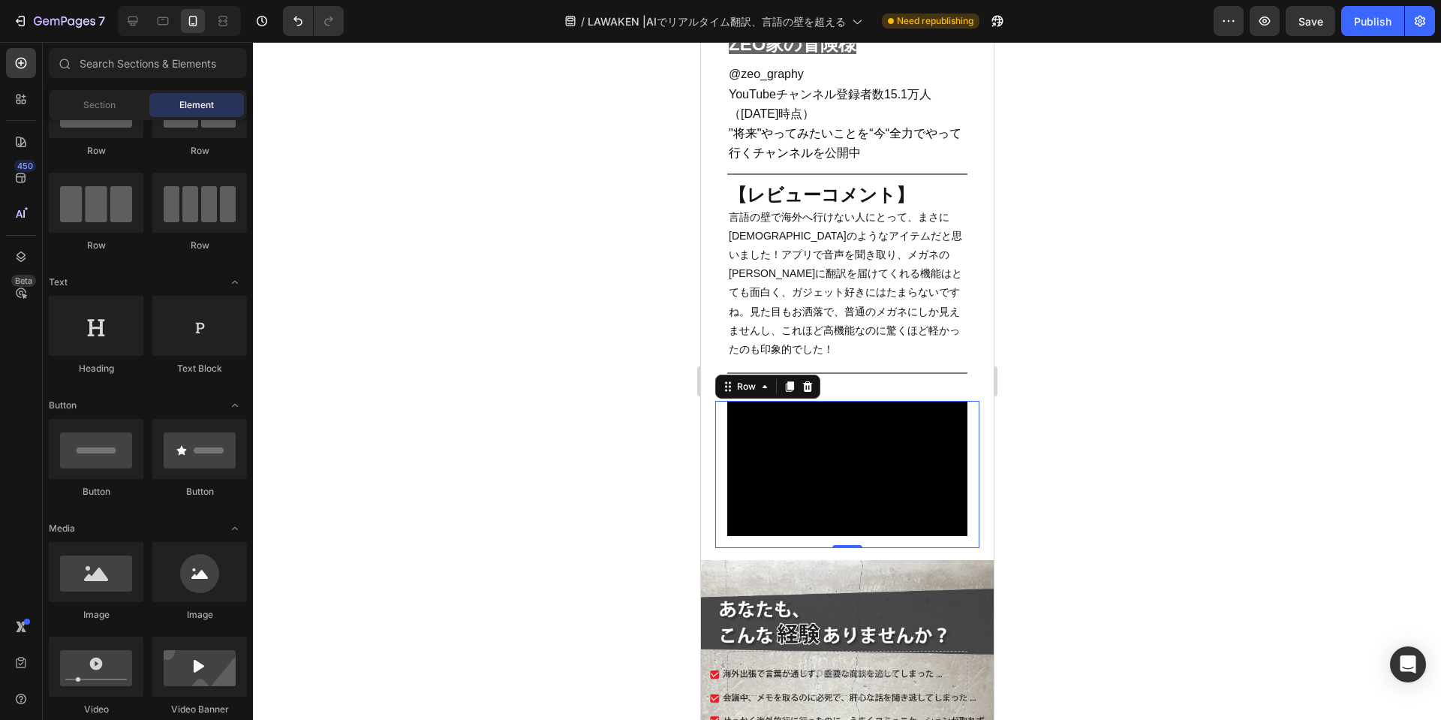
click at [958, 419] on div "Video Row 0" at bounding box center [846, 474] width 264 height 147
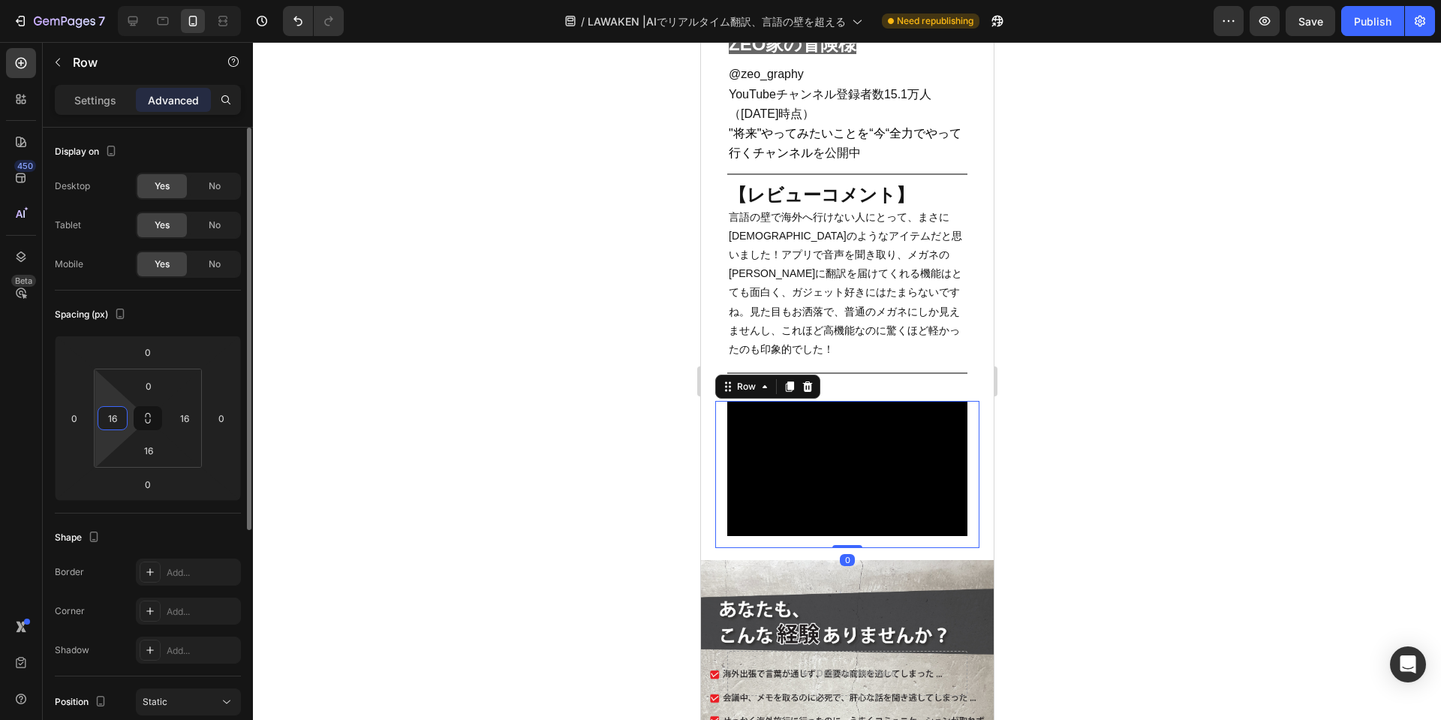
click at [118, 428] on input "16" at bounding box center [112, 418] width 23 height 23
type input "0"
click at [182, 417] on input "16" at bounding box center [184, 418] width 23 height 23
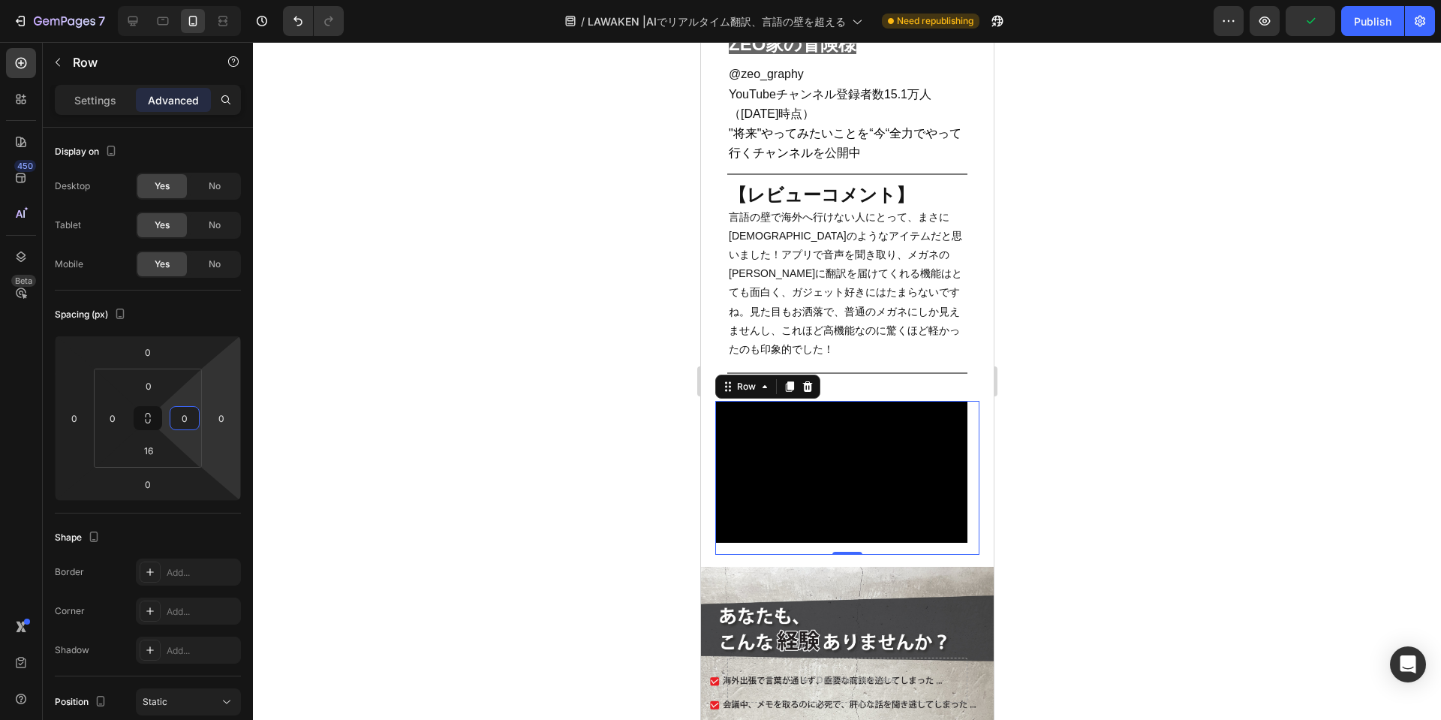
click at [413, 411] on div at bounding box center [847, 381] width 1188 height 678
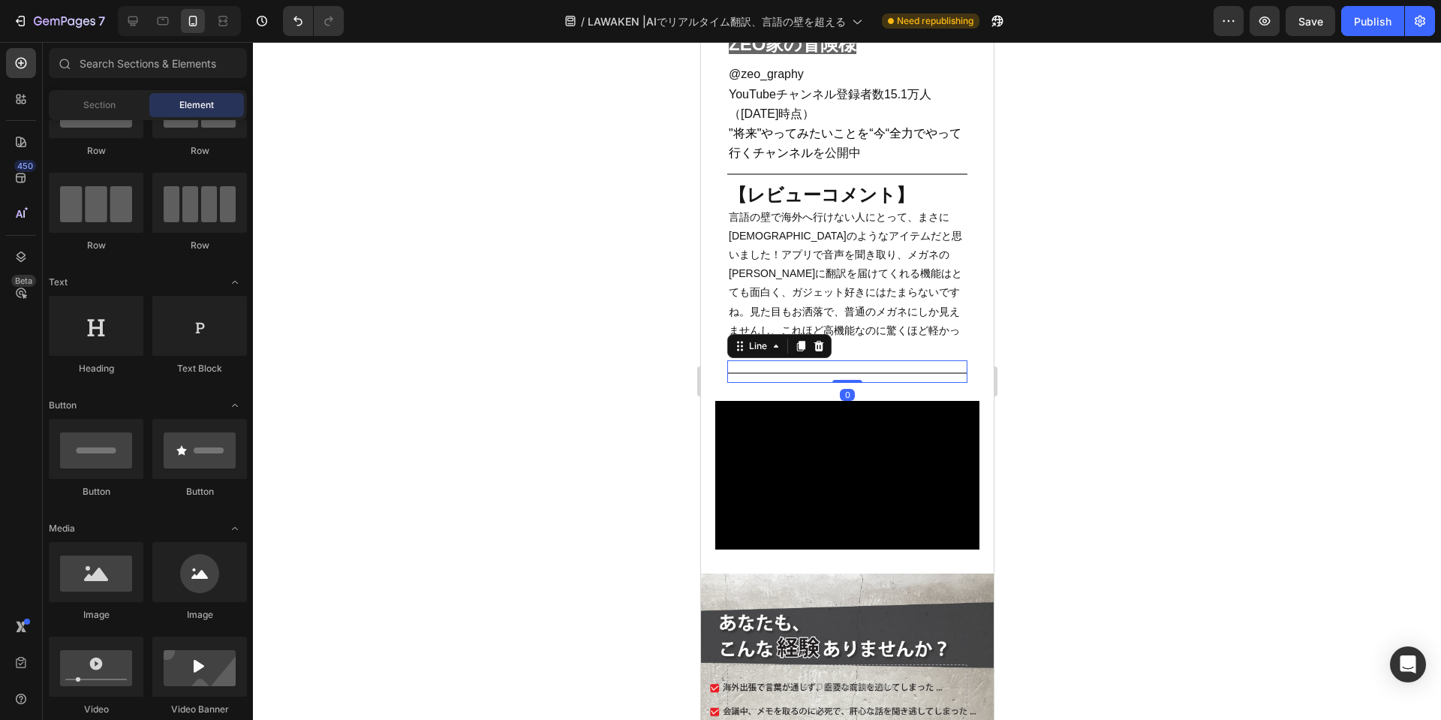
click at [872, 383] on div "Title Line 0" at bounding box center [846, 371] width 240 height 23
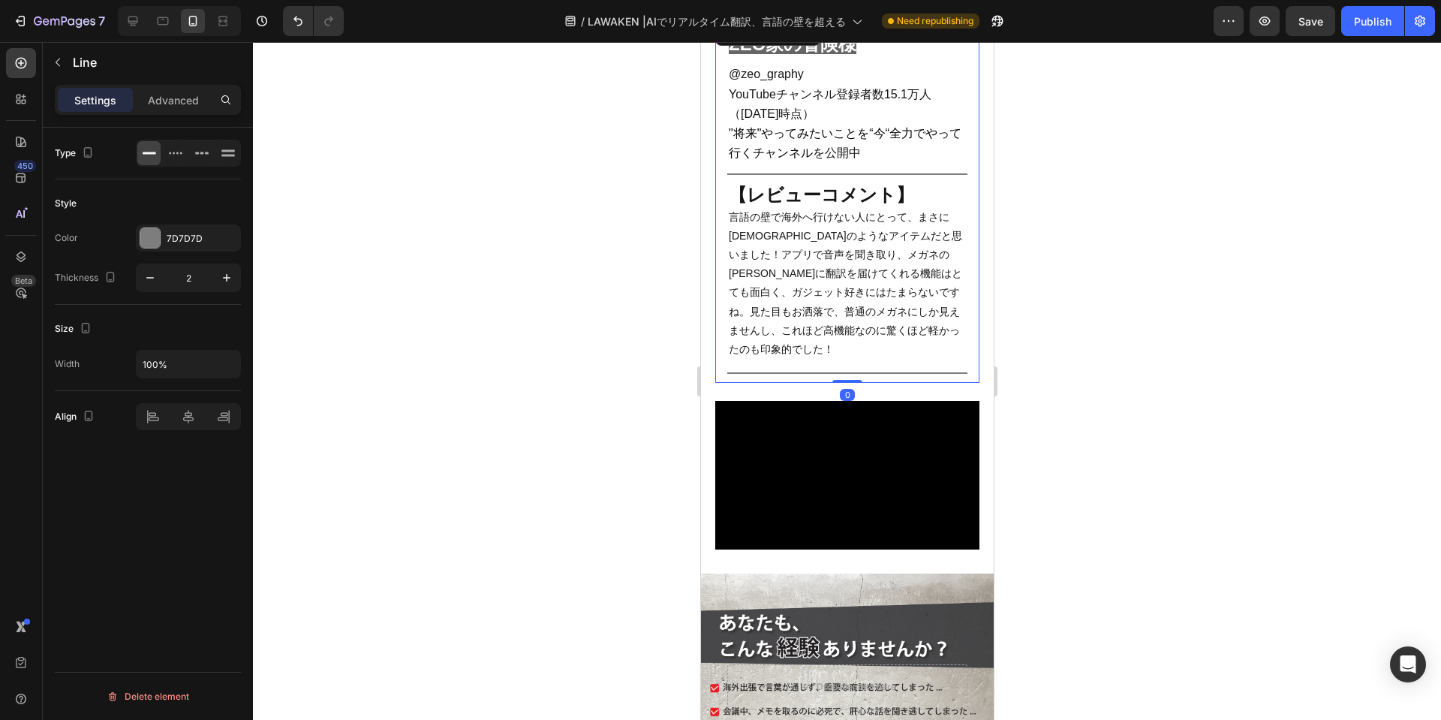
click at [957, 355] on div "ZEO家の冒険様　 Heading @zeo_graphy YouTubeチャンネル登録者数15.1万人（25年9月時点 ） "将来"やってみたいことを“今“…" at bounding box center [846, 201] width 264 height 364
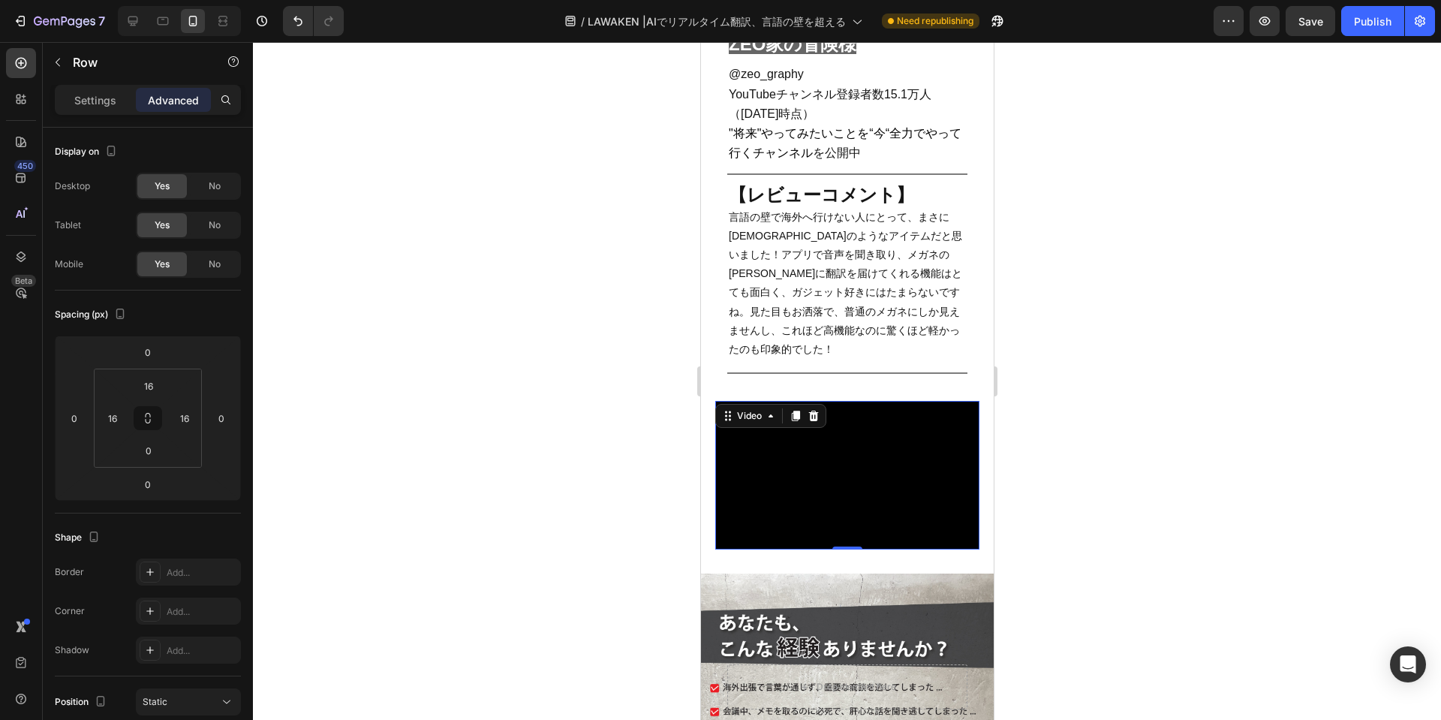
click at [918, 407] on iframe at bounding box center [846, 475] width 264 height 149
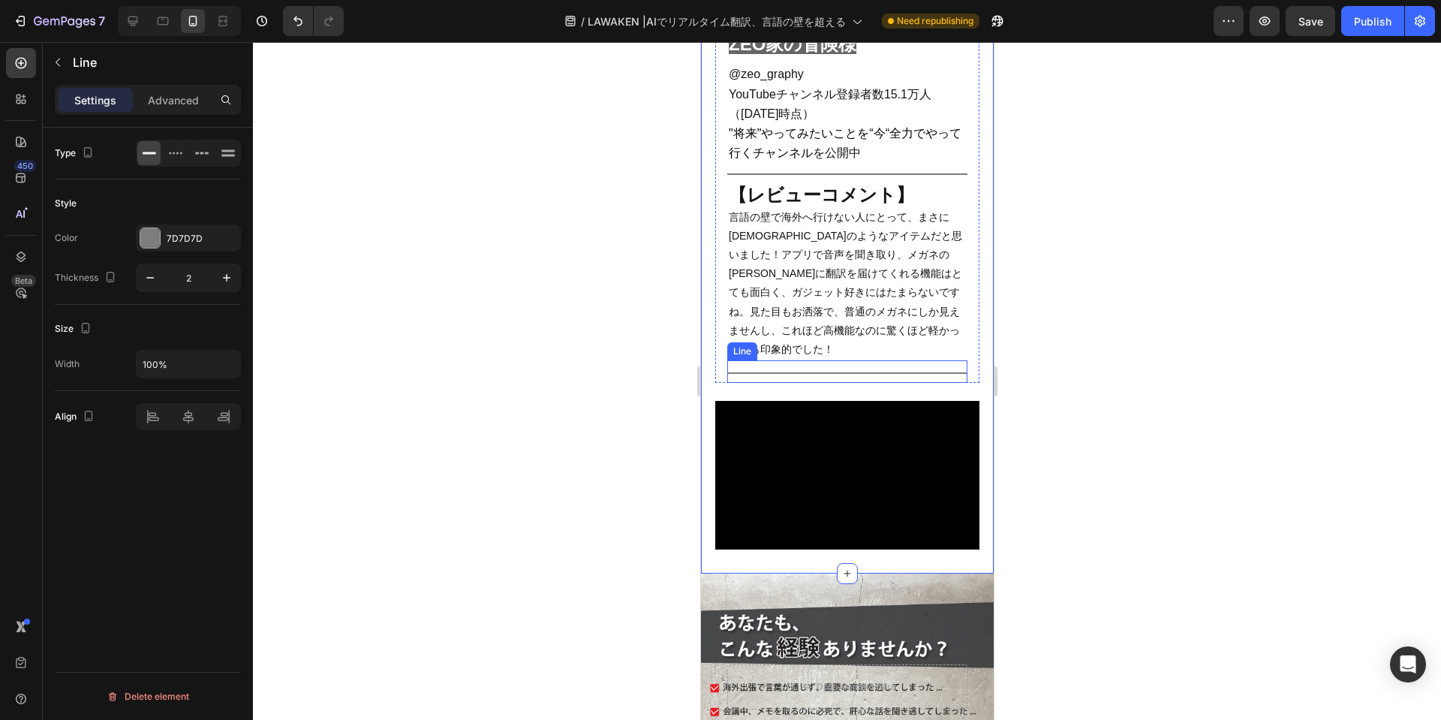
click at [732, 383] on div "Title Line" at bounding box center [846, 371] width 240 height 23
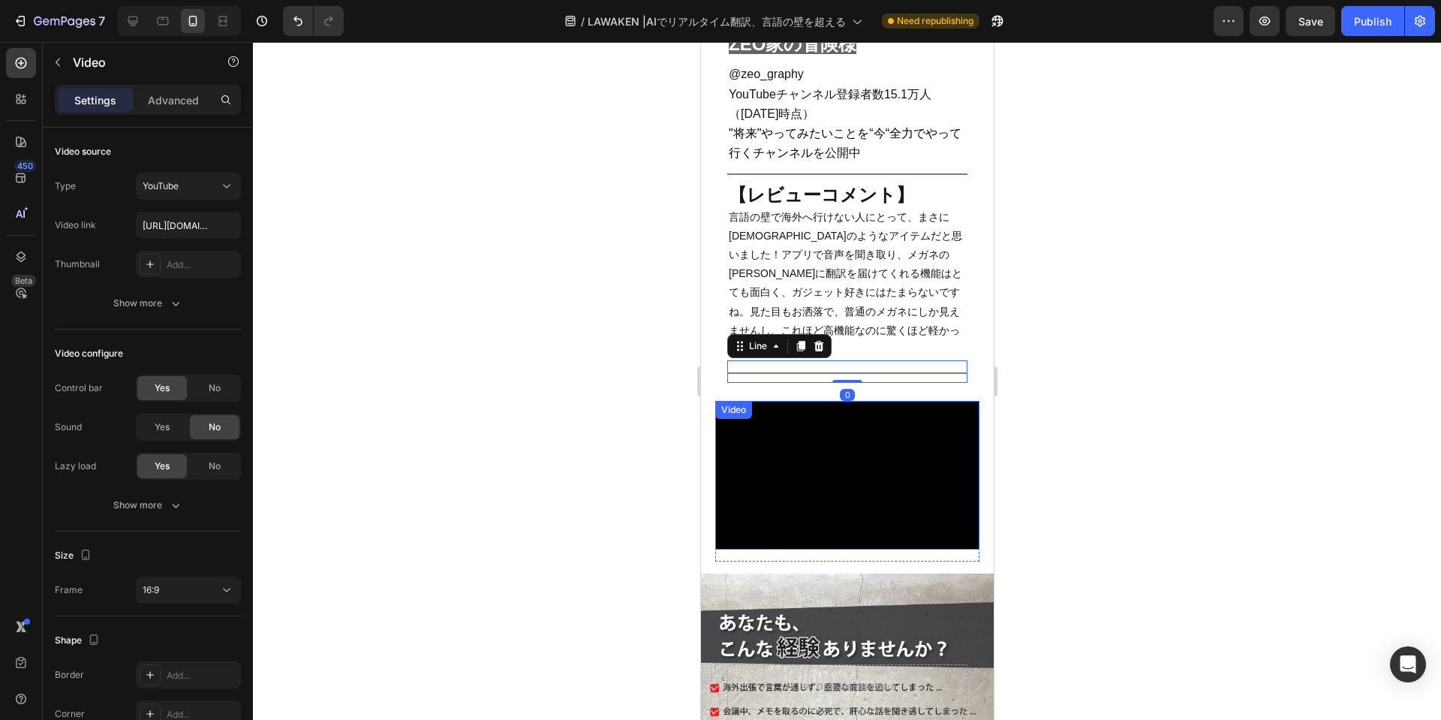
click at [736, 410] on div "Video" at bounding box center [732, 410] width 37 height 18
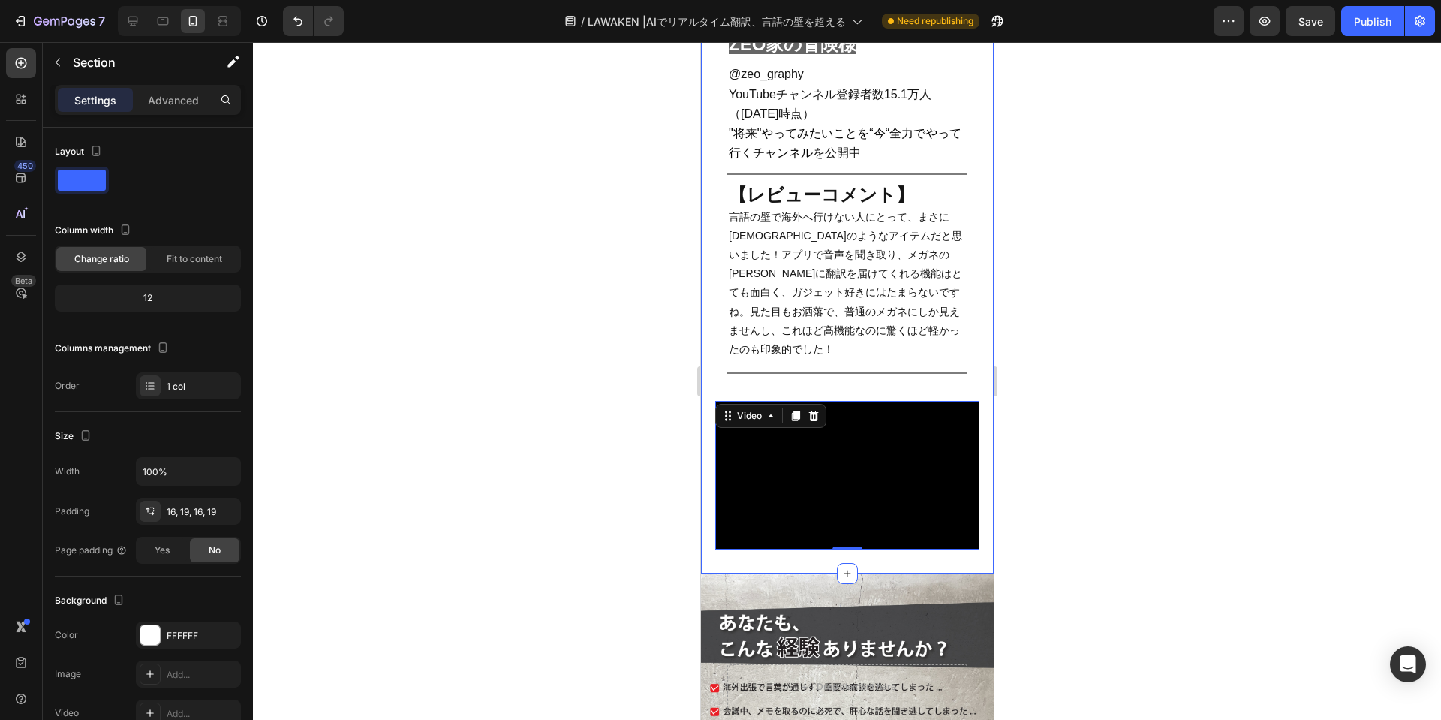
click at [1076, 403] on div at bounding box center [847, 381] width 1188 height 678
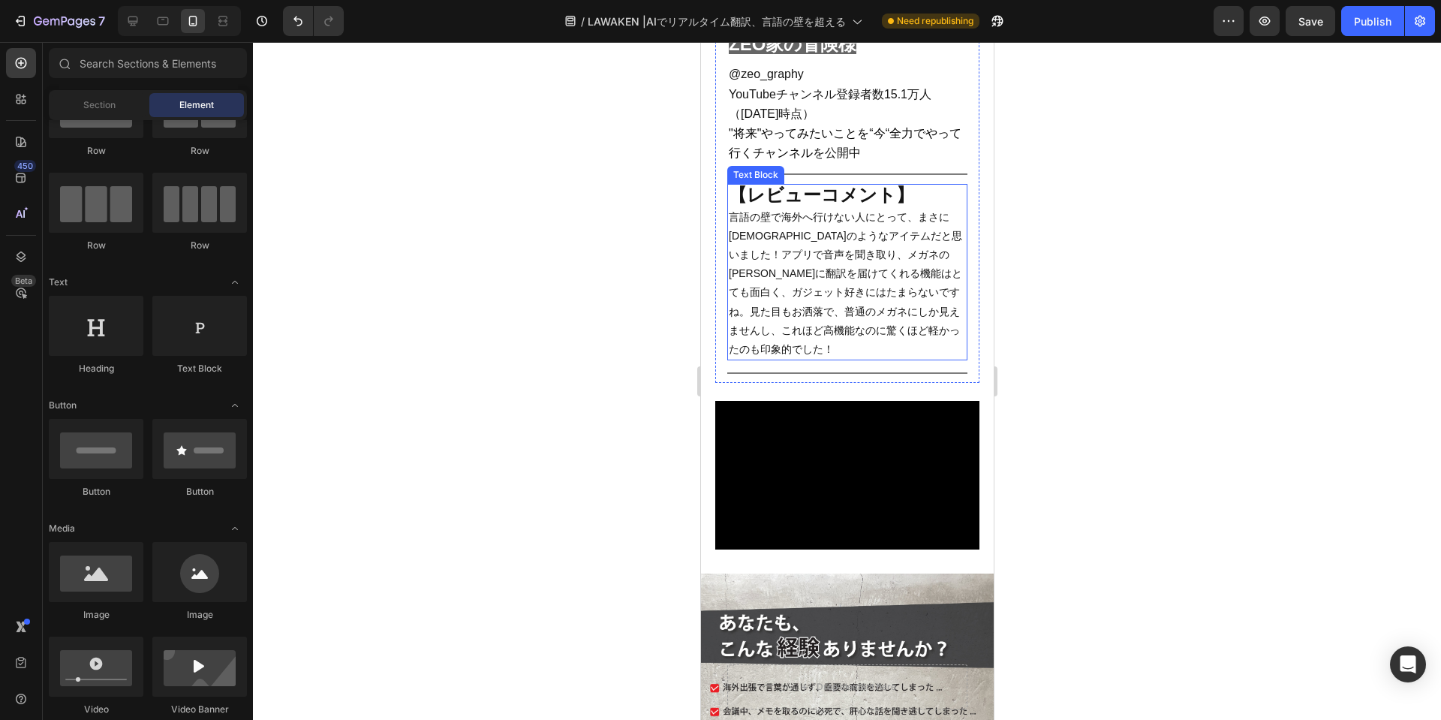
scroll to position [2387, 0]
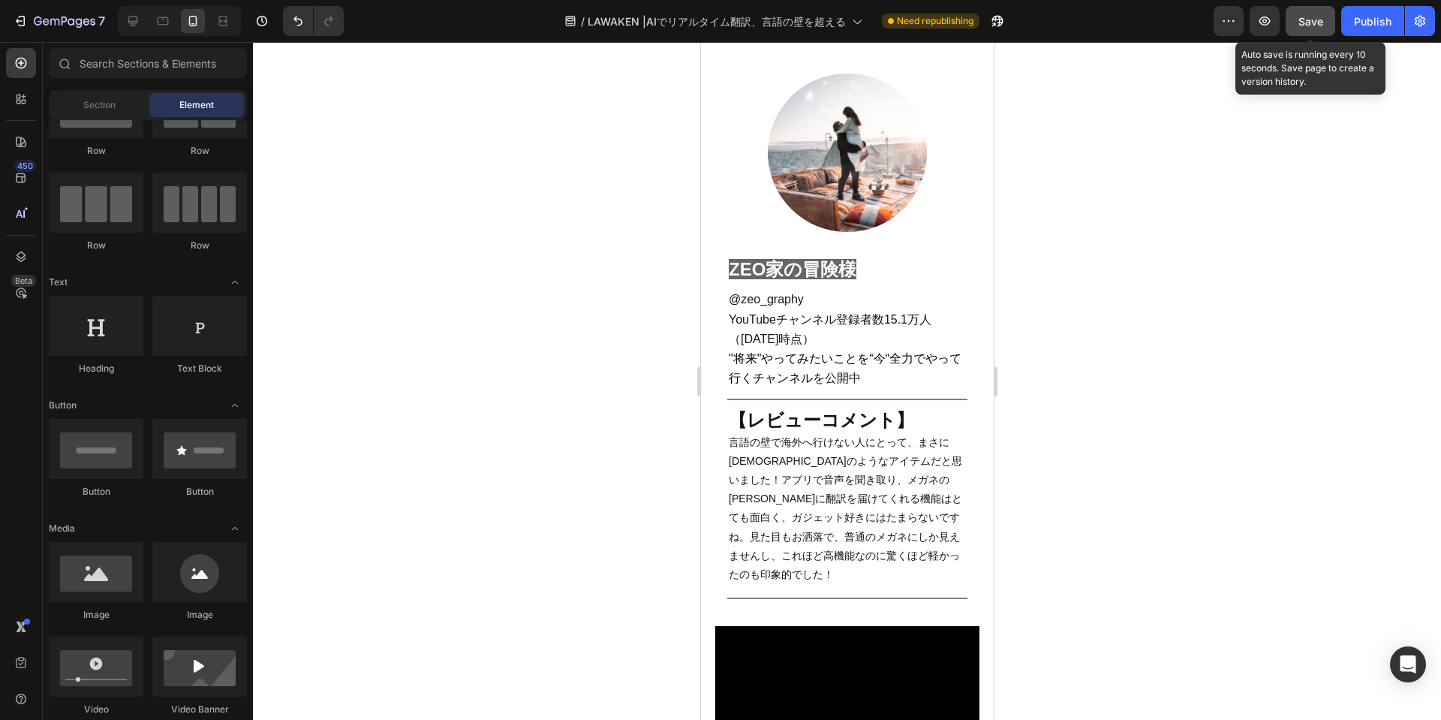
click at [1302, 29] on div "Save" at bounding box center [1310, 22] width 25 height 16
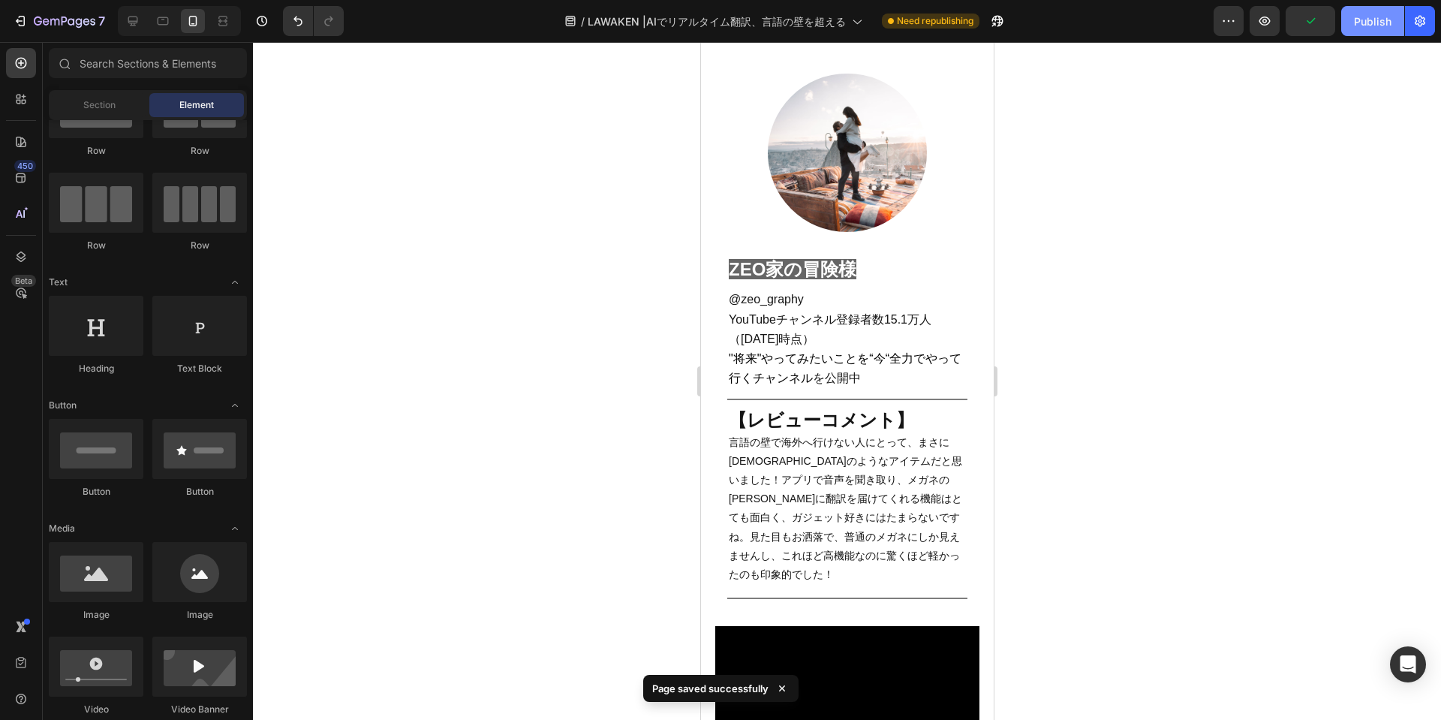
click at [1364, 26] on div "Publish" at bounding box center [1373, 22] width 38 height 16
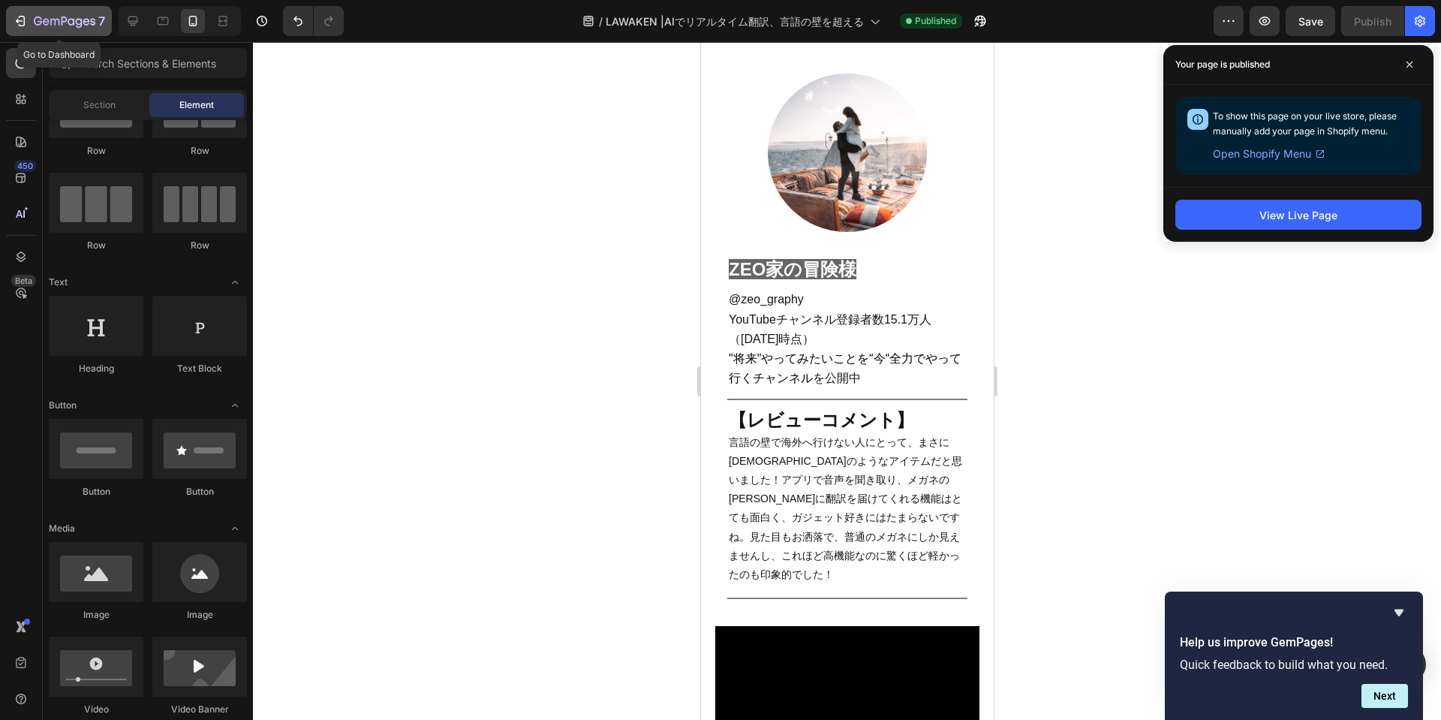
click at [89, 13] on div "7" at bounding box center [69, 21] width 71 height 18
